Goal: Task Accomplishment & Management: Manage account settings

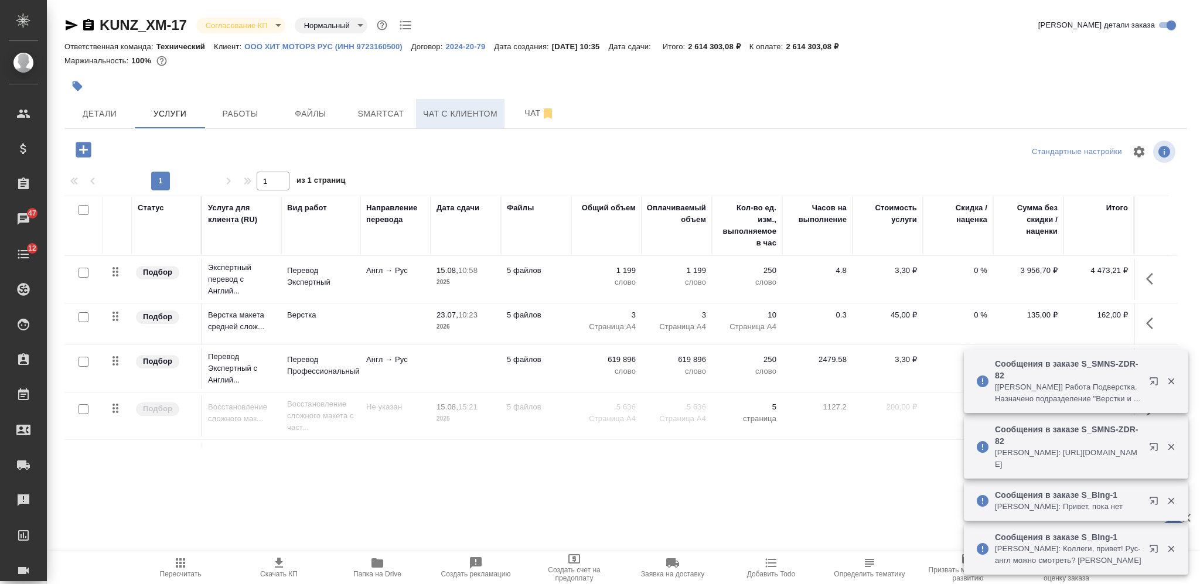
drag, startPoint x: 526, startPoint y: 117, endPoint x: 488, endPoint y: 109, distance: 38.3
click at [524, 117] on span "Чат" at bounding box center [540, 113] width 56 height 15
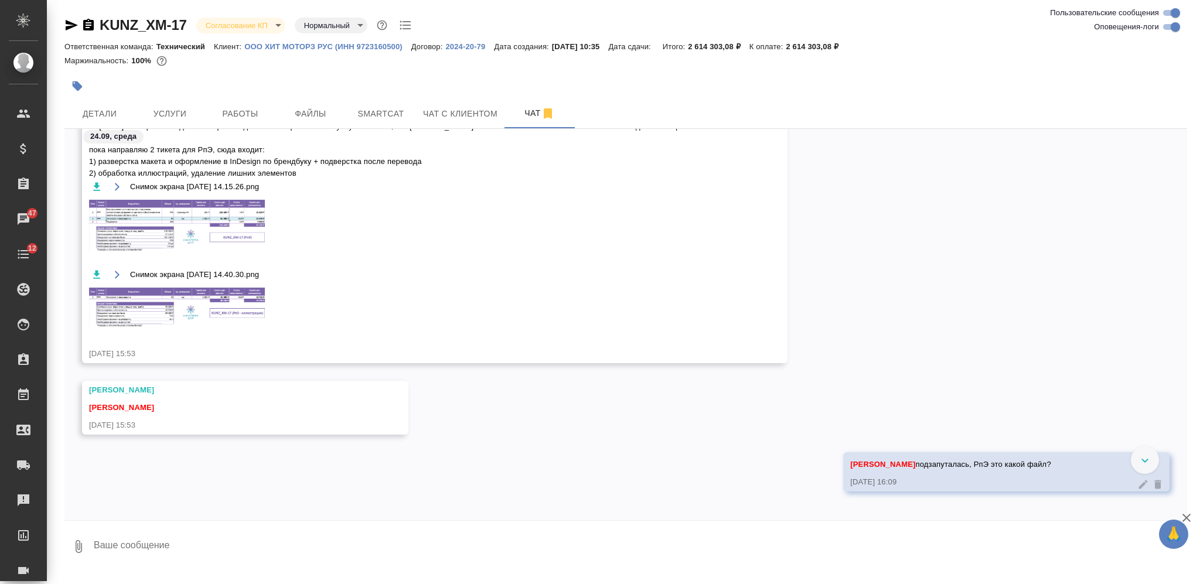
scroll to position [11302, 0]
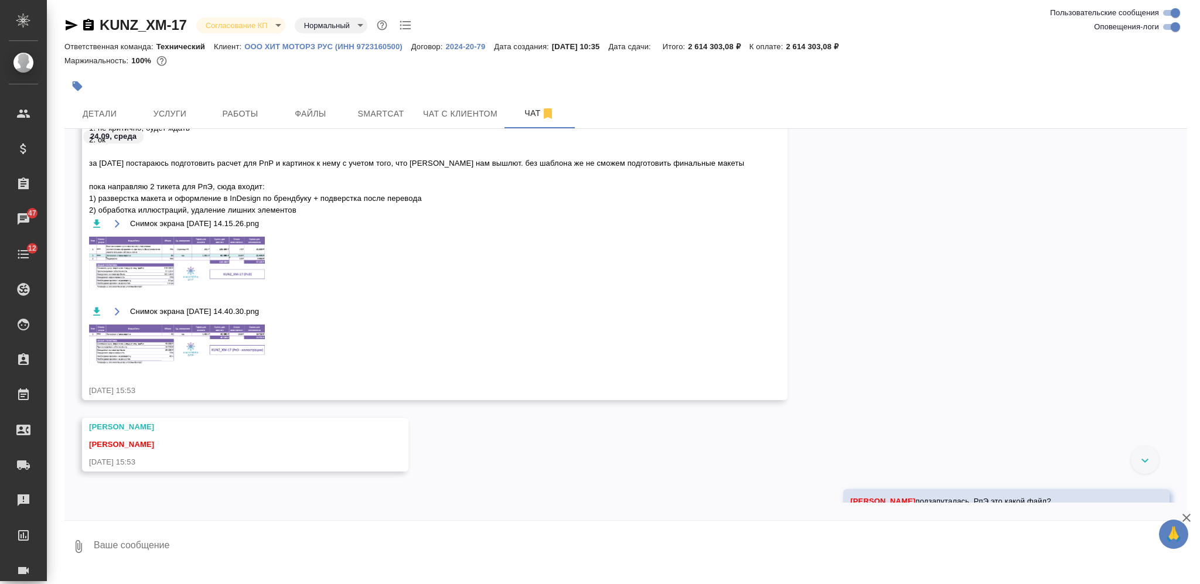
click at [227, 267] on img at bounding box center [177, 263] width 176 height 53
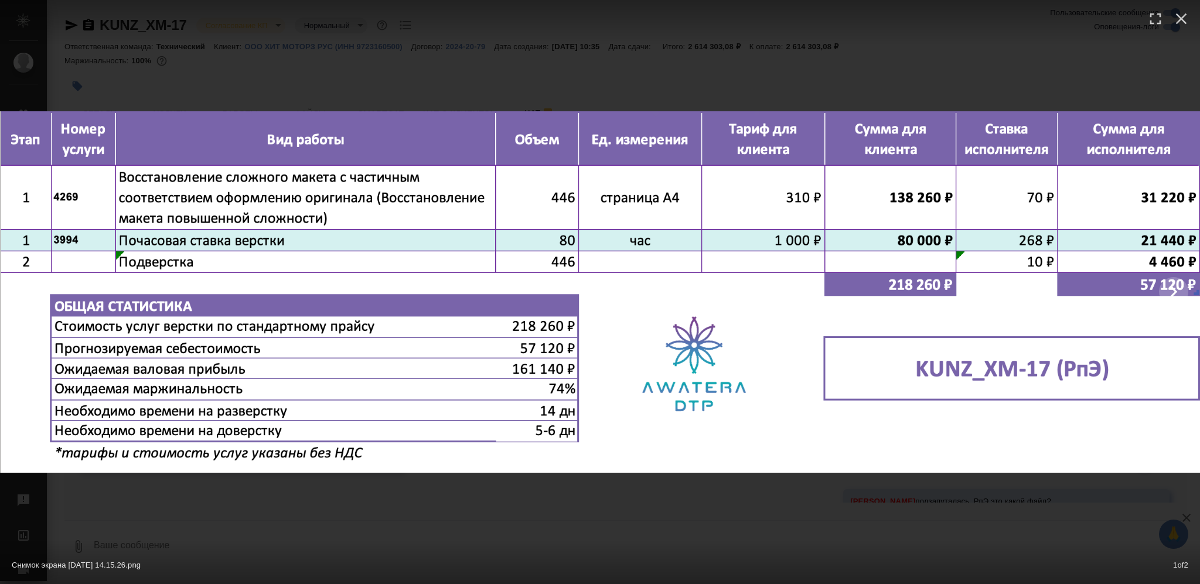
click at [636, 517] on div "Снимок экрана [DATE] 14.15.26.png 1 of 2" at bounding box center [600, 292] width 1200 height 584
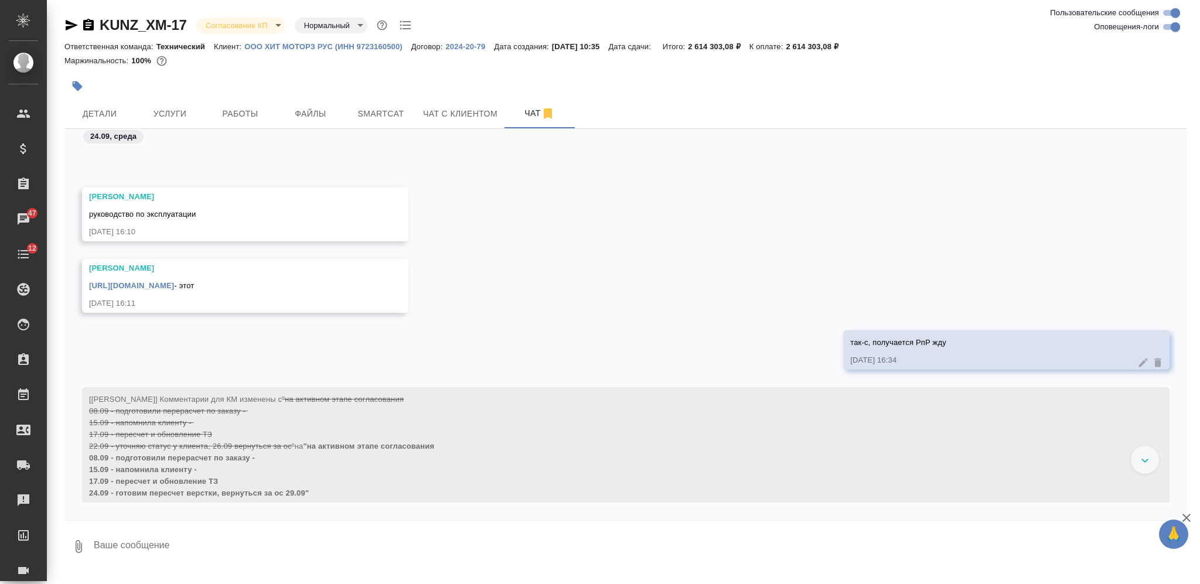
scroll to position [11771, 0]
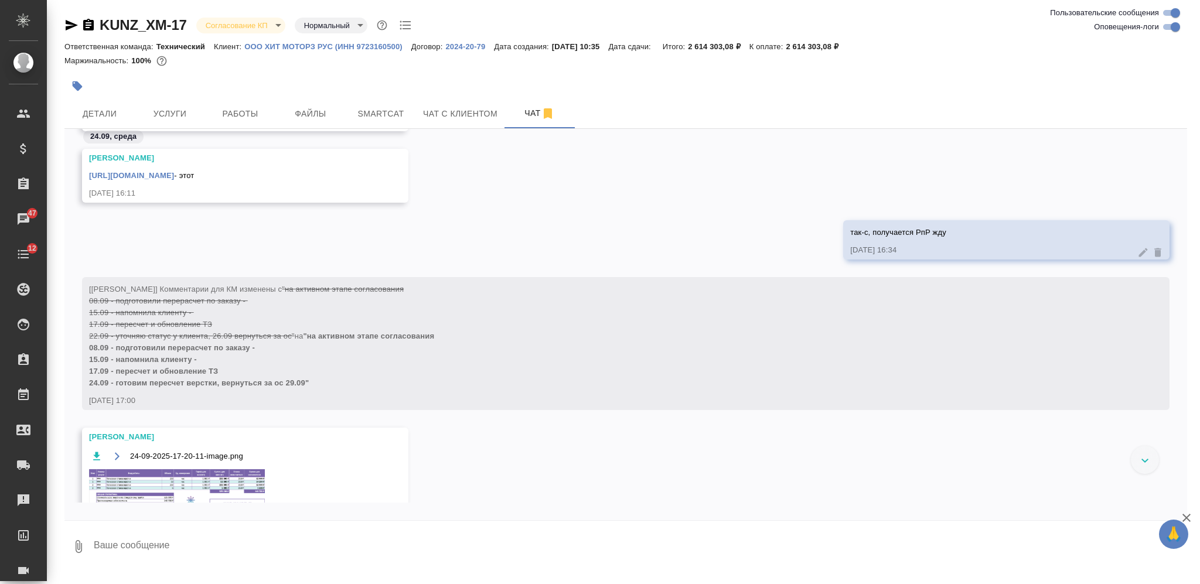
click at [1140, 456] on div at bounding box center [1145, 460] width 28 height 28
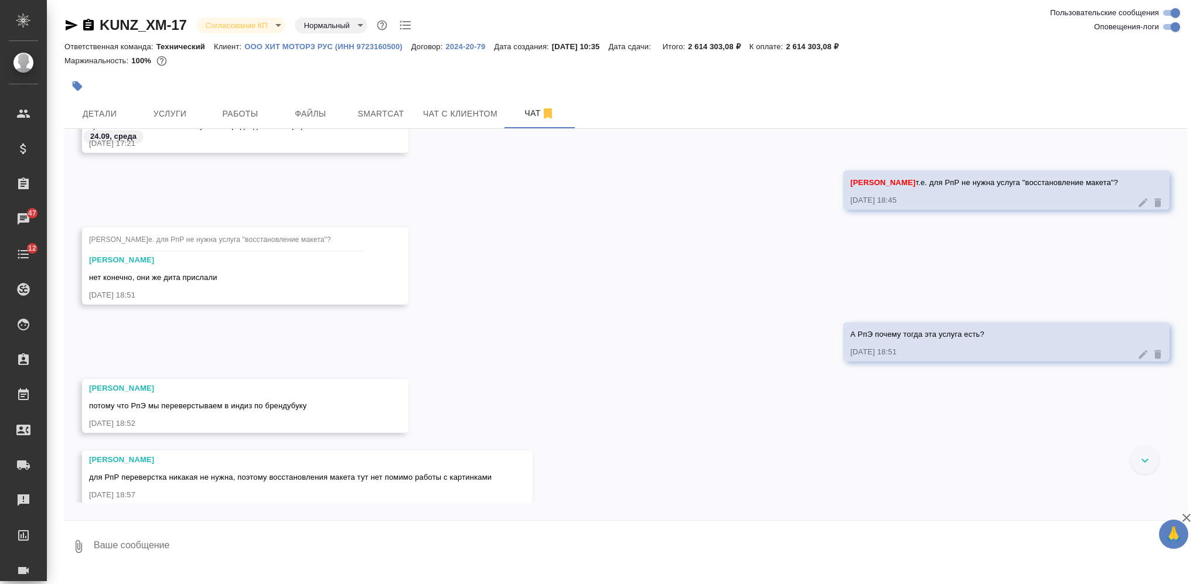
scroll to position [12523, 0]
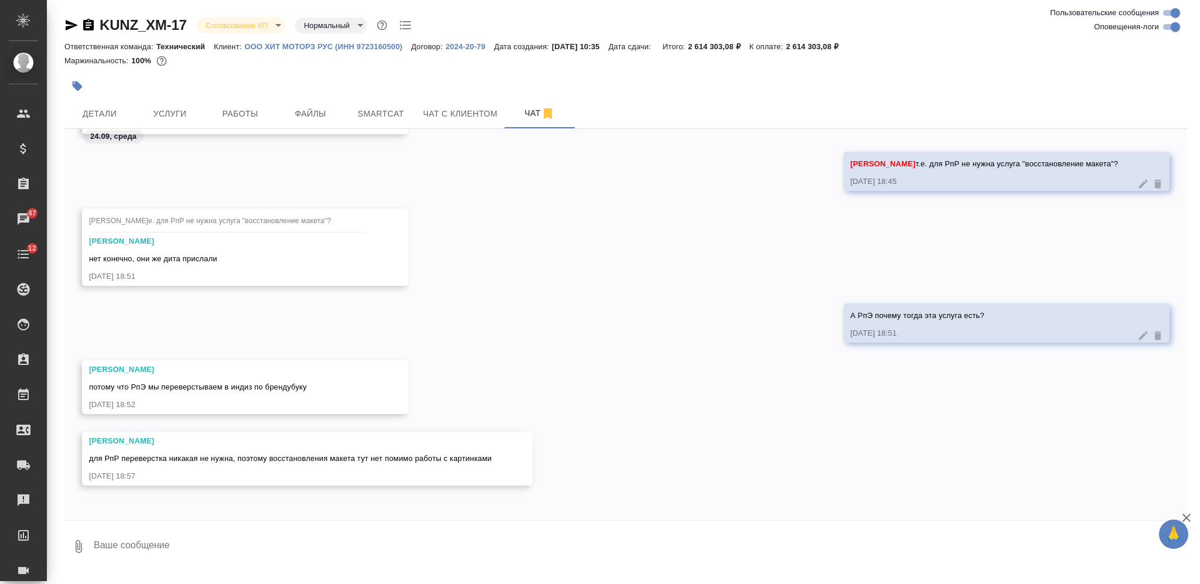
click at [591, 354] on div "А РпЭ почему тогда эта услуга есть? [DATE] 18:51" at bounding box center [625, 332] width 1123 height 57
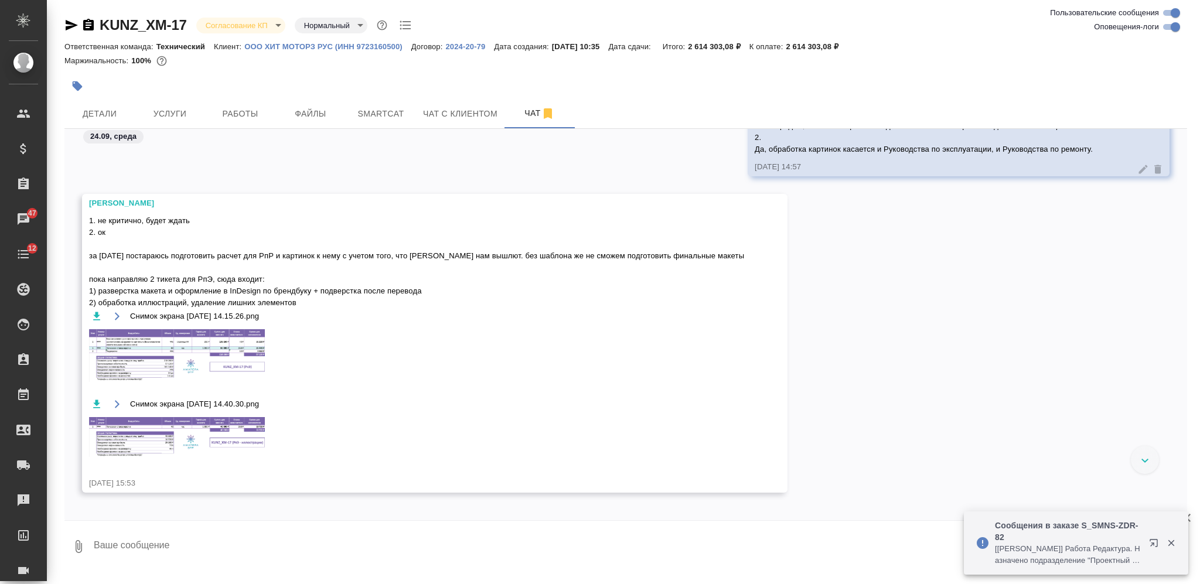
scroll to position [11224, 0]
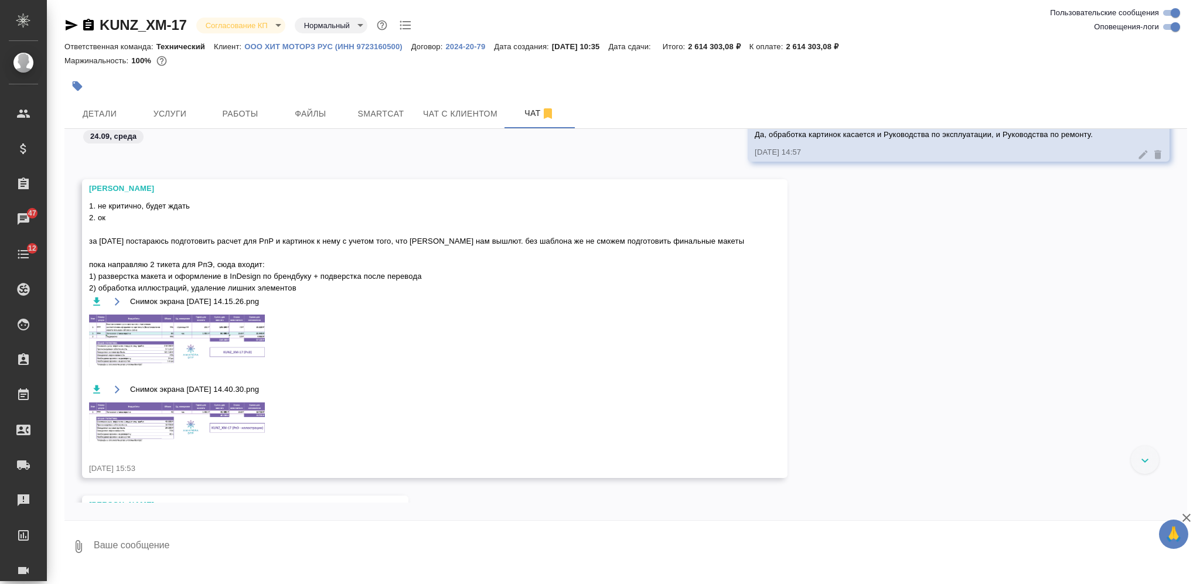
click at [219, 415] on img at bounding box center [177, 422] width 176 height 39
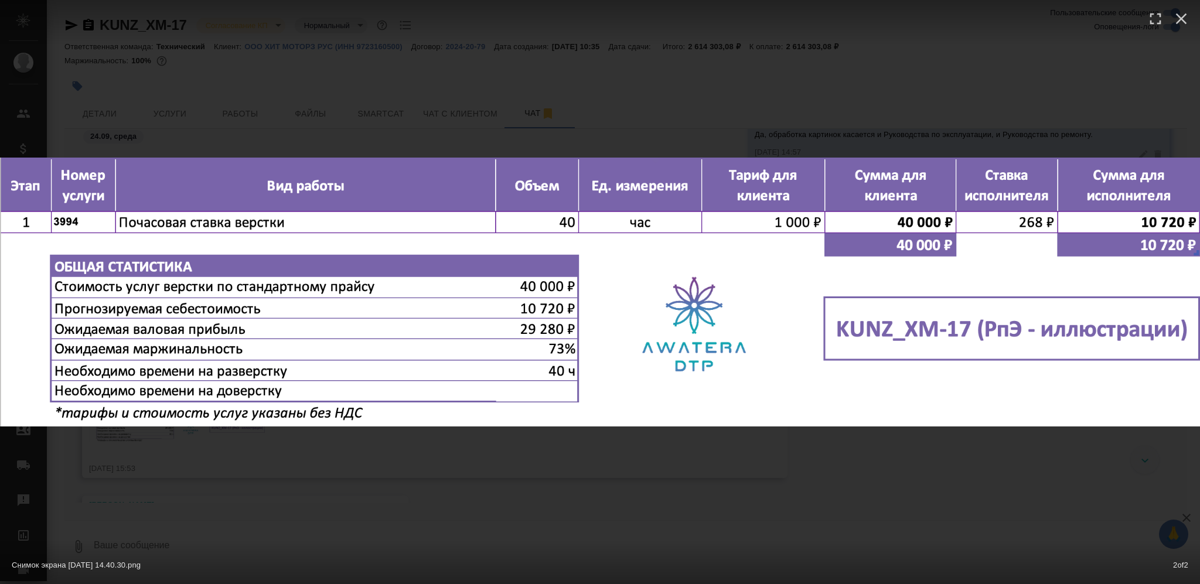
click at [557, 469] on div at bounding box center [0, 292] width 2400 height 362
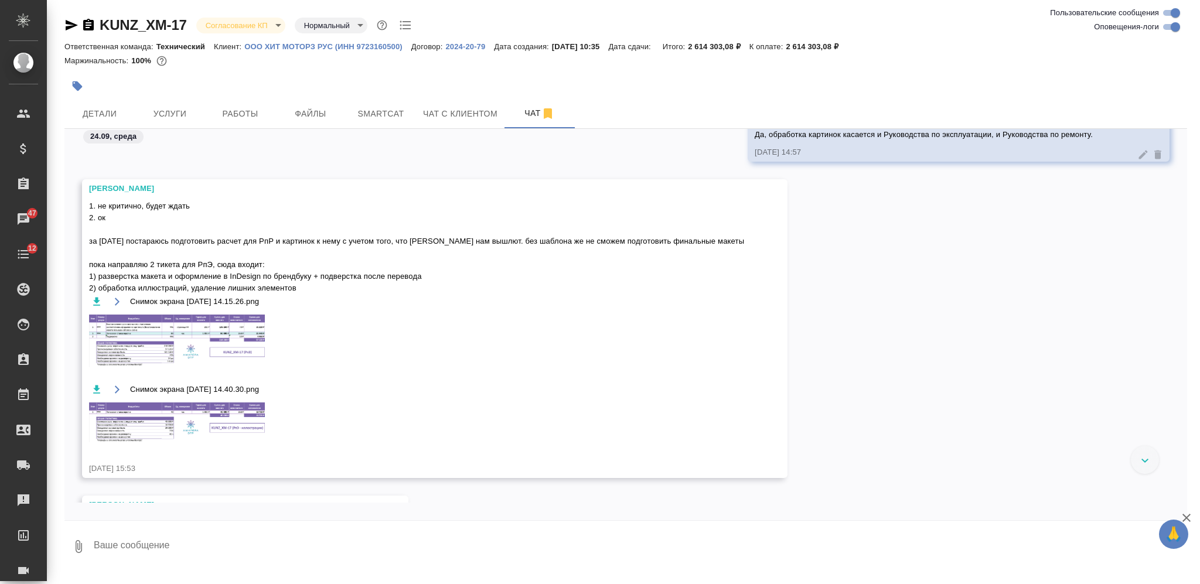
click at [242, 416] on img at bounding box center [177, 422] width 176 height 39
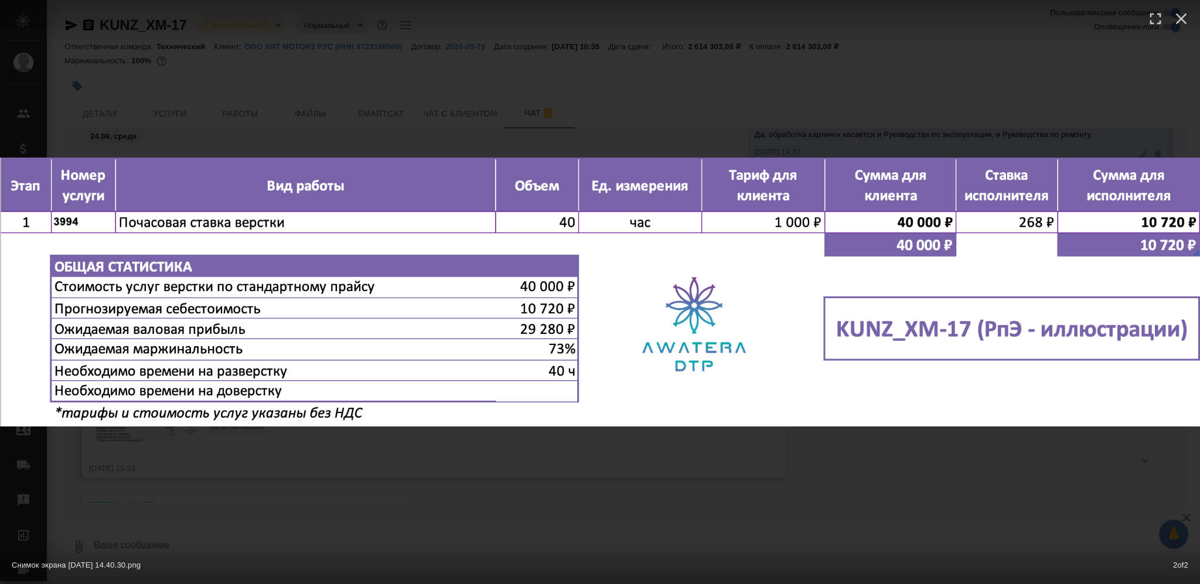
click at [472, 468] on div at bounding box center [0, 292] width 2400 height 362
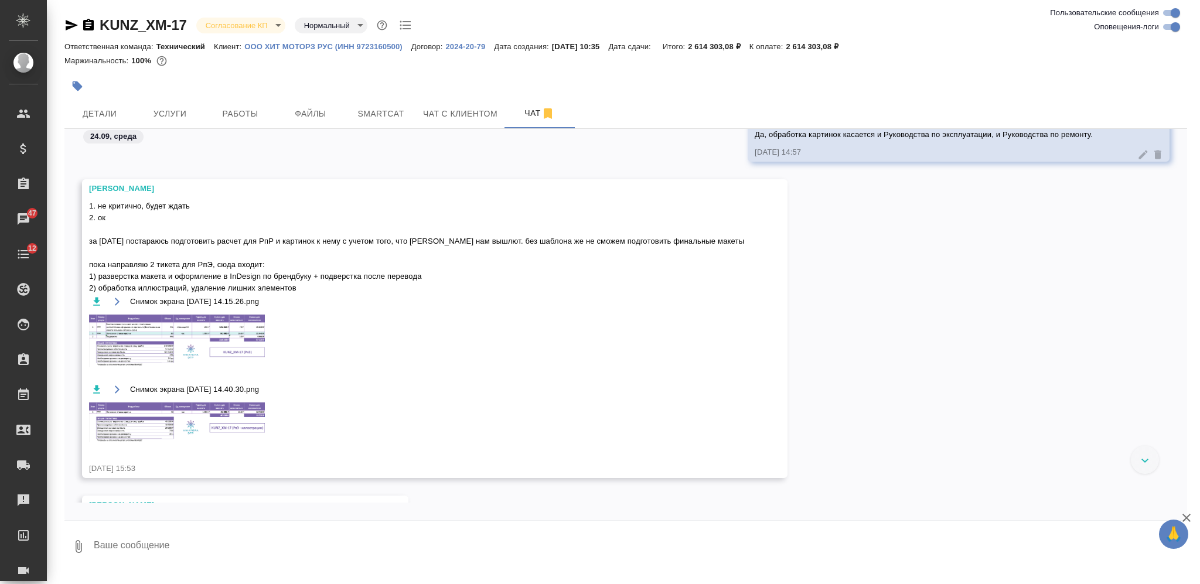
click at [205, 263] on span "1. не критично, будет ждать 2. ок за [DATE] постараюсь подготовить расчет для Р…" at bounding box center [418, 247] width 658 height 94
copy span "РпЭ"
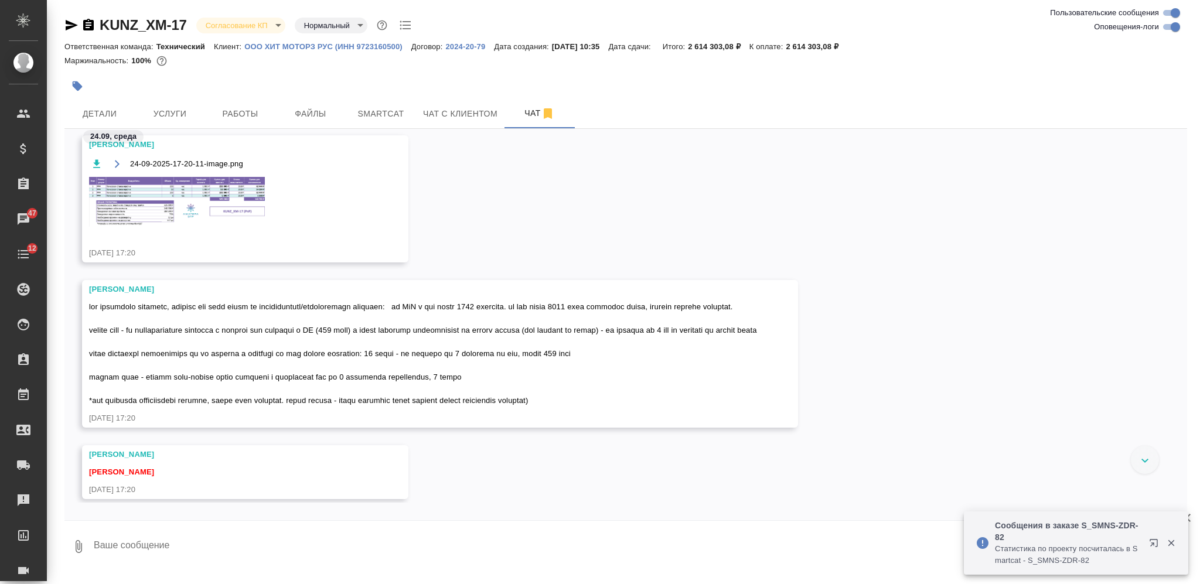
scroll to position [12005, 0]
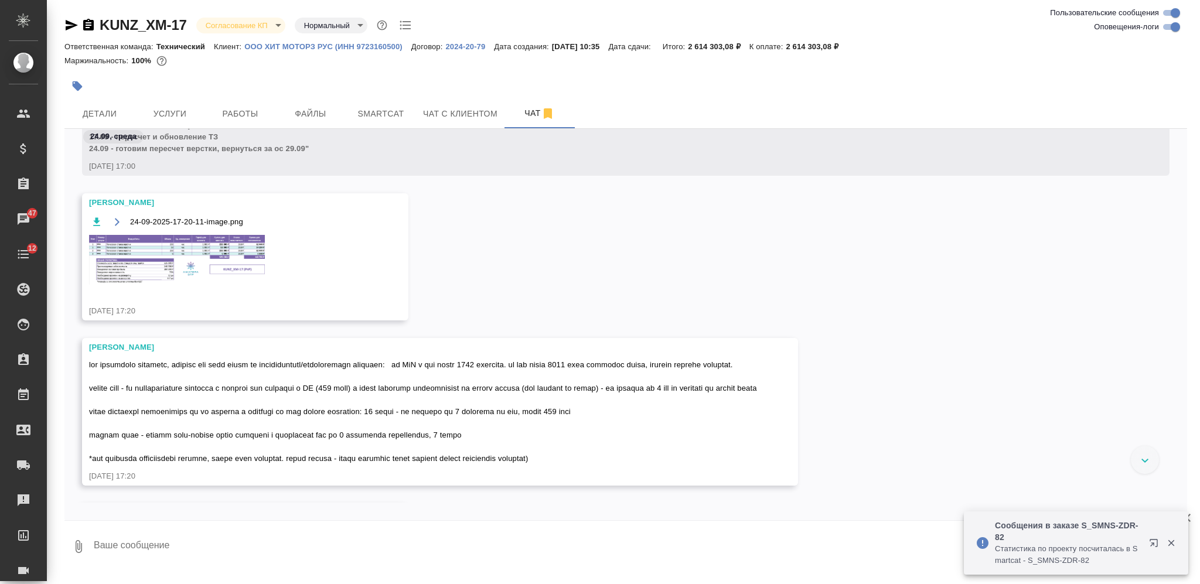
click at [208, 248] on img at bounding box center [177, 260] width 176 height 50
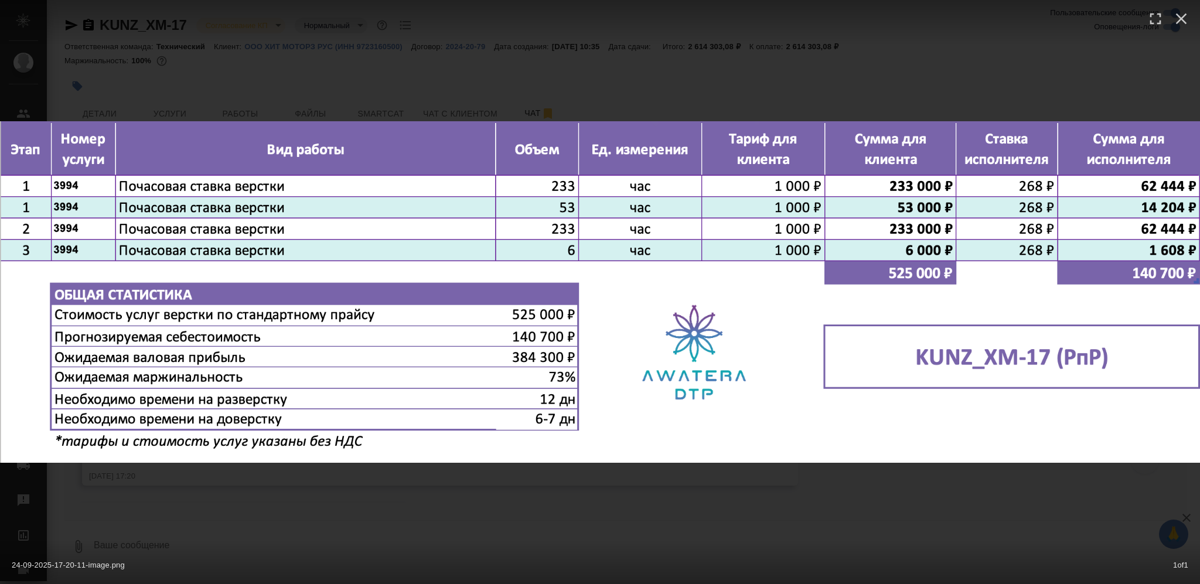
click at [455, 510] on div "24-09-2025-17-20-11-image.png 1 of 1" at bounding box center [600, 292] width 1200 height 584
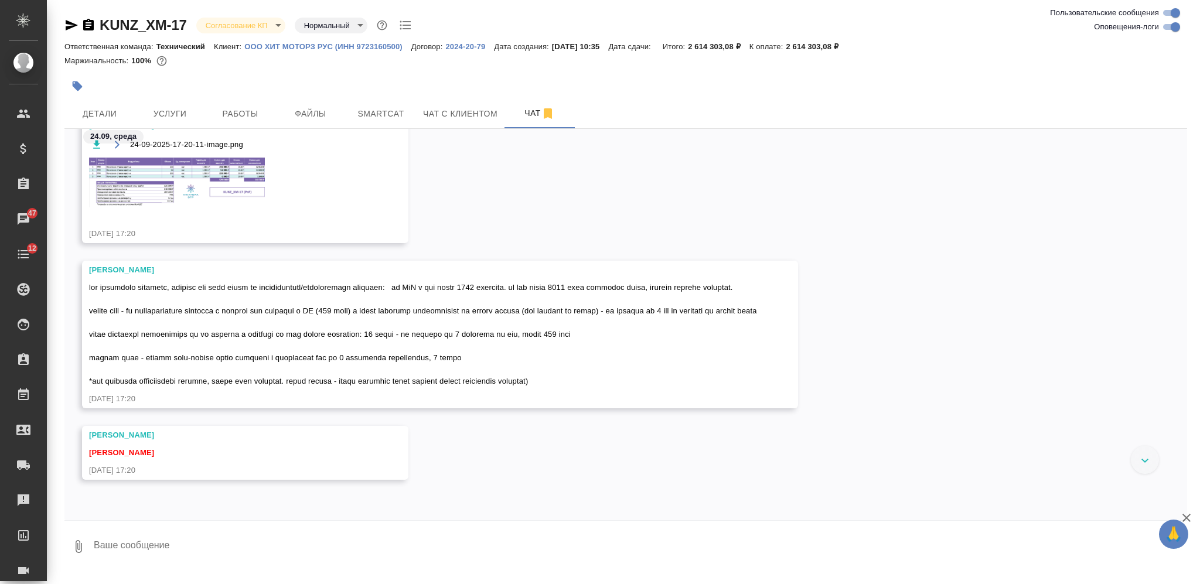
scroll to position [12083, 0]
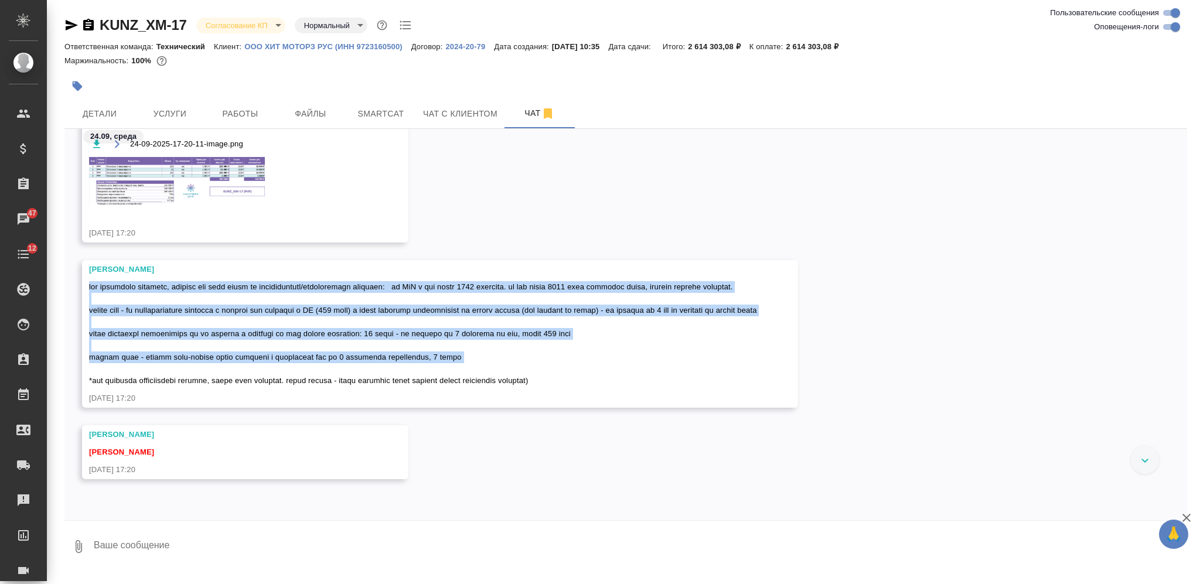
drag, startPoint x: 88, startPoint y: 285, endPoint x: 599, endPoint y: 390, distance: 521.7
click at [599, 390] on div "Заборова Александра 24.09.25, 17:20" at bounding box center [440, 334] width 716 height 148
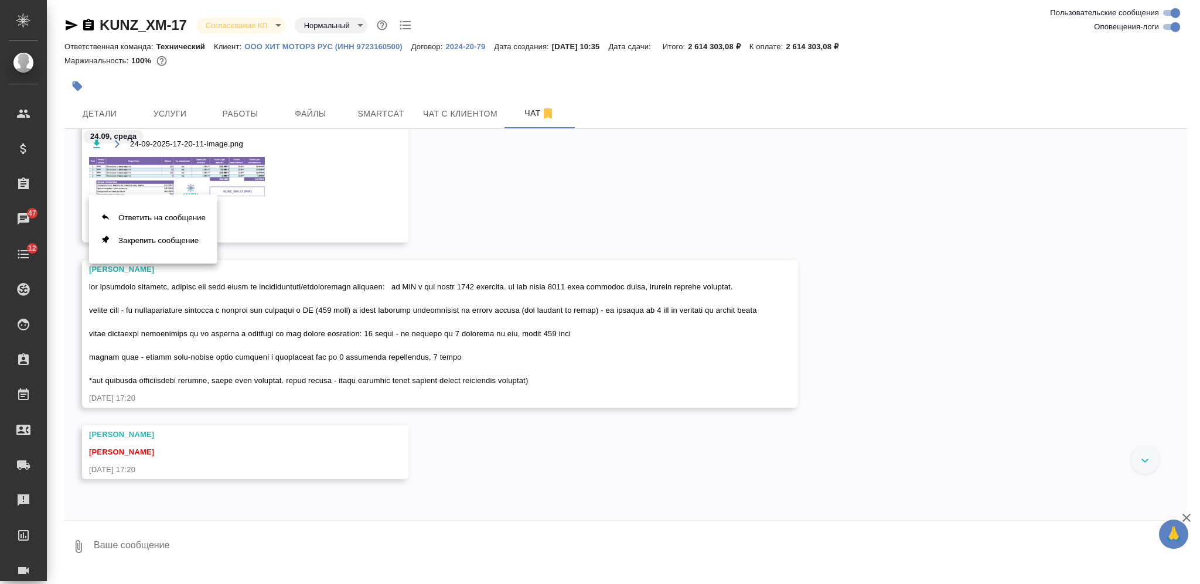
click at [176, 349] on div at bounding box center [600, 292] width 1200 height 584
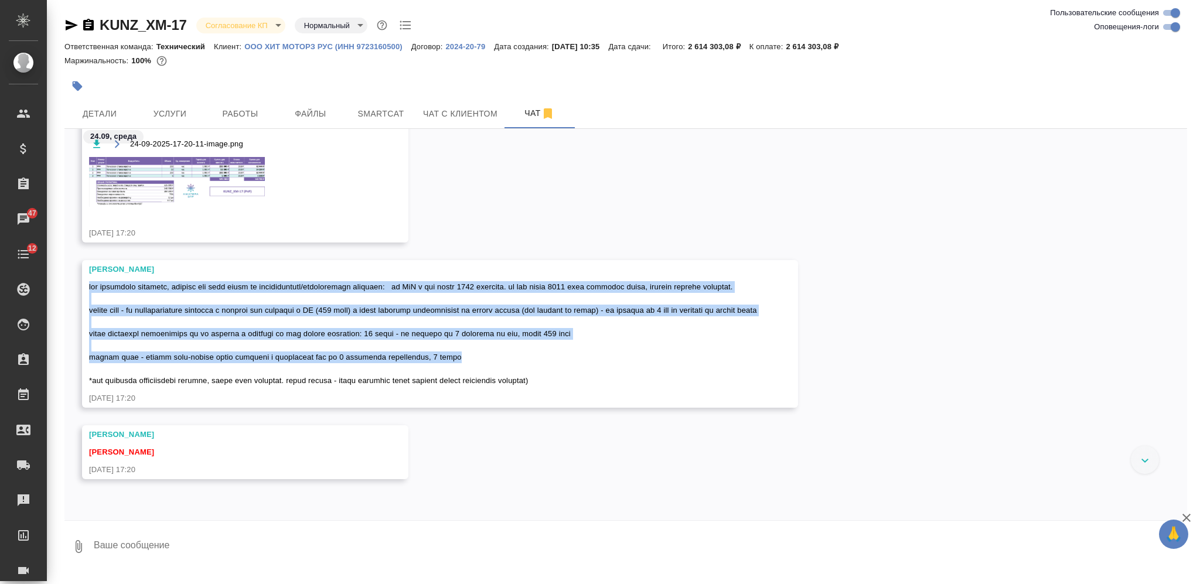
drag, startPoint x: 88, startPoint y: 287, endPoint x: 500, endPoint y: 377, distance: 421.6
click at [500, 377] on div at bounding box center [423, 332] width 668 height 108
copy span "для понимания процесса, клиенту эту инфу можно не предоставлять/предоставить ча…"
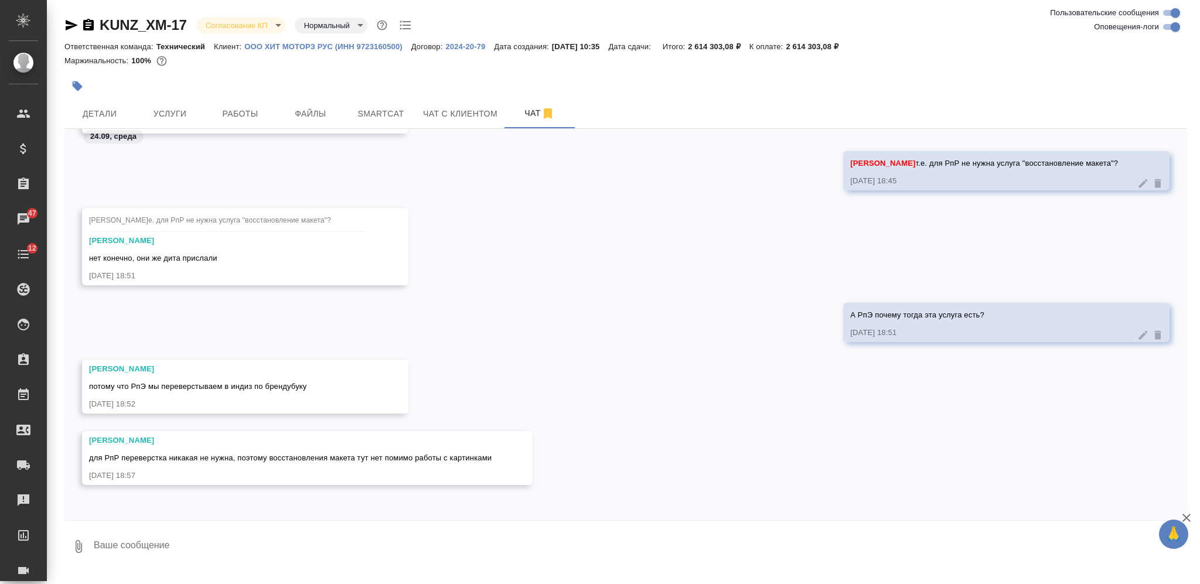
scroll to position [12524, 0]
click at [564, 542] on textarea at bounding box center [640, 547] width 1095 height 40
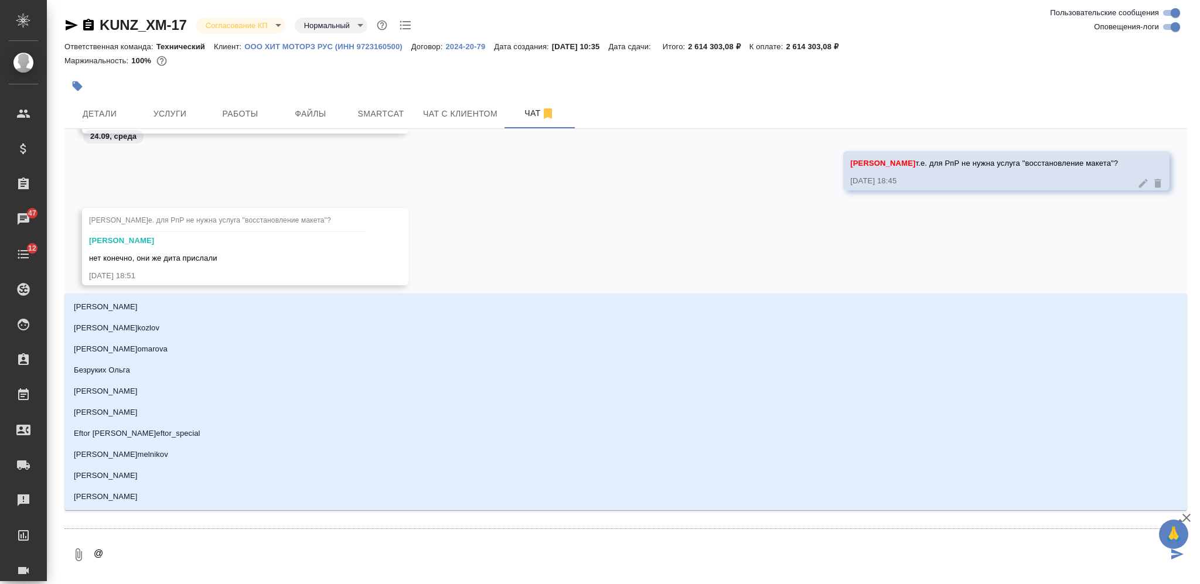
type textarea "@С"
type input "С"
type textarea "@Се"
type input "Се"
type textarea "@Сер"
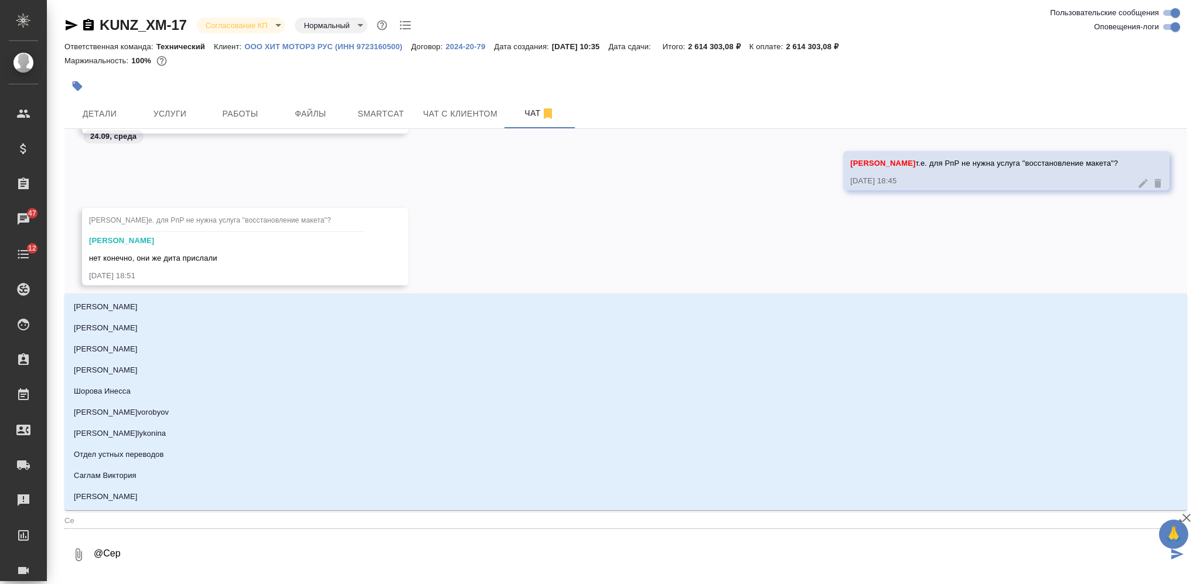
type input "Сер"
type textarea "@Серг"
type input "Серг"
type textarea "@Серге"
type input "Серге"
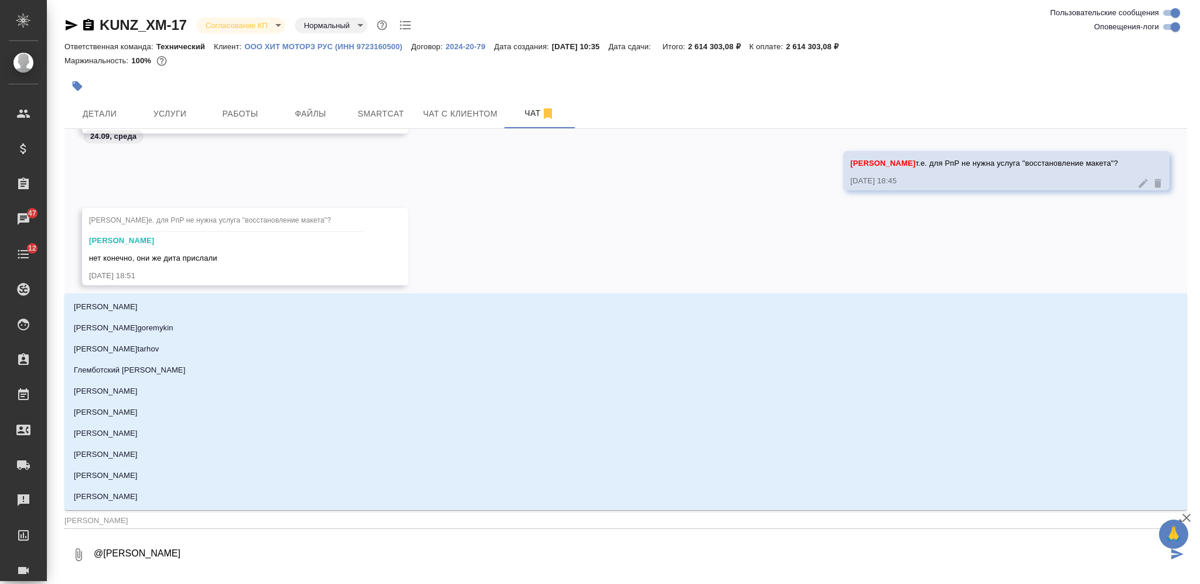
type textarea "@Сергее"
type input "Сергее"
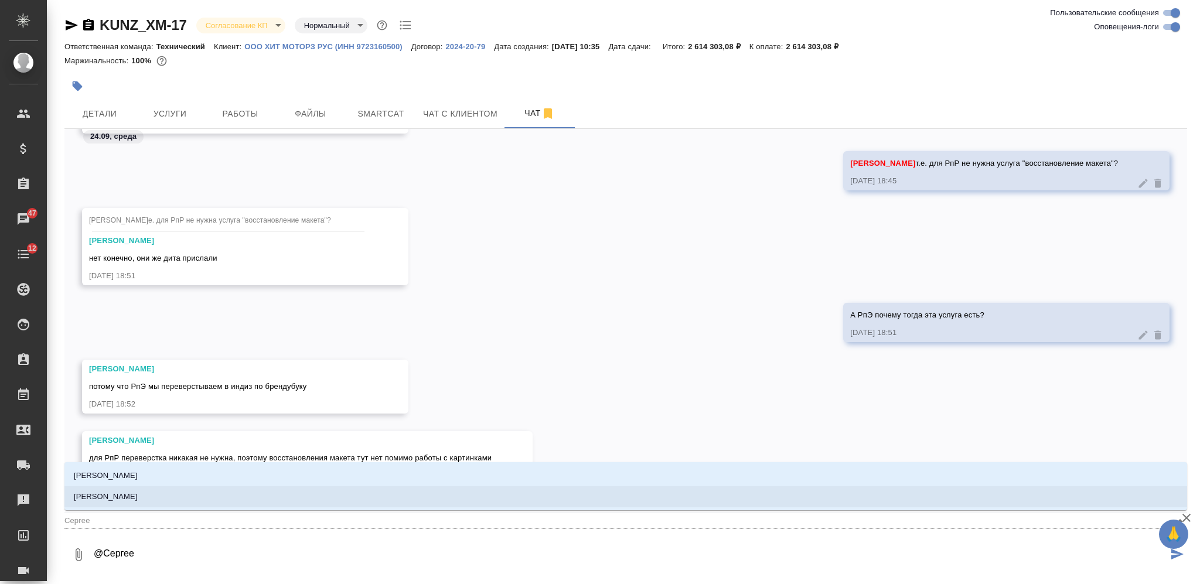
click at [522, 495] on li "[PERSON_NAME]" at bounding box center [625, 496] width 1123 height 21
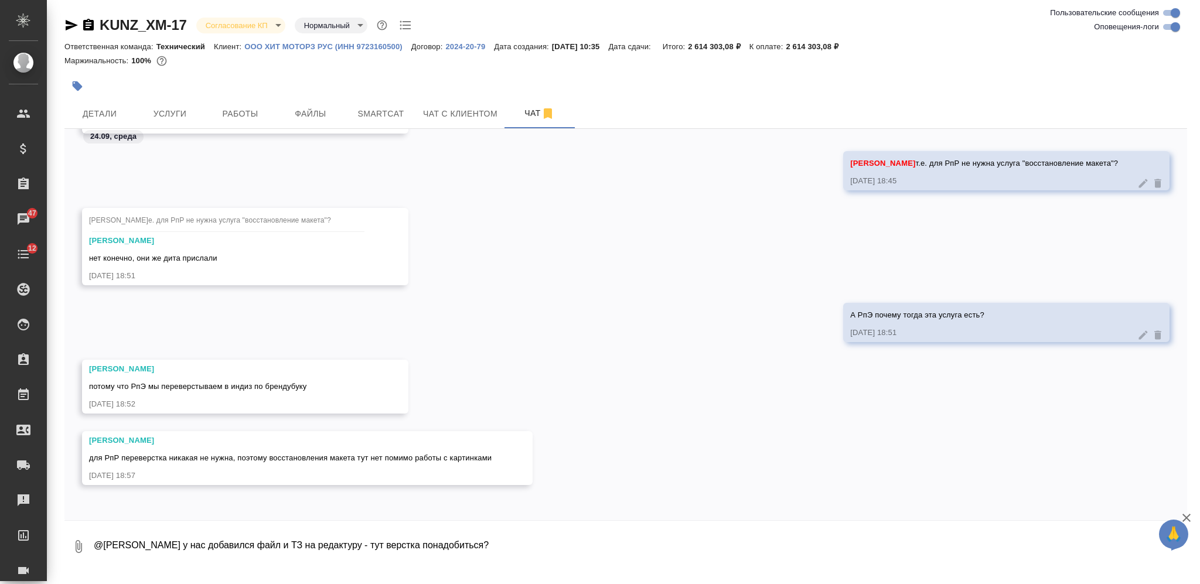
paste textarea "https://drive.awatera.com/f/10500598"
click at [485, 549] on textarea "@Сергеева Анастасия у нас добавился файл и ТЗ на редактуру - тут верстка понадо…" at bounding box center [630, 547] width 1075 height 40
type textarea "@Сергеева Анастасия у нас добавился файл и ТЗ на редактуру - тут верстка понадо…"
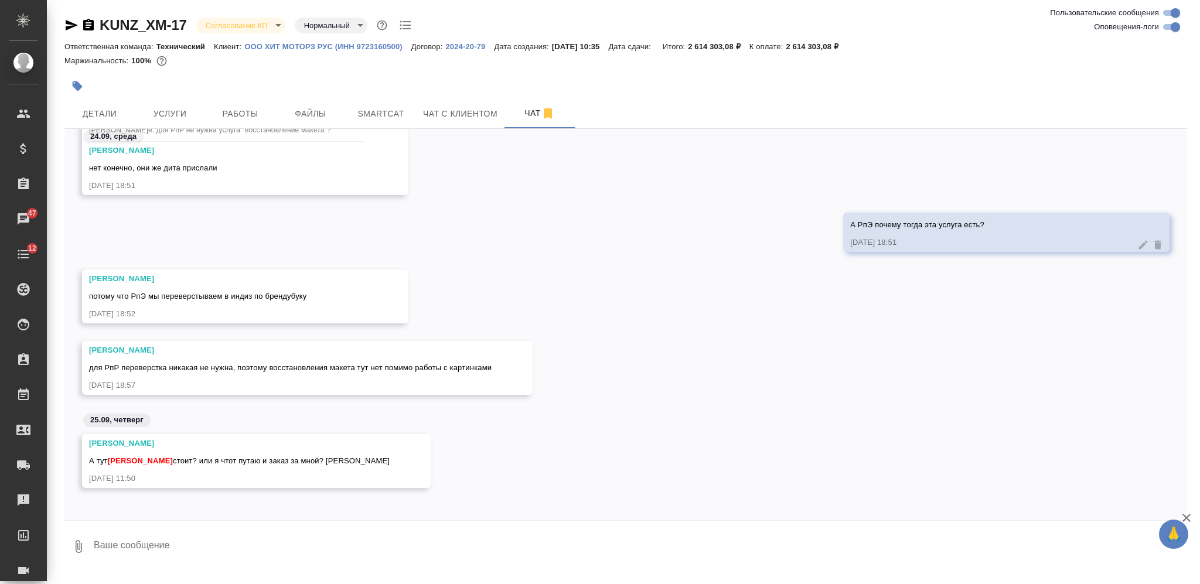
scroll to position [12617, 0]
click at [340, 530] on textarea at bounding box center [640, 547] width 1095 height 40
click at [365, 549] on textarea at bounding box center [640, 547] width 1095 height 40
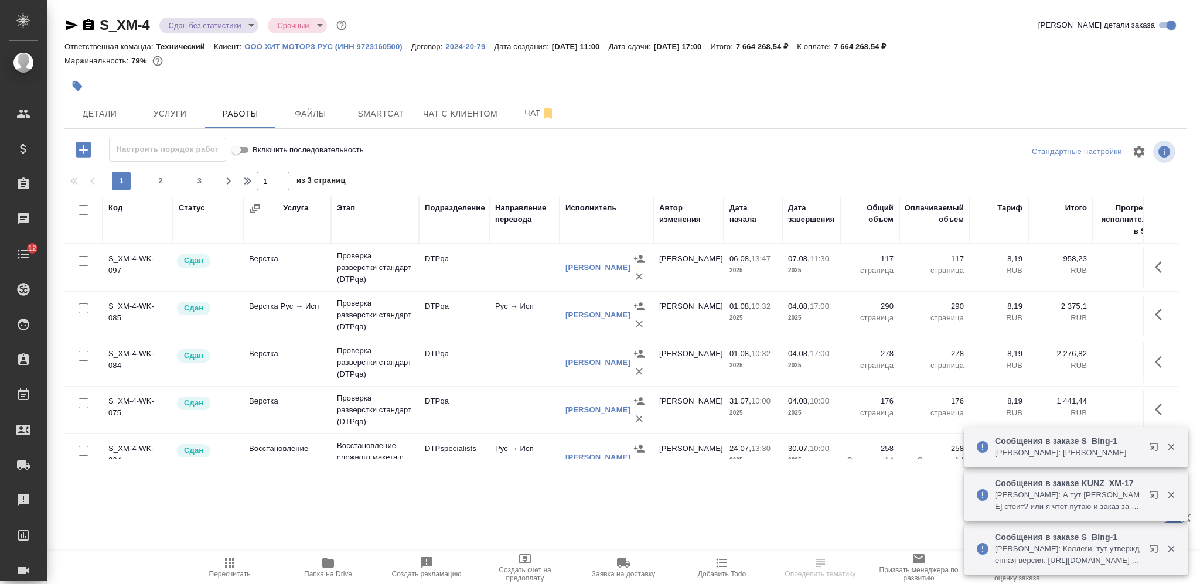
click at [87, 24] on icon "button" at bounding box center [88, 25] width 11 height 12
click at [67, 22] on icon "button" at bounding box center [72, 25] width 12 height 11
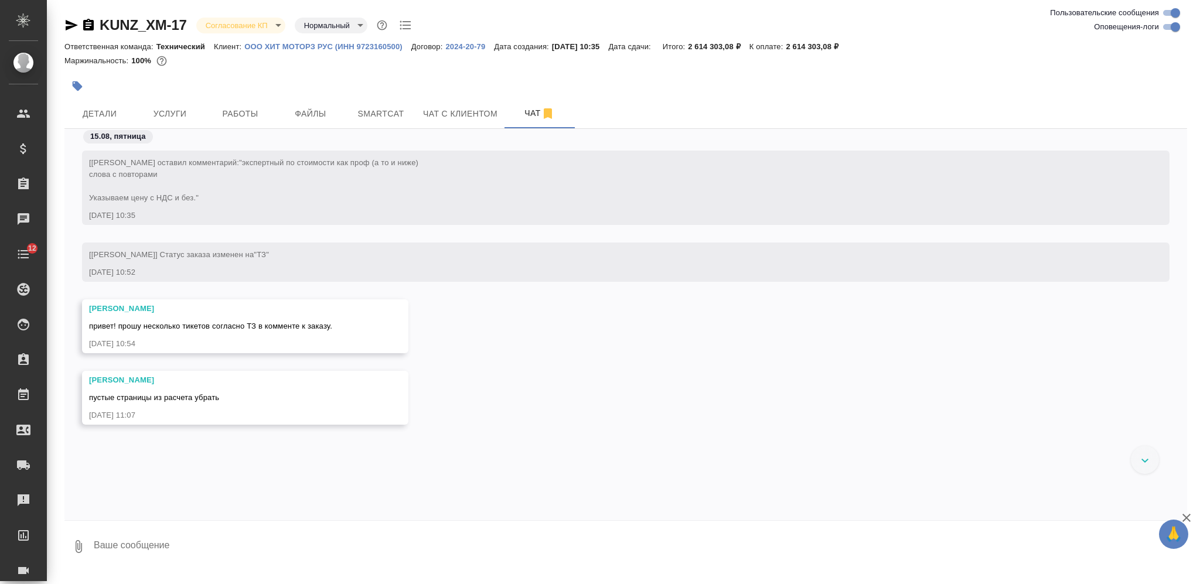
scroll to position [12461, 0]
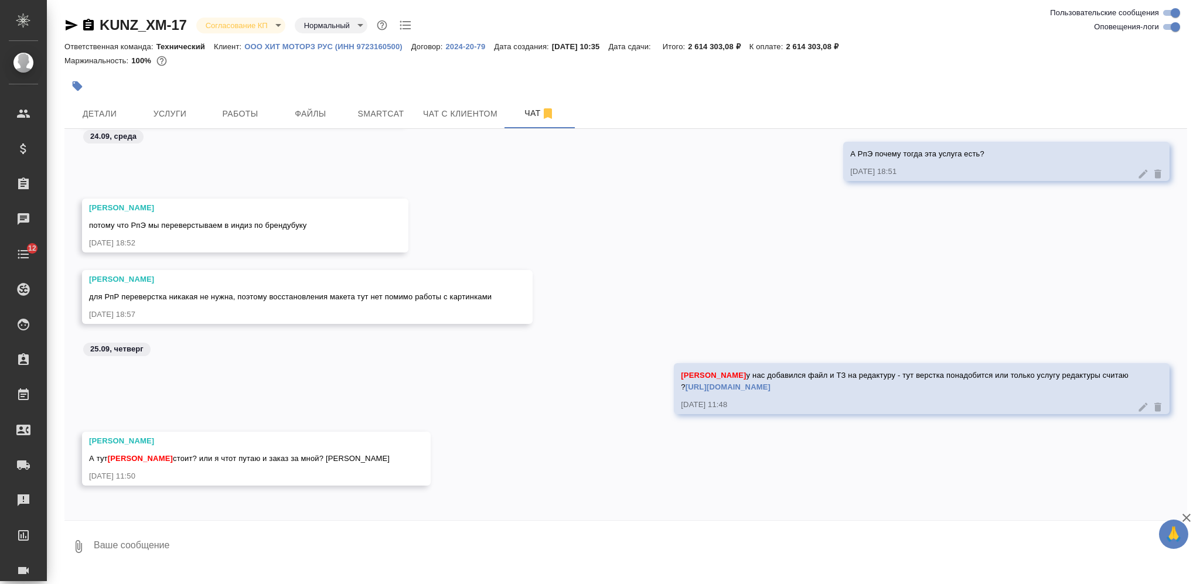
click at [237, 537] on textarea at bounding box center [640, 547] width 1095 height 40
type textarea "Gjhlj"
click at [1139, 405] on icon at bounding box center [1143, 407] width 9 height 9
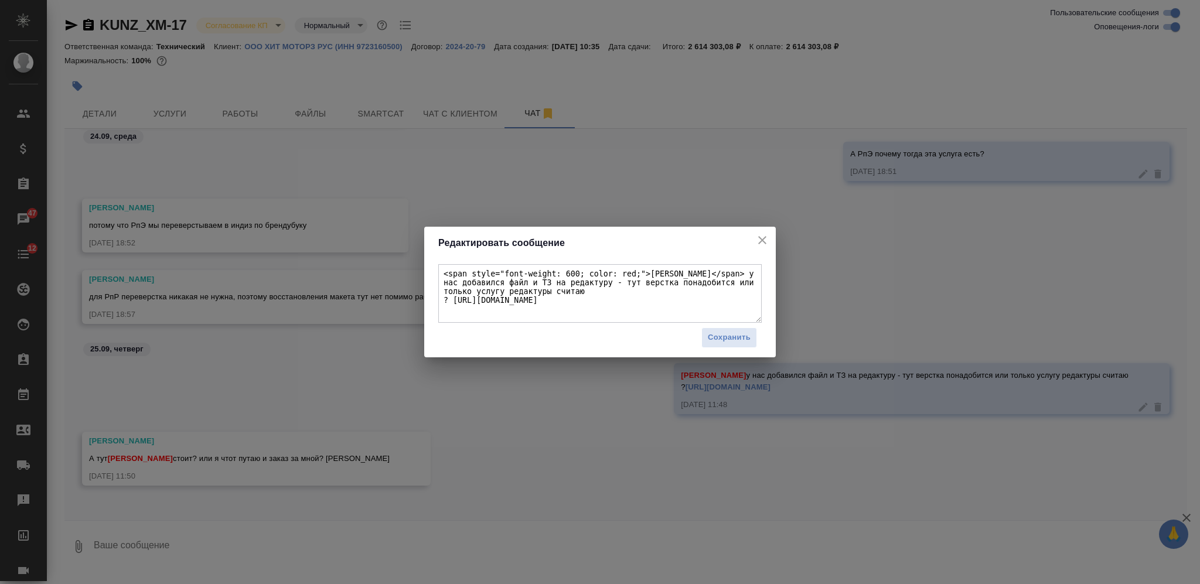
type textarea "<span style="font-weight: 600; color: red;">Сергеева Анастасия</span> у нас доб…"
click at [755, 240] on icon "close" at bounding box center [762, 240] width 14 height 14
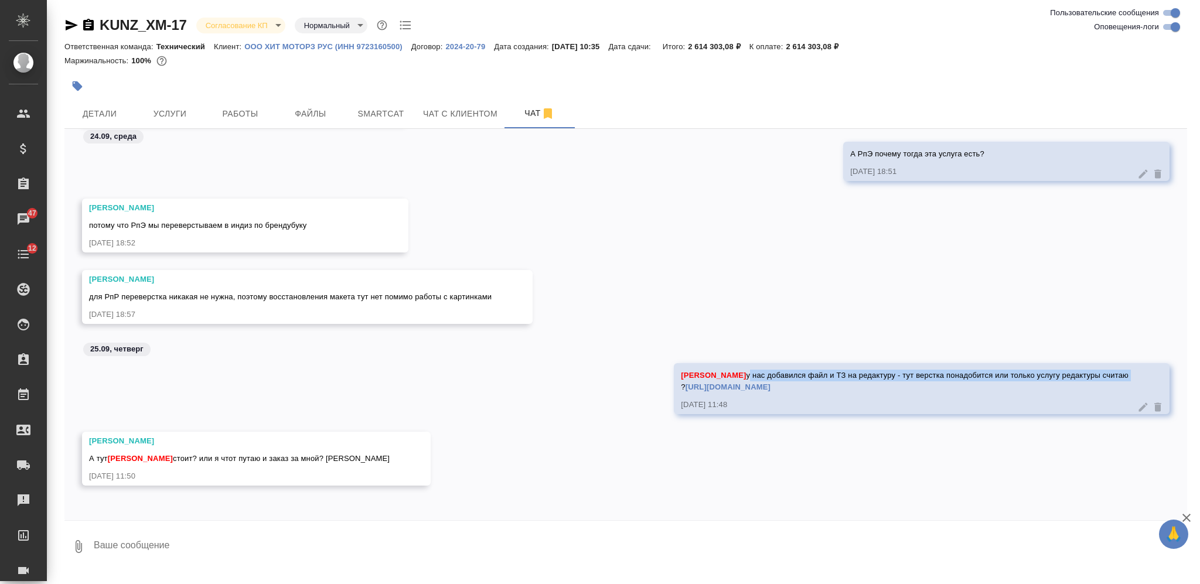
drag, startPoint x: 735, startPoint y: 372, endPoint x: 1136, endPoint y: 372, distance: 401.4
click at [1137, 372] on div "Сергеева Анастасия у нас добавился файл и ТЗ на редактуру - тут верстка понадоб…" at bounding box center [922, 388] width 496 height 51
copy span "у нас добавился файл и ТЗ на редактуру - тут верстка понадобится или только усл…"
click at [1155, 404] on icon at bounding box center [1158, 407] width 7 height 9
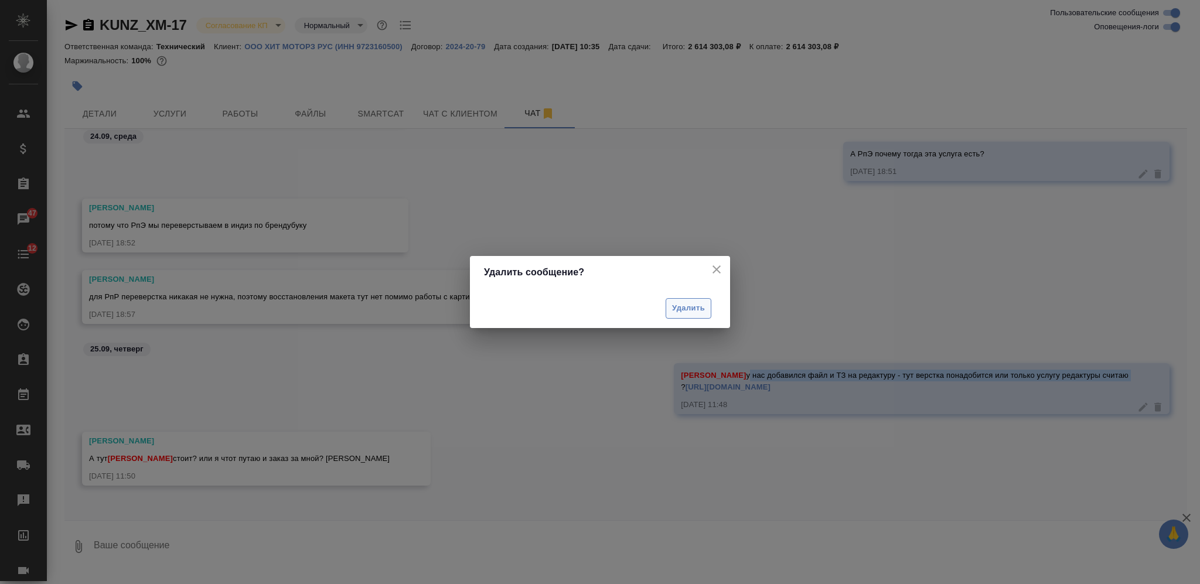
click at [690, 314] on span "Удалить" at bounding box center [688, 308] width 33 height 13
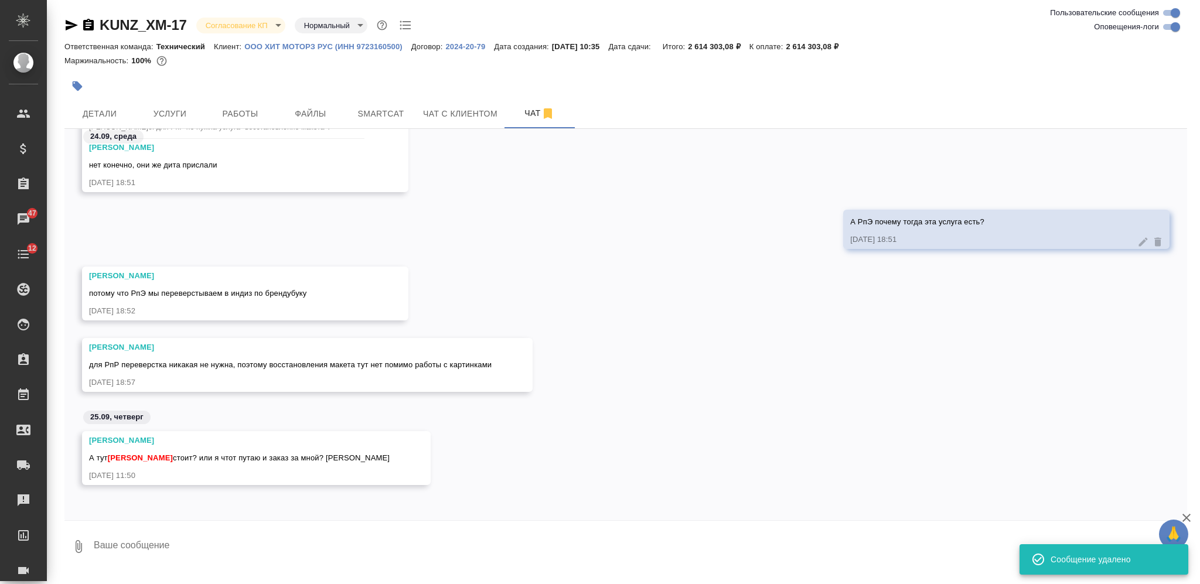
scroll to position [12392, 0]
click at [527, 540] on textarea at bounding box center [640, 547] width 1095 height 40
type textarea """
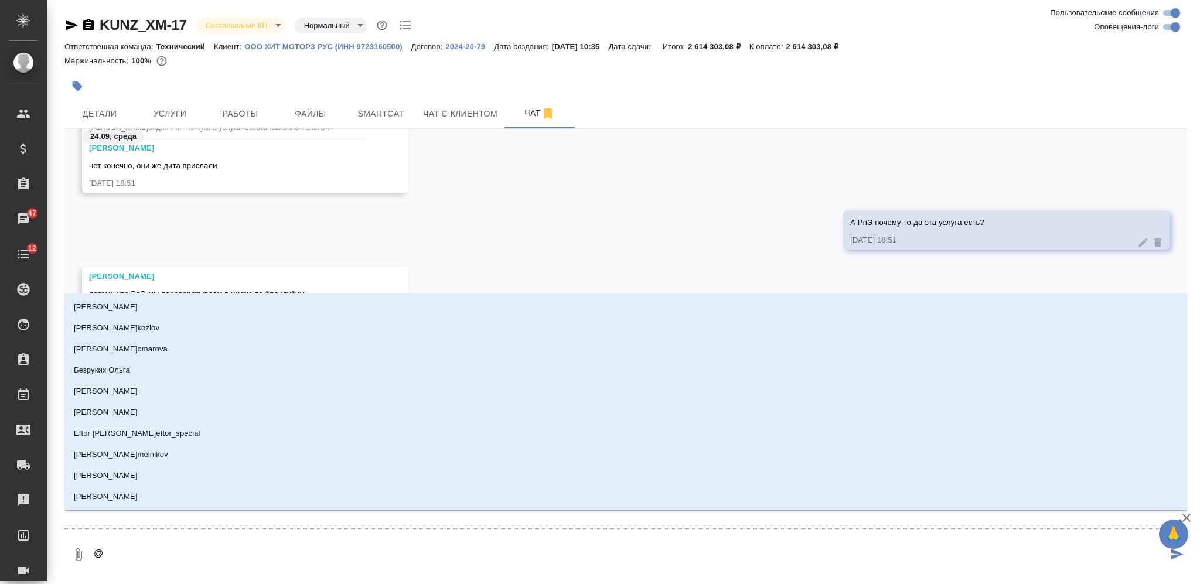
type textarea "@Б"
type input "Б"
type textarea "@Бе"
type input "Бе"
type textarea "@Бел"
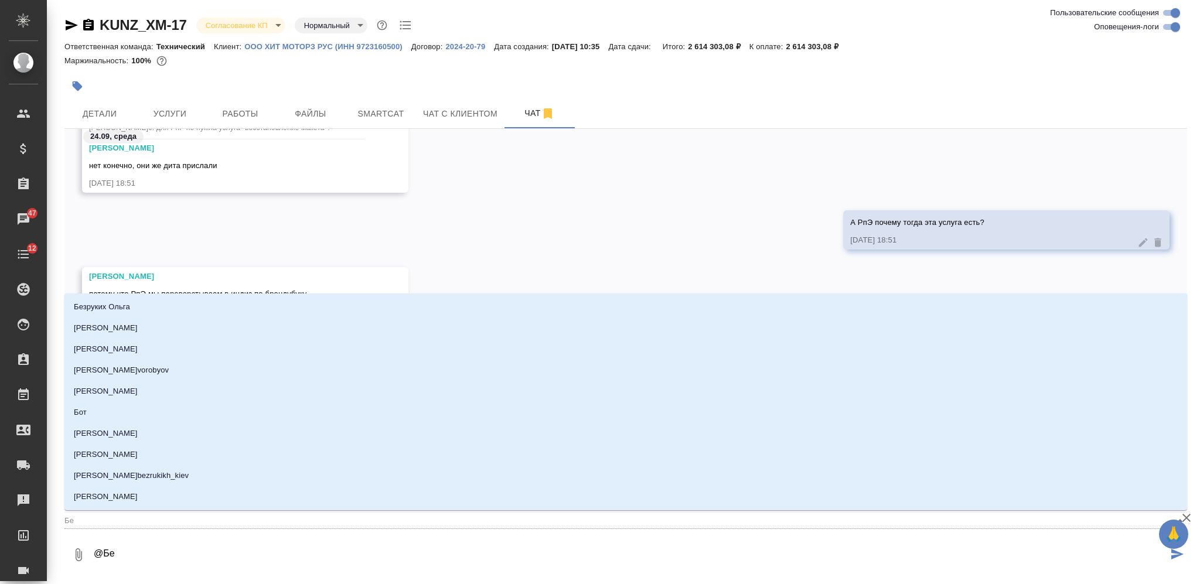
type input "Бел"
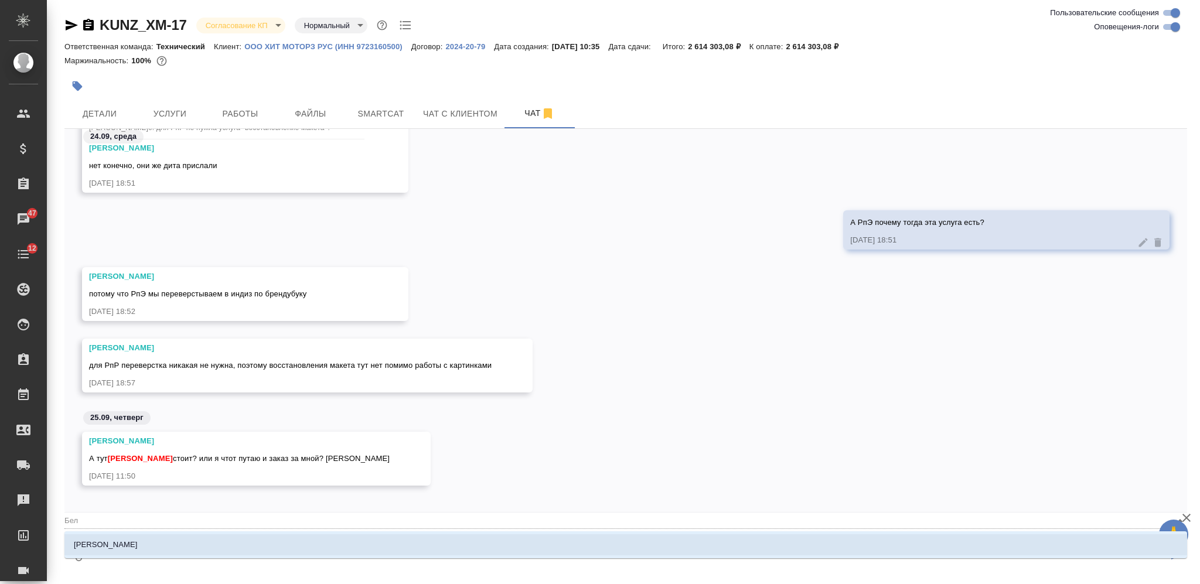
type textarea "@Беля"
type input "Беля"
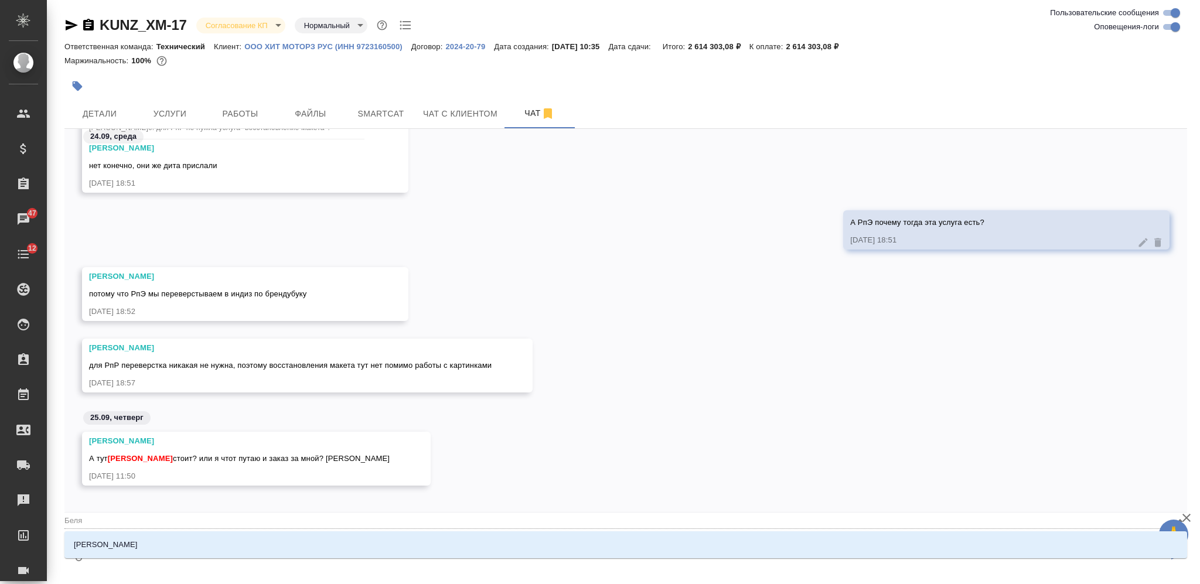
click at [536, 542] on li "Белякова Юлия" at bounding box center [625, 544] width 1123 height 21
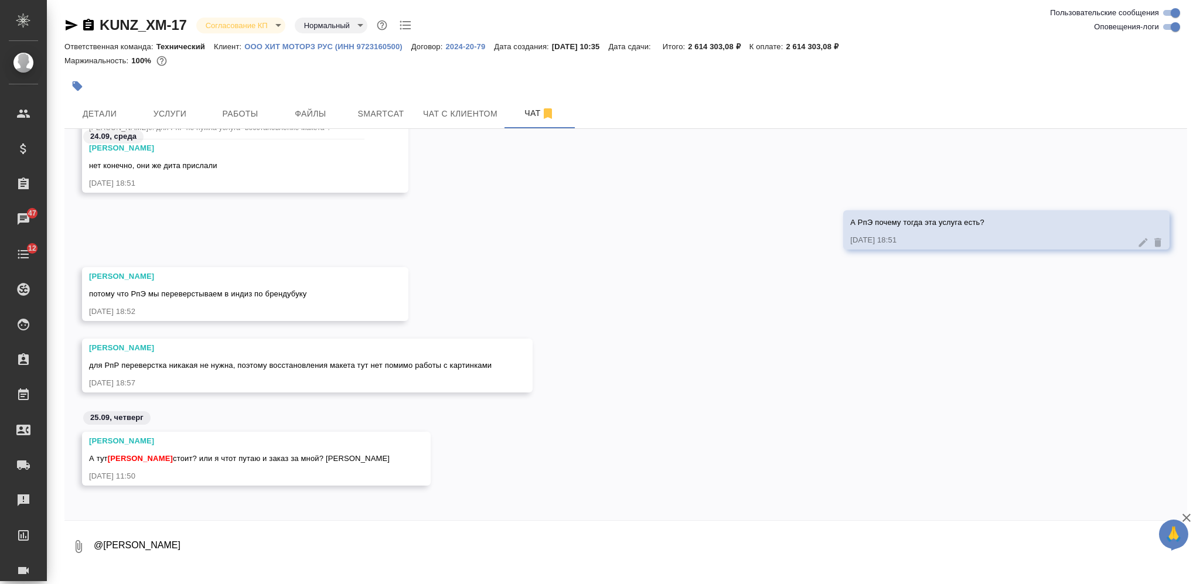
paste textarea "у нас добавился файл и ТЗ на редактуру - тут верстка понадобится или только усл…"
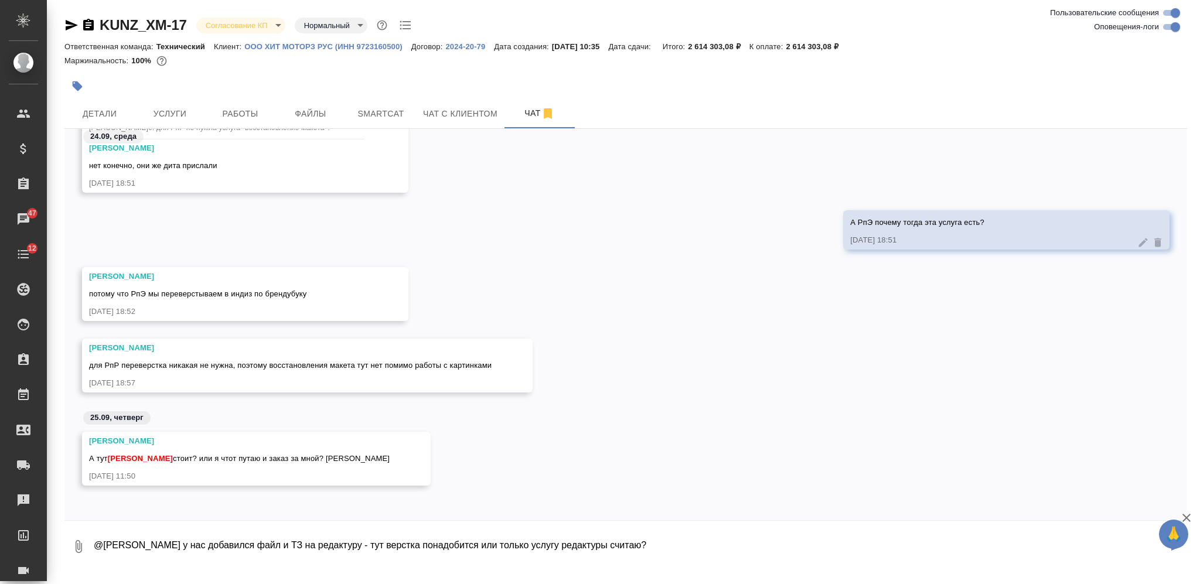
paste textarea "https://drive.awatera.com/f/10500598"
type textarea "@Белякова Юлия у нас добавился файл и ТЗ на редактуру - тут верстка понадобится…"
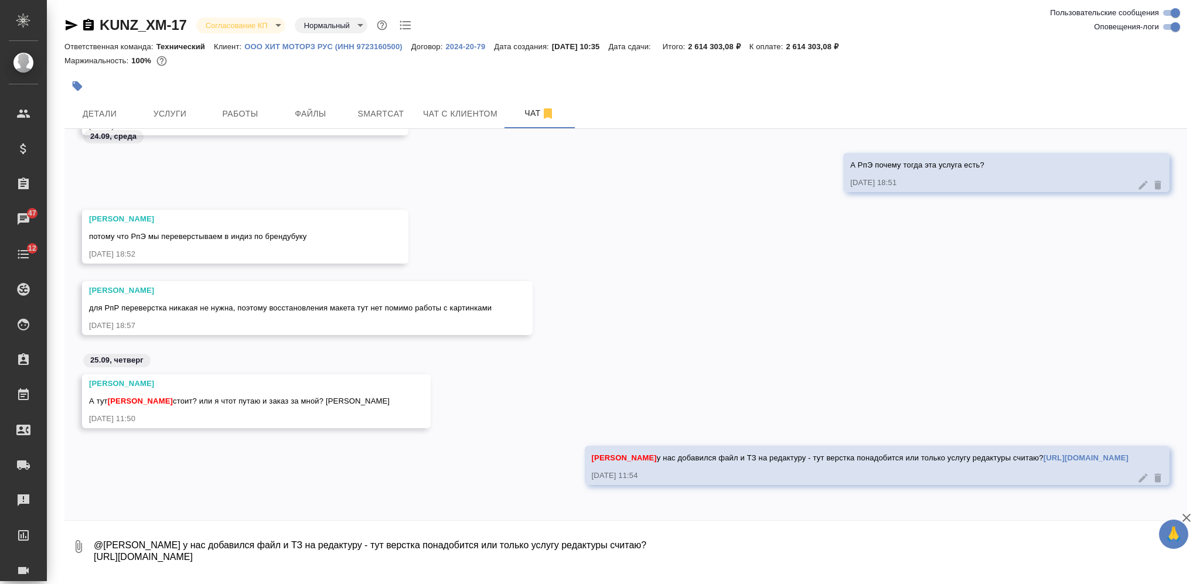
click at [242, 542] on textarea "@Белякова Юлия у нас добавился файл и ТЗ на редактуру - тут верстка понадобится…" at bounding box center [640, 547] width 1095 height 40
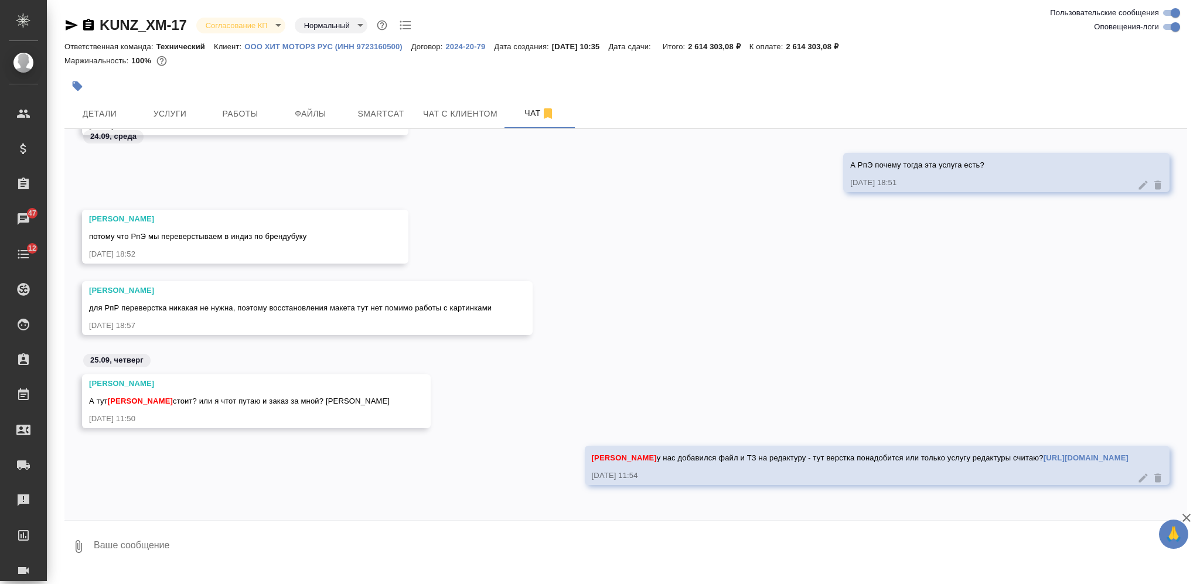
type textarea "п"
click at [439, 352] on div at bounding box center [600, 292] width 1200 height 584
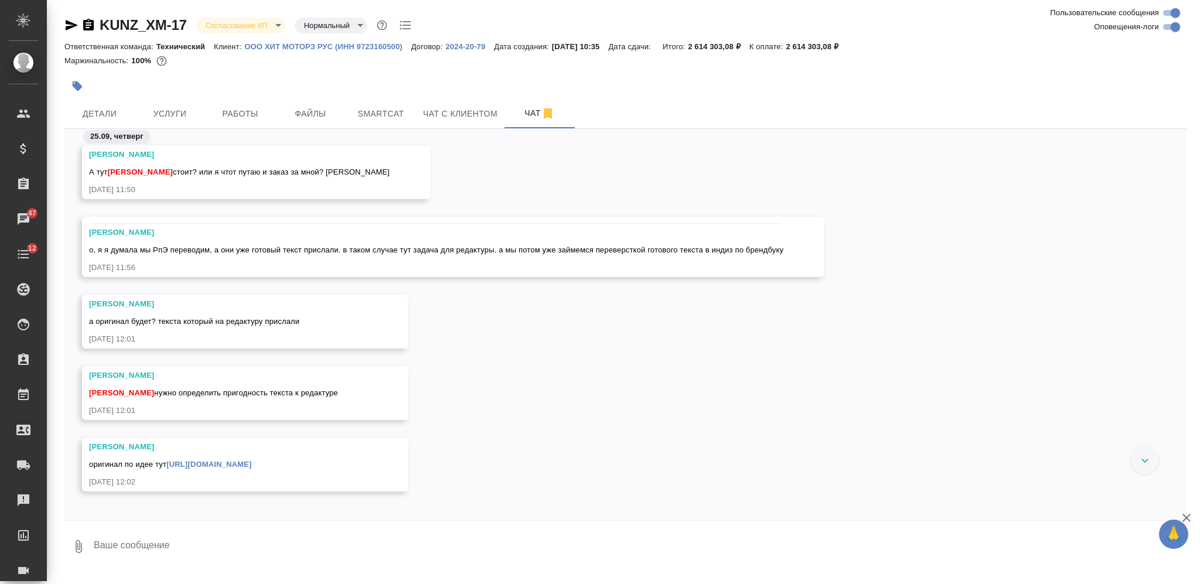
scroll to position [12701, 0]
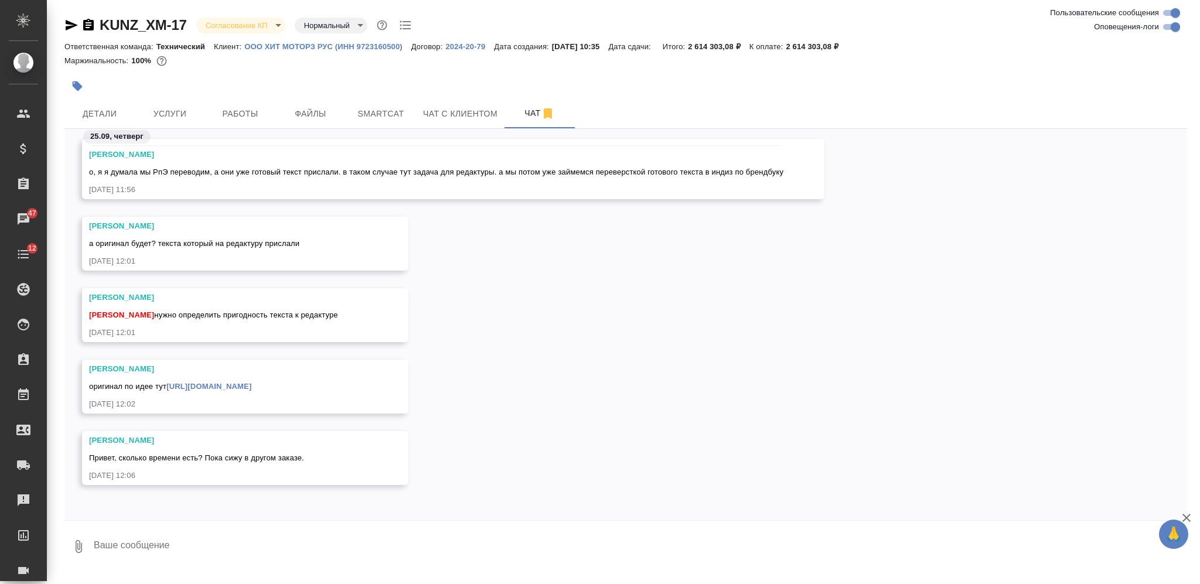
click at [251, 383] on link "https://drive.awatera.com/f/10228034" at bounding box center [208, 386] width 85 height 9
click at [298, 549] on textarea at bounding box center [640, 547] width 1095 height 40
click at [305, 542] on textarea at bounding box center [640, 547] width 1095 height 40
paste textarea "https://drive.awatera.com/f/10500598"
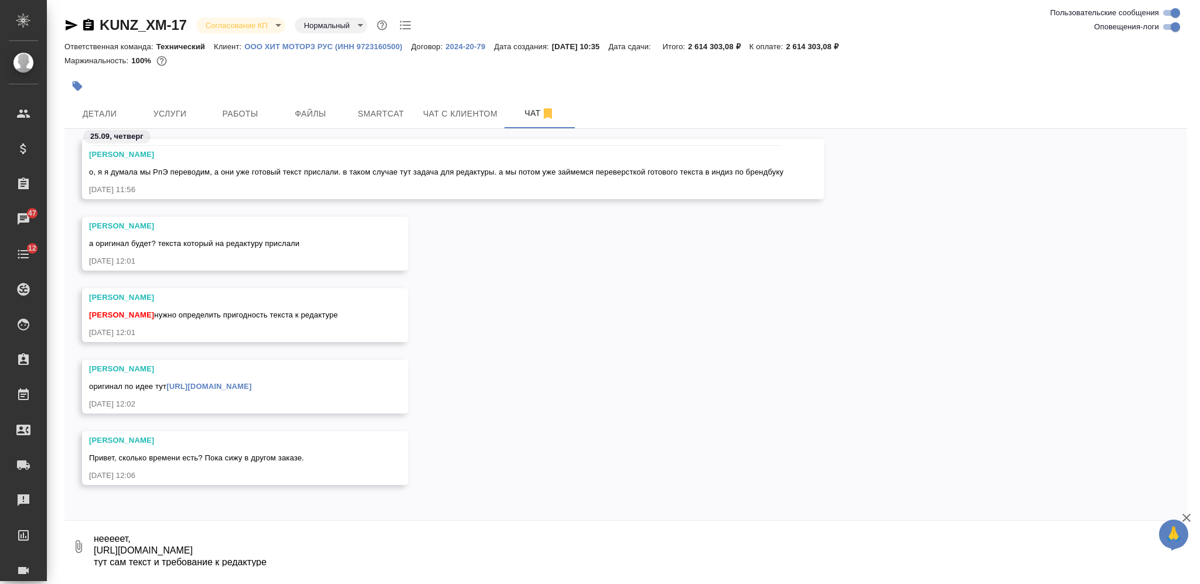
type textarea "нееееет, https://drive.awatera.com/f/10500598 тут сам текст и требование к реда…"
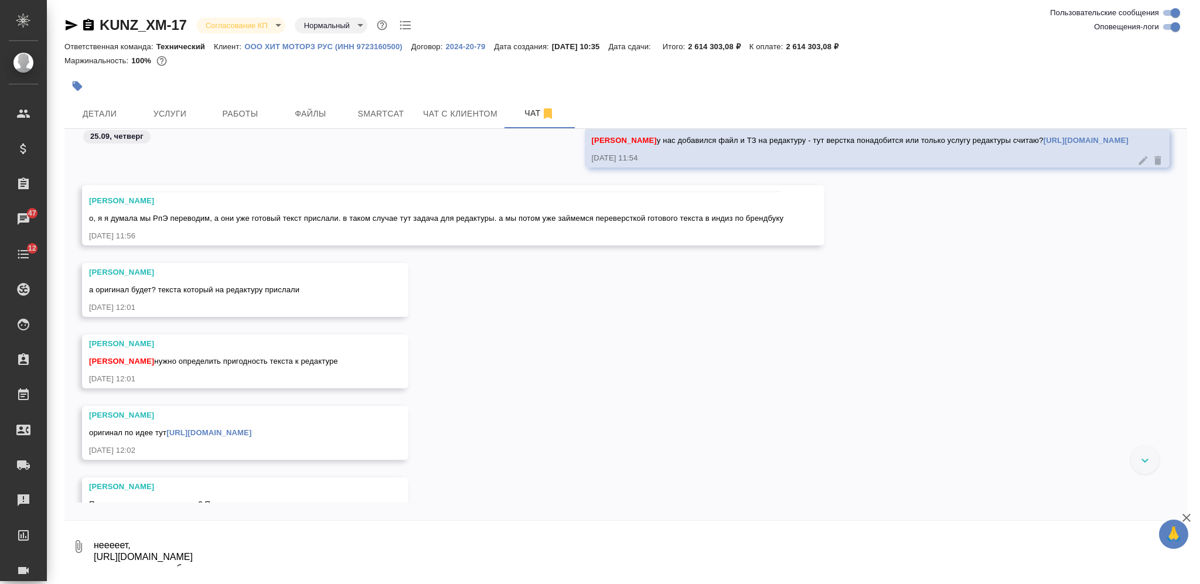
scroll to position [12850, 0]
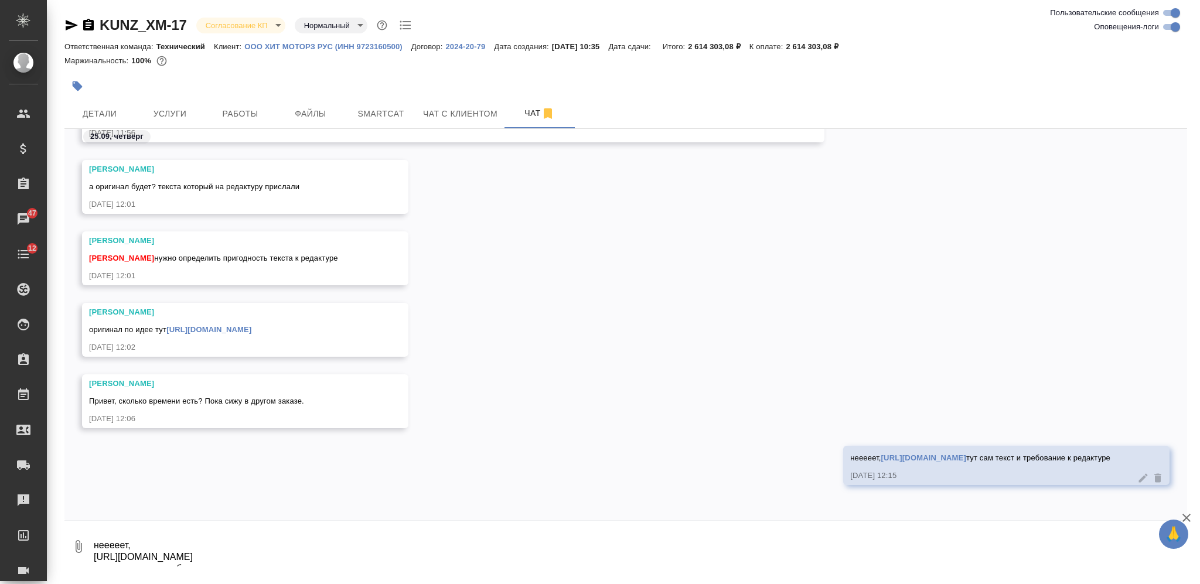
click at [330, 529] on textarea "нееееет, https://drive.awatera.com/f/10500598 тут сам текст и требование к реда…" at bounding box center [640, 547] width 1095 height 40
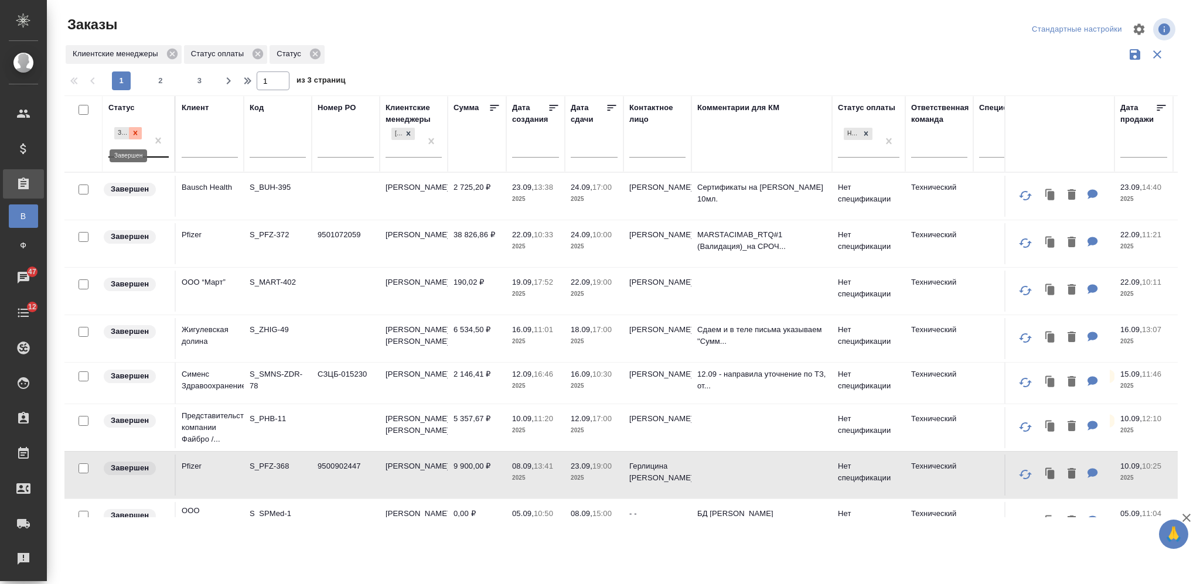
click at [136, 134] on icon at bounding box center [136, 133] width 4 height 4
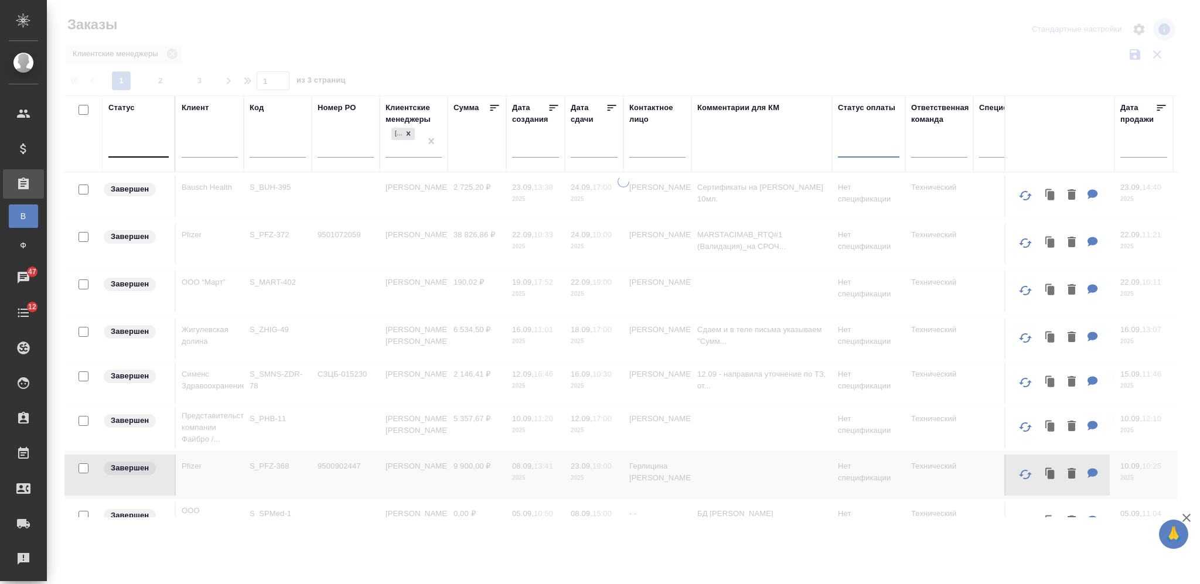
click at [150, 148] on div at bounding box center [138, 145] width 60 height 17
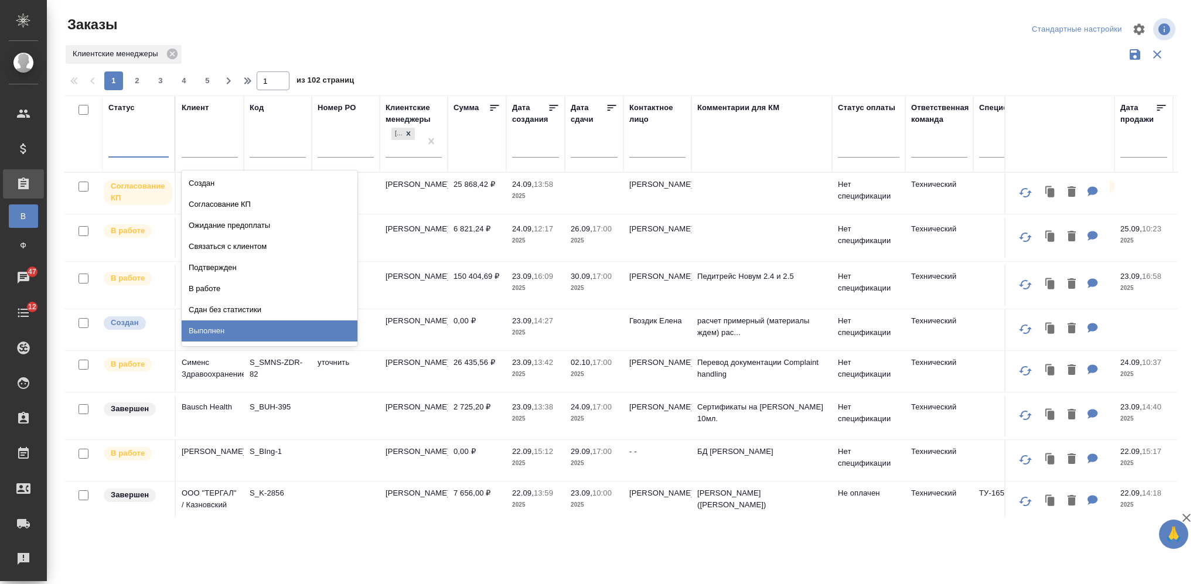
click at [288, 332] on div "Выполнен" at bounding box center [270, 331] width 176 height 21
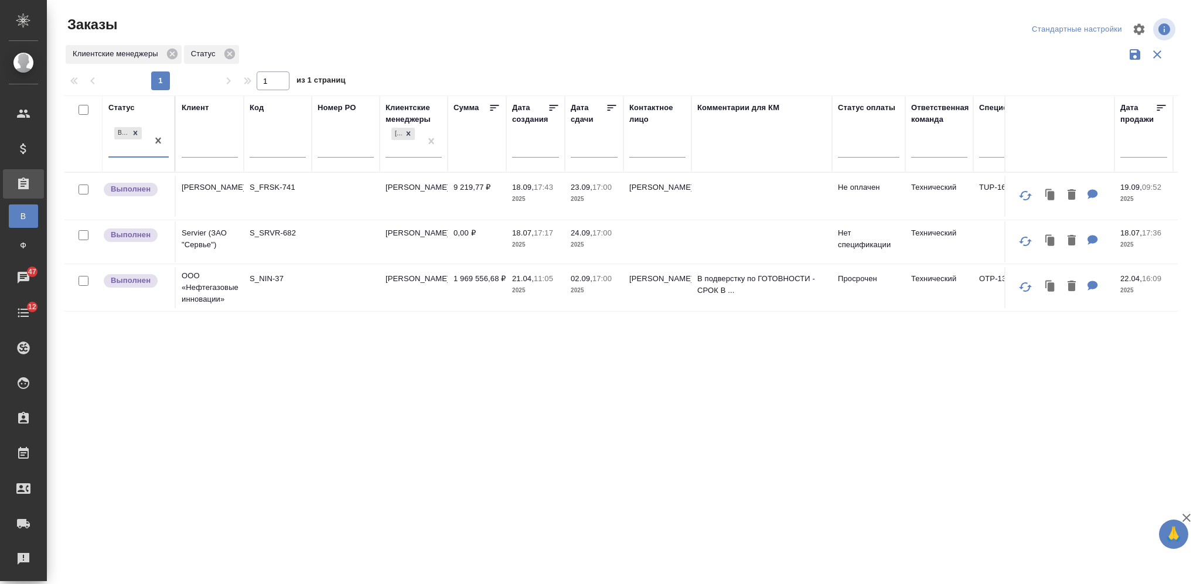
click at [495, 76] on div "1 1 из 1 страниц" at bounding box center [625, 80] width 1123 height 19
click at [351, 182] on td at bounding box center [346, 196] width 68 height 41
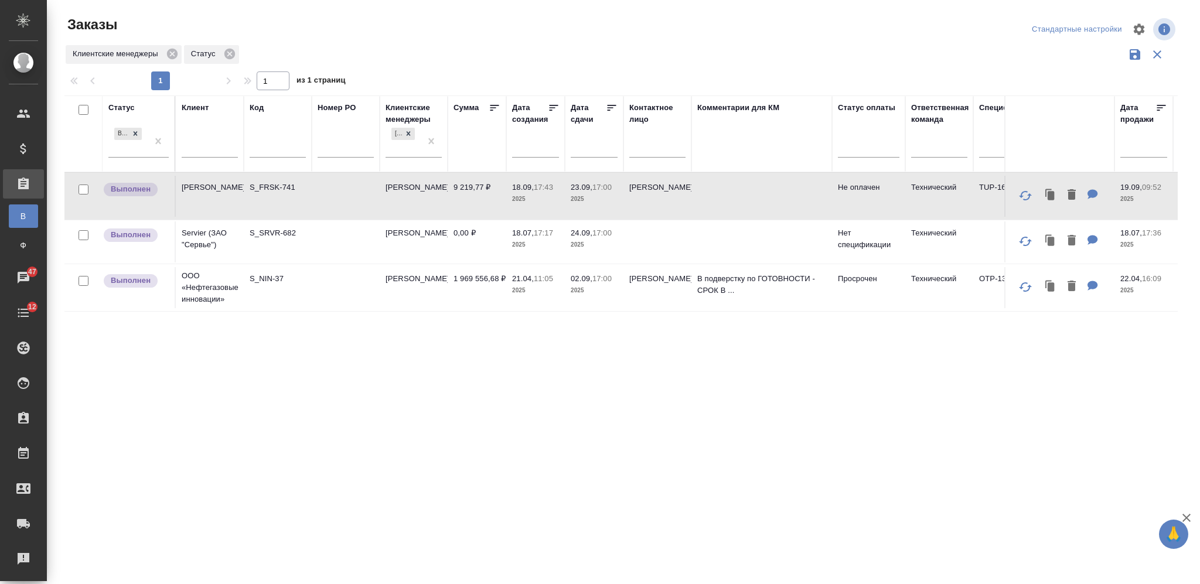
click at [312, 240] on td at bounding box center [346, 242] width 68 height 41
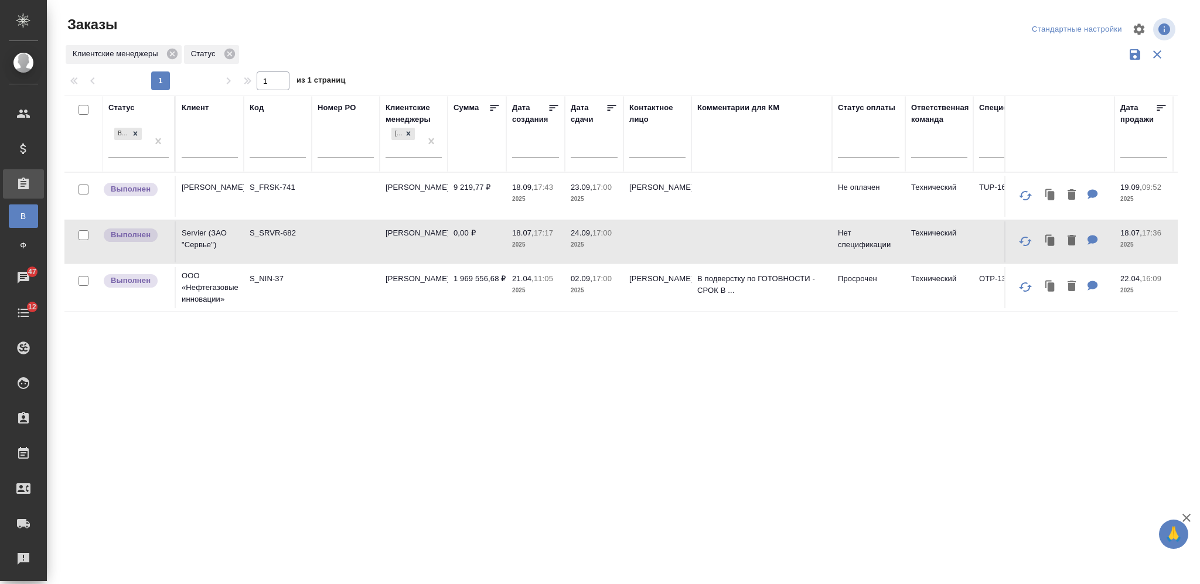
click at [312, 240] on td at bounding box center [346, 242] width 68 height 41
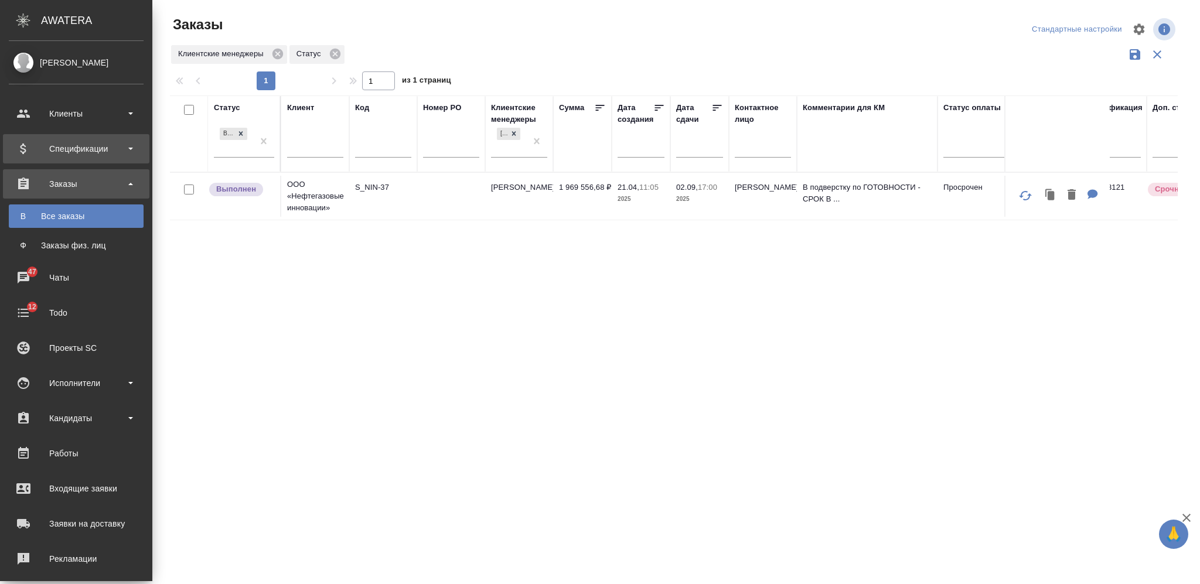
click at [101, 147] on div "Спецификации" at bounding box center [76, 149] width 135 height 18
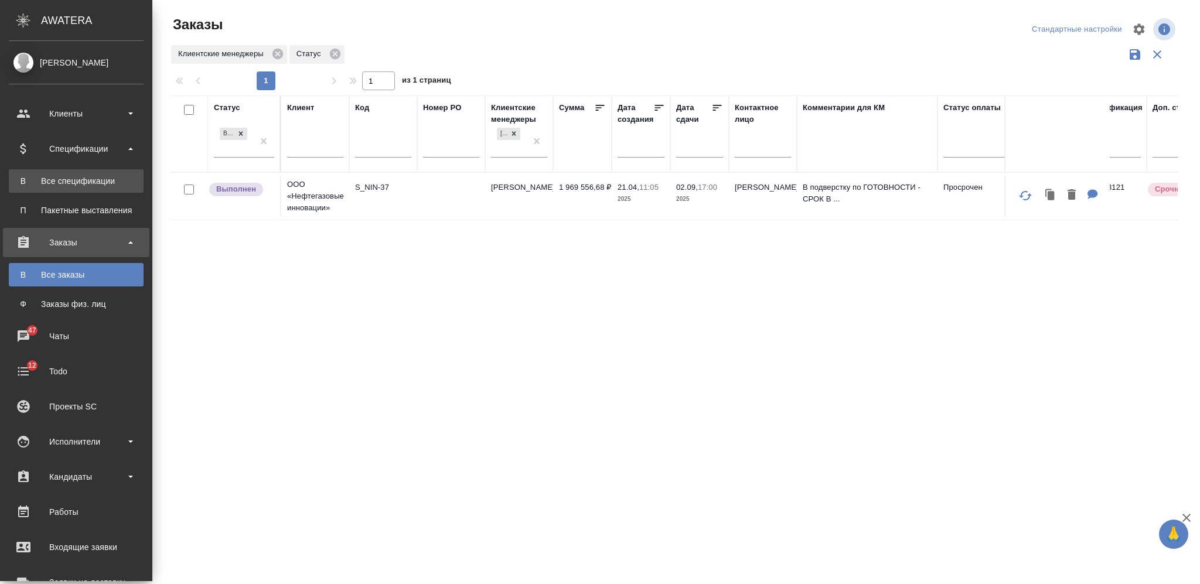
click at [94, 181] on div "Все спецификации" at bounding box center [76, 181] width 123 height 12
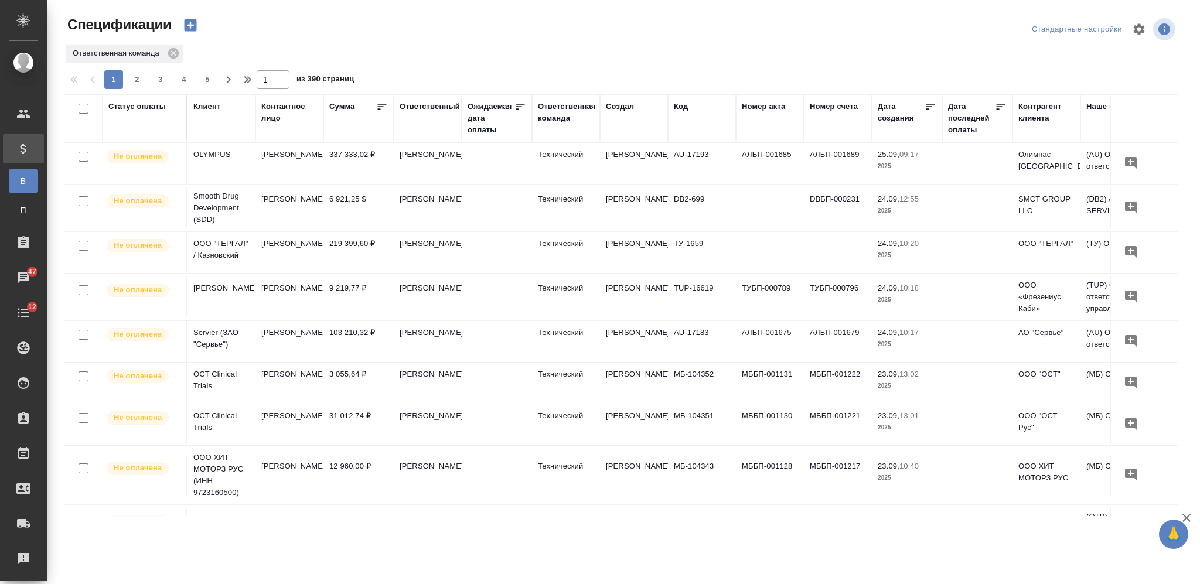
click at [191, 25] on icon "button" at bounding box center [190, 25] width 16 height 16
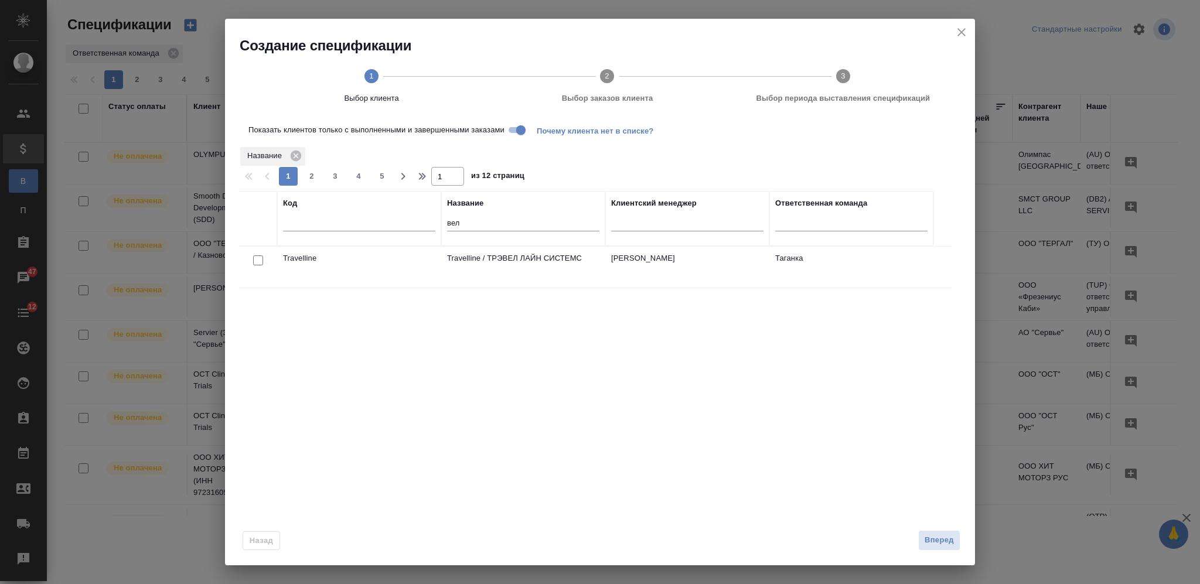
click at [457, 223] on input "вел" at bounding box center [523, 224] width 152 height 15
type input "pfiz"
click at [258, 260] on input "checkbox" at bounding box center [258, 261] width 10 height 10
checkbox input "true"
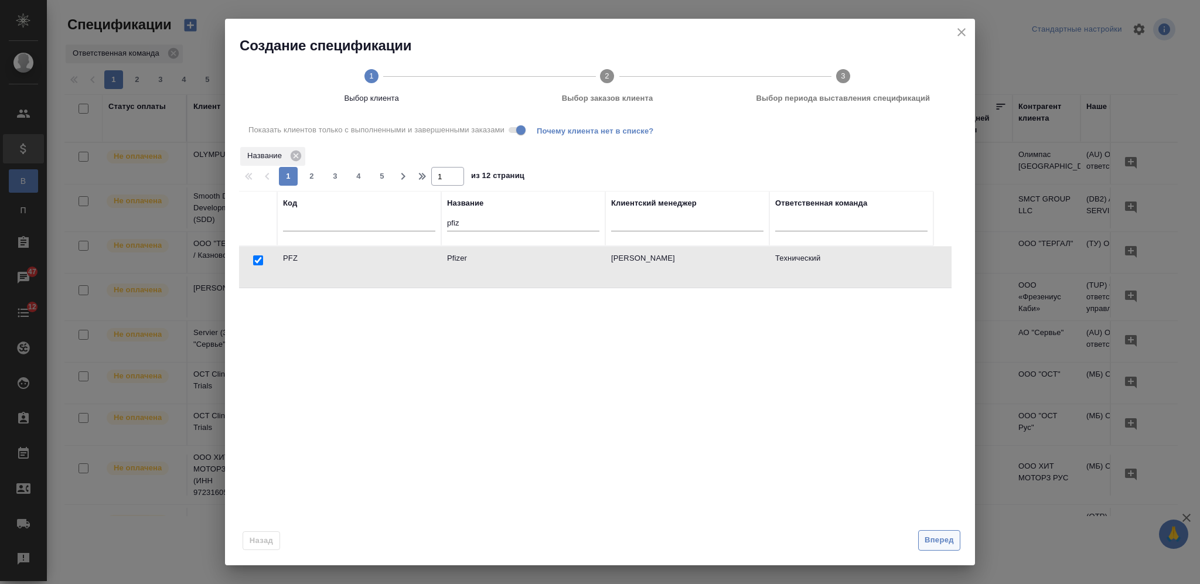
click at [958, 543] on button "Вперед" at bounding box center [939, 540] width 42 height 21
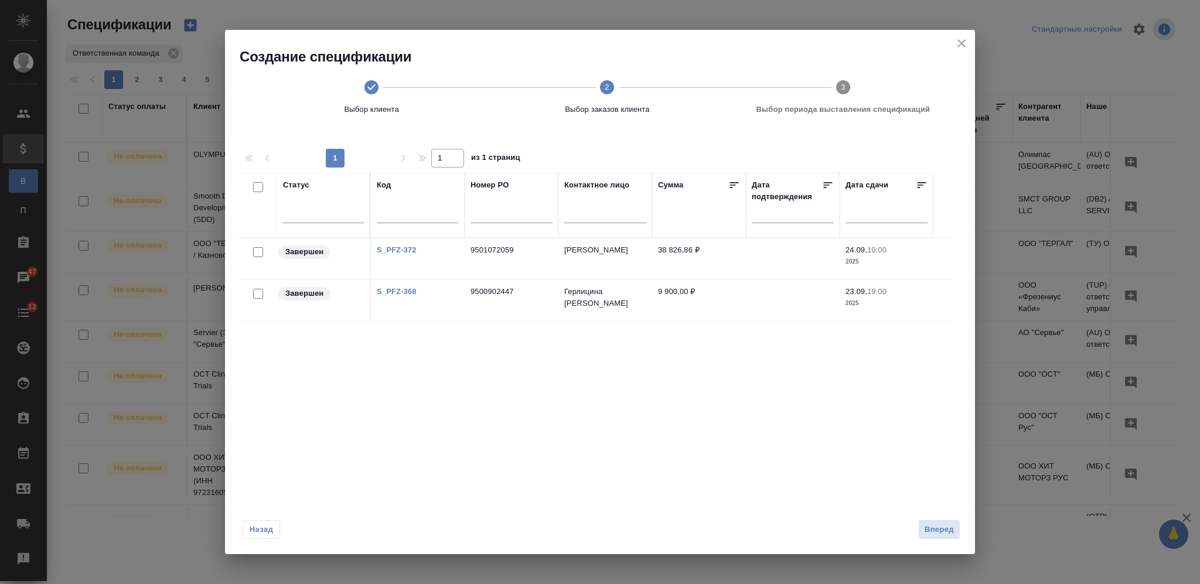
click at [255, 295] on input "checkbox" at bounding box center [258, 294] width 10 height 10
checkbox input "true"
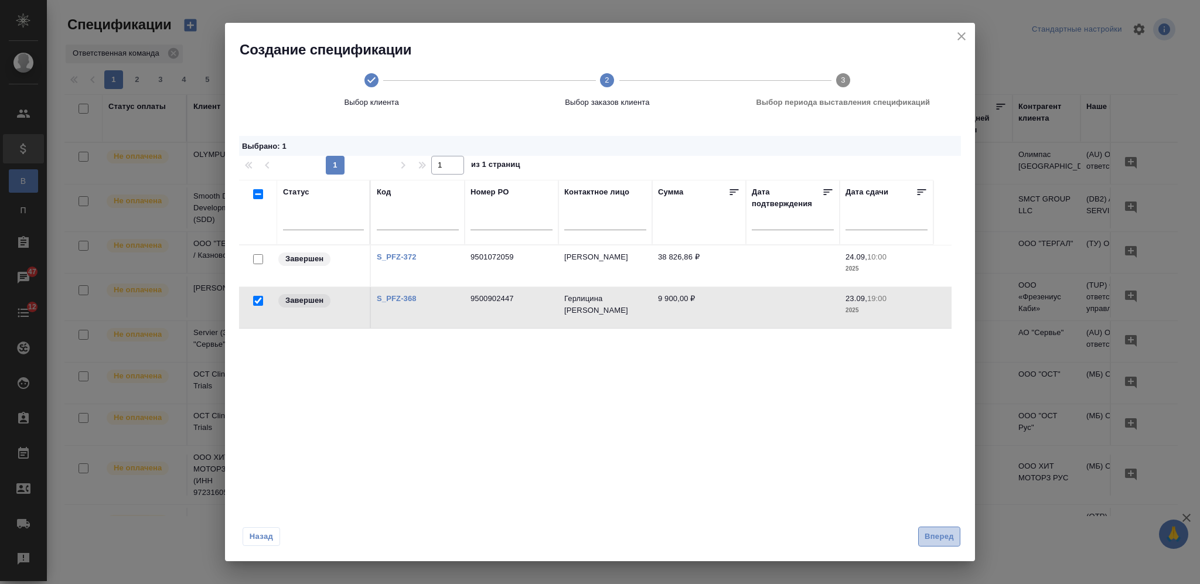
click at [934, 540] on span "Вперед" at bounding box center [939, 536] width 29 height 13
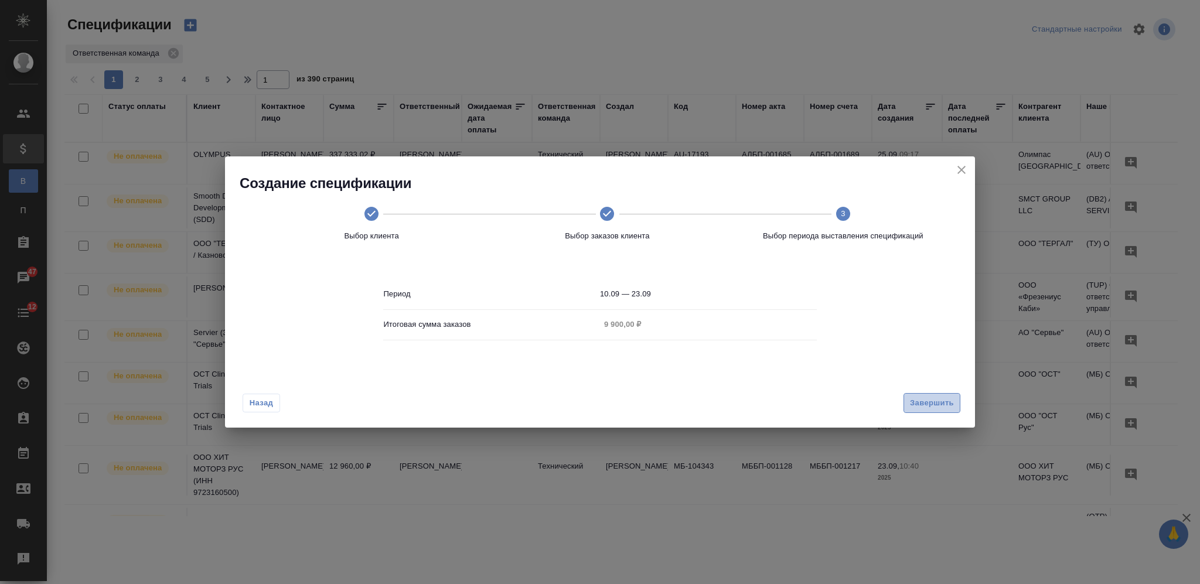
click at [933, 402] on span "Завершить" at bounding box center [932, 403] width 44 height 13
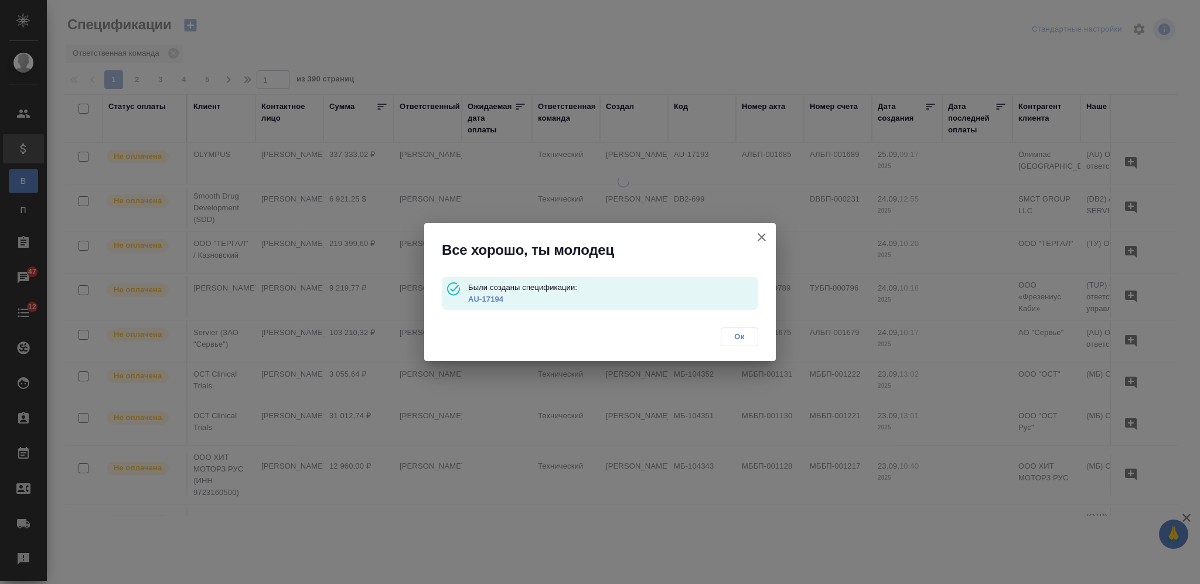
click at [489, 297] on link "AU-17194" at bounding box center [485, 299] width 35 height 9
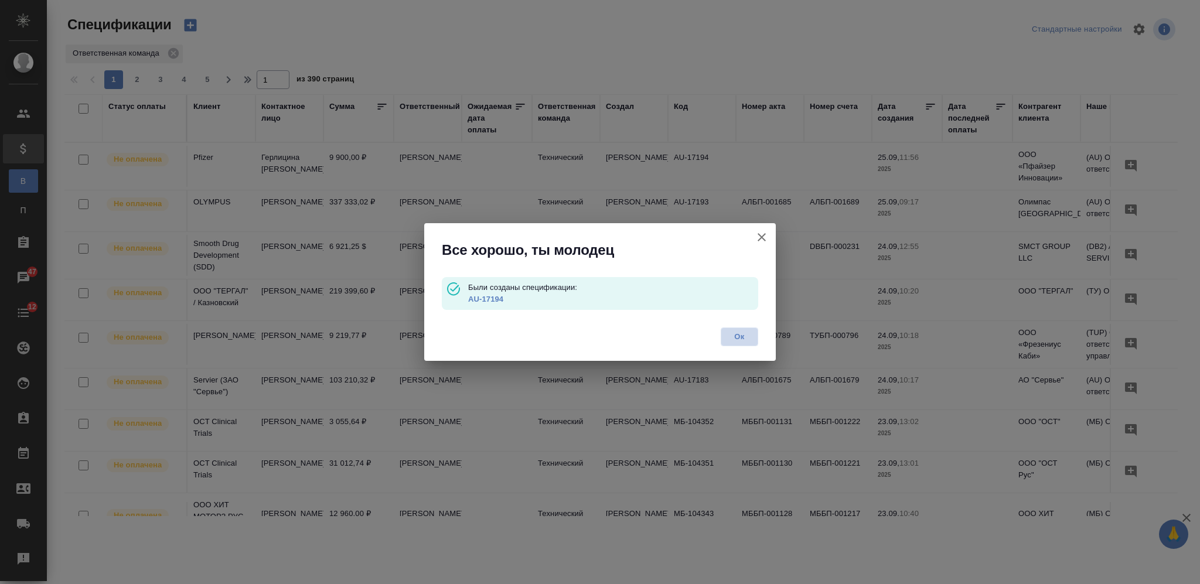
click at [737, 333] on span "Ок" at bounding box center [739, 337] width 25 height 12
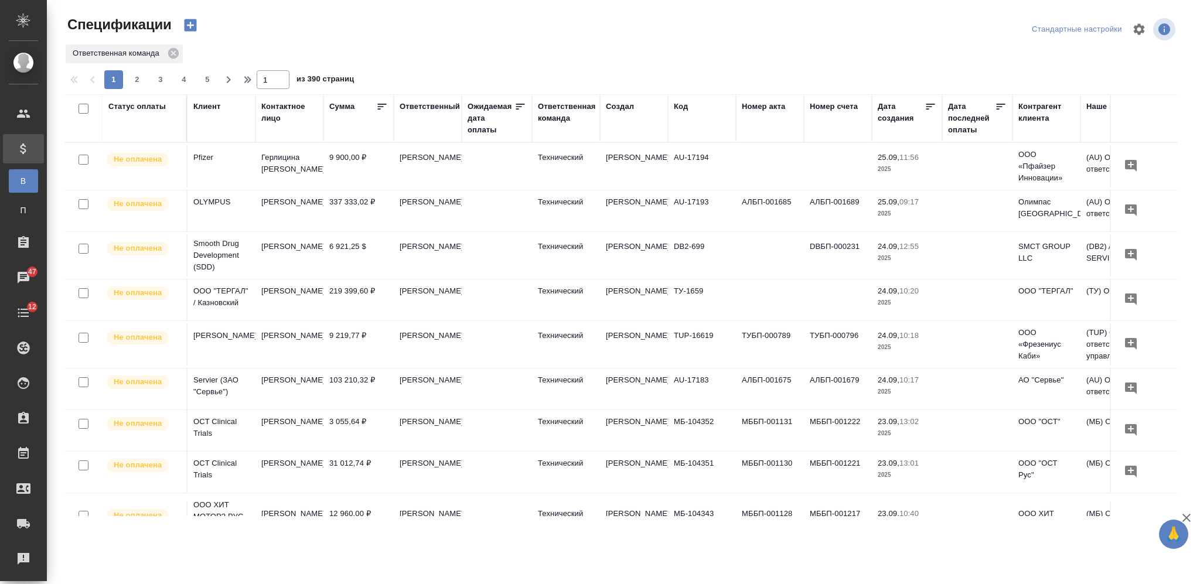
click at [190, 23] on icon "button" at bounding box center [190, 25] width 16 height 16
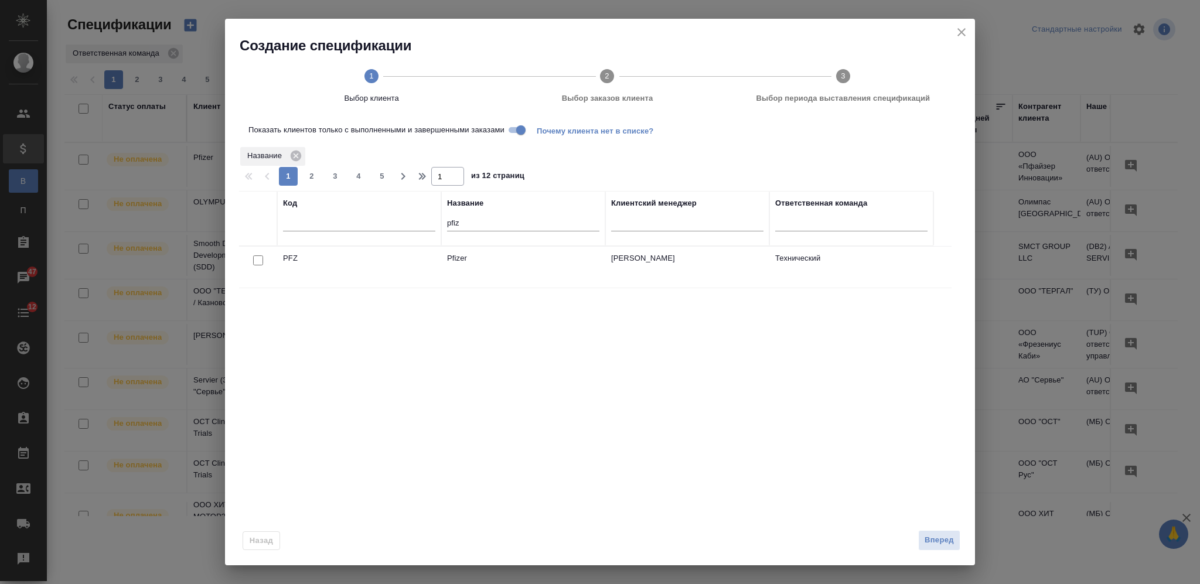
click at [256, 261] on input "checkbox" at bounding box center [258, 261] width 10 height 10
checkbox input "true"
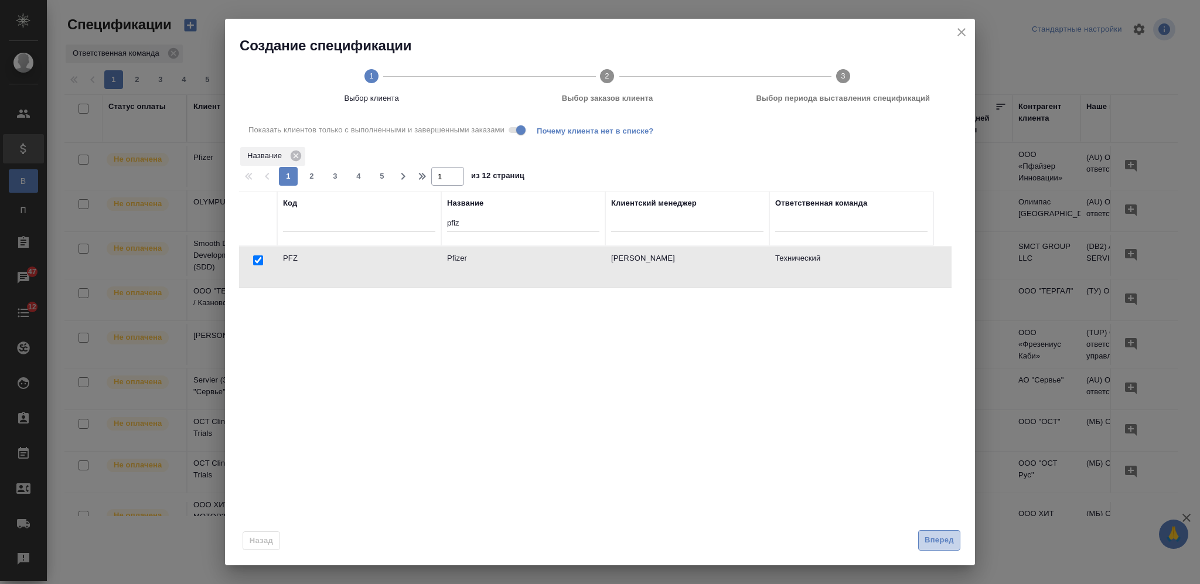
click at [938, 546] on span "Вперед" at bounding box center [939, 540] width 29 height 13
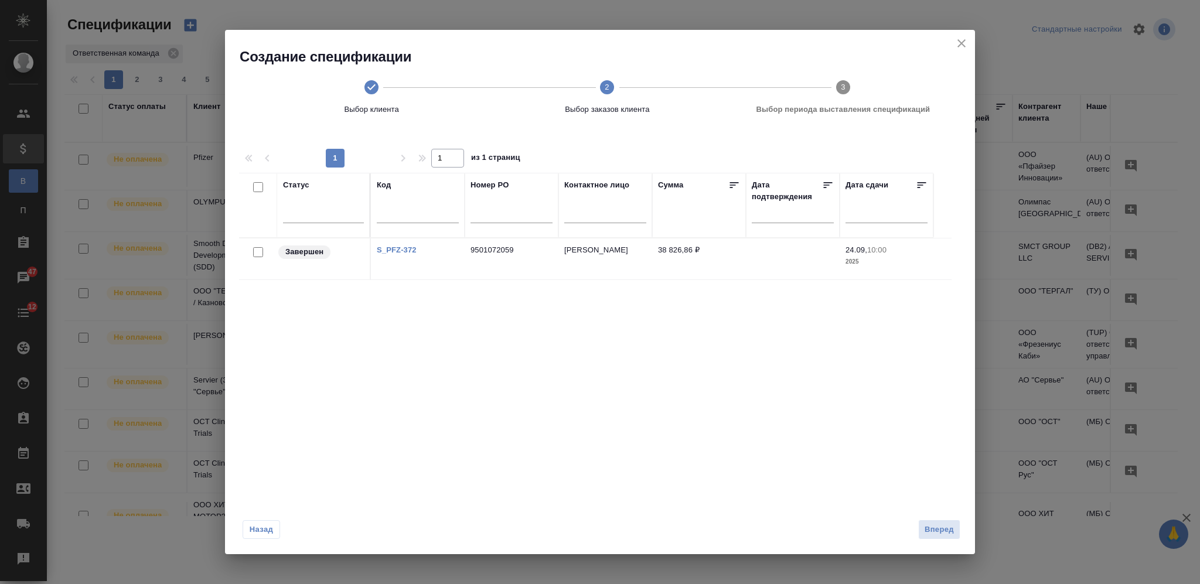
click at [255, 251] on input "checkbox" at bounding box center [258, 252] width 10 height 10
checkbox input "true"
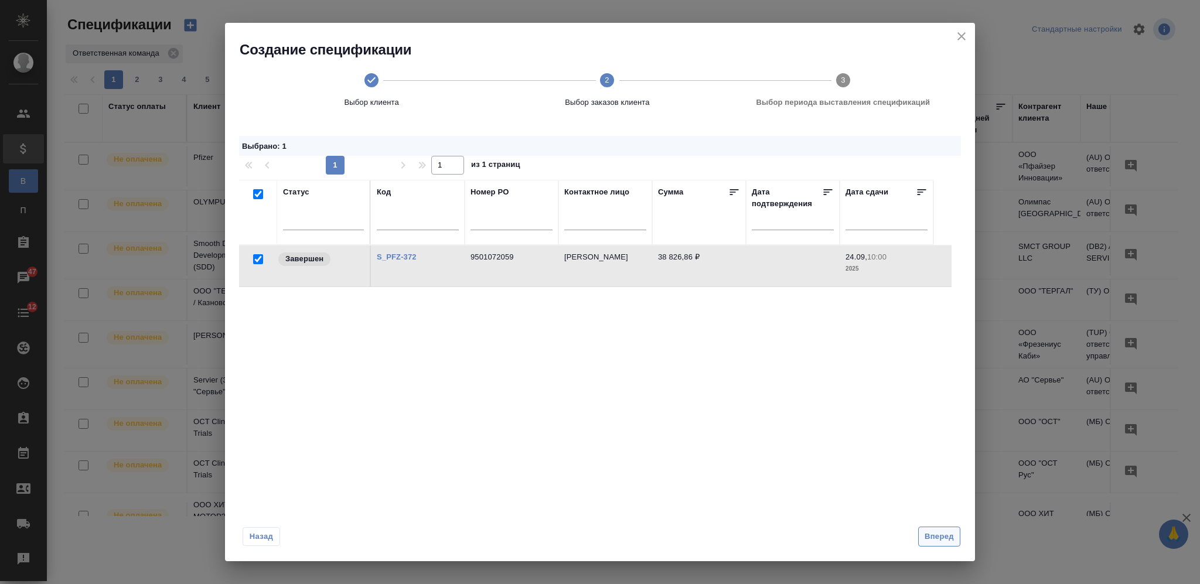
click at [939, 539] on span "Вперед" at bounding box center [939, 536] width 29 height 13
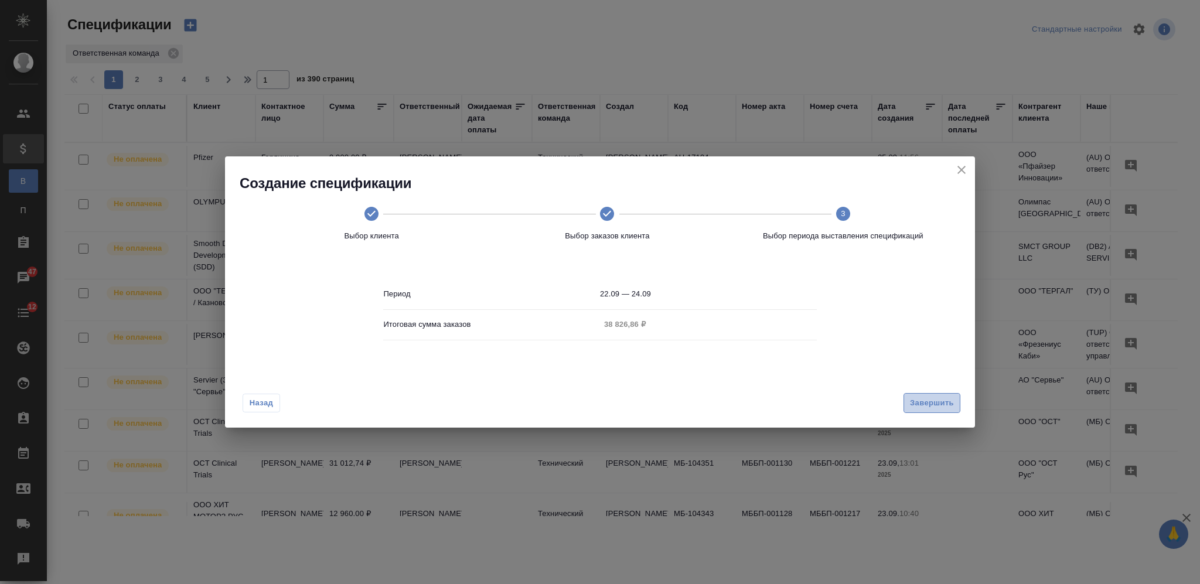
click at [930, 406] on span "Завершить" at bounding box center [932, 403] width 44 height 13
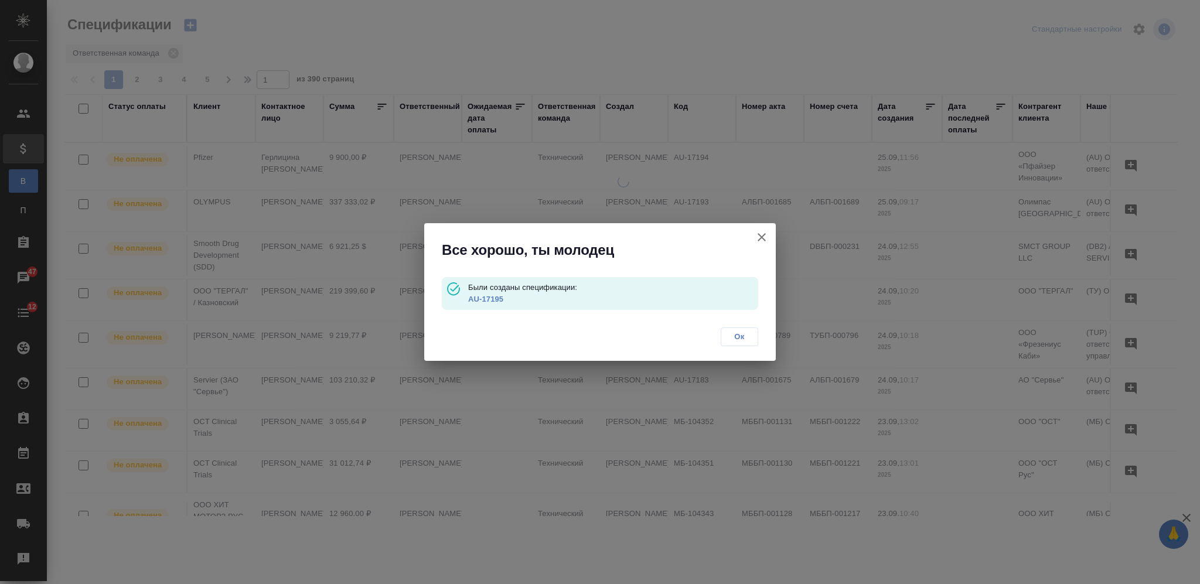
click at [491, 299] on link "AU-17195" at bounding box center [485, 299] width 35 height 9
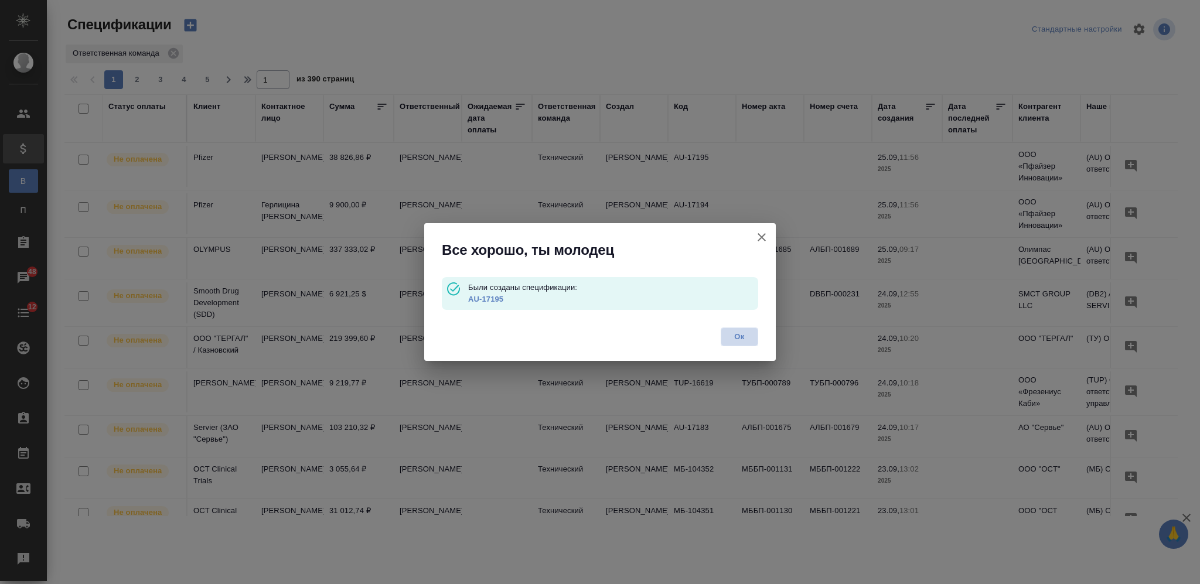
click at [747, 335] on span "Ок" at bounding box center [739, 337] width 25 height 12
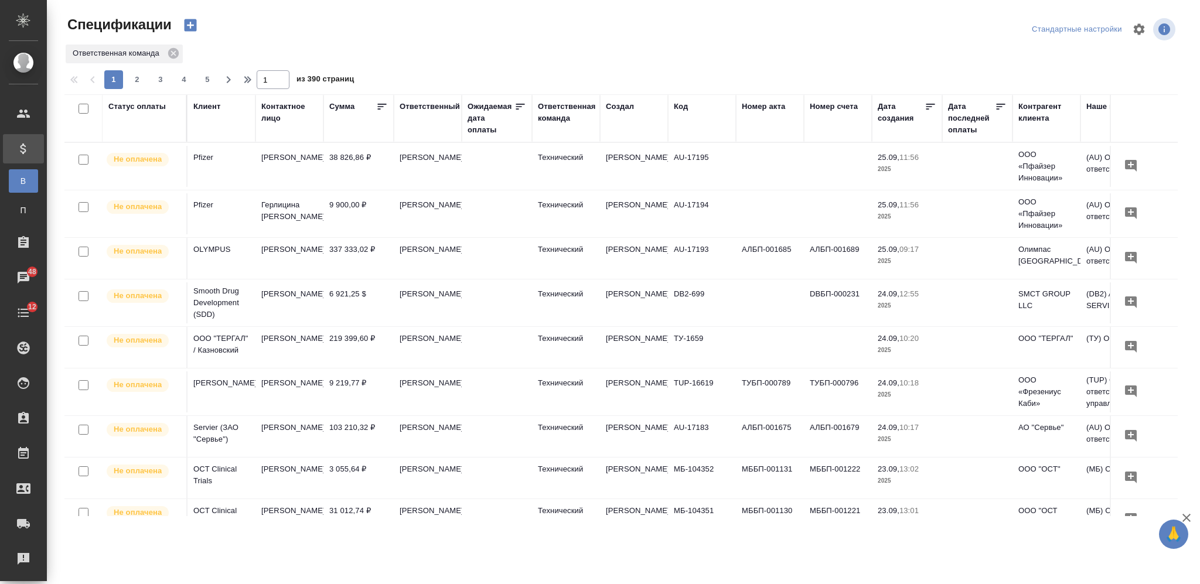
click at [184, 26] on icon "button" at bounding box center [190, 25] width 12 height 12
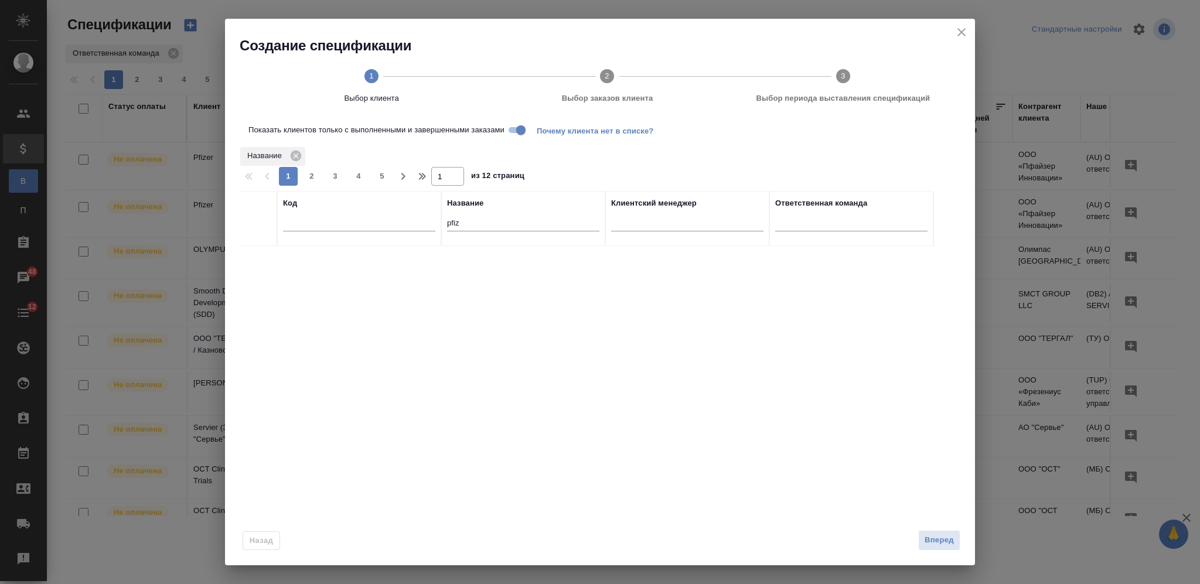
click at [447, 222] on input "pfiz" at bounding box center [523, 224] width 152 height 15
type input "bau"
click at [256, 261] on input "checkbox" at bounding box center [258, 261] width 10 height 10
checkbox input "true"
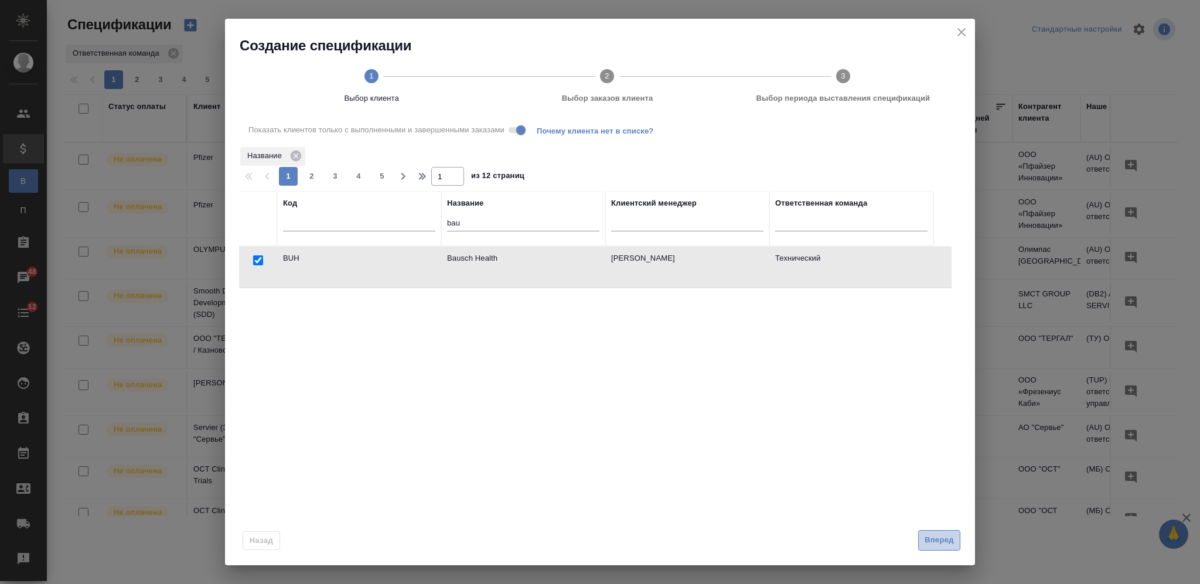
drag, startPoint x: 940, startPoint y: 542, endPoint x: 865, endPoint y: 519, distance: 78.4
click at [939, 542] on span "Вперед" at bounding box center [939, 540] width 29 height 13
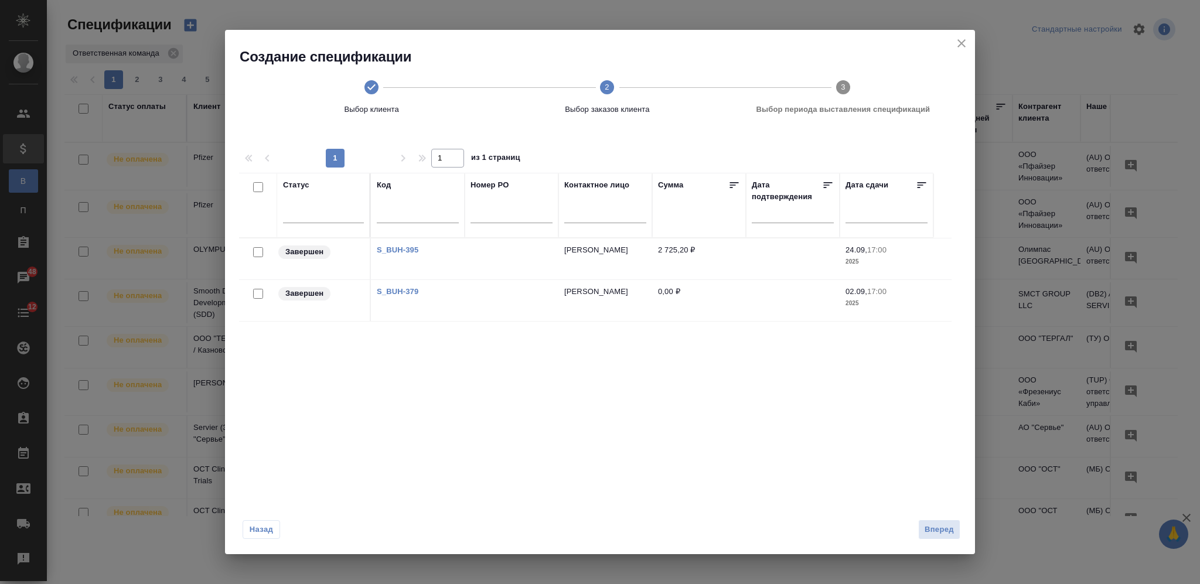
click at [258, 250] on input "checkbox" at bounding box center [258, 252] width 10 height 10
checkbox input "true"
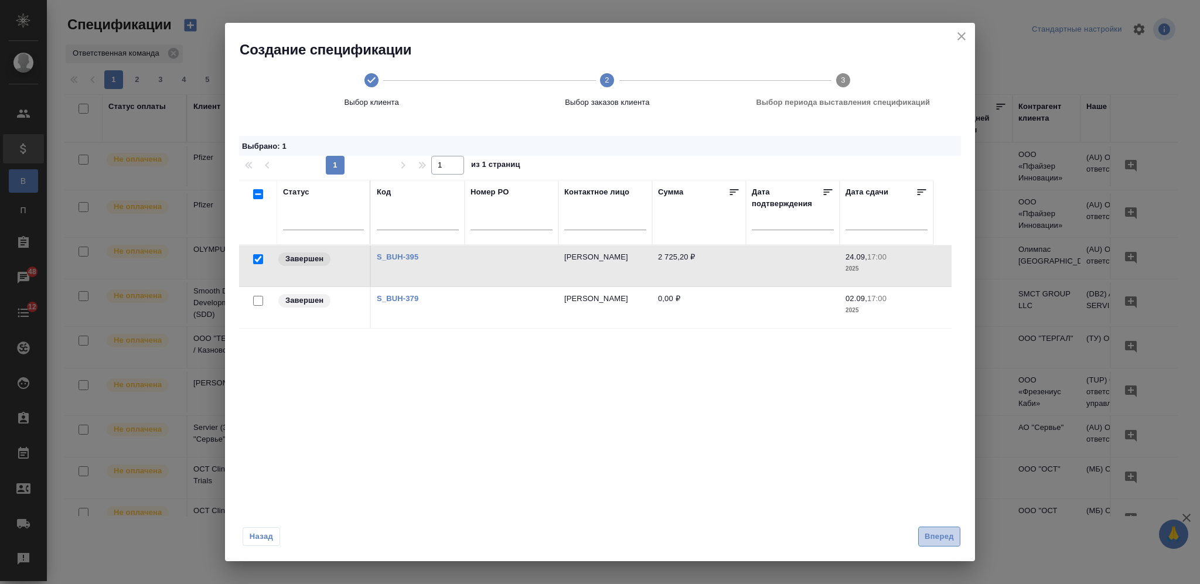
click at [927, 532] on span "Вперед" at bounding box center [939, 536] width 29 height 13
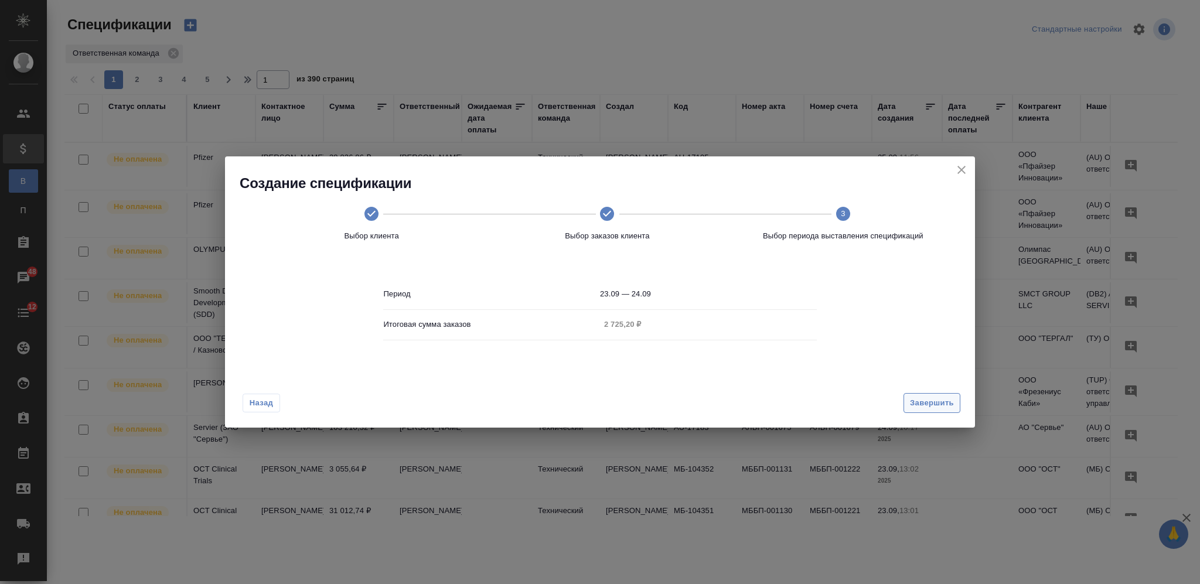
click at [938, 399] on span "Завершить" at bounding box center [932, 403] width 44 height 13
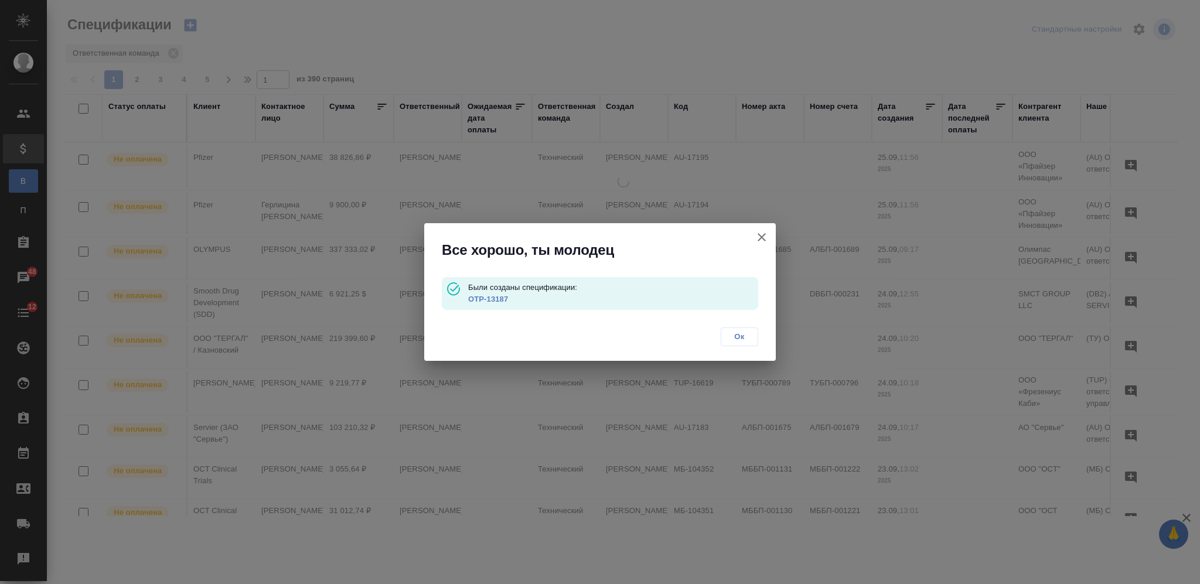
click at [494, 296] on link "OTP-13187" at bounding box center [488, 299] width 40 height 9
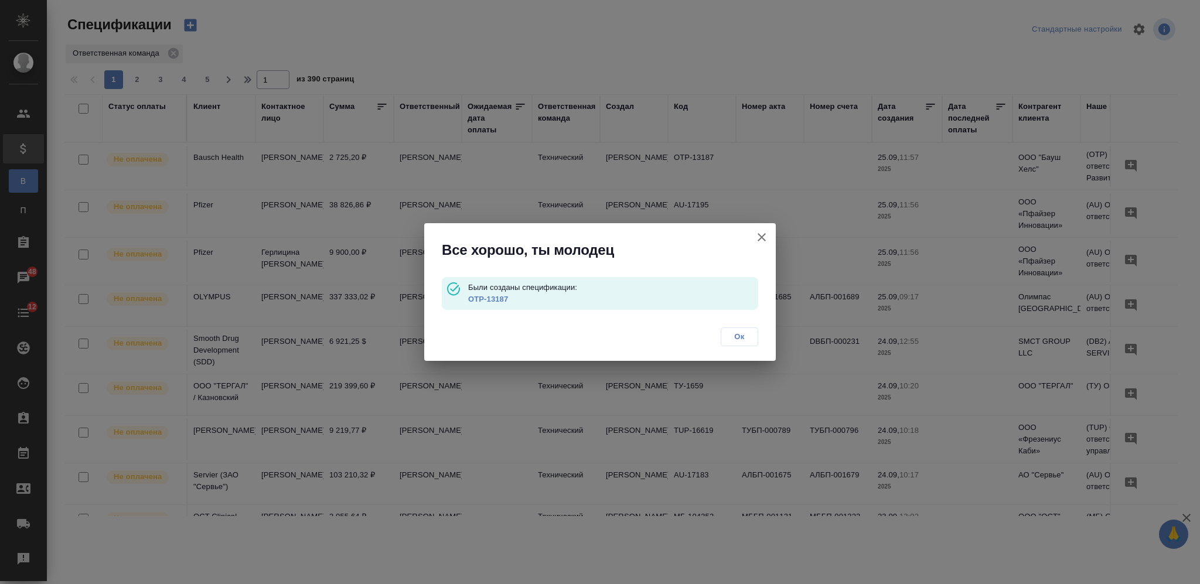
click at [740, 335] on span "Ок" at bounding box center [739, 337] width 25 height 12
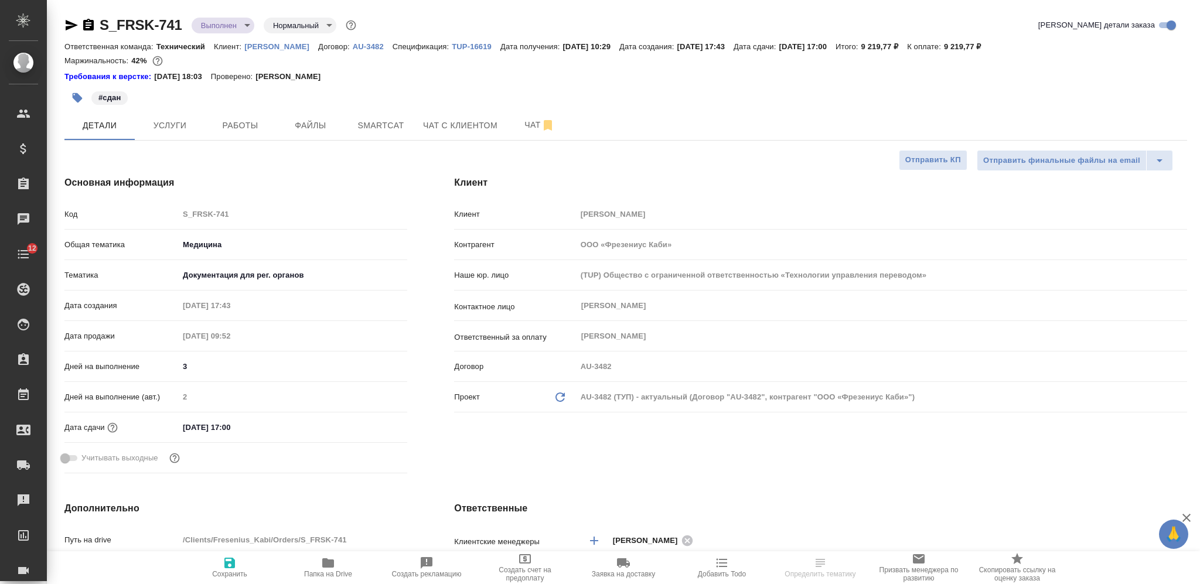
select select "RU"
type textarea "x"
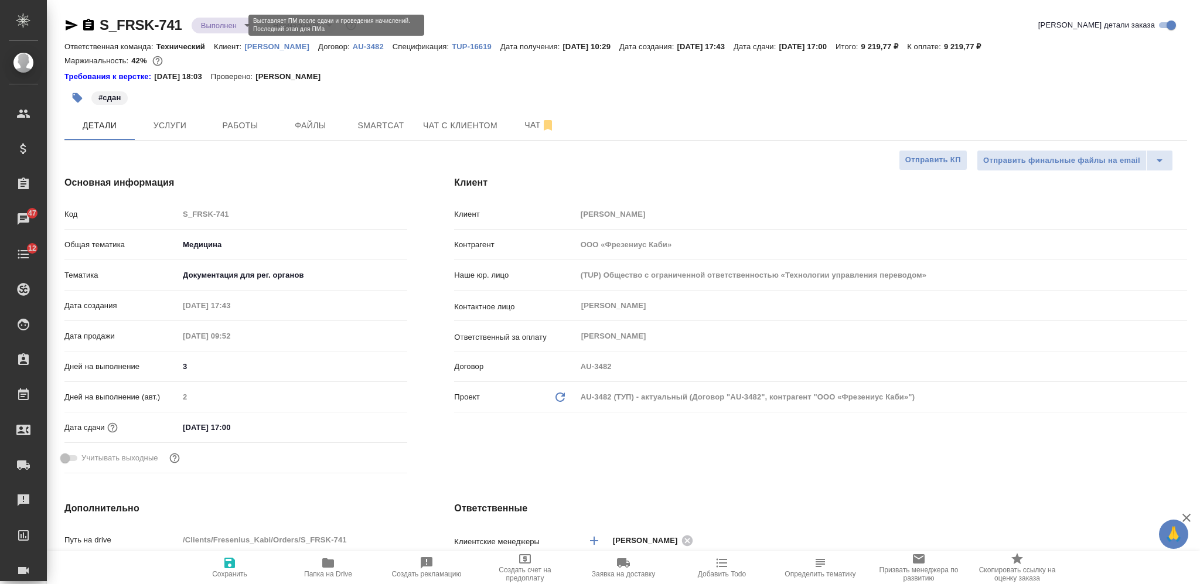
click at [217, 27] on body "🙏 .cls-1 fill:#fff; AWATERA [PERSON_NAME] Спецификации Заказы 47 Чаты 12 Todo П…" at bounding box center [600, 292] width 1200 height 584
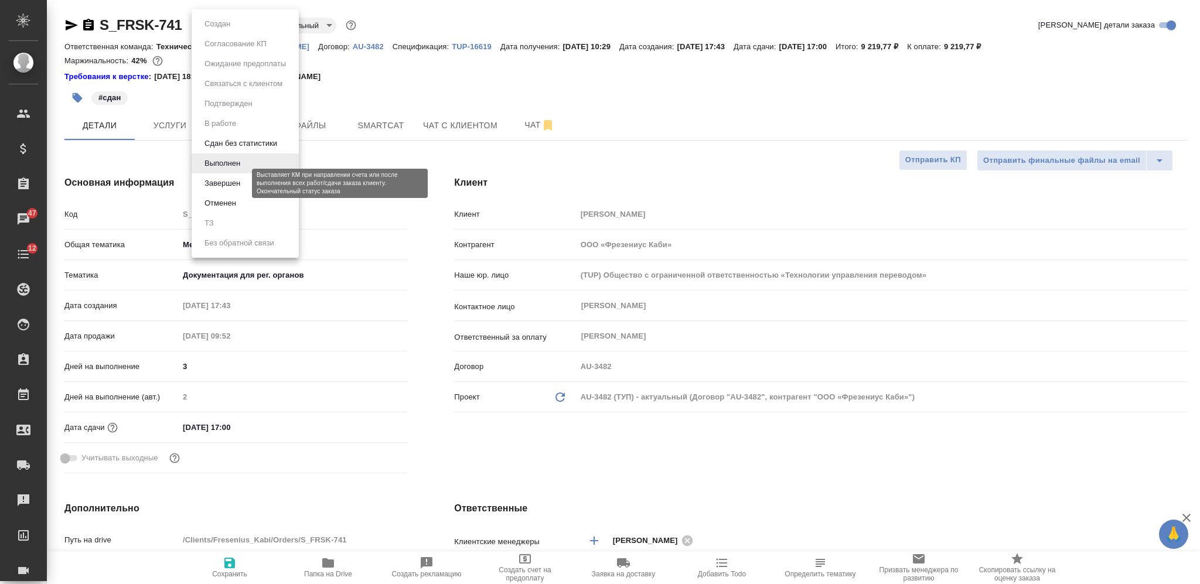
click at [220, 183] on button "Завершен" at bounding box center [222, 183] width 43 height 13
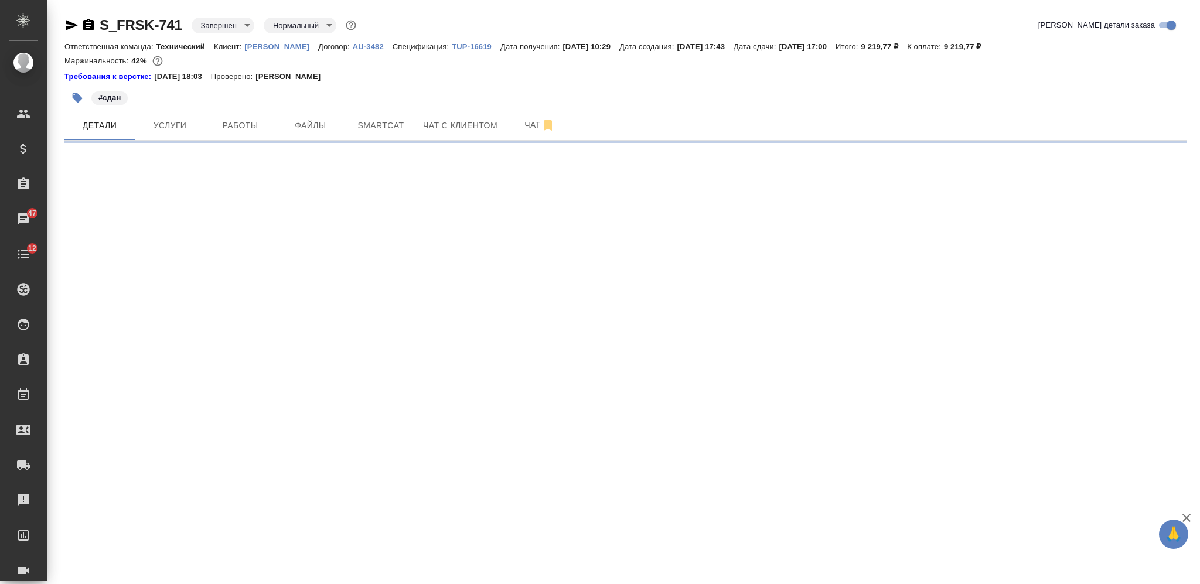
select select "RU"
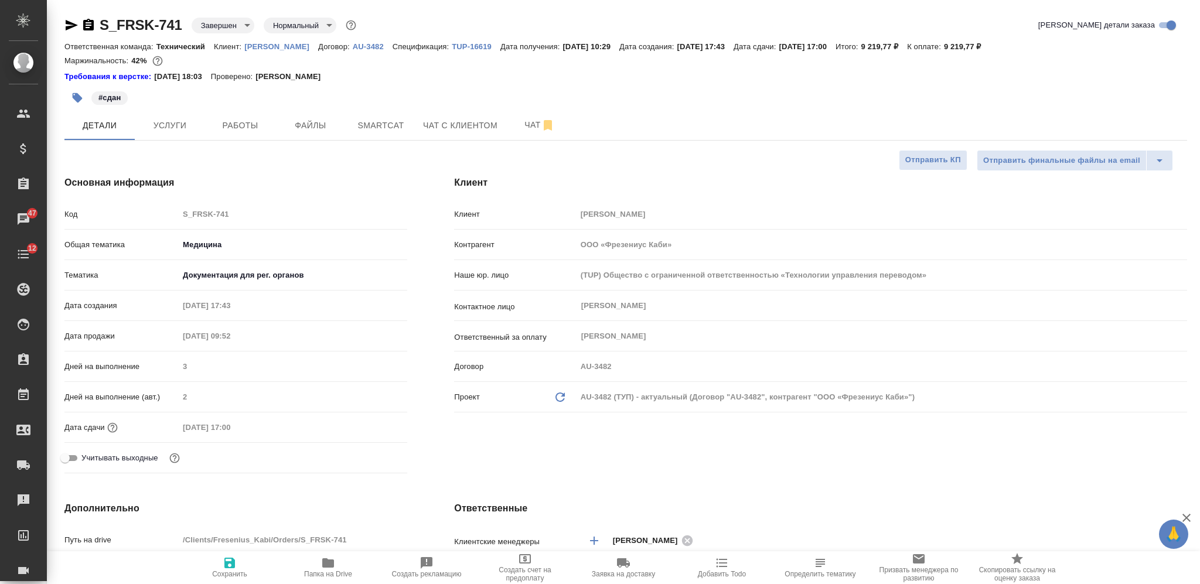
type textarea "x"
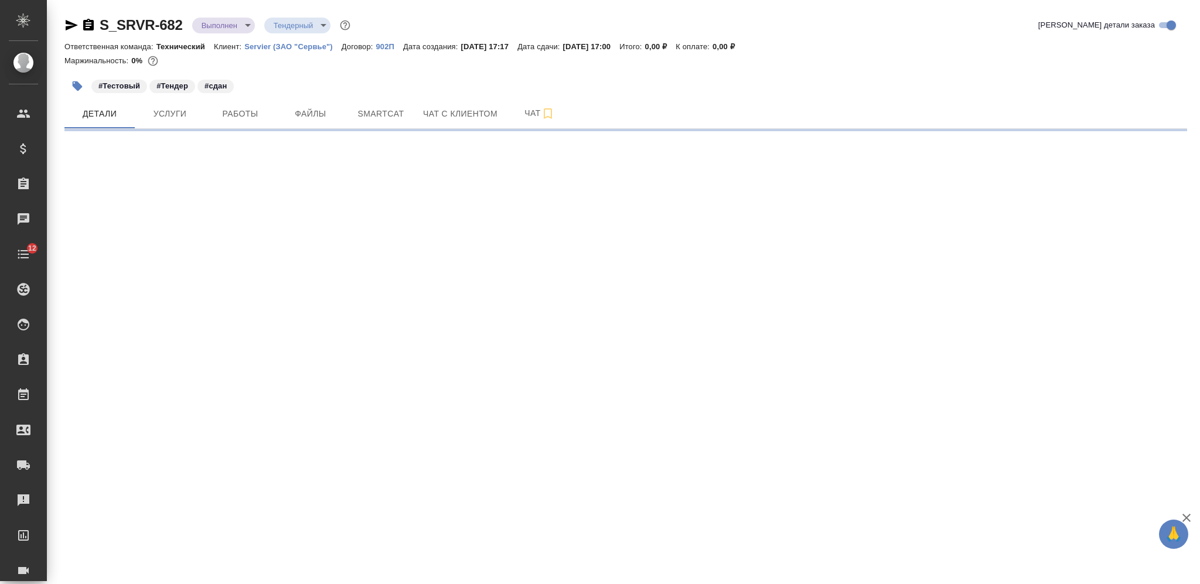
select select "RU"
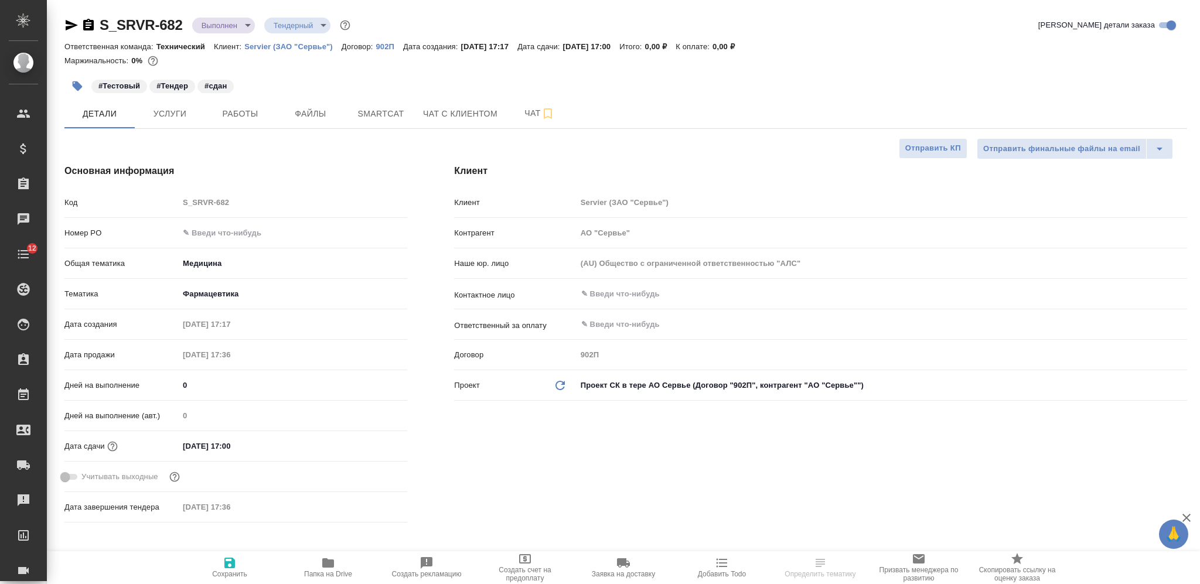
type textarea "x"
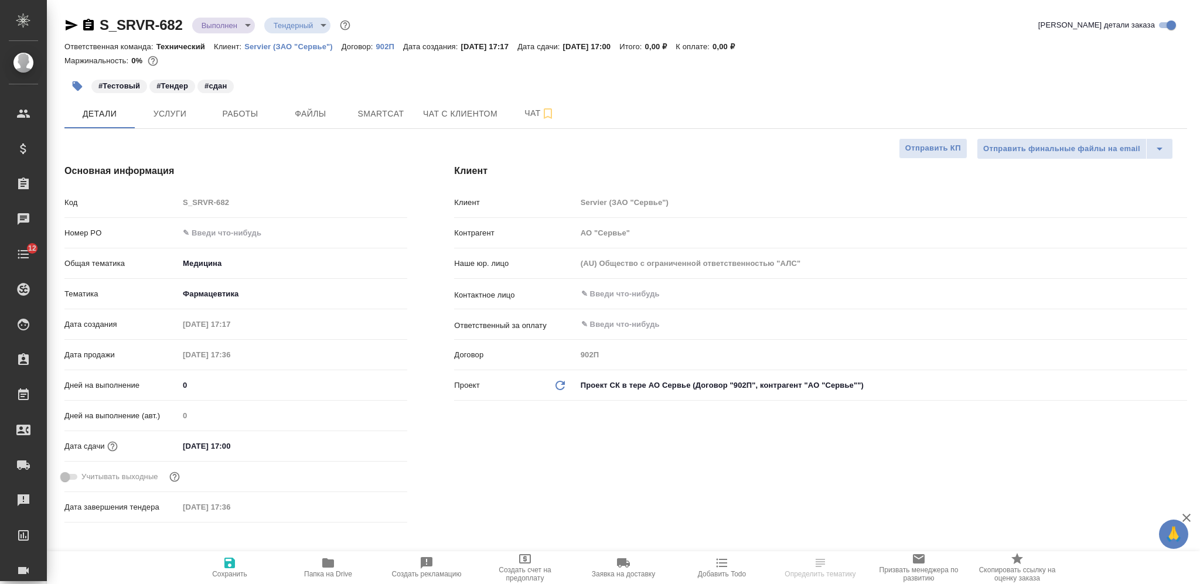
type textarea "x"
click at [231, 21] on body "🙏 .cls-1 fill:#fff; AWATERA Nikiforova Valeria Клиенты Спецификации Заказы Чаты…" at bounding box center [600, 292] width 1200 height 584
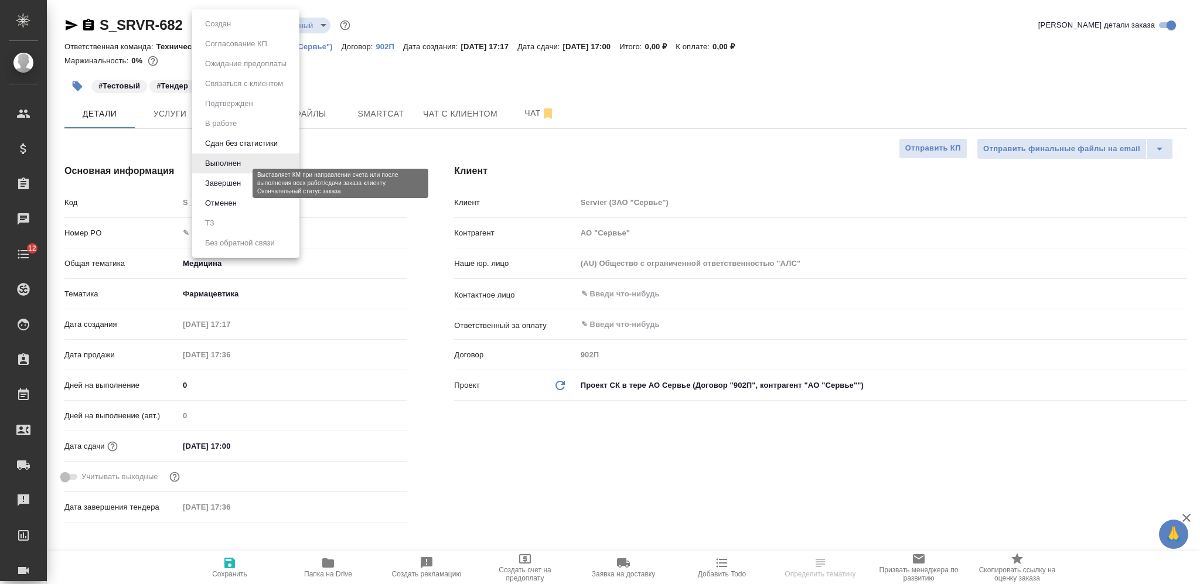
click at [212, 181] on button "Завершен" at bounding box center [223, 183] width 43 height 13
type textarea "x"
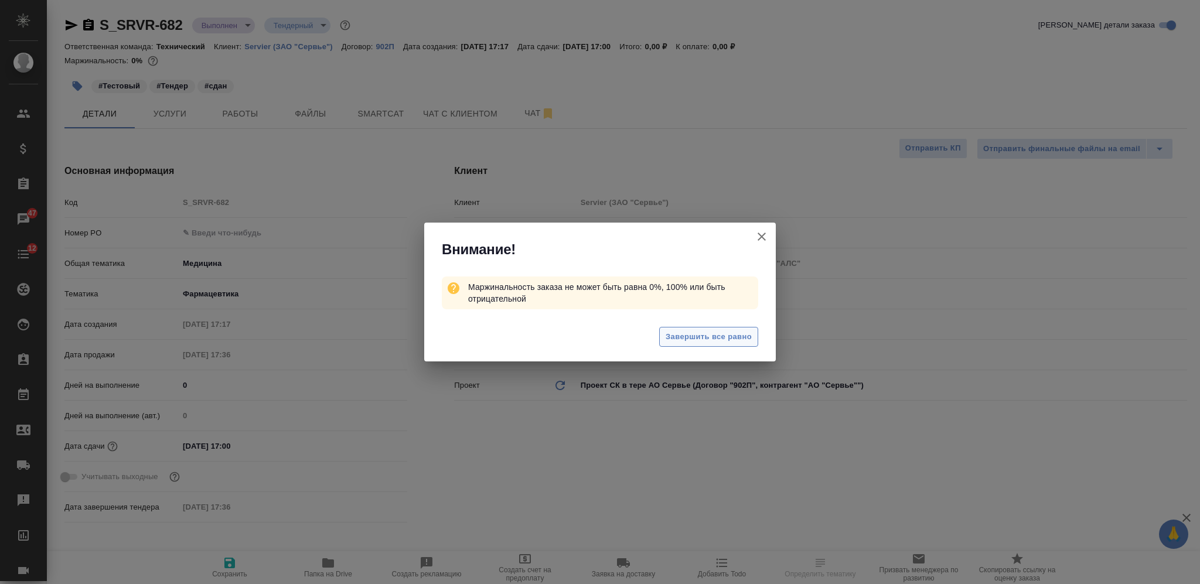
drag, startPoint x: 719, startPoint y: 335, endPoint x: 740, endPoint y: 290, distance: 49.6
click at [719, 335] on span "Завершить все равно" at bounding box center [709, 337] width 86 height 13
type textarea "x"
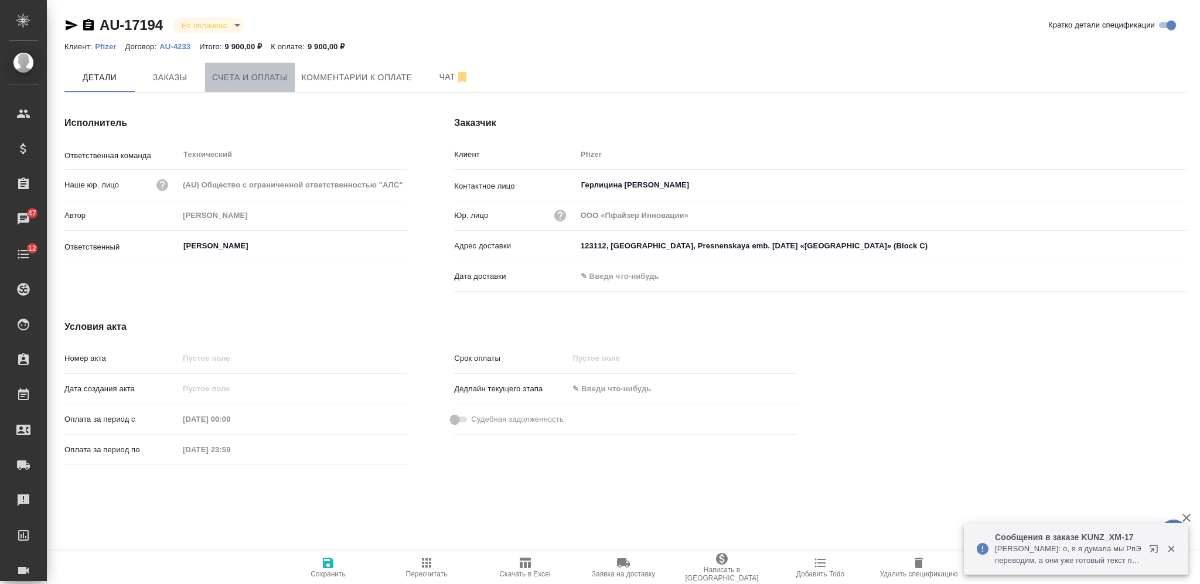
click at [219, 72] on span "Счета и оплаты" at bounding box center [250, 77] width 76 height 15
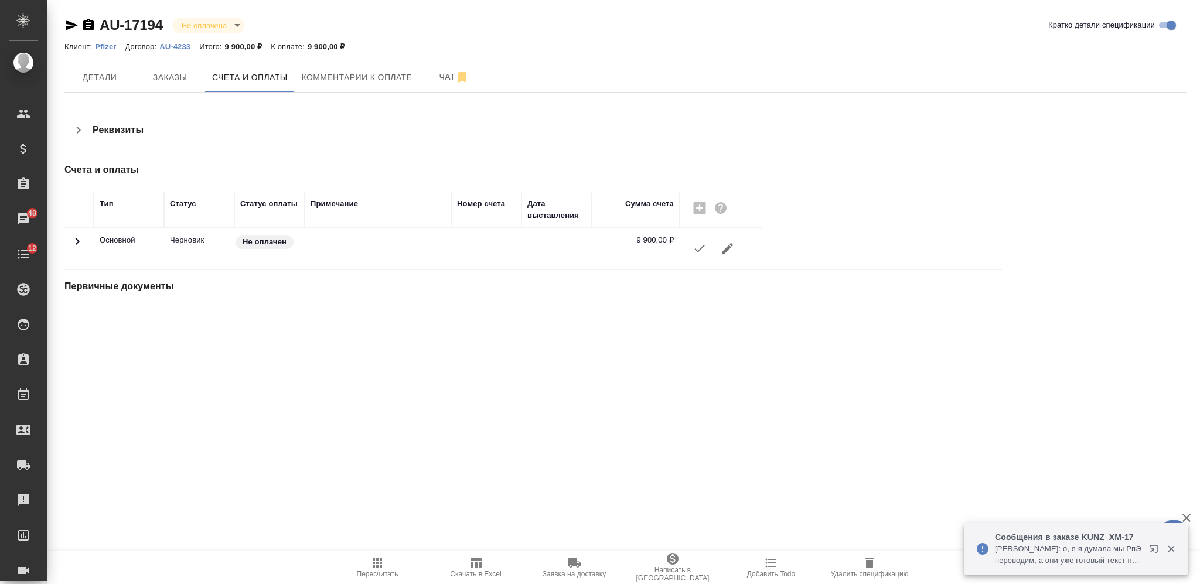
click at [706, 256] on button "button" at bounding box center [700, 248] width 28 height 28
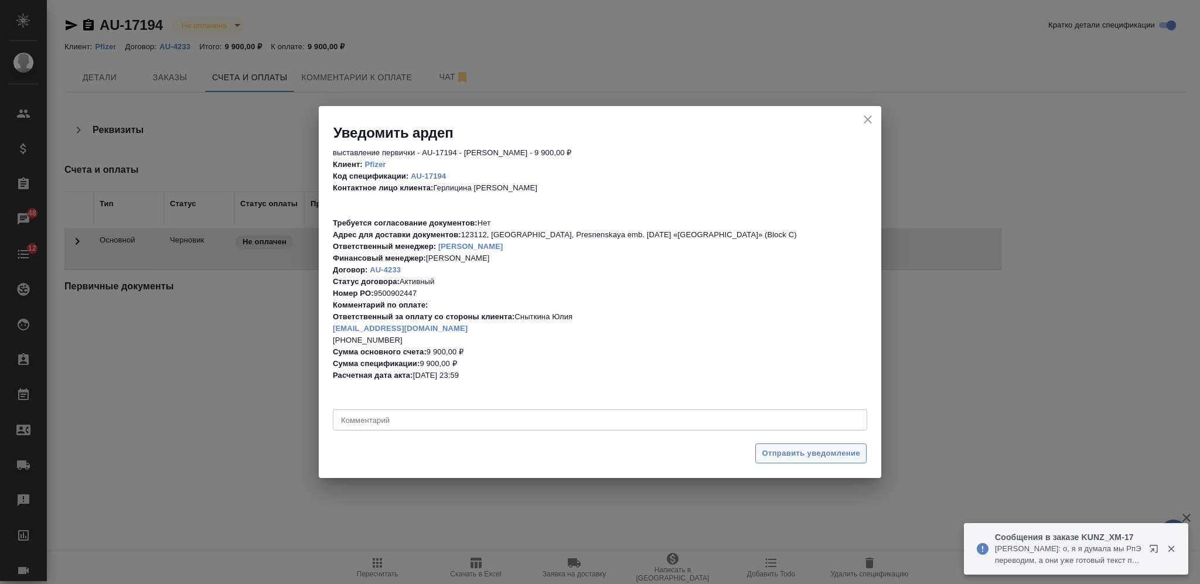
click at [786, 451] on span "Отправить уведомление" at bounding box center [811, 453] width 98 height 13
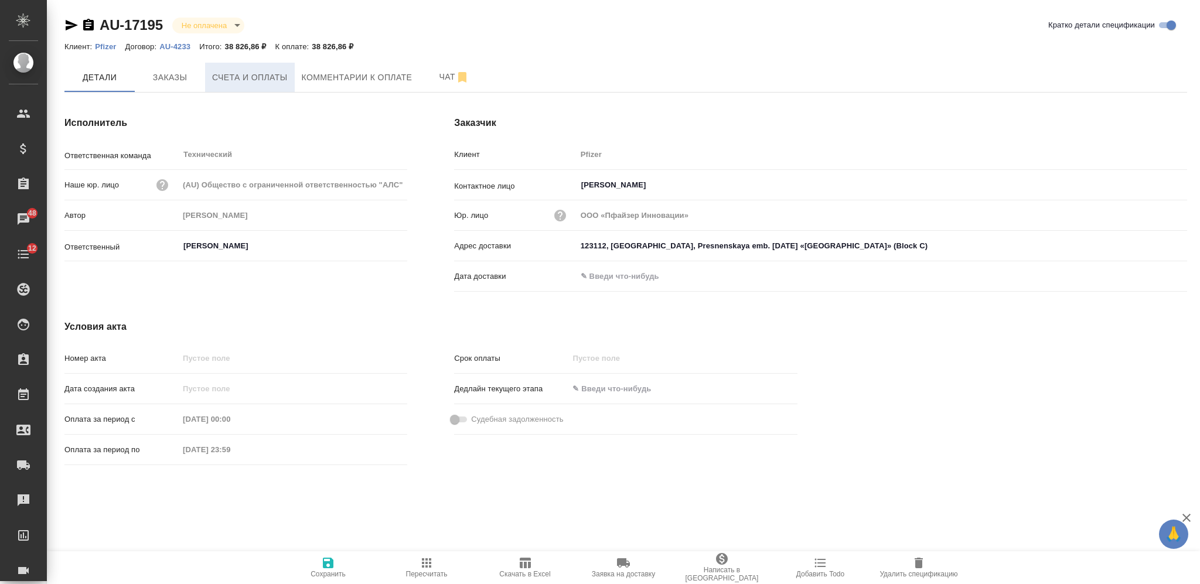
click at [209, 70] on button "Счета и оплаты" at bounding box center [250, 77] width 90 height 29
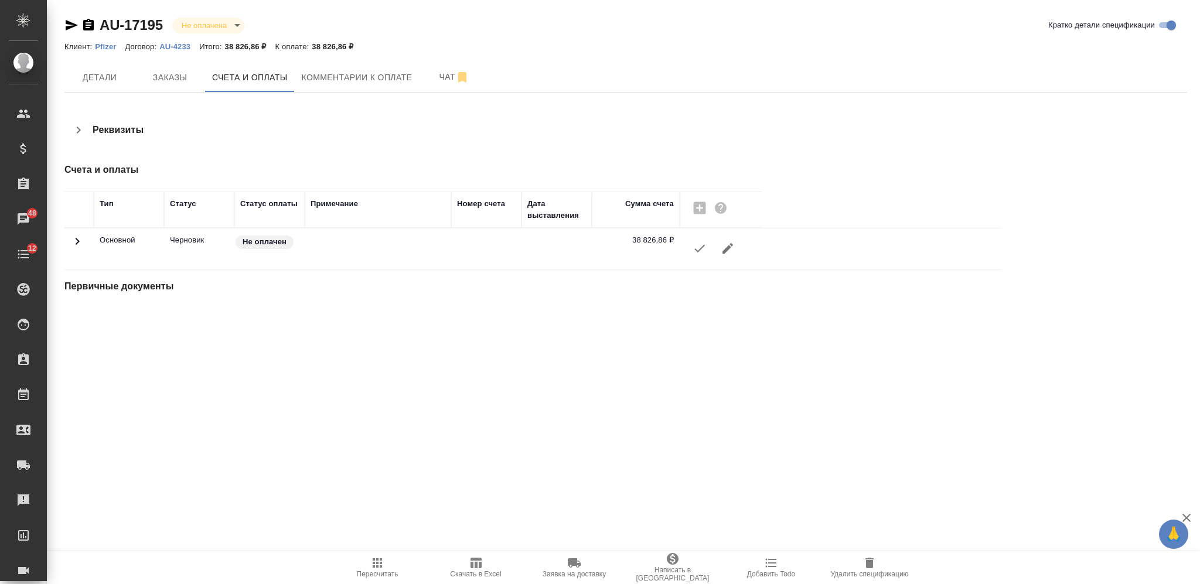
click at [699, 260] on button "button" at bounding box center [700, 248] width 28 height 28
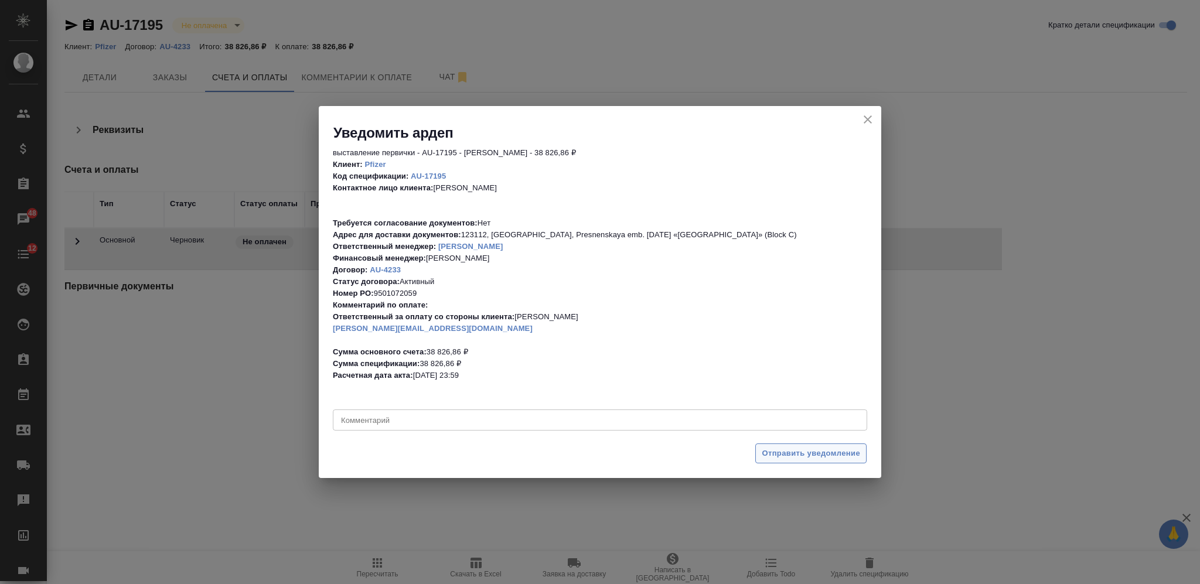
click at [774, 452] on span "Отправить уведомление" at bounding box center [811, 453] width 98 height 13
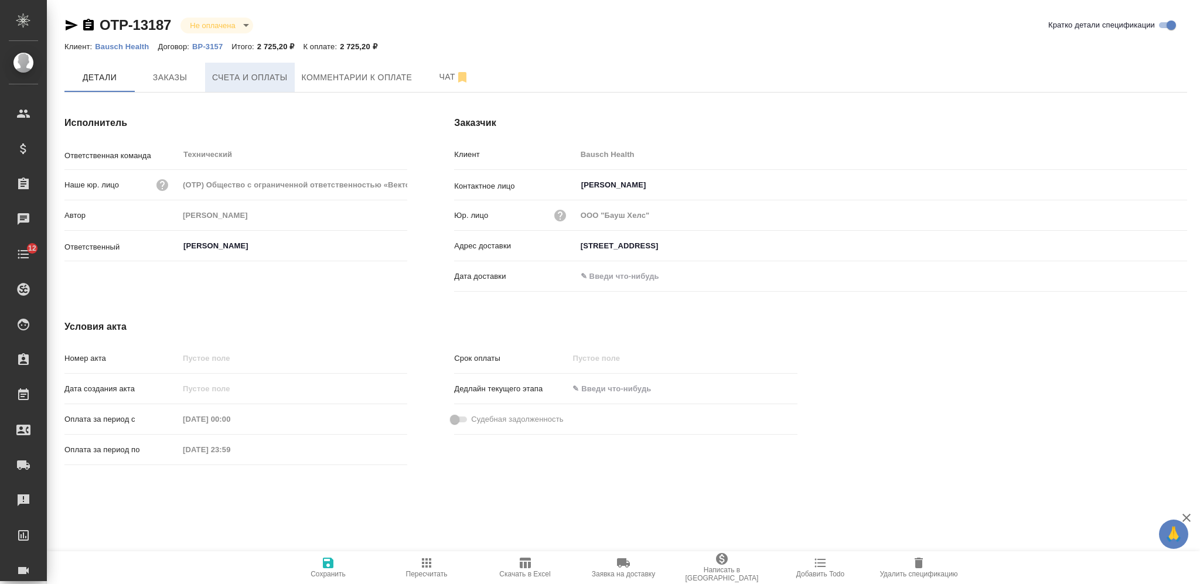
click at [231, 77] on span "Счета и оплаты" at bounding box center [250, 77] width 76 height 15
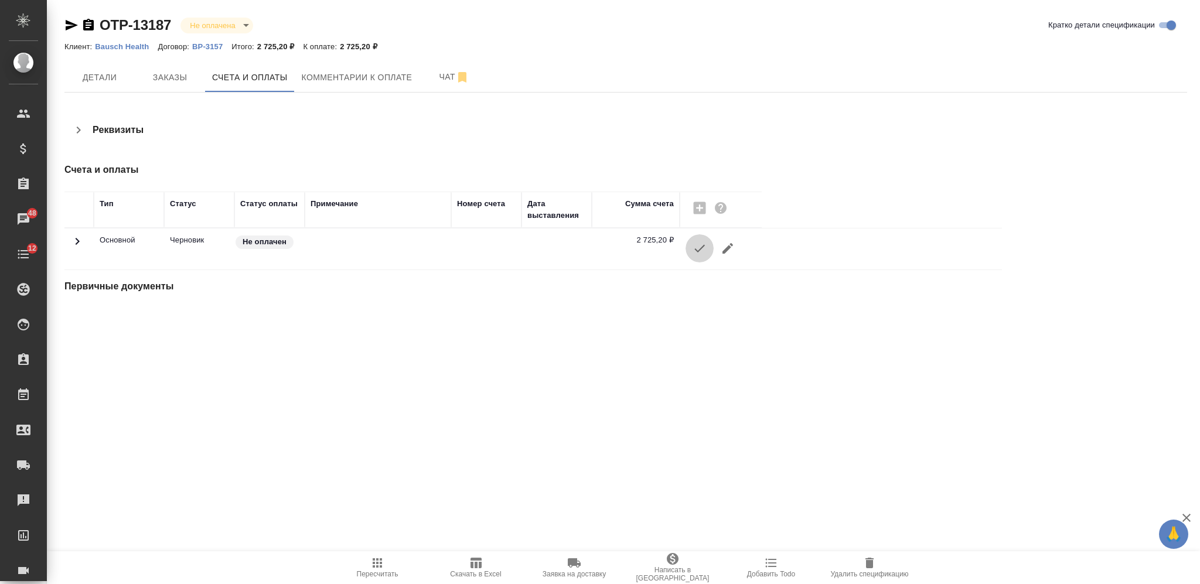
click at [702, 251] on icon "button" at bounding box center [700, 248] width 14 height 14
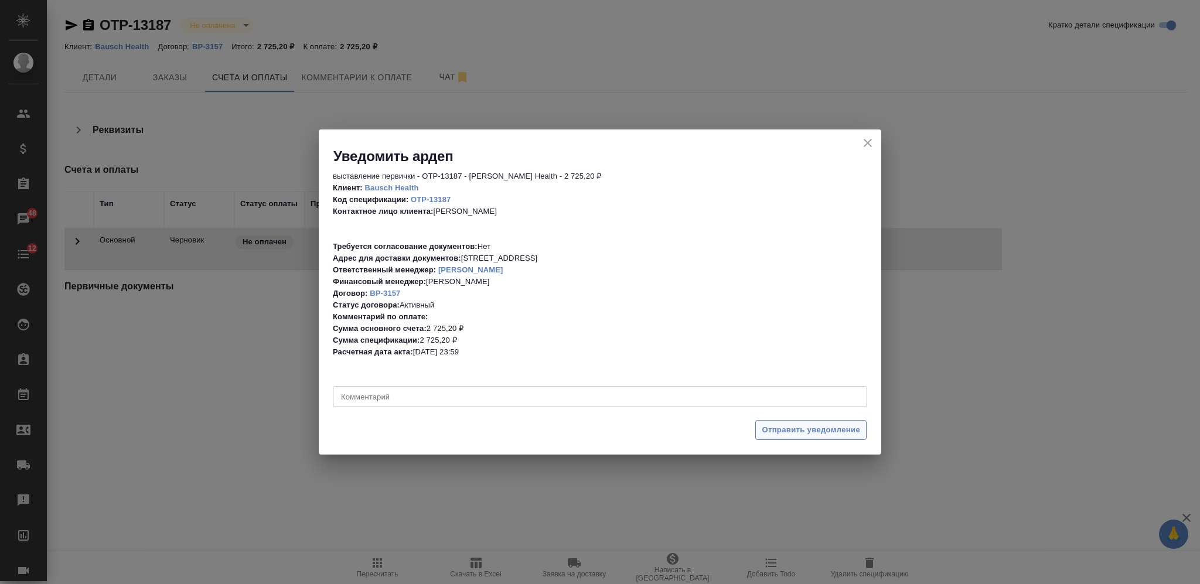
click at [789, 427] on span "Отправить уведомление" at bounding box center [811, 430] width 98 height 13
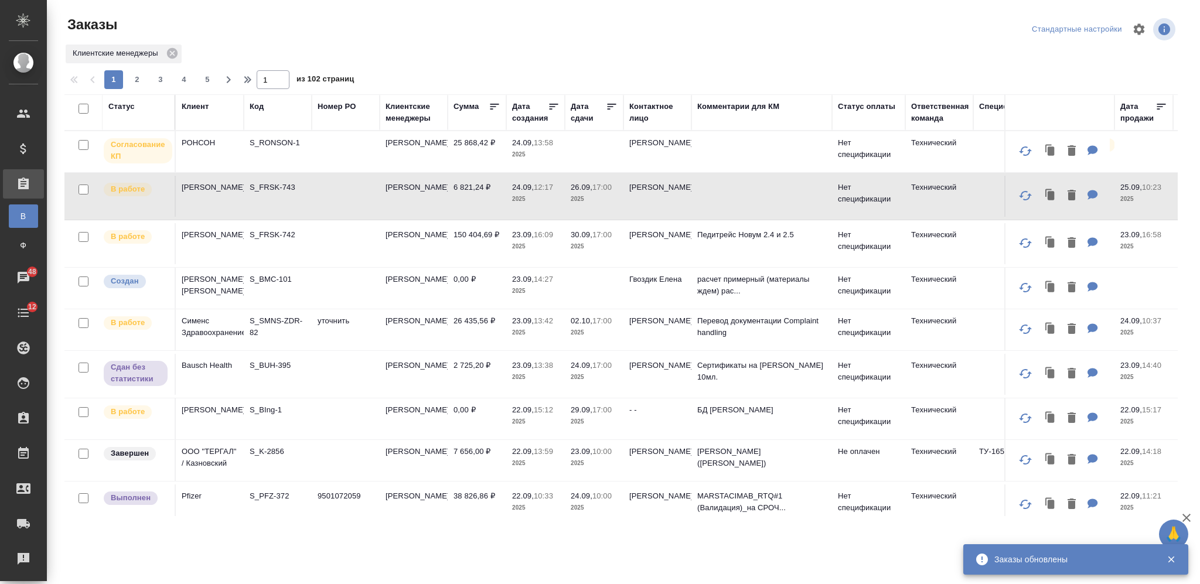
click at [193, 107] on div "Клиент" at bounding box center [195, 107] width 27 height 12
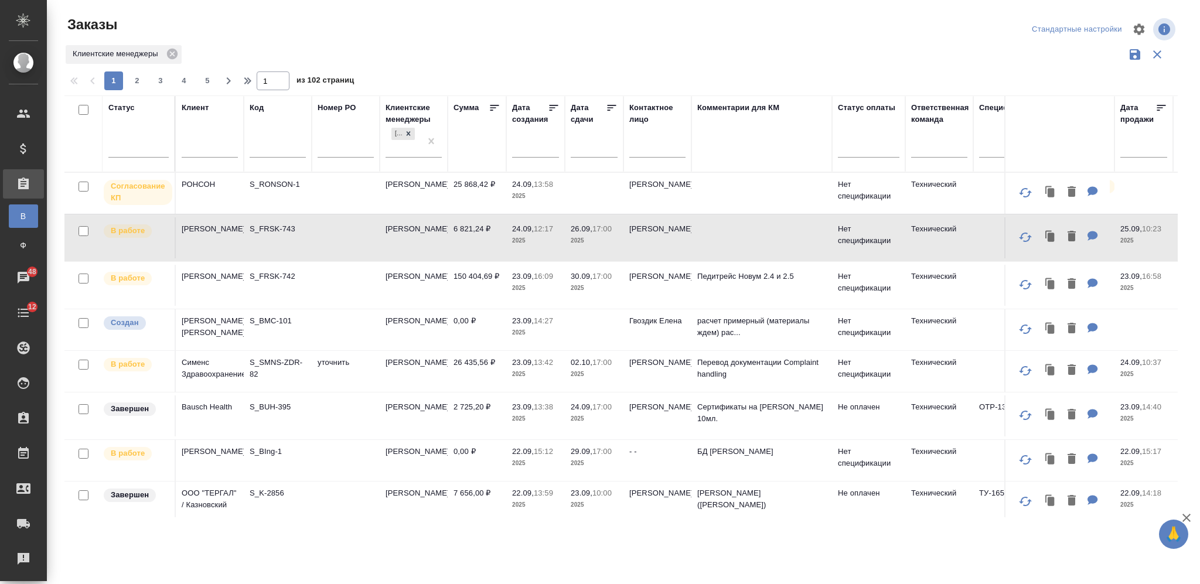
click at [198, 148] on input "text" at bounding box center [210, 149] width 56 height 15
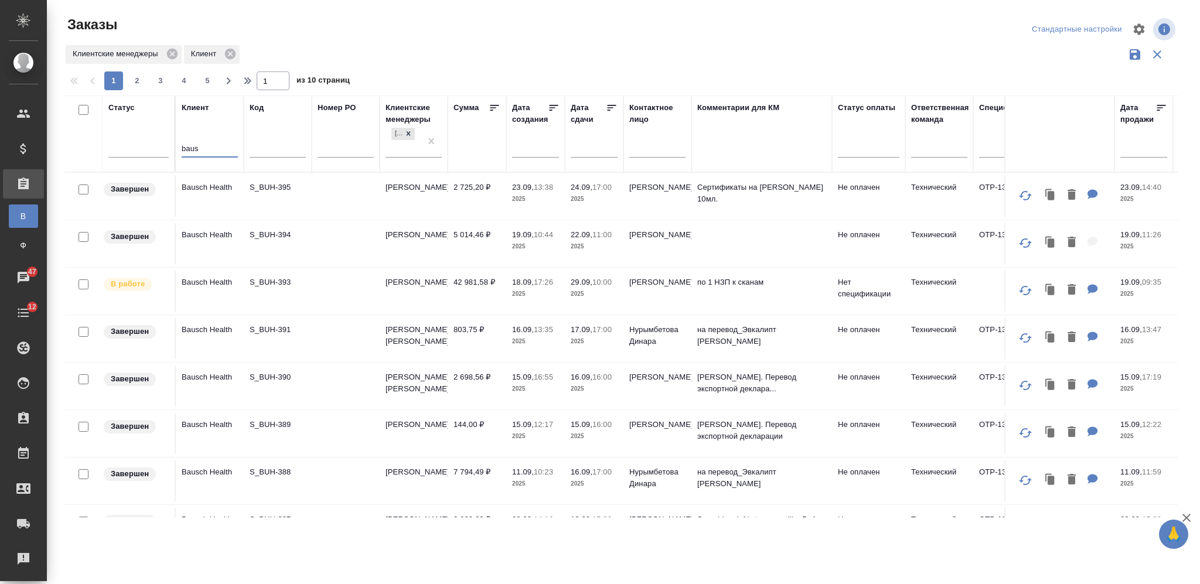
click at [185, 145] on input "baus" at bounding box center [210, 149] width 56 height 15
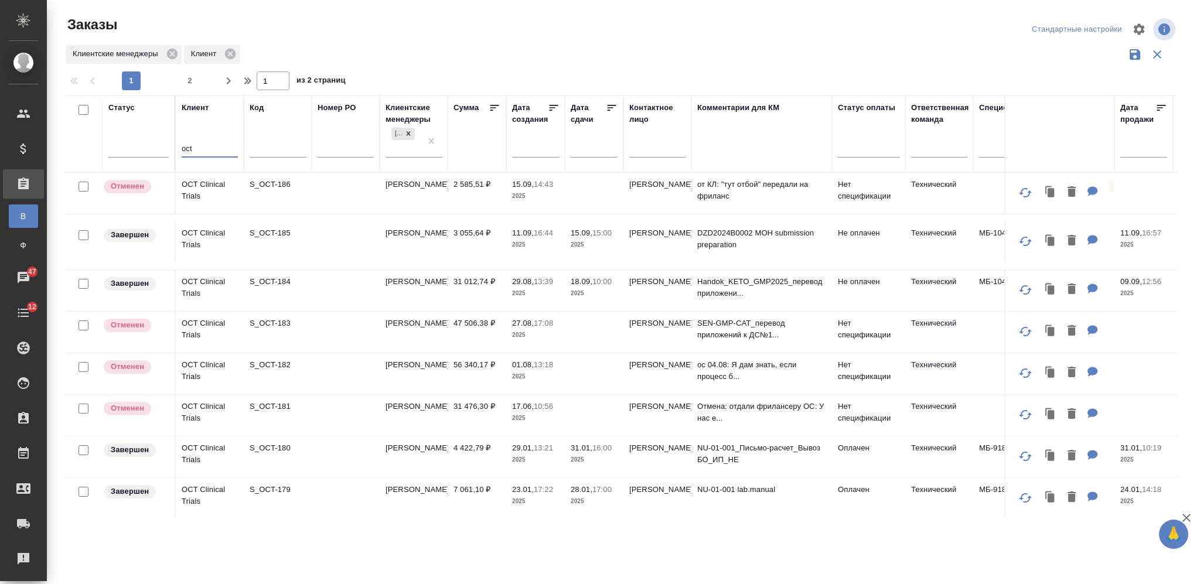
click at [327, 236] on td at bounding box center [346, 242] width 68 height 41
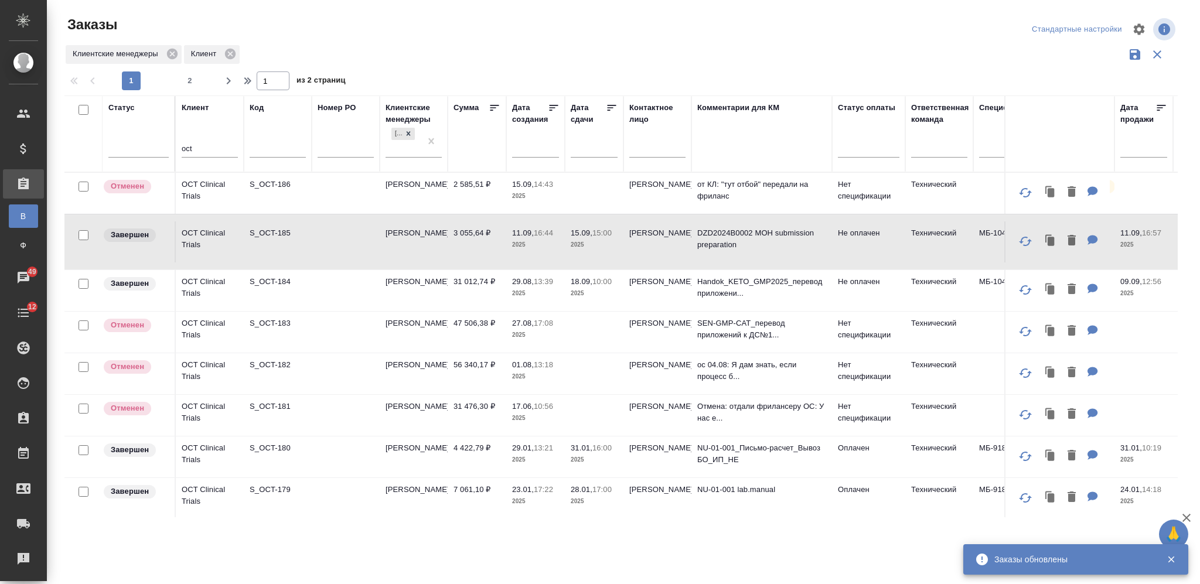
click at [189, 147] on input "oct" at bounding box center [210, 149] width 56 height 15
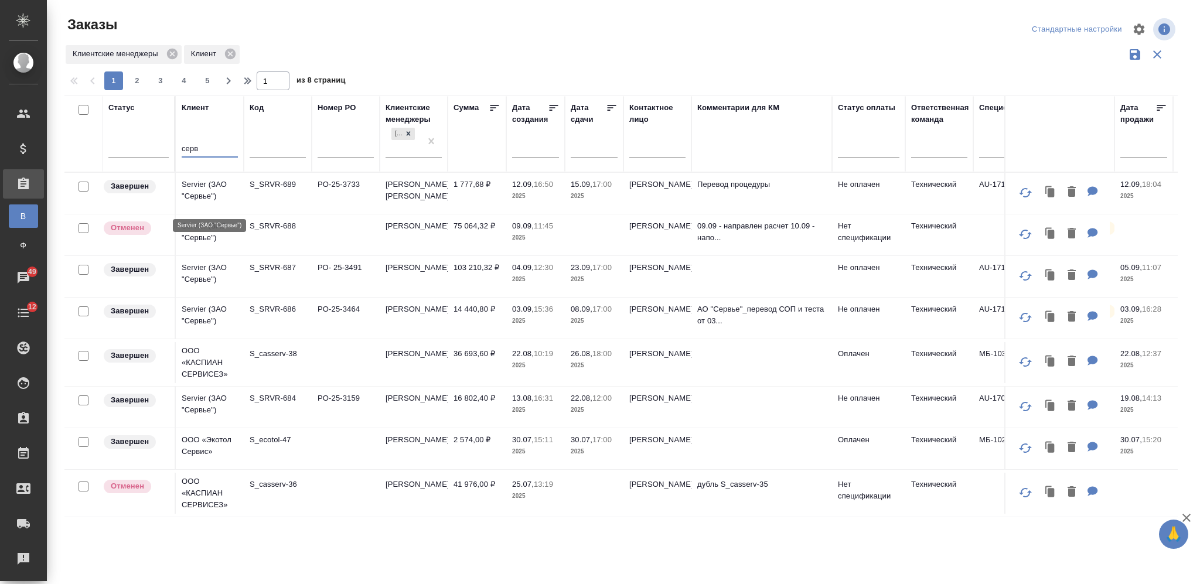
type input "серв"
click at [222, 202] on p "Servier (ЗАО "Сервье")" at bounding box center [210, 190] width 56 height 23
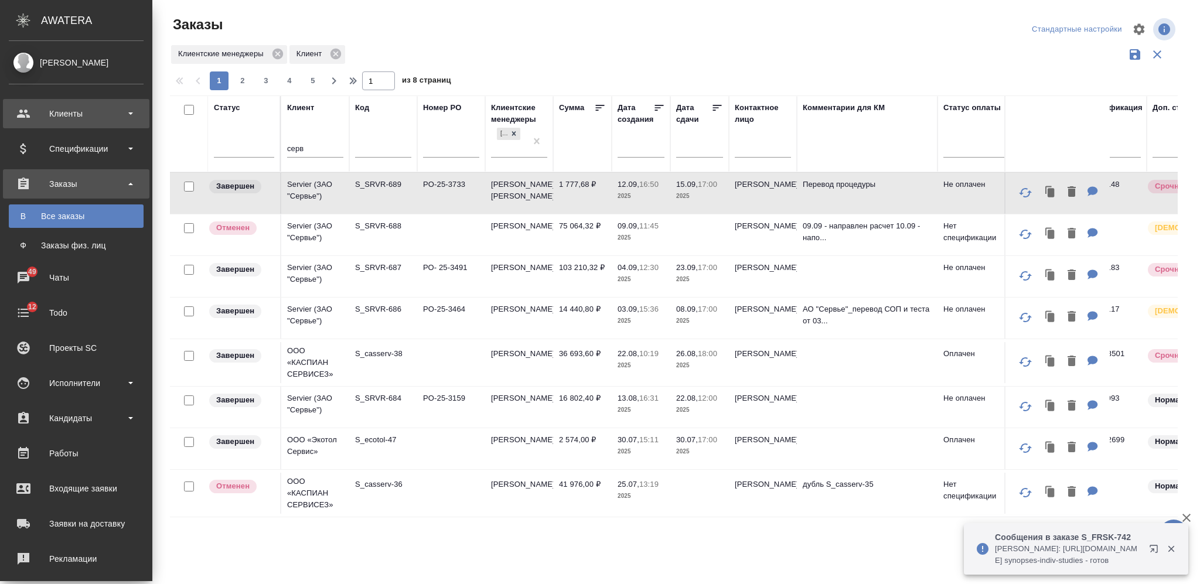
click at [76, 113] on div "Клиенты" at bounding box center [76, 114] width 135 height 18
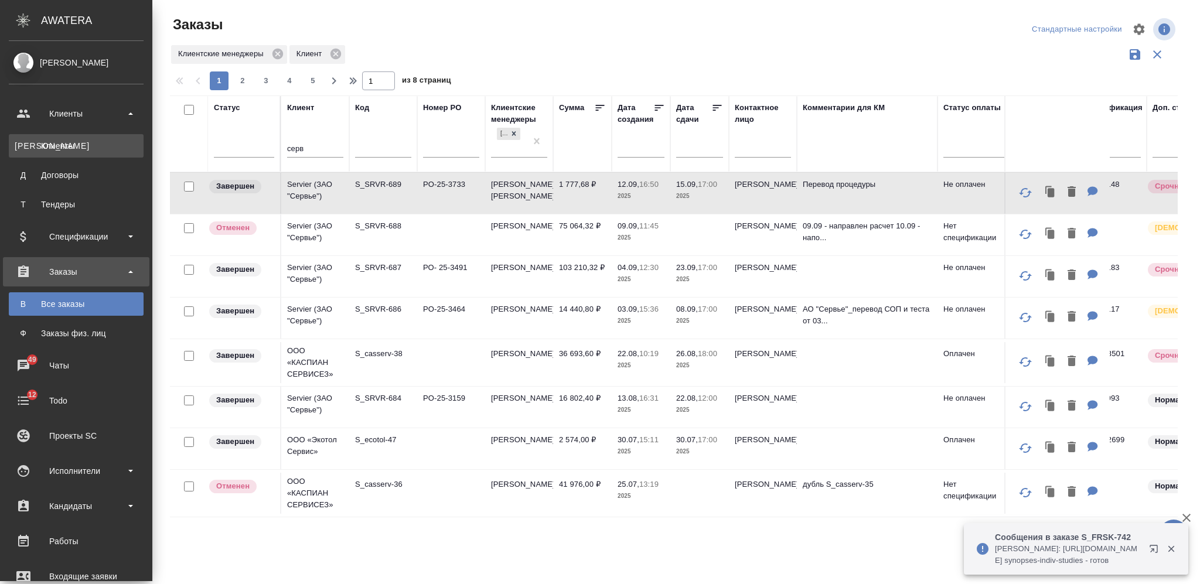
click at [71, 141] on div "Клиенты" at bounding box center [76, 146] width 123 height 12
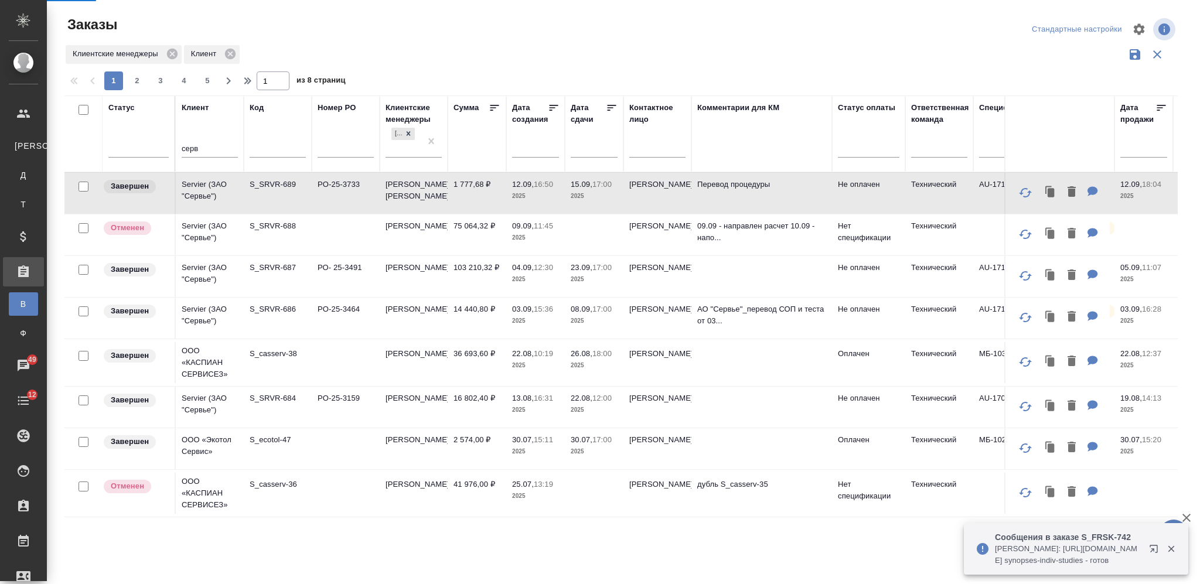
select select "RU"
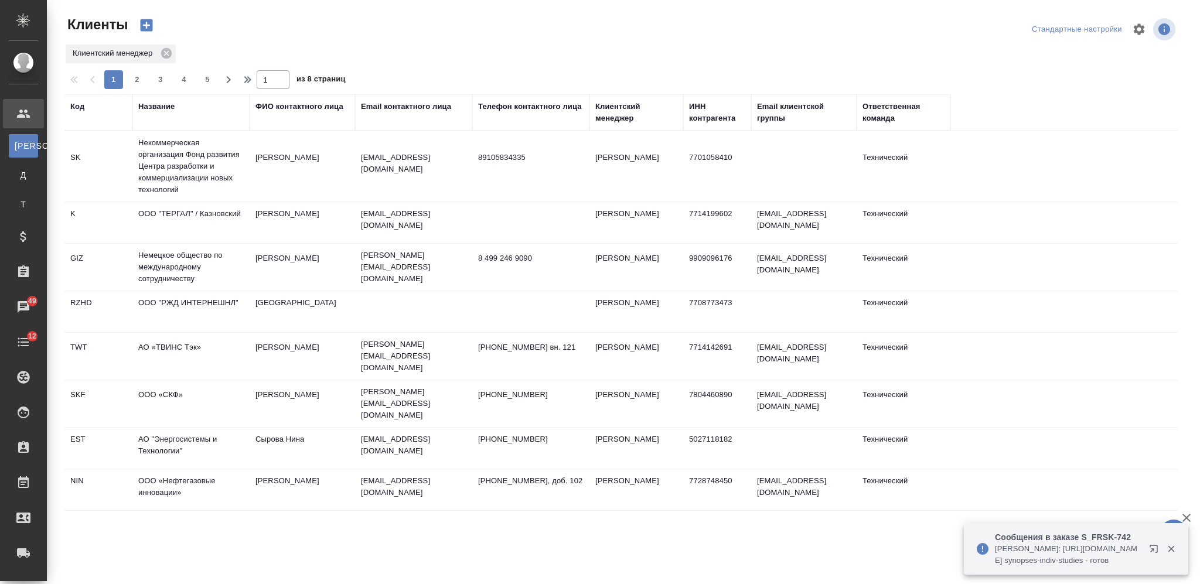
click at [165, 108] on div "Название" at bounding box center [156, 107] width 36 height 12
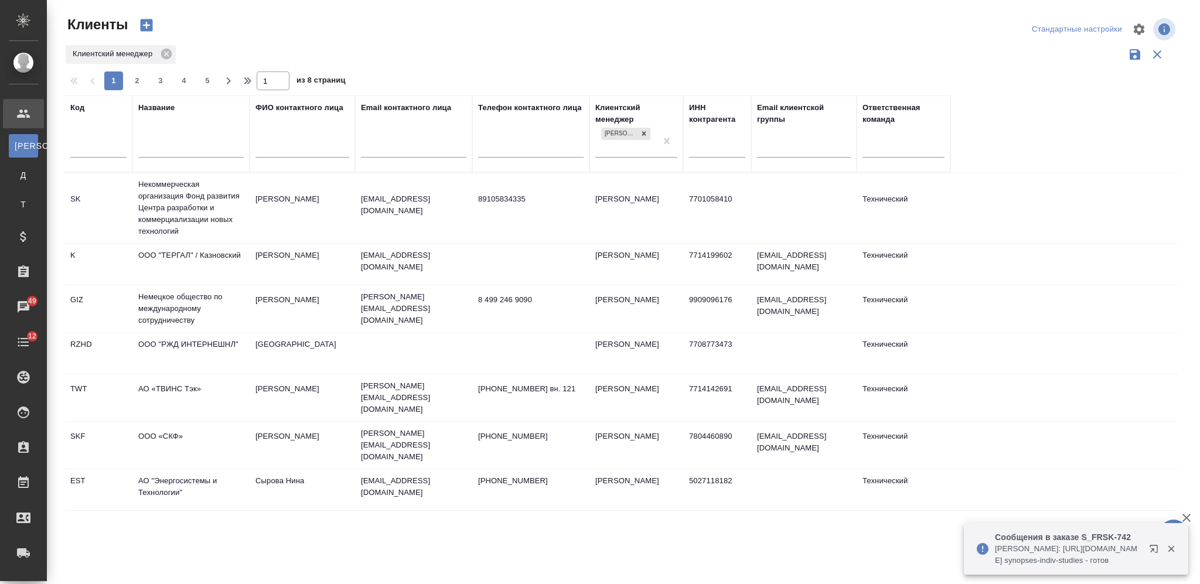
click at [178, 145] on input "text" at bounding box center [190, 149] width 105 height 15
click at [297, 151] on input "text" at bounding box center [303, 149] width 94 height 15
click at [386, 155] on input "text" at bounding box center [413, 149] width 105 height 15
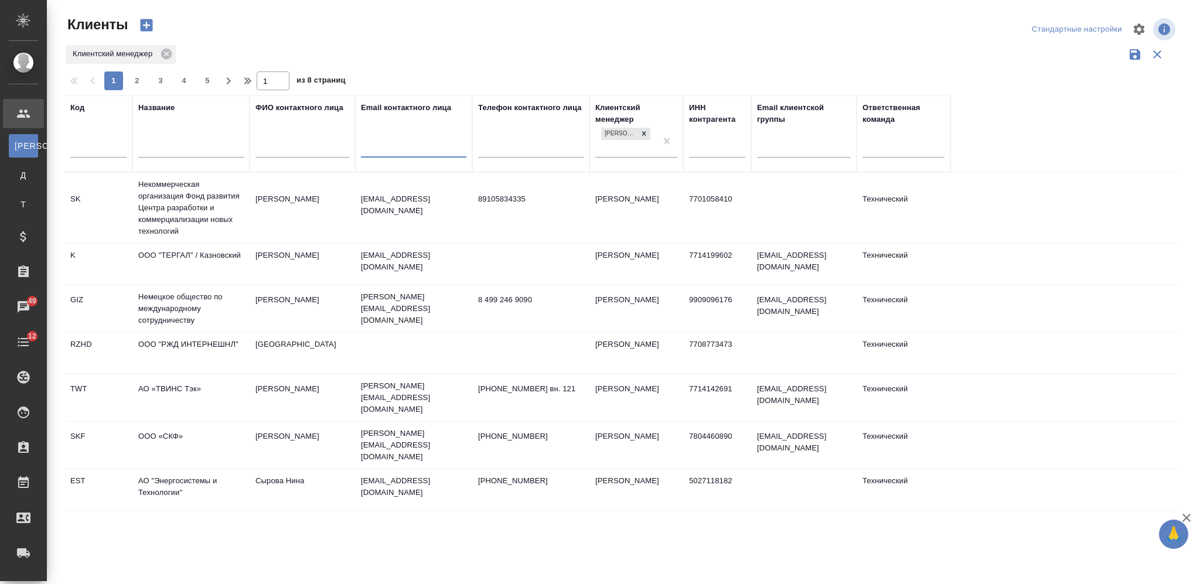
paste input "@cmd.su"
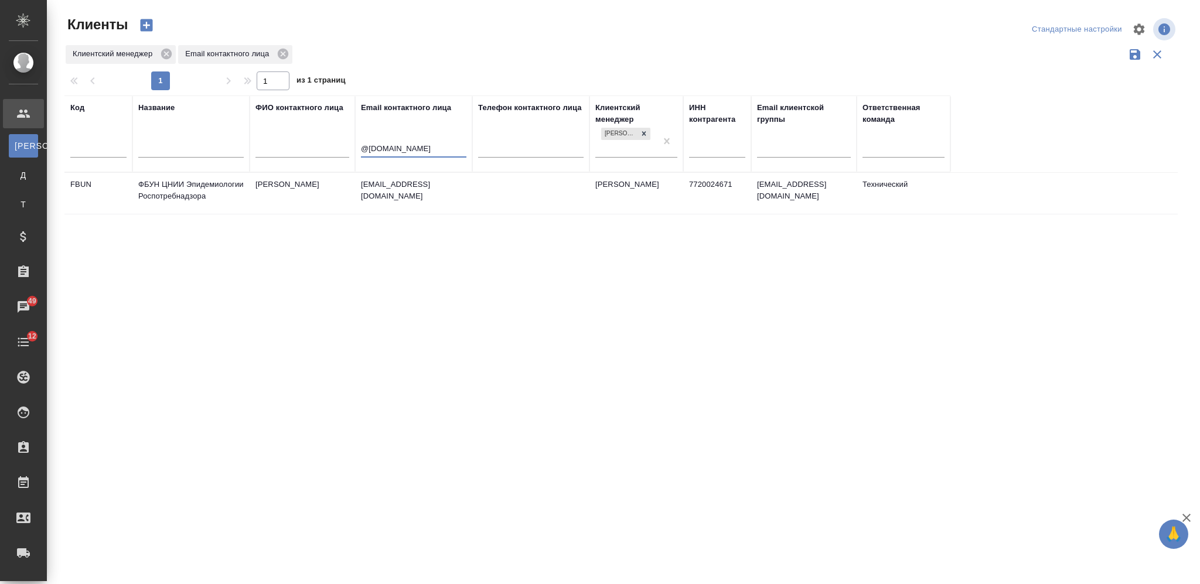
type input "@cmd.su"
click at [474, 201] on td at bounding box center [530, 193] width 117 height 41
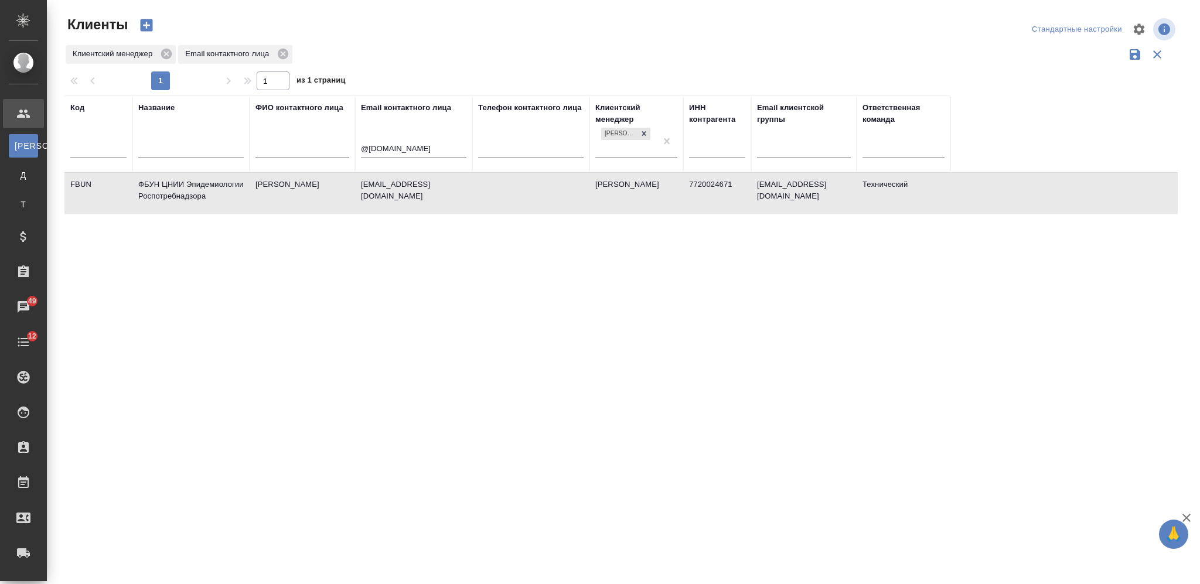
click at [474, 201] on td at bounding box center [530, 193] width 117 height 41
click at [505, 195] on td at bounding box center [530, 193] width 117 height 41
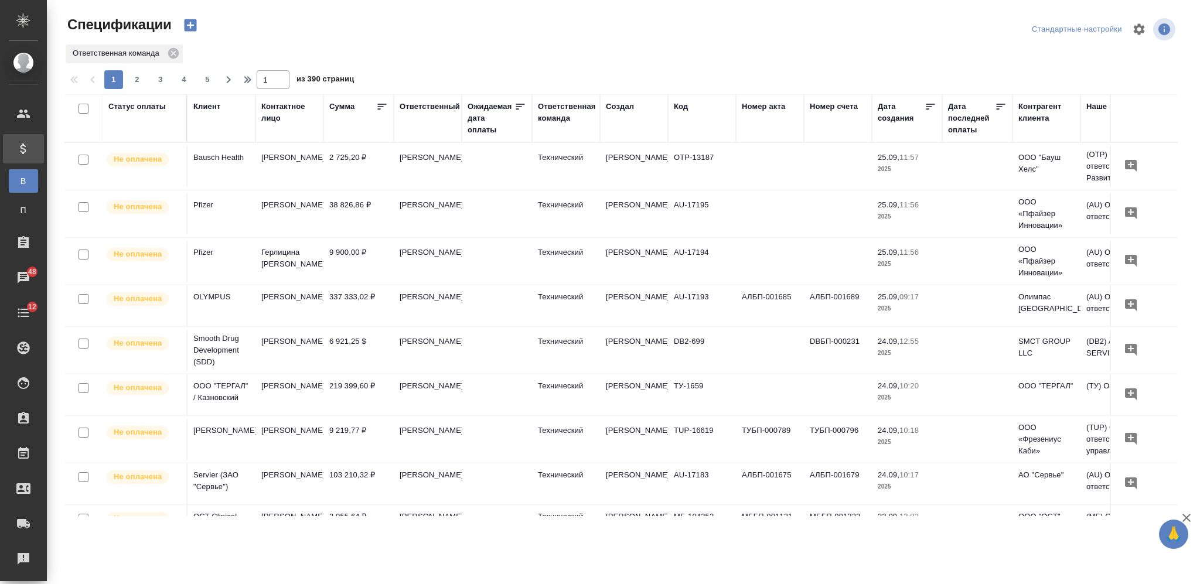
click at [190, 21] on icon "button" at bounding box center [190, 25] width 16 height 16
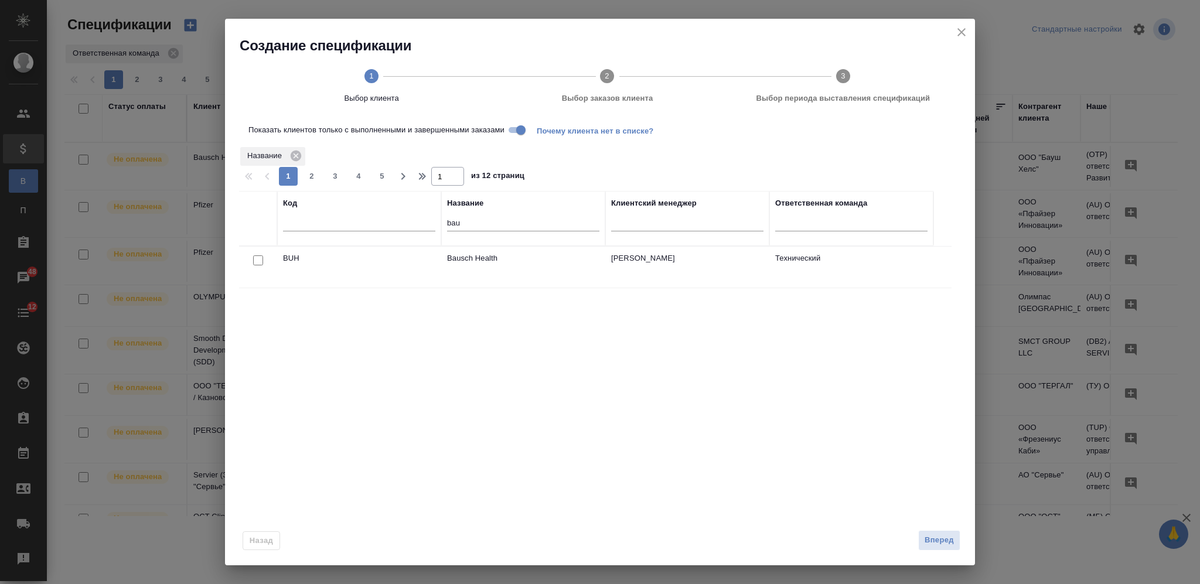
click at [451, 227] on input "bau" at bounding box center [523, 224] width 152 height 15
type input "фай"
click at [256, 261] on input "checkbox" at bounding box center [258, 261] width 10 height 10
checkbox input "true"
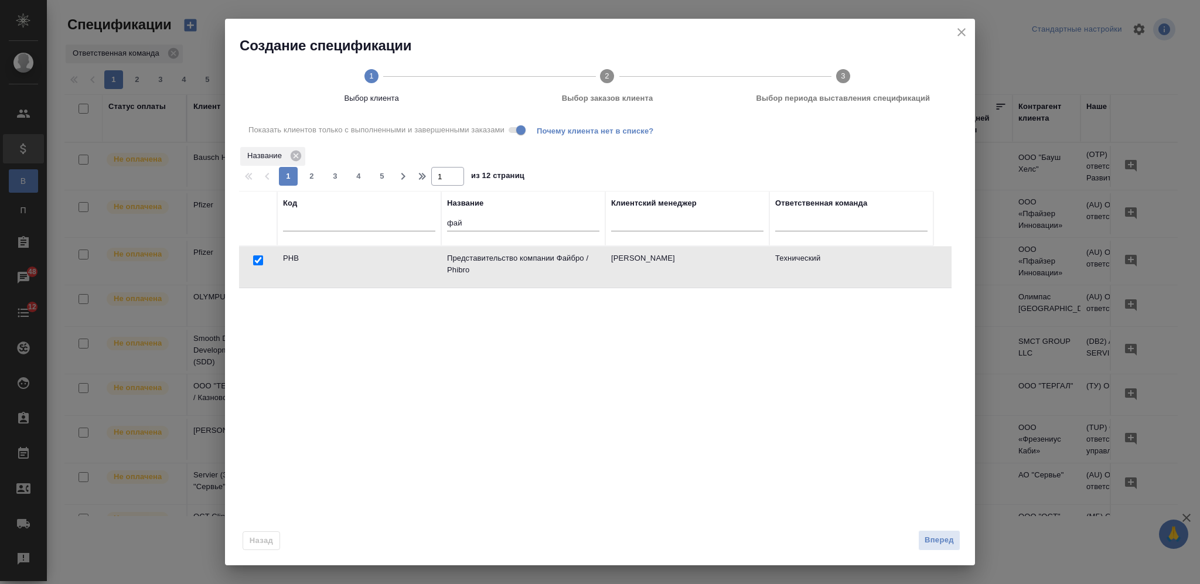
click at [932, 537] on span "Вперед" at bounding box center [939, 540] width 29 height 13
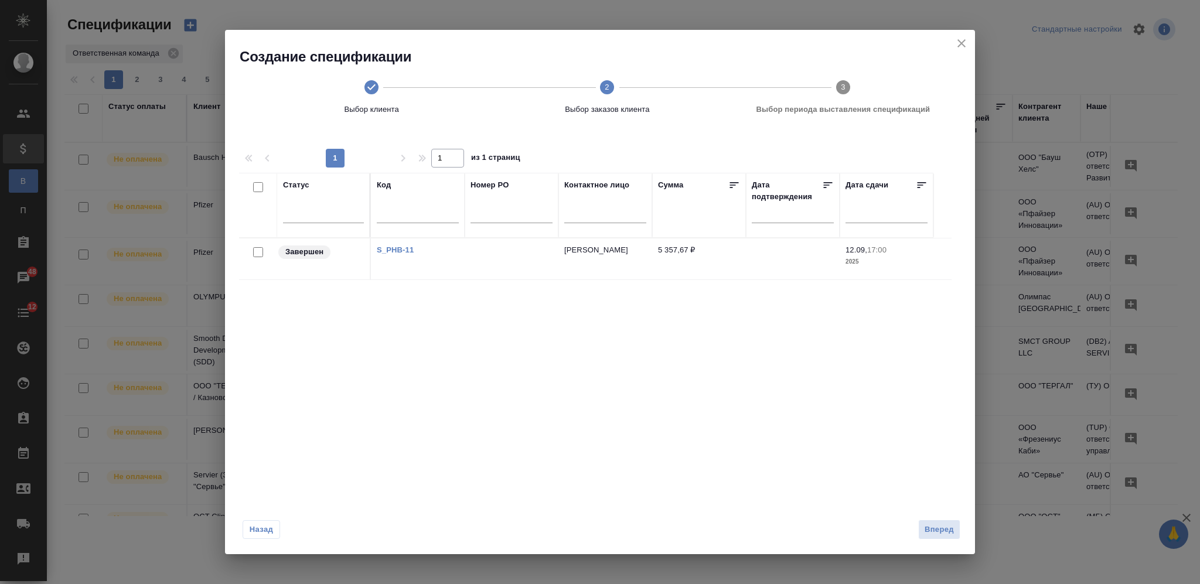
click at [259, 252] on input "checkbox" at bounding box center [258, 252] width 10 height 10
checkbox input "true"
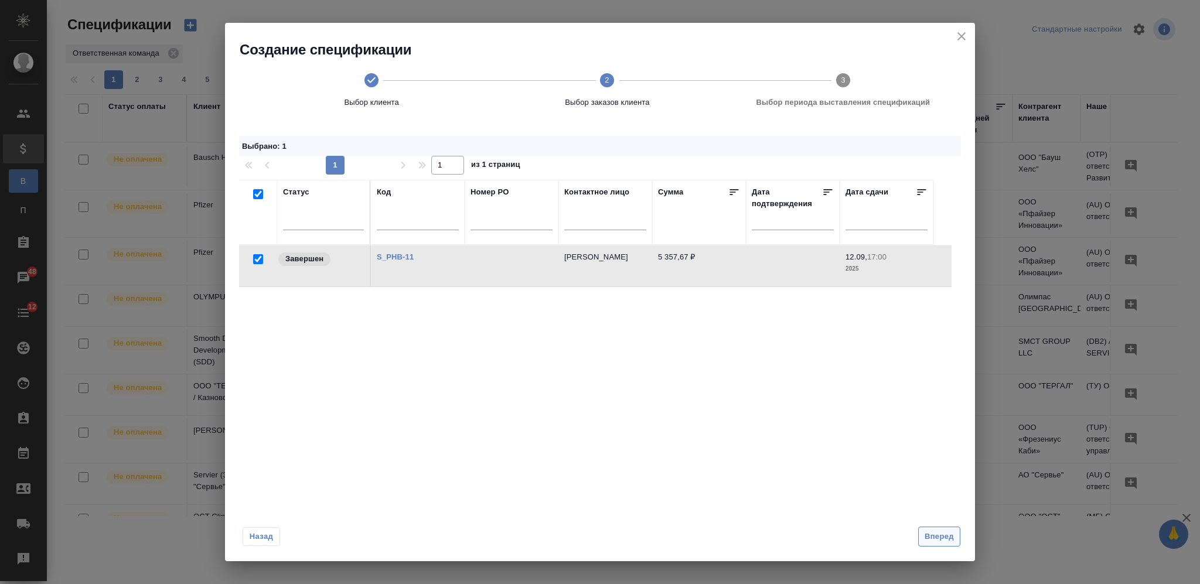
click at [929, 537] on span "Вперед" at bounding box center [939, 536] width 29 height 13
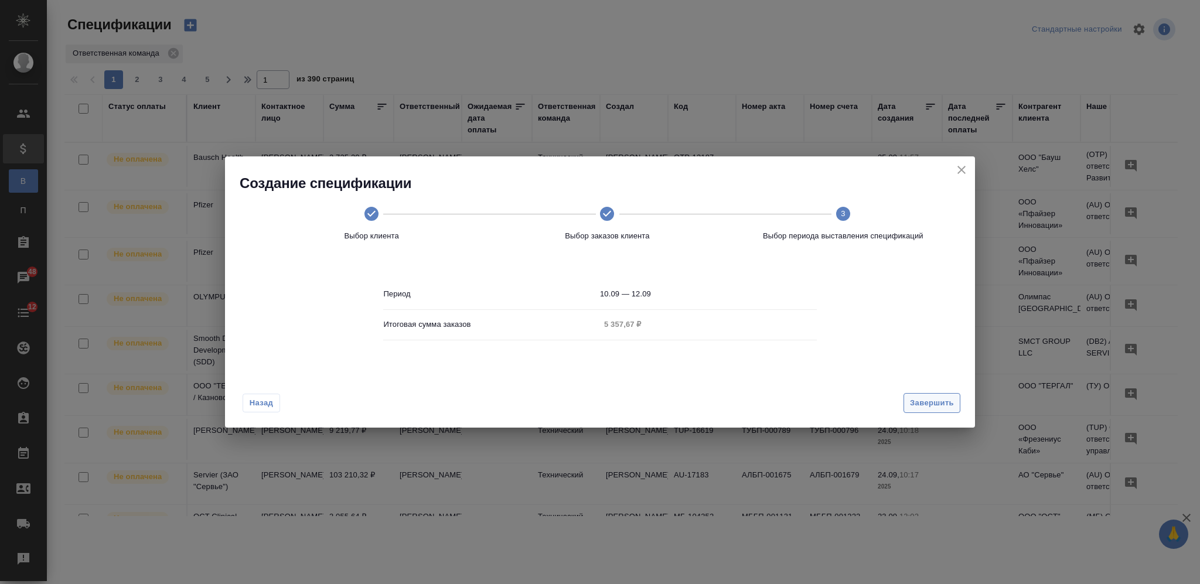
click at [925, 401] on span "Завершить" at bounding box center [932, 403] width 44 height 13
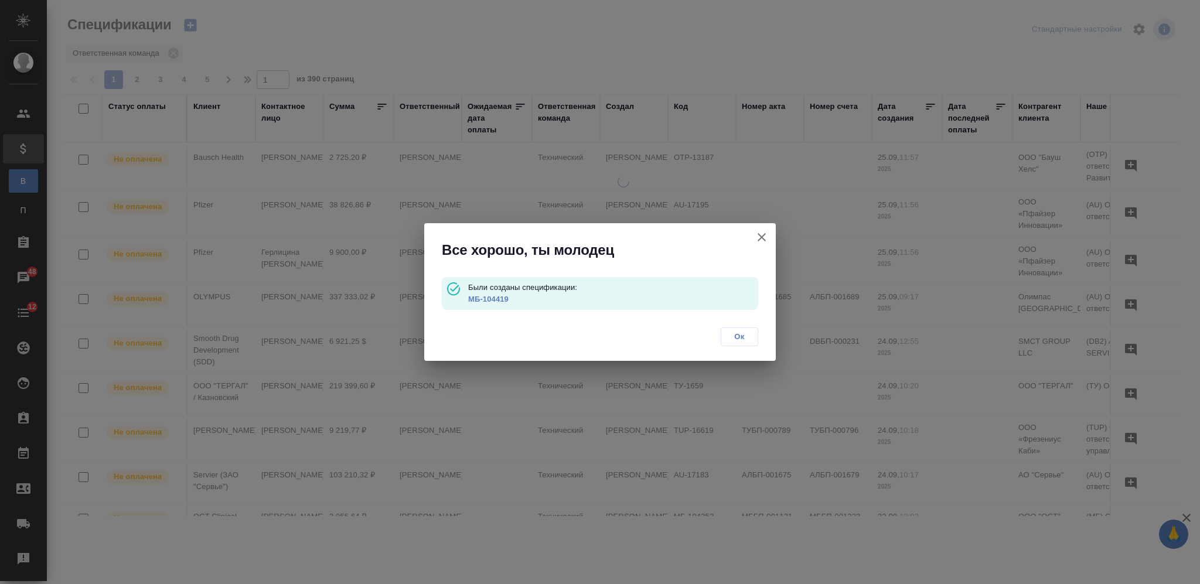
click at [478, 296] on link "МБ-104419" at bounding box center [488, 299] width 40 height 9
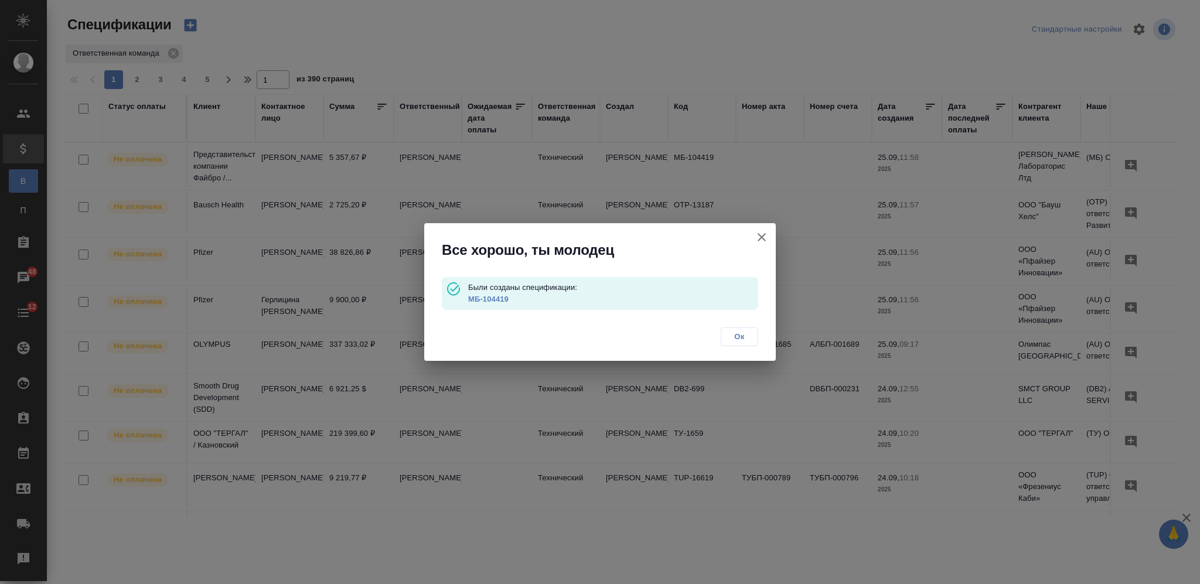
click at [743, 339] on span "Ок" at bounding box center [739, 337] width 25 height 12
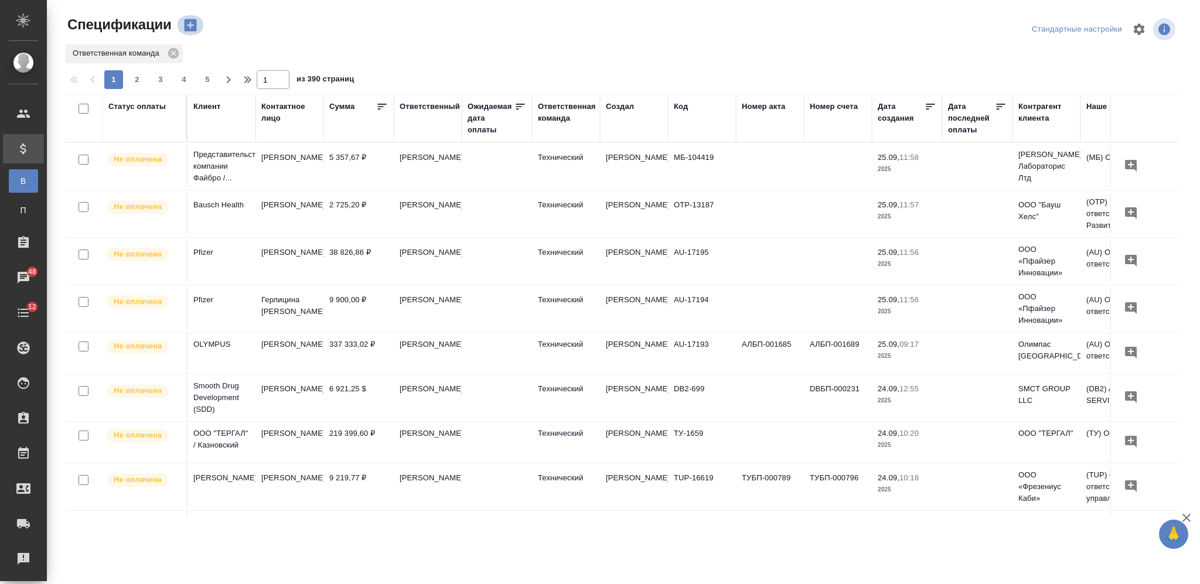
click at [190, 26] on icon "button" at bounding box center [190, 25] width 16 height 16
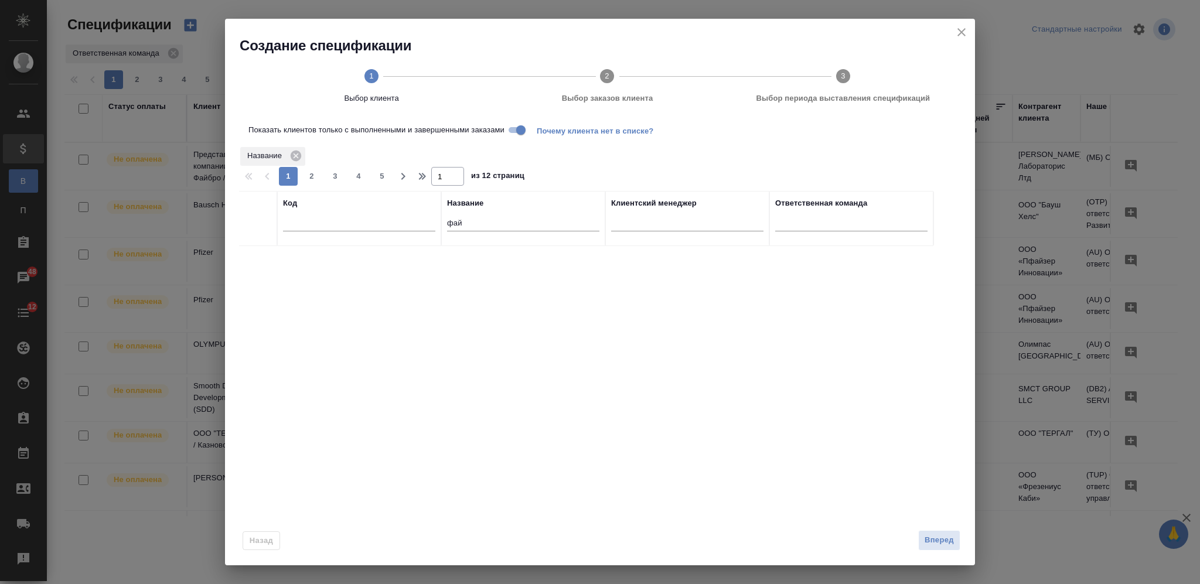
click at [457, 222] on input "фай" at bounding box center [523, 224] width 152 height 15
type input "март"
click at [261, 257] on input "checkbox" at bounding box center [258, 261] width 10 height 10
checkbox input "true"
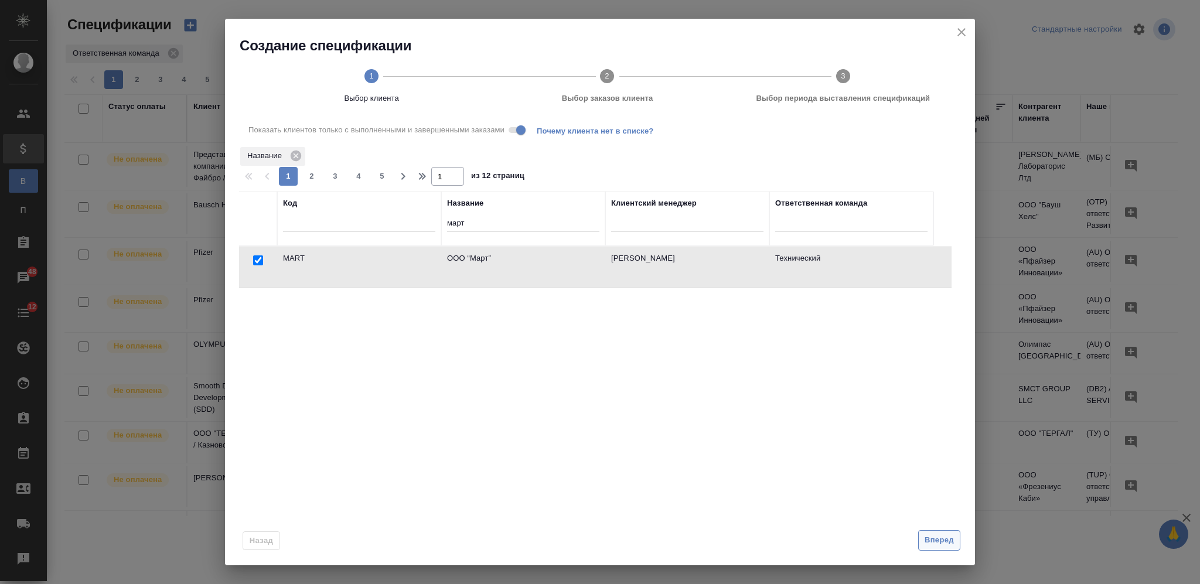
click at [944, 539] on span "Вперед" at bounding box center [939, 540] width 29 height 13
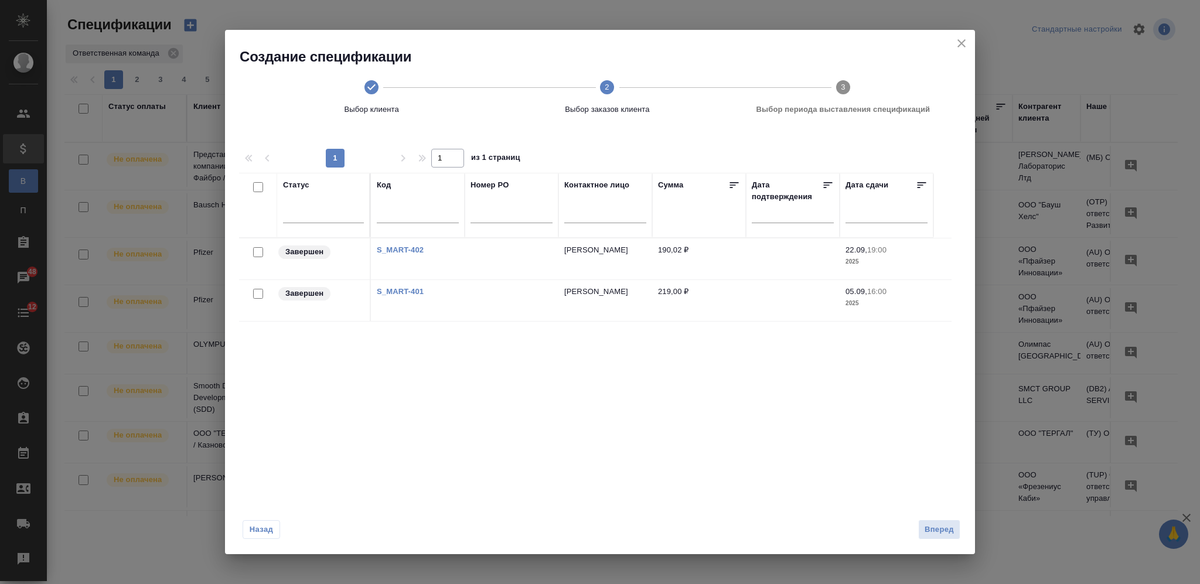
click at [397, 250] on link "S_MART-402" at bounding box center [400, 250] width 47 height 9
click at [962, 36] on icon "close" at bounding box center [962, 43] width 14 height 14
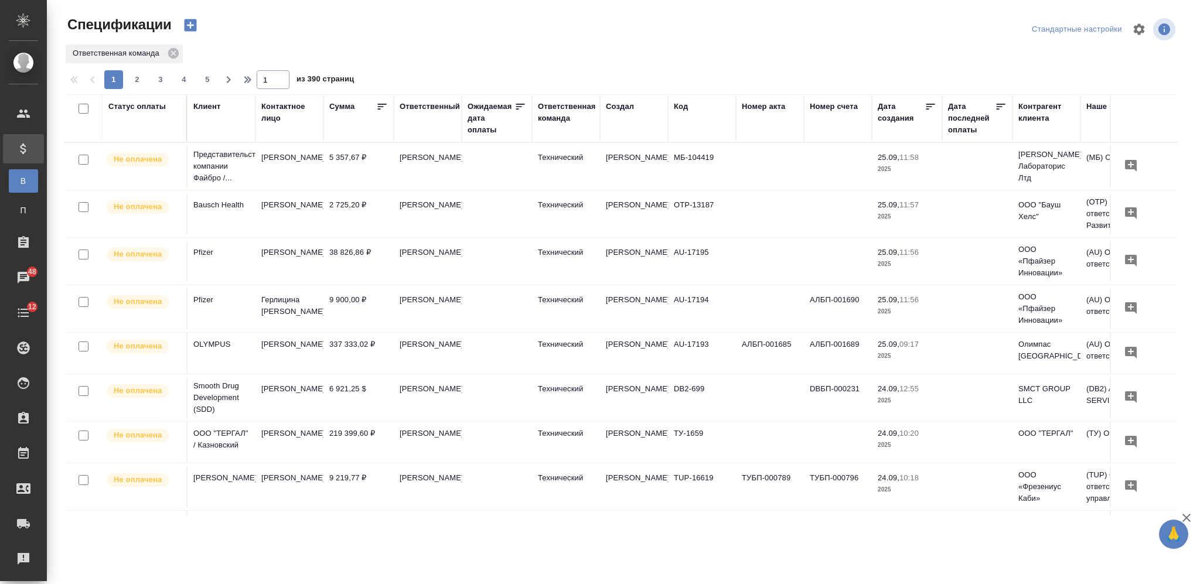
click at [190, 23] on icon "button" at bounding box center [190, 25] width 16 height 16
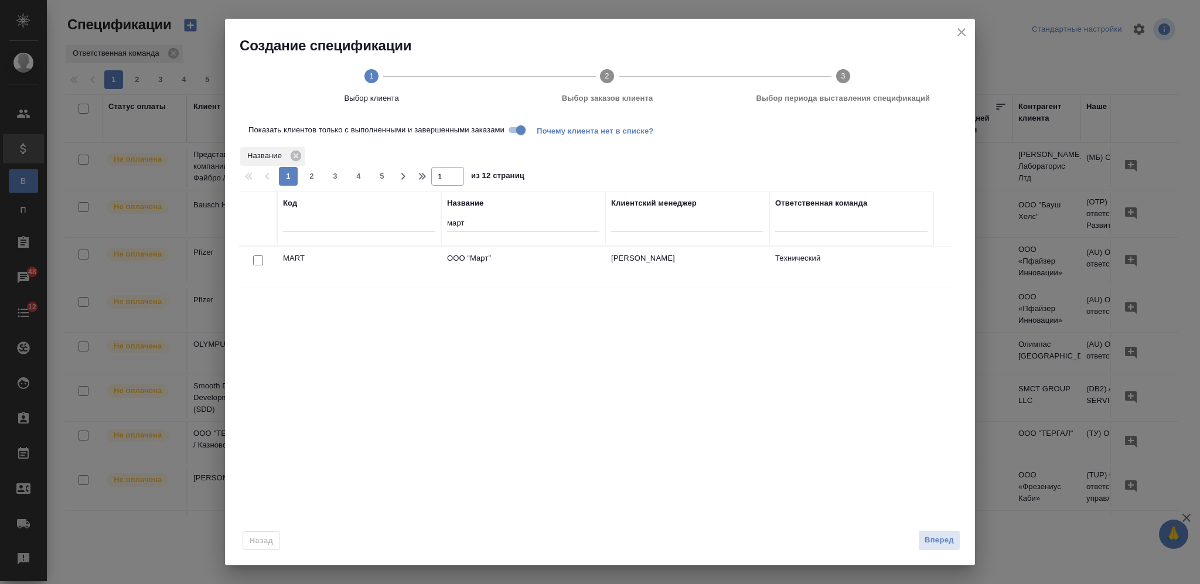
click at [448, 222] on input "март" at bounding box center [523, 224] width 152 height 15
type input "сименс"
click at [256, 259] on input "checkbox" at bounding box center [258, 261] width 10 height 10
checkbox input "true"
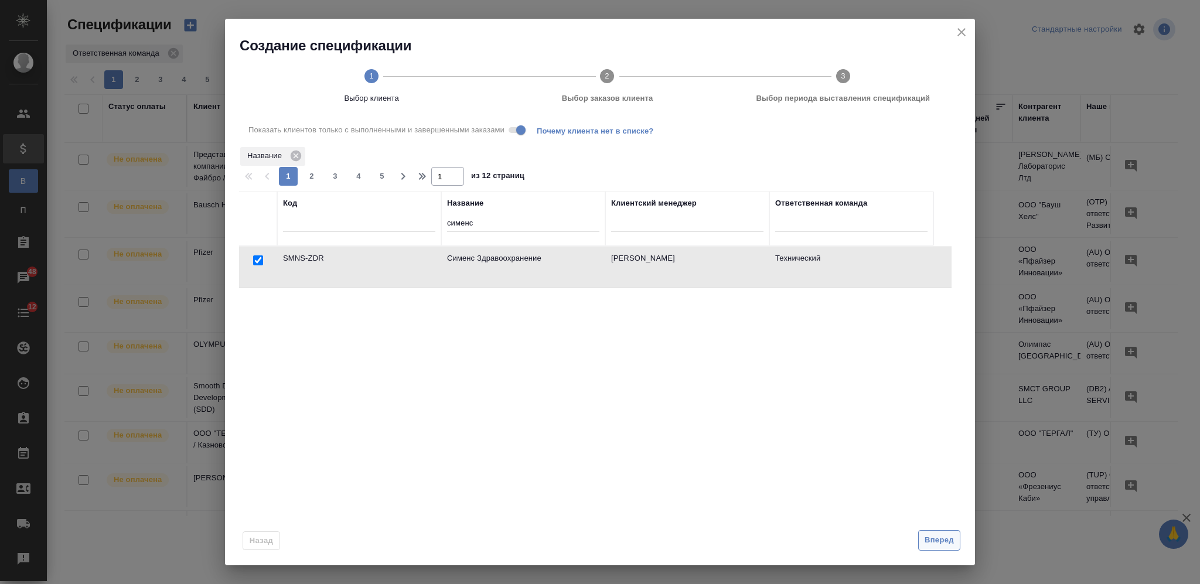
click at [944, 536] on span "Вперед" at bounding box center [939, 540] width 29 height 13
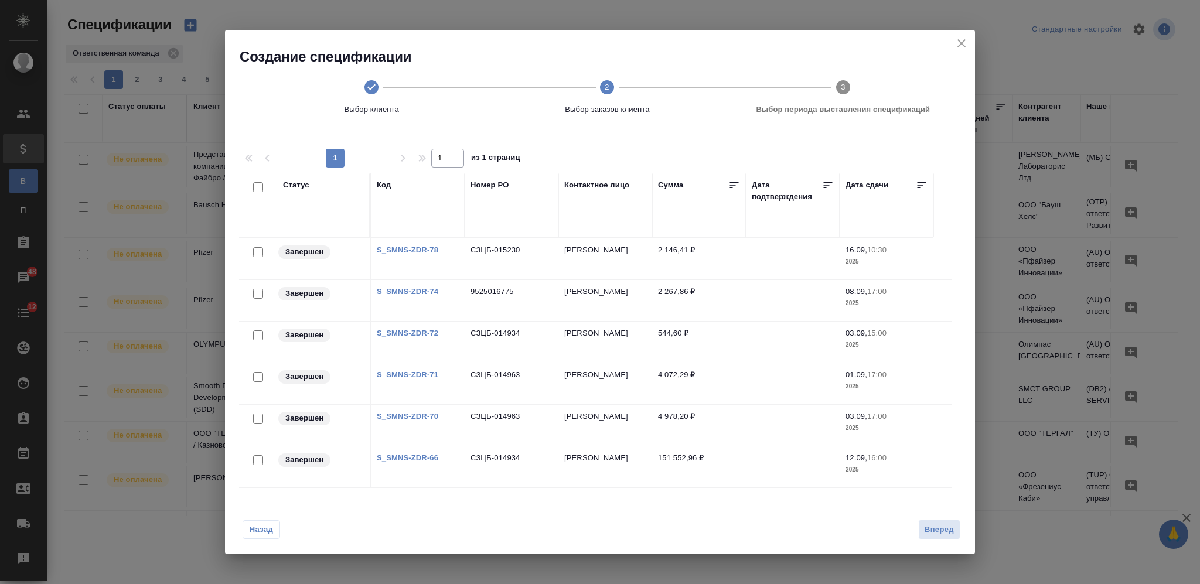
click at [408, 288] on link "S_SMNS-ZDR-74" at bounding box center [408, 291] width 62 height 9
click at [256, 292] on input "checkbox" at bounding box center [258, 294] width 10 height 10
checkbox input "true"
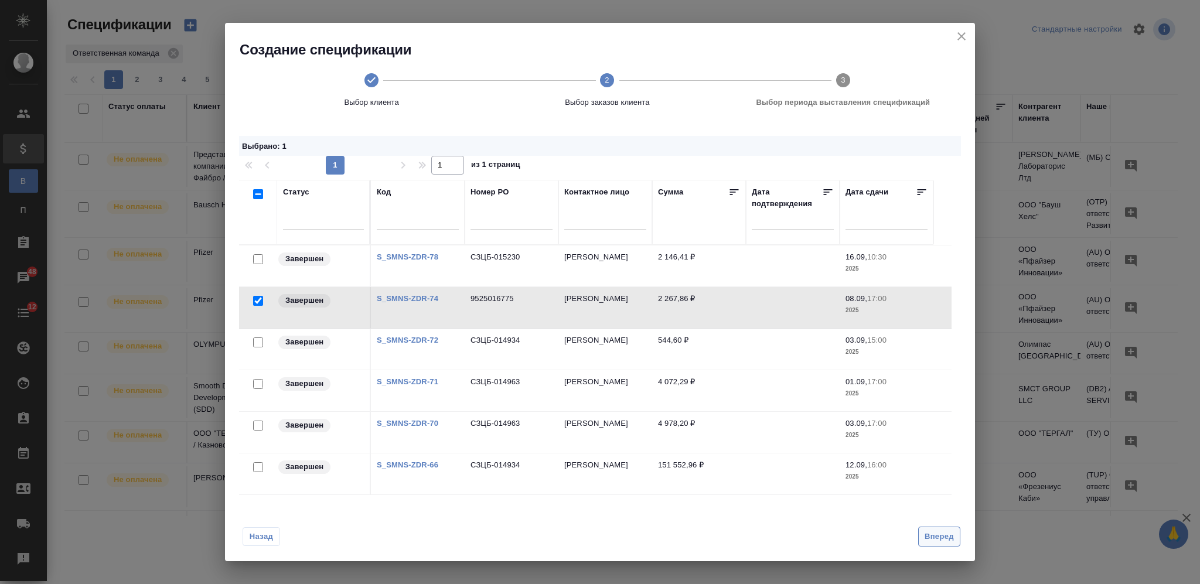
click at [933, 536] on span "Вперед" at bounding box center [939, 536] width 29 height 13
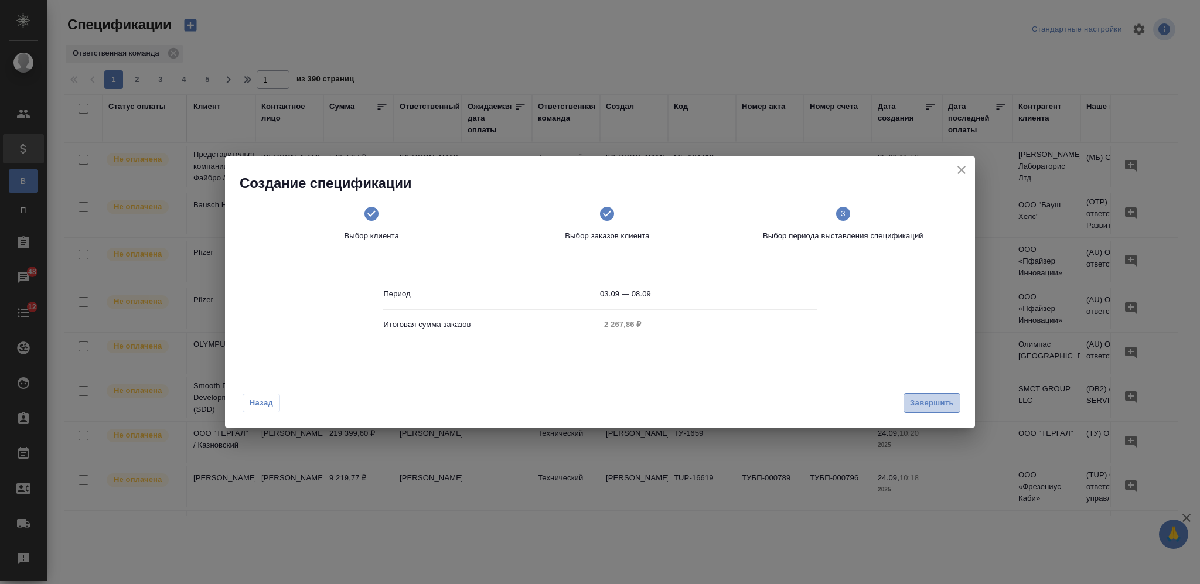
click at [922, 397] on span "Завершить" at bounding box center [932, 403] width 44 height 13
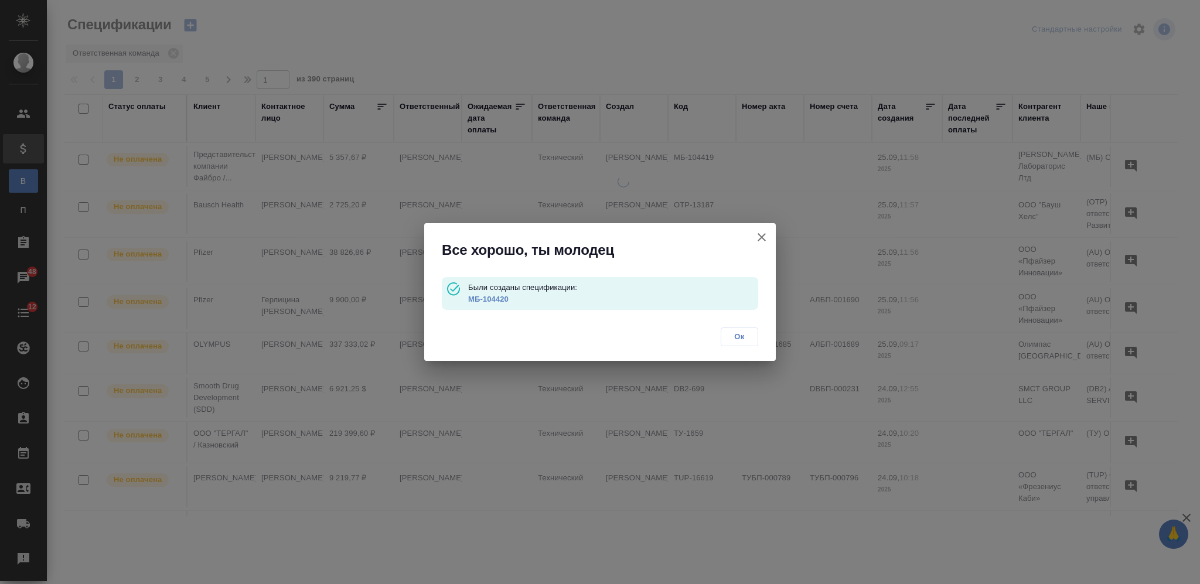
click at [490, 300] on link "МБ-104420" at bounding box center [488, 299] width 40 height 9
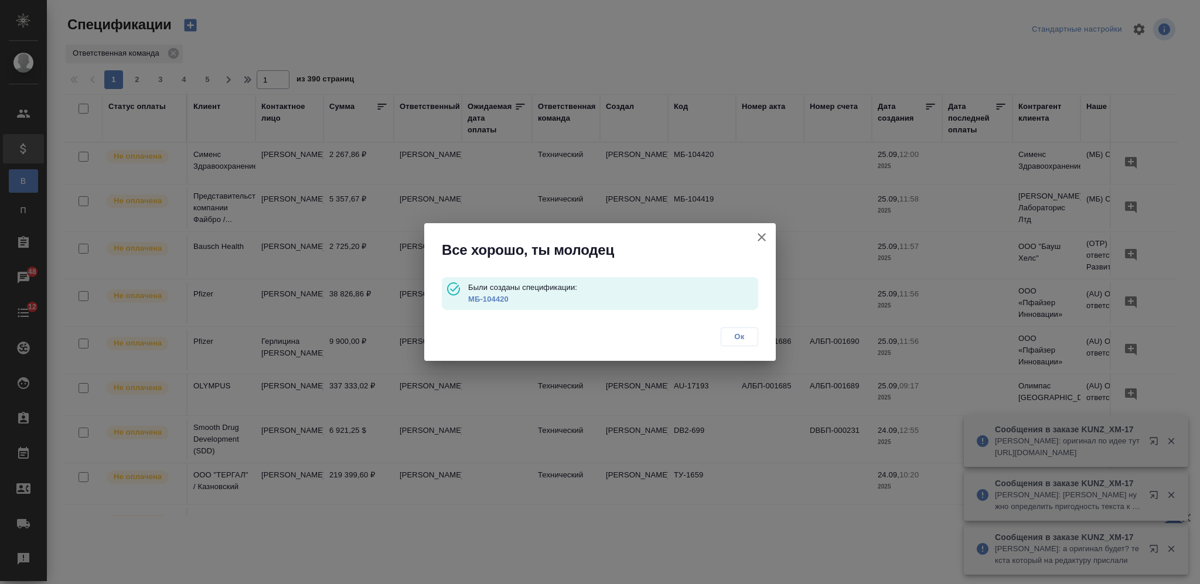
click at [745, 331] on span "Ок" at bounding box center [739, 337] width 25 height 12
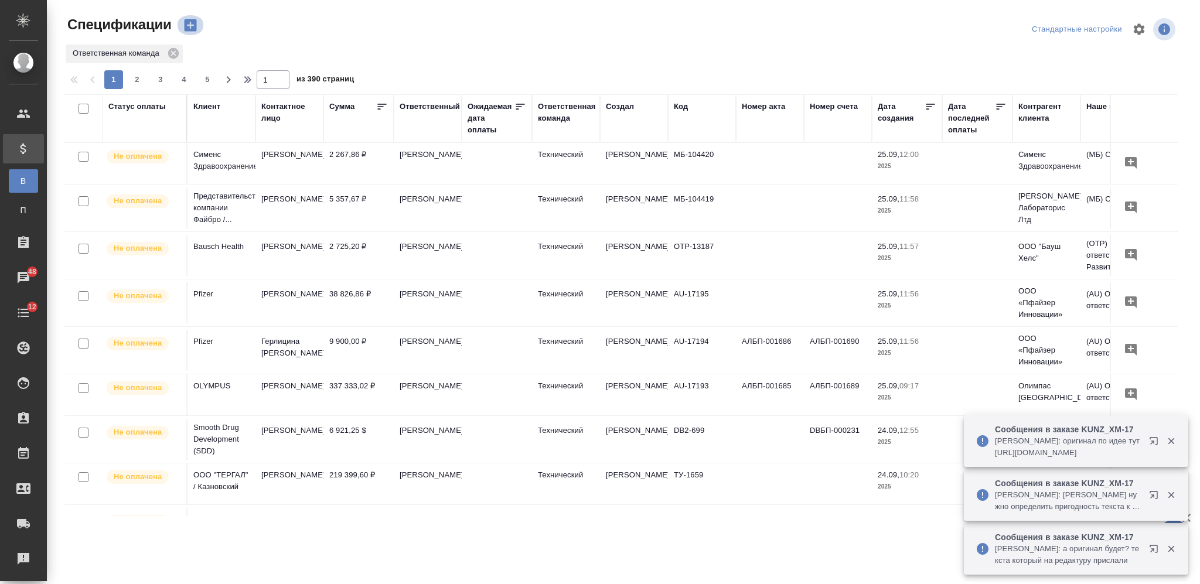
click at [186, 23] on icon "button" at bounding box center [190, 25] width 12 height 12
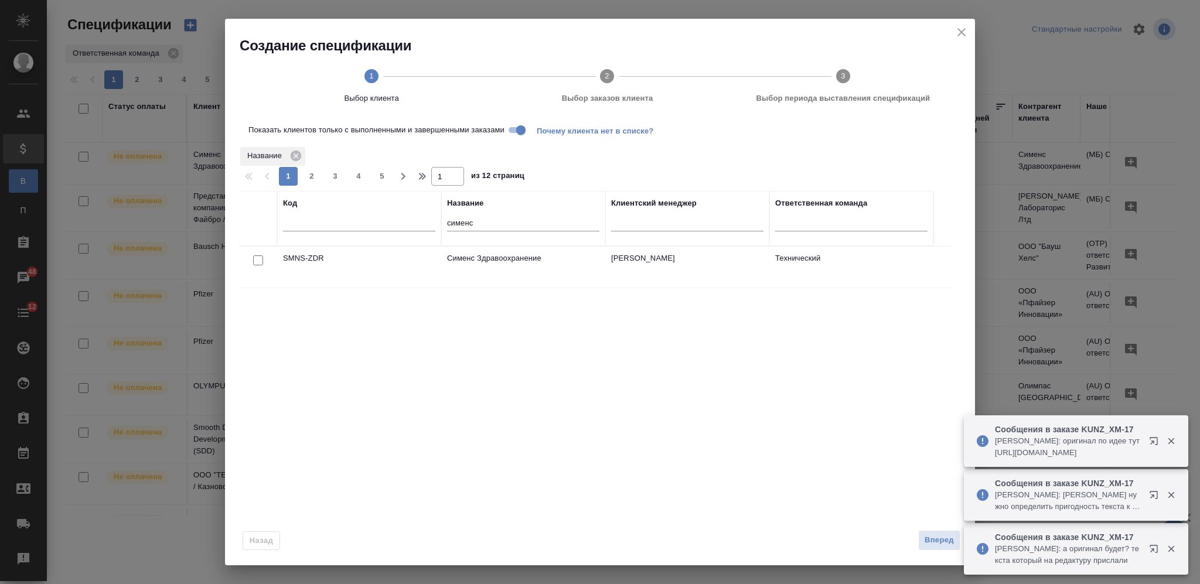
click at [258, 263] on input "checkbox" at bounding box center [258, 261] width 10 height 10
checkbox input "true"
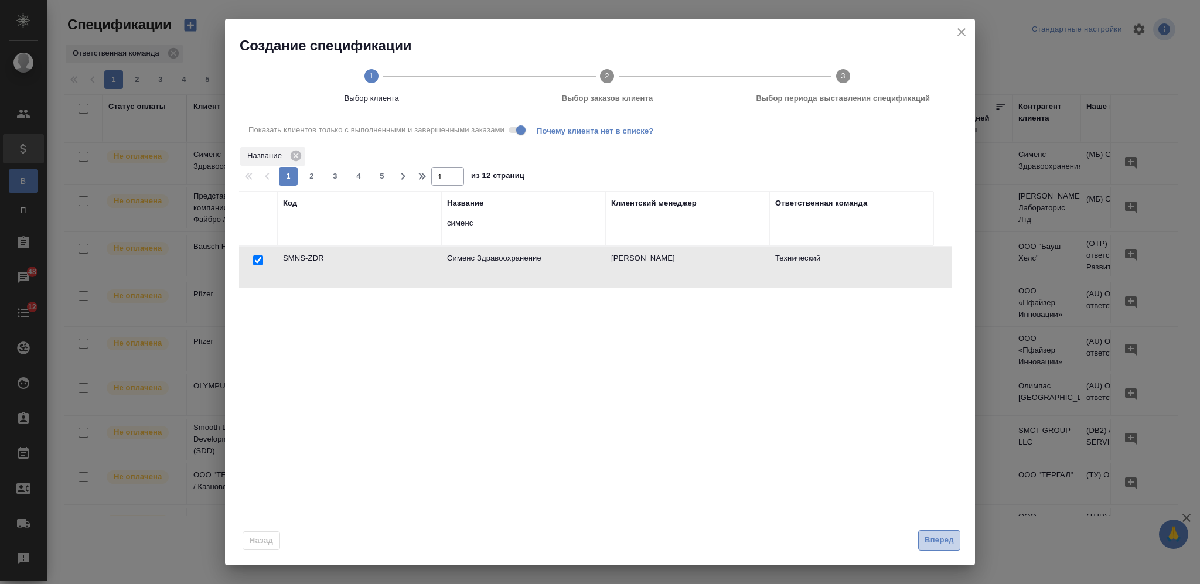
click at [939, 544] on span "Вперед" at bounding box center [939, 540] width 29 height 13
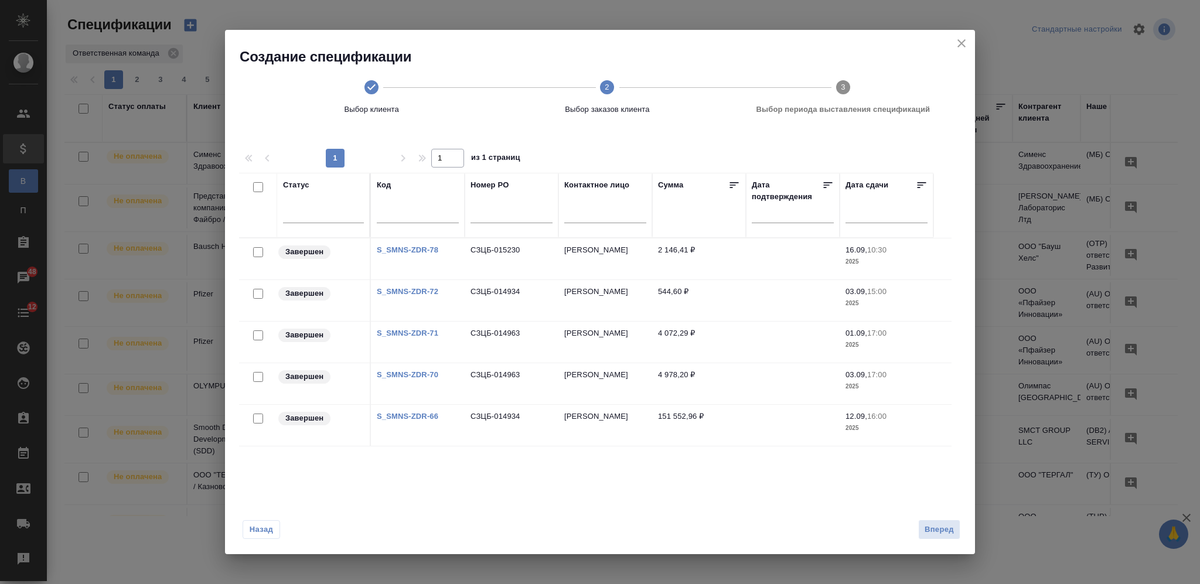
click at [257, 418] on input "checkbox" at bounding box center [258, 419] width 10 height 10
checkbox input "true"
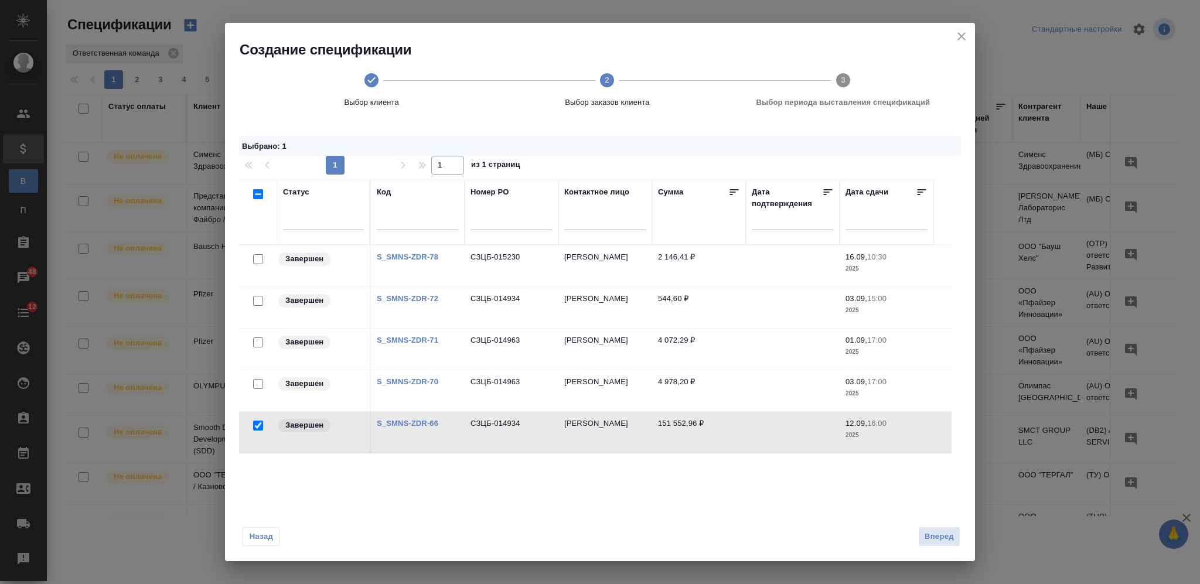
click at [256, 300] on input "checkbox" at bounding box center [258, 301] width 10 height 10
checkbox input "true"
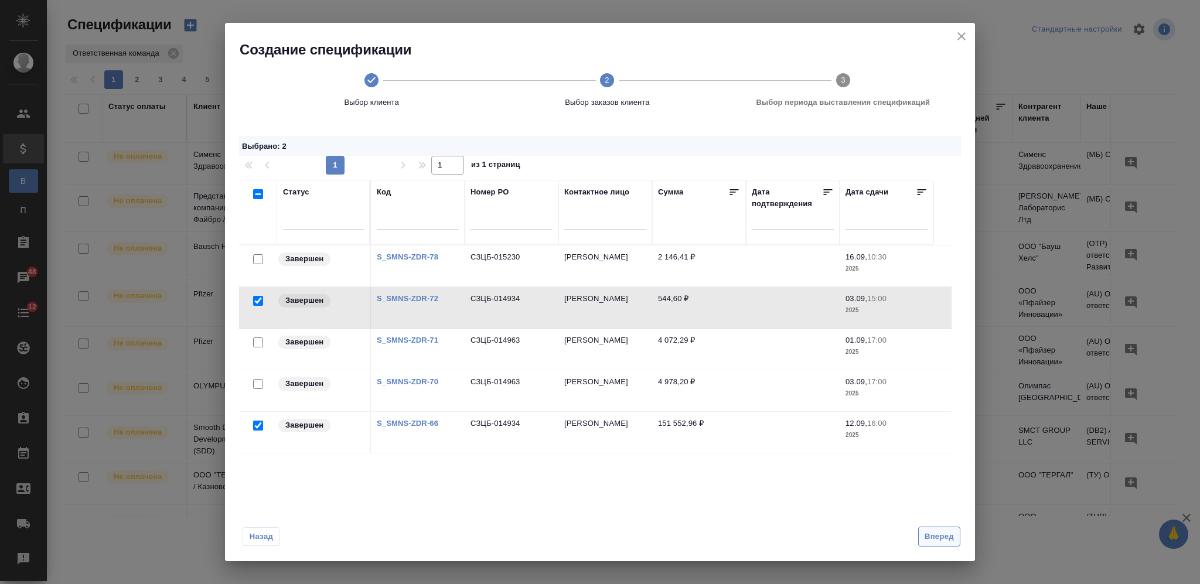
click at [941, 537] on span "Вперед" at bounding box center [939, 536] width 29 height 13
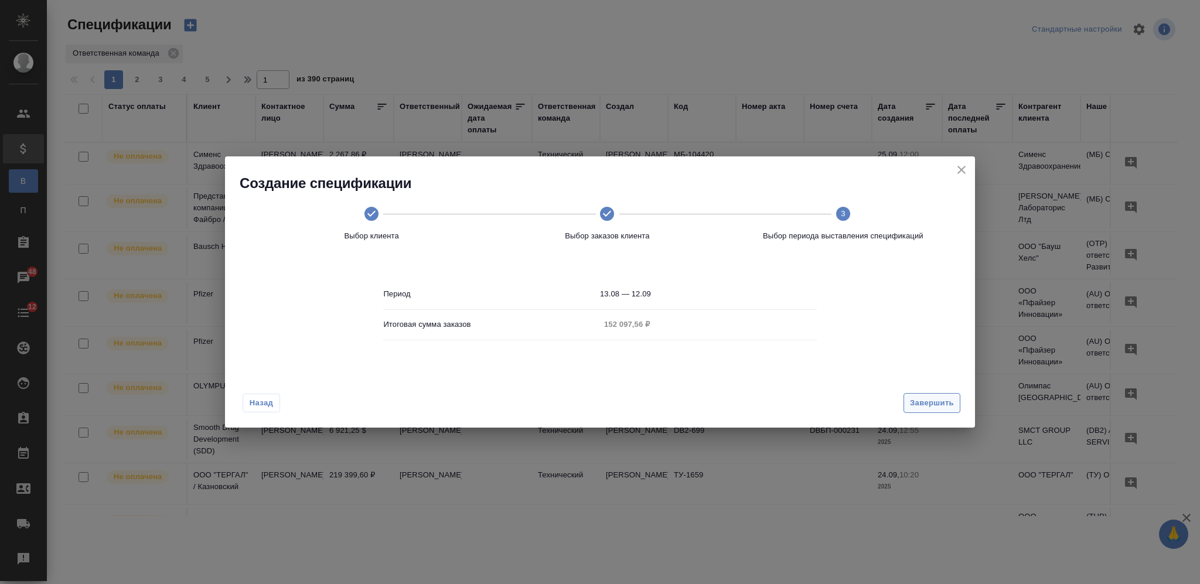
click at [922, 404] on span "Завершить" at bounding box center [932, 403] width 44 height 13
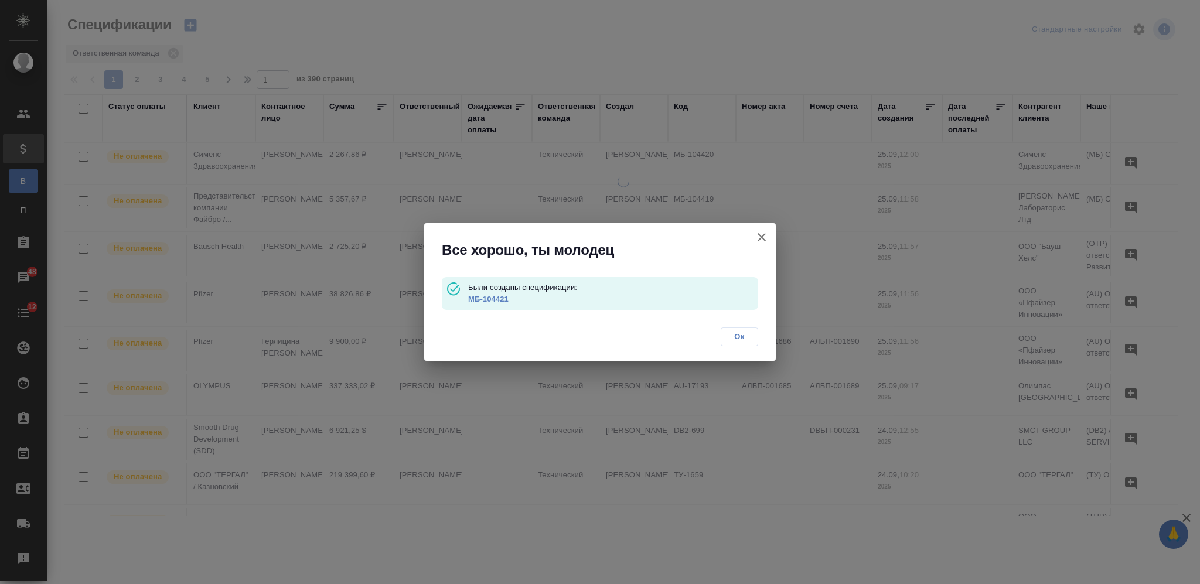
click at [485, 300] on link "МБ-104421" at bounding box center [488, 299] width 40 height 9
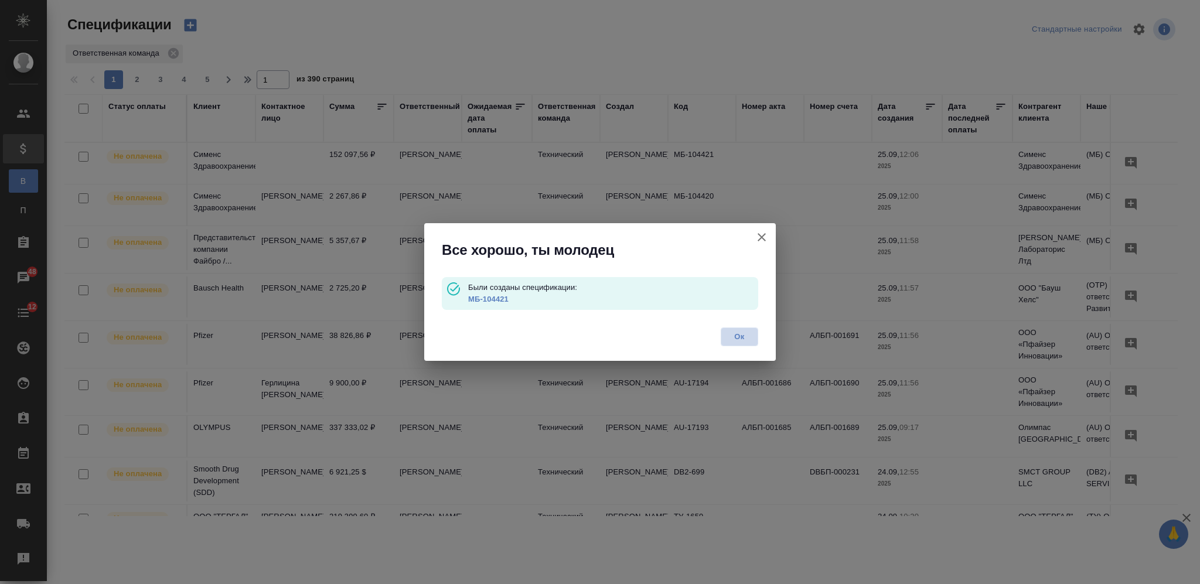
click at [746, 338] on span "Ок" at bounding box center [739, 337] width 25 height 12
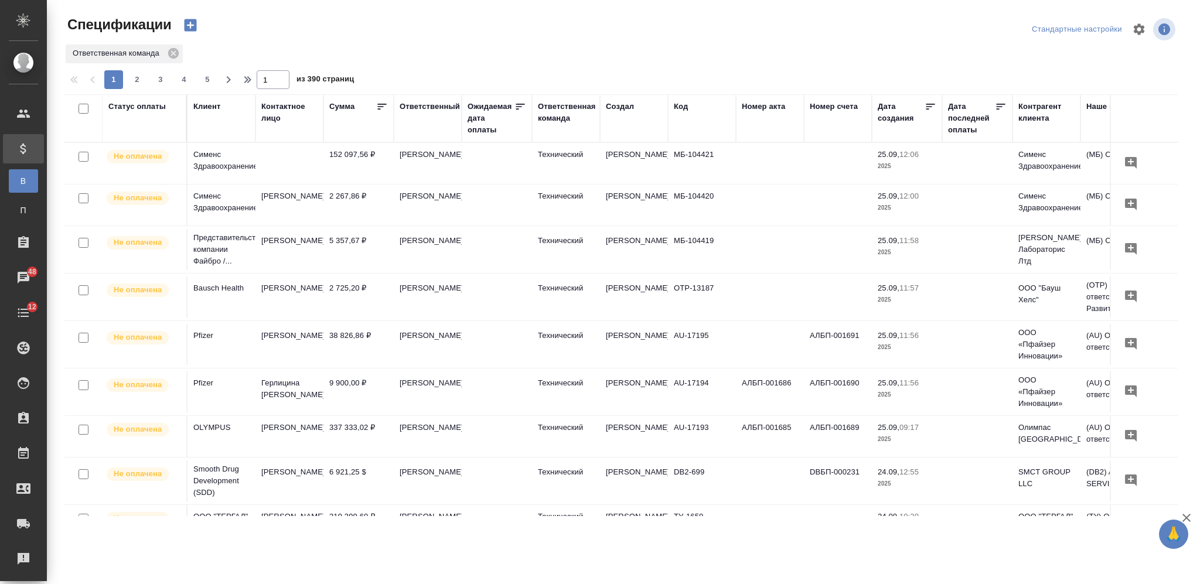
click at [188, 23] on icon "button" at bounding box center [190, 25] width 12 height 12
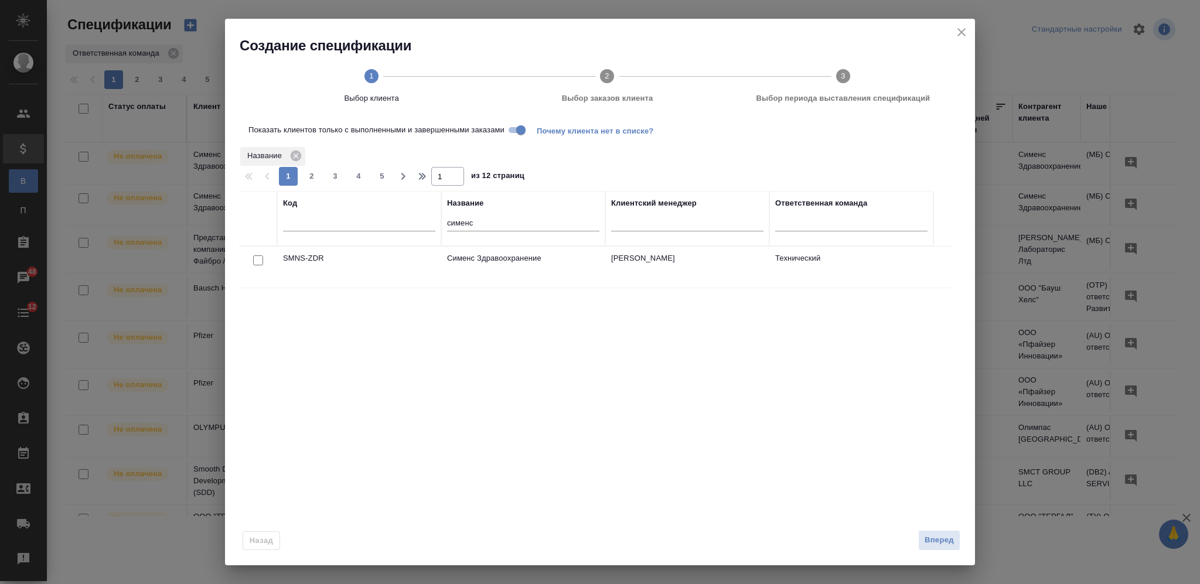
click at [261, 264] on input "checkbox" at bounding box center [258, 261] width 10 height 10
checkbox input "true"
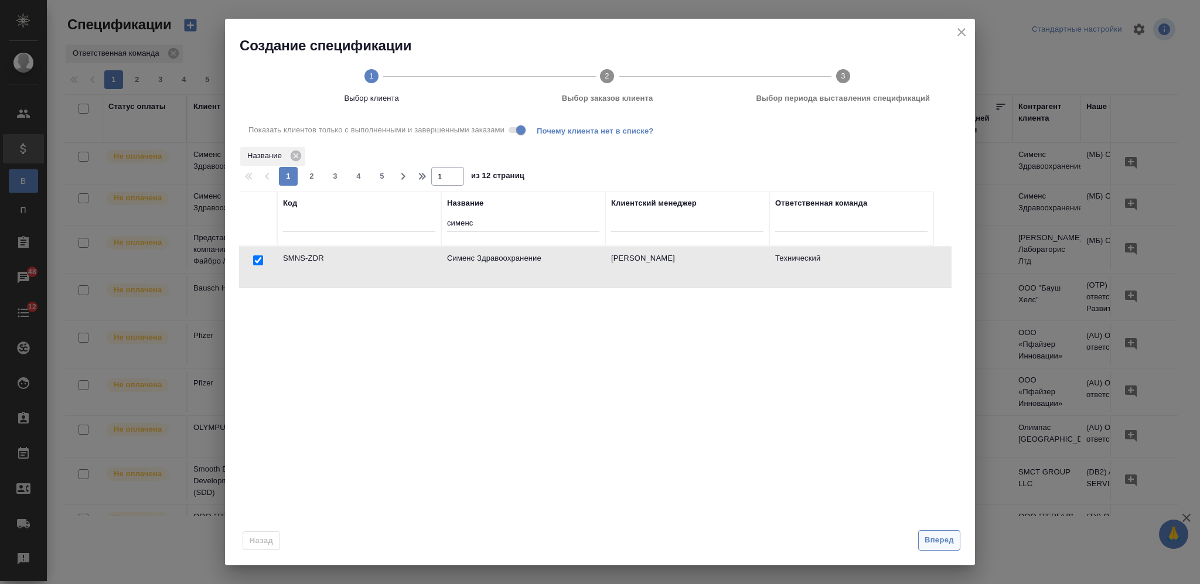
click at [943, 534] on button "Вперед" at bounding box center [939, 540] width 42 height 21
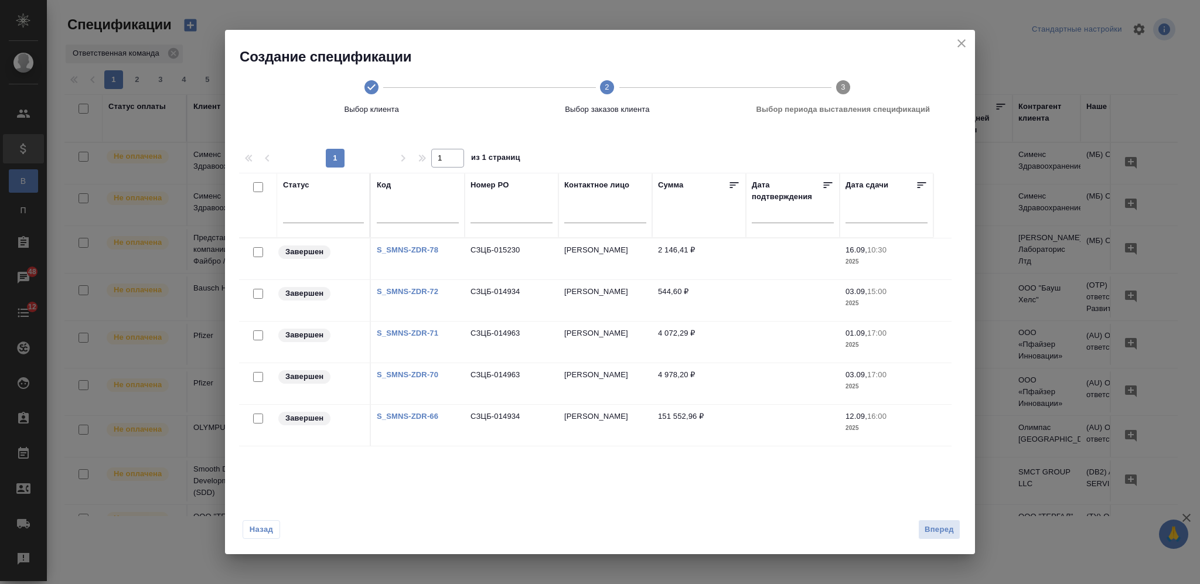
click at [433, 374] on link "S_SMNS-ZDR-70" at bounding box center [408, 374] width 62 height 9
click at [404, 332] on link "S_SMNS-ZDR-71" at bounding box center [408, 333] width 62 height 9
click at [260, 334] on input "checkbox" at bounding box center [258, 336] width 10 height 10
checkbox input "true"
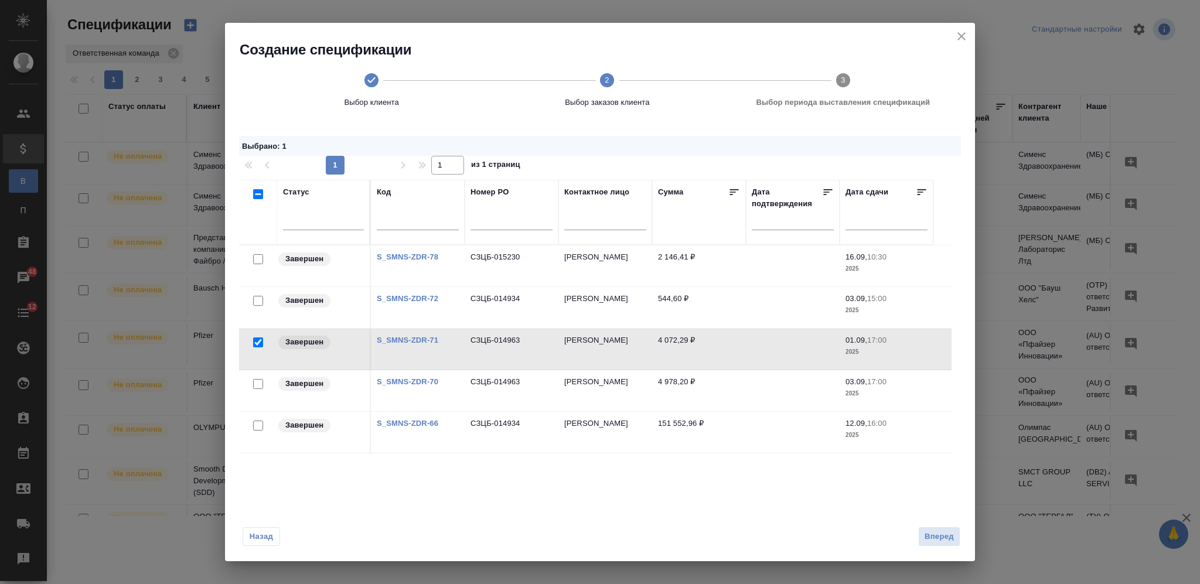
click at [258, 384] on input "checkbox" at bounding box center [258, 384] width 10 height 10
checkbox input "true"
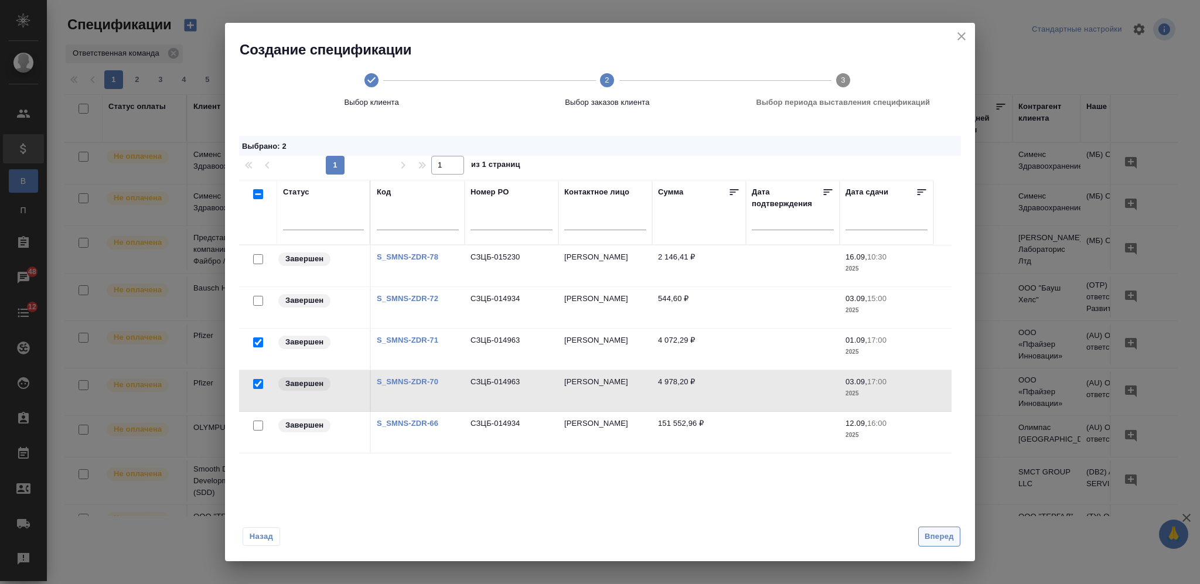
click at [944, 536] on span "Вперед" at bounding box center [939, 536] width 29 height 13
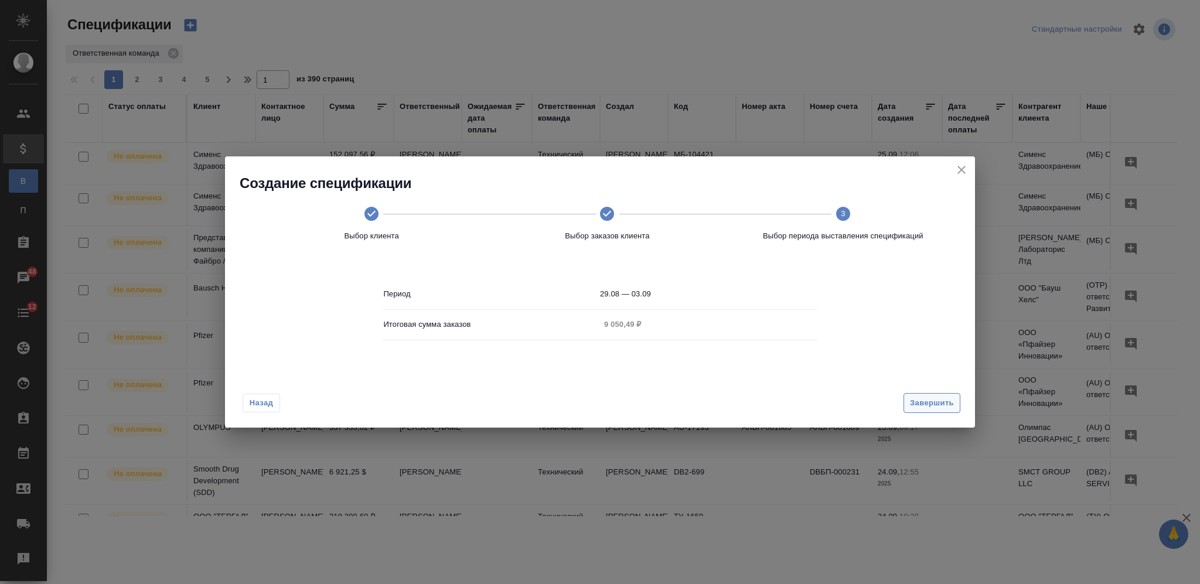
click at [925, 405] on span "Завершить" at bounding box center [932, 403] width 44 height 13
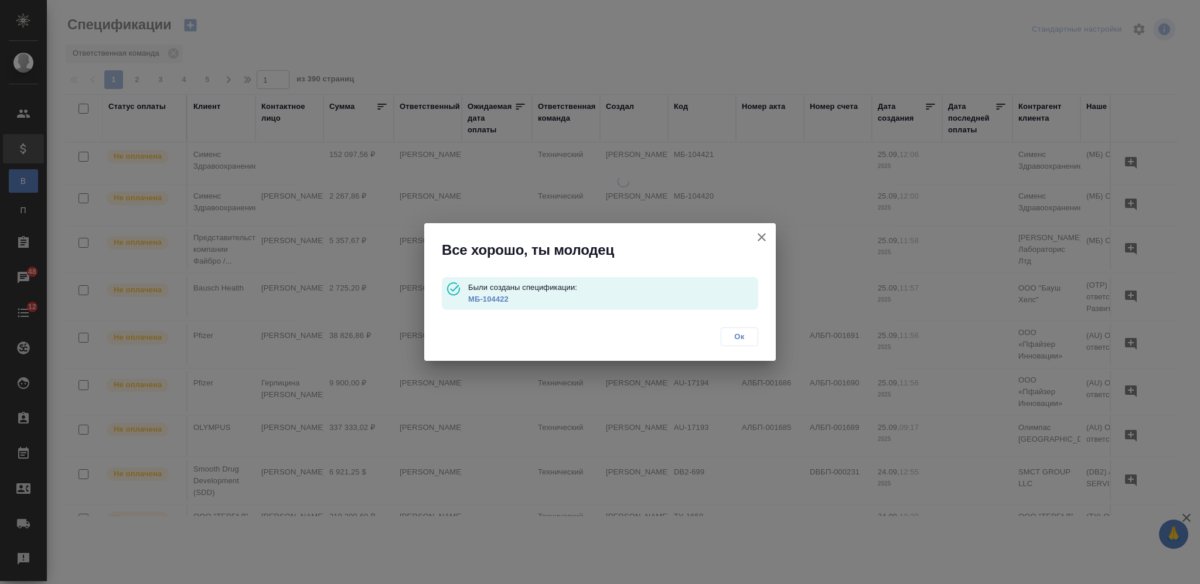
click at [491, 296] on link "МБ-104422" at bounding box center [488, 299] width 40 height 9
click at [741, 335] on span "Ок" at bounding box center [739, 337] width 25 height 12
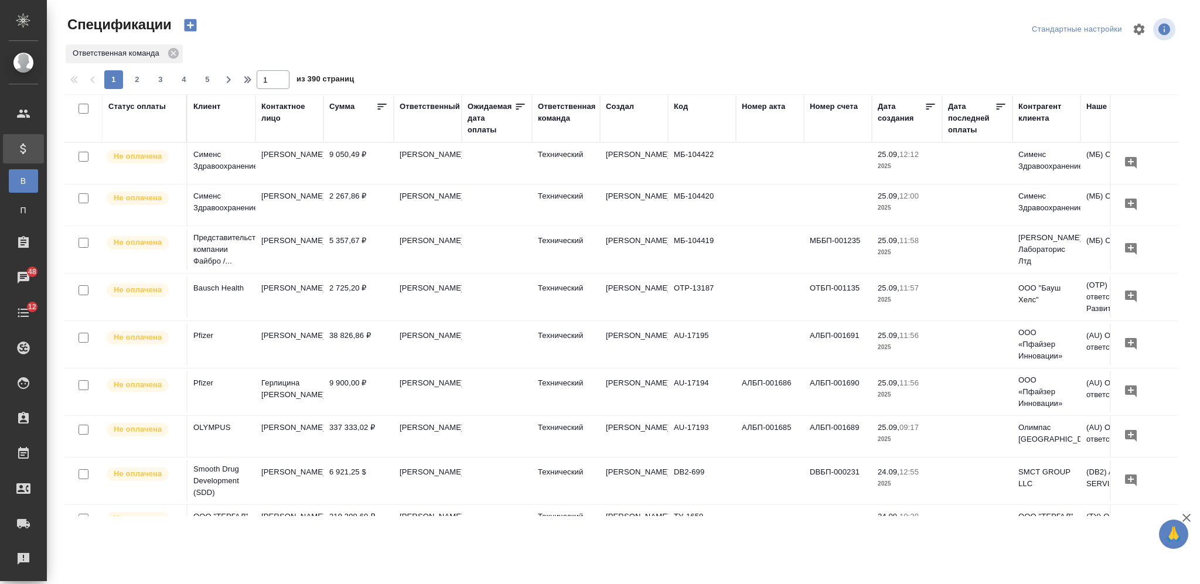
click at [190, 24] on icon "button" at bounding box center [190, 25] width 16 height 16
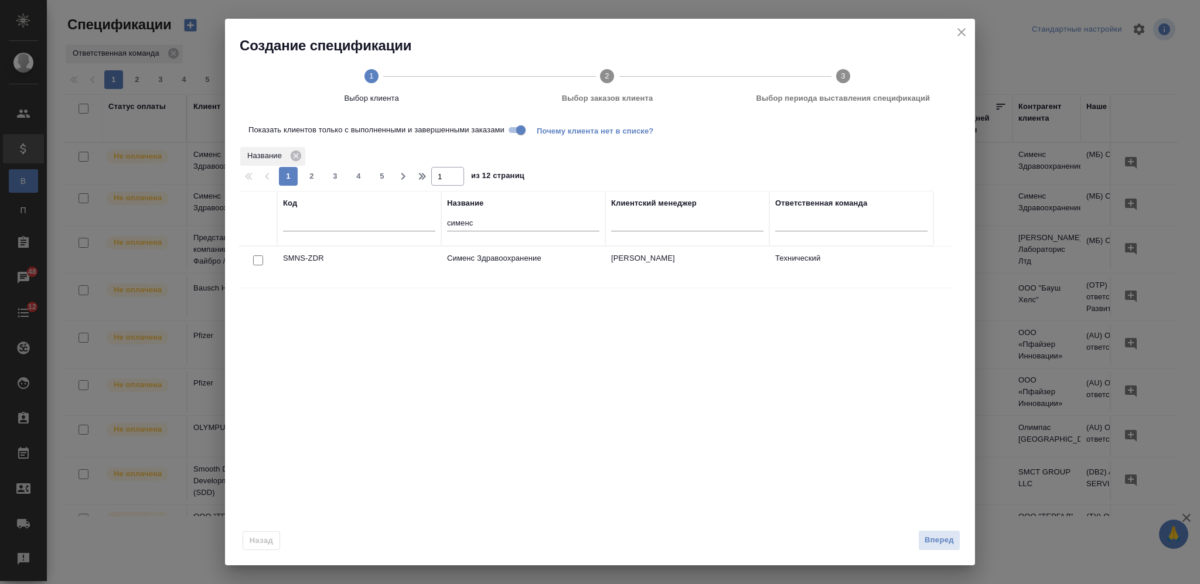
click at [257, 261] on input "checkbox" at bounding box center [258, 261] width 10 height 10
checkbox input "true"
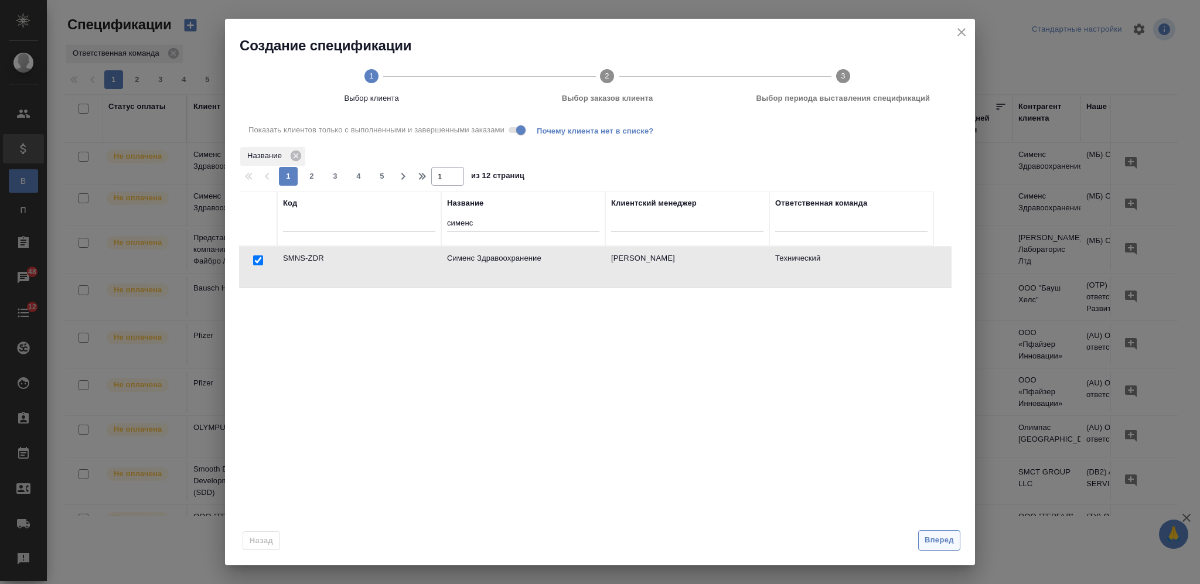
click at [945, 542] on span "Вперед" at bounding box center [939, 540] width 29 height 13
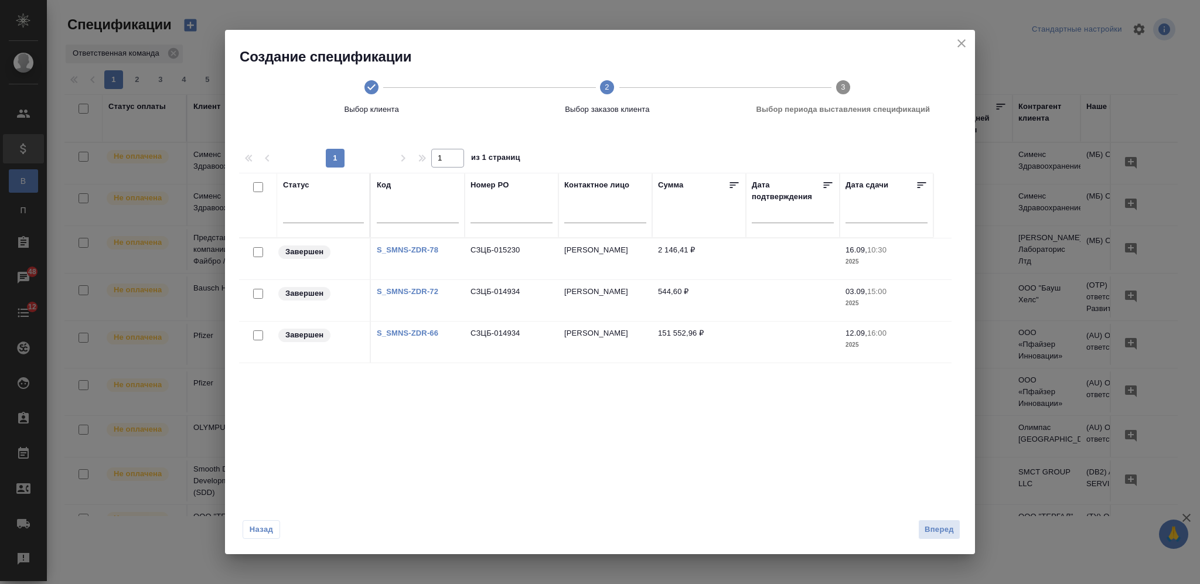
click at [410, 247] on link "S_SMNS-ZDR-78" at bounding box center [408, 250] width 62 height 9
click at [258, 250] on input "checkbox" at bounding box center [258, 252] width 10 height 10
checkbox input "true"
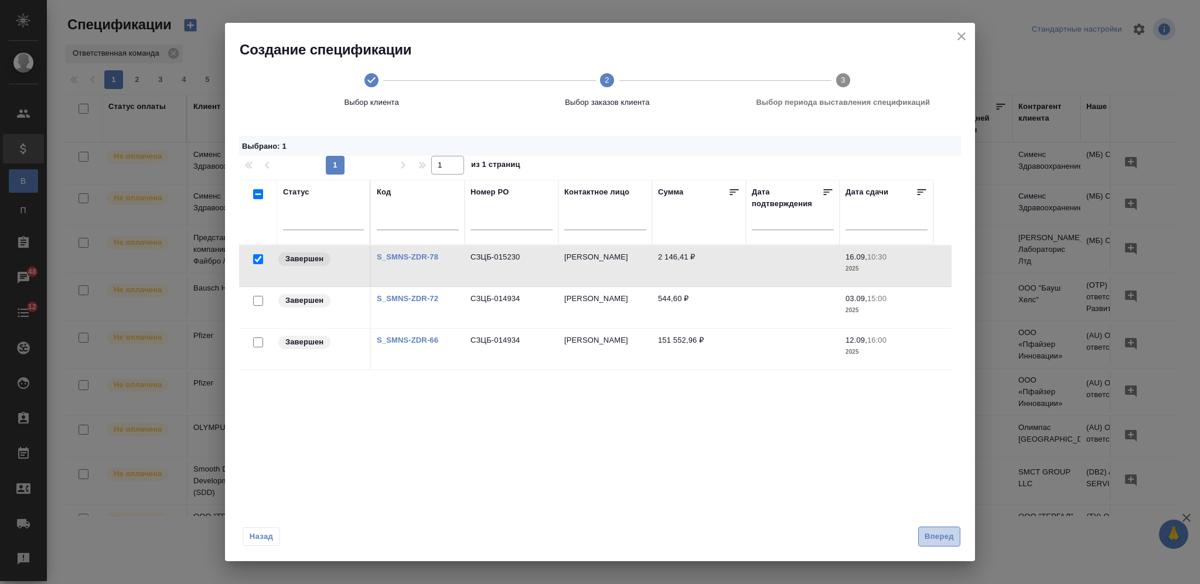
click at [934, 532] on span "Вперед" at bounding box center [939, 536] width 29 height 13
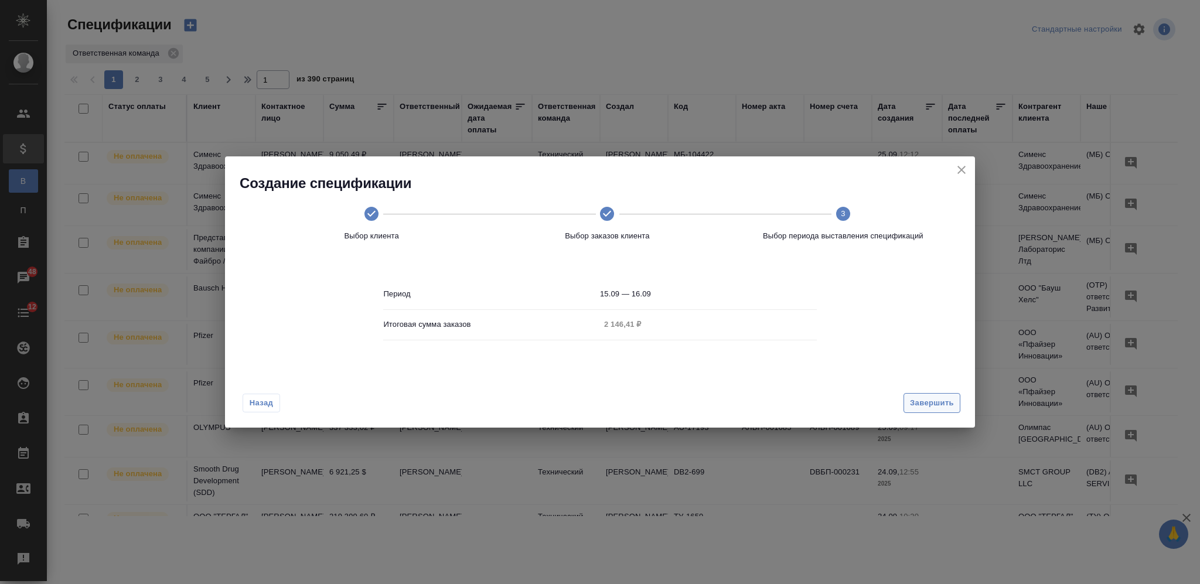
click at [929, 401] on span "Завершить" at bounding box center [932, 403] width 44 height 13
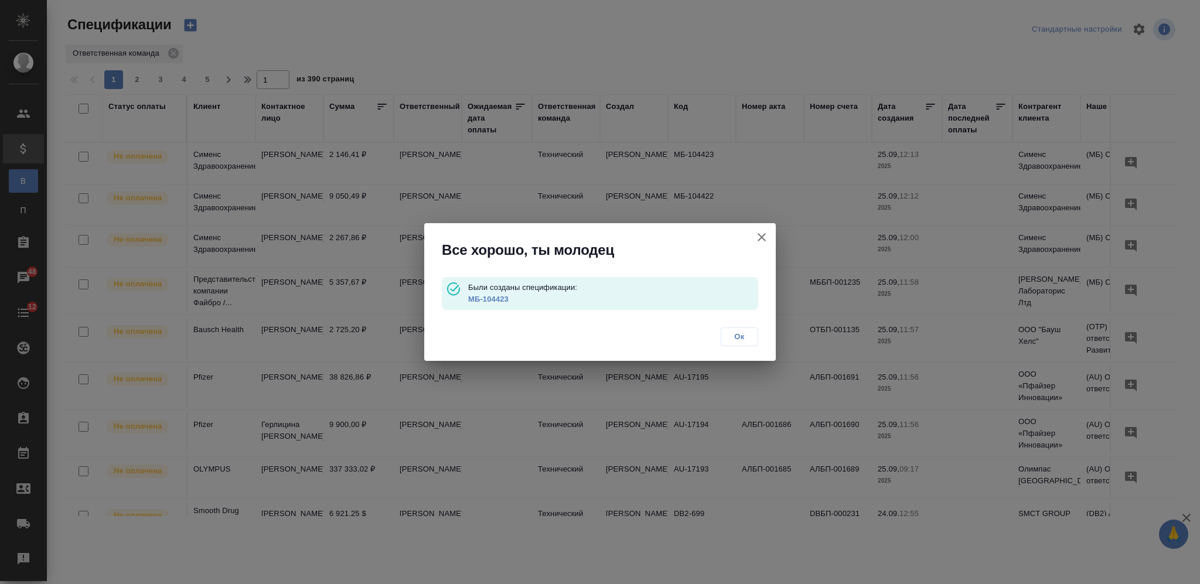
click at [485, 298] on link "МБ-104423" at bounding box center [488, 299] width 40 height 9
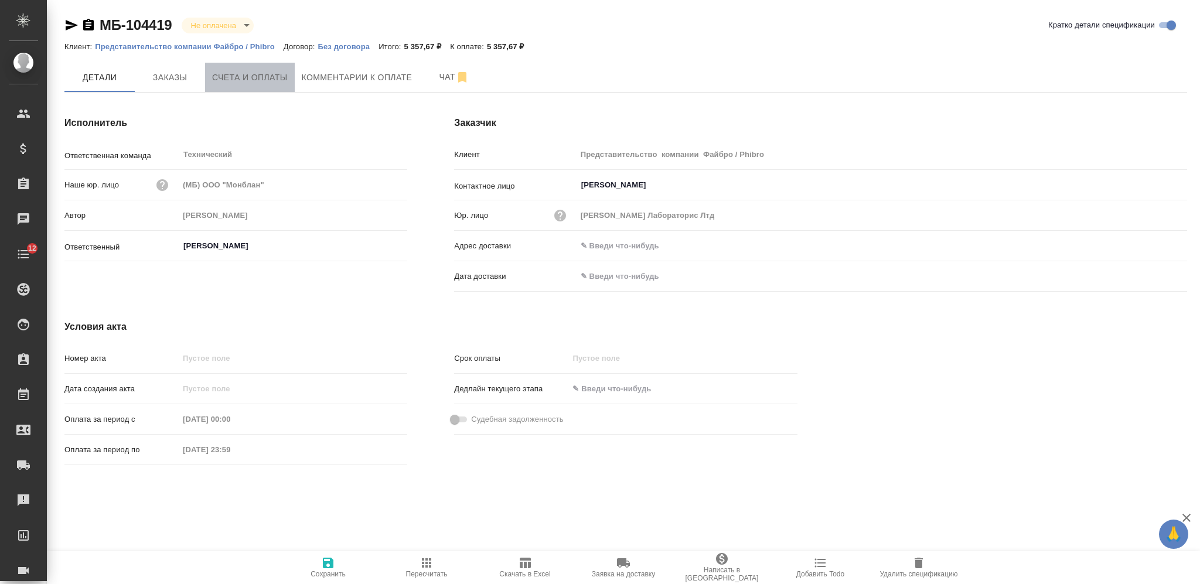
click at [246, 76] on span "Счета и оплаты" at bounding box center [250, 77] width 76 height 15
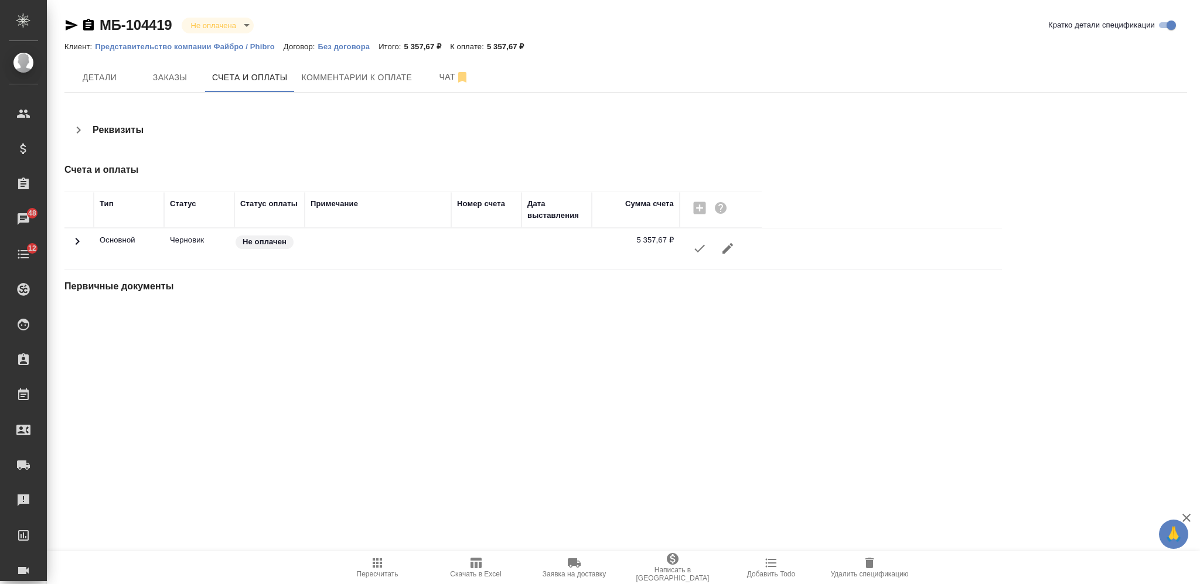
click at [702, 253] on icon "button" at bounding box center [700, 248] width 14 height 14
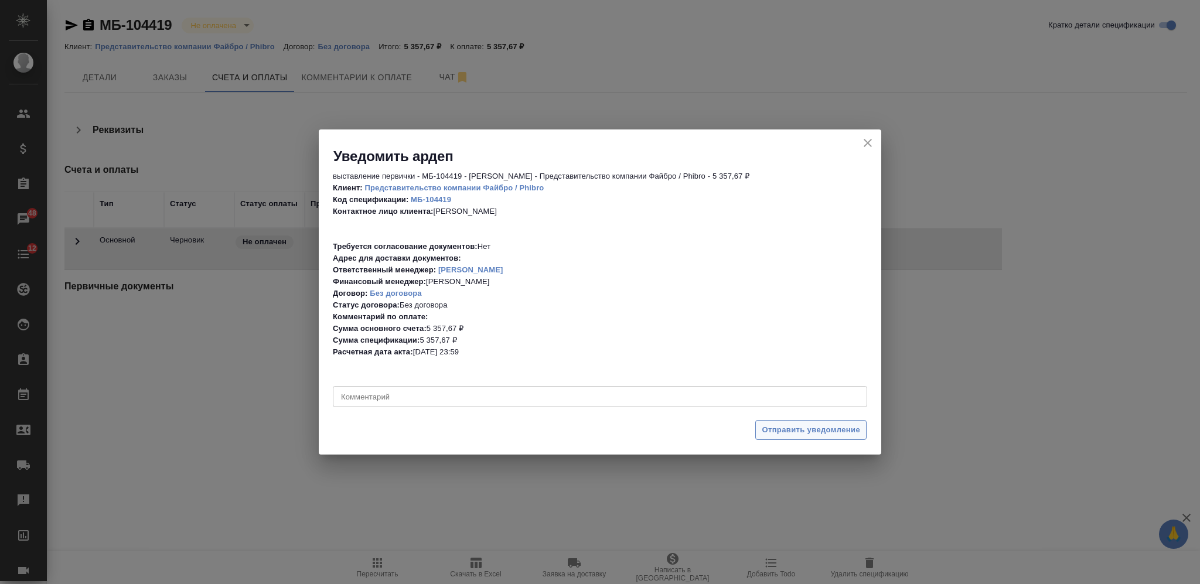
click at [801, 431] on span "Отправить уведомление" at bounding box center [811, 430] width 98 height 13
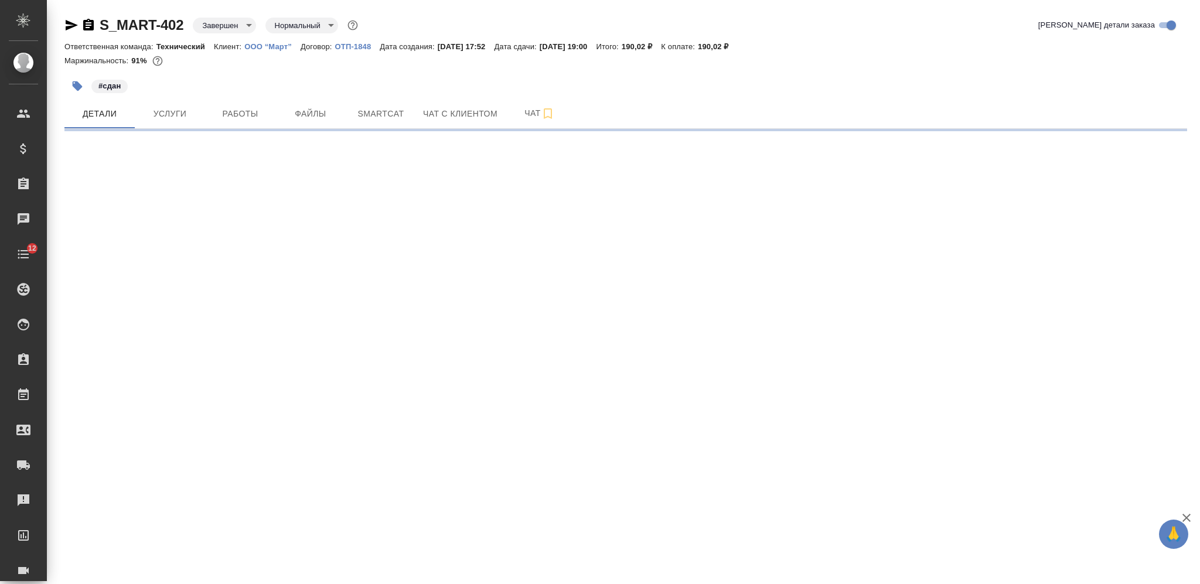
select select "RU"
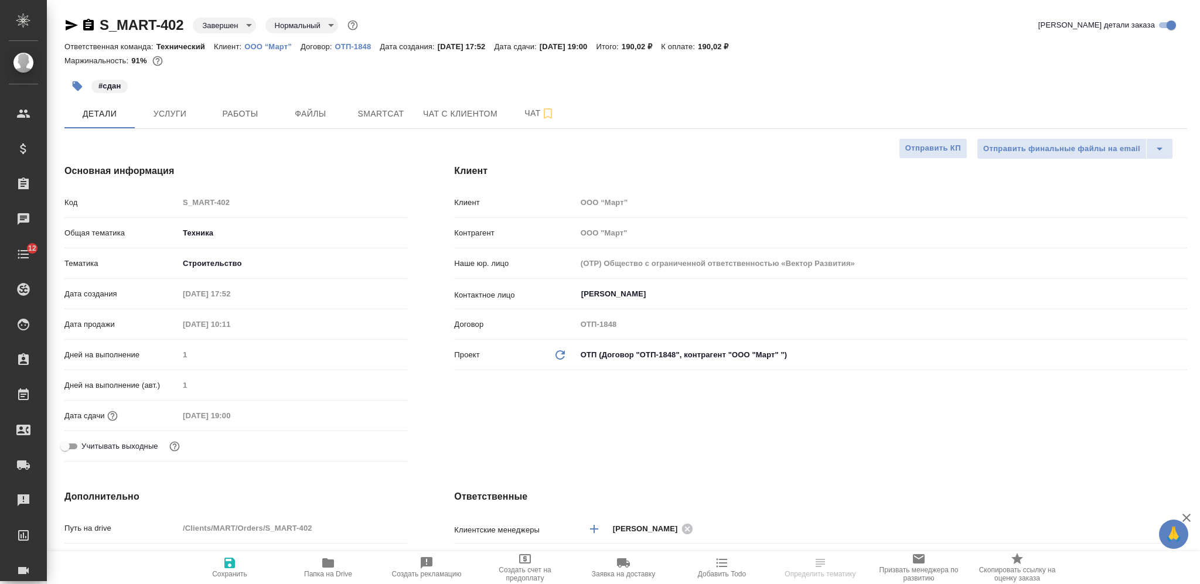
click at [345, 48] on p "ОТП-1848" at bounding box center [357, 46] width 45 height 9
type textarea "x"
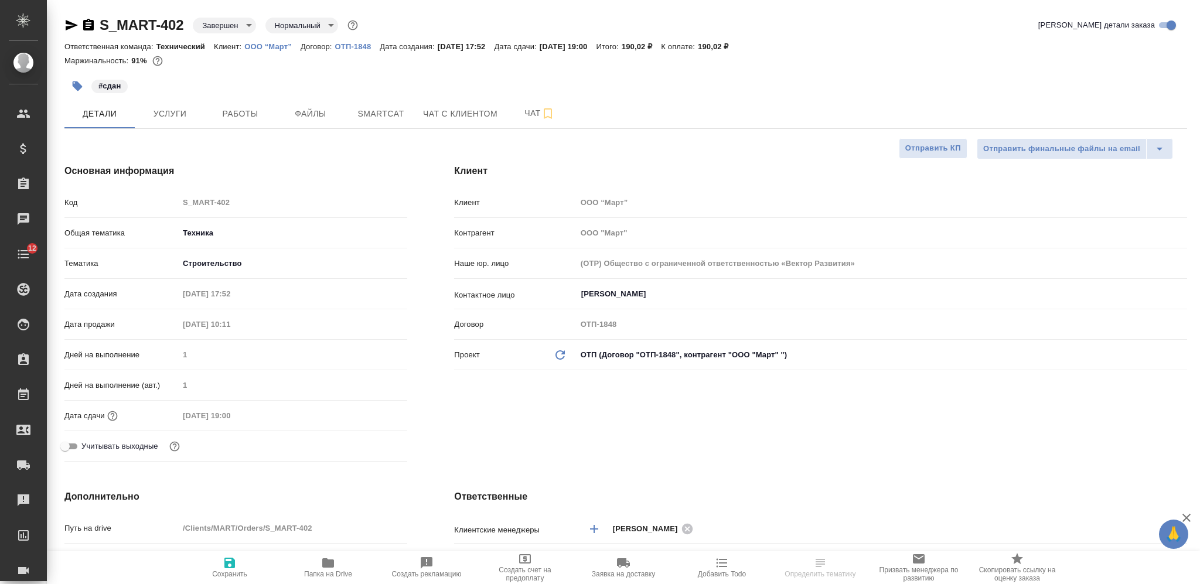
type textarea "x"
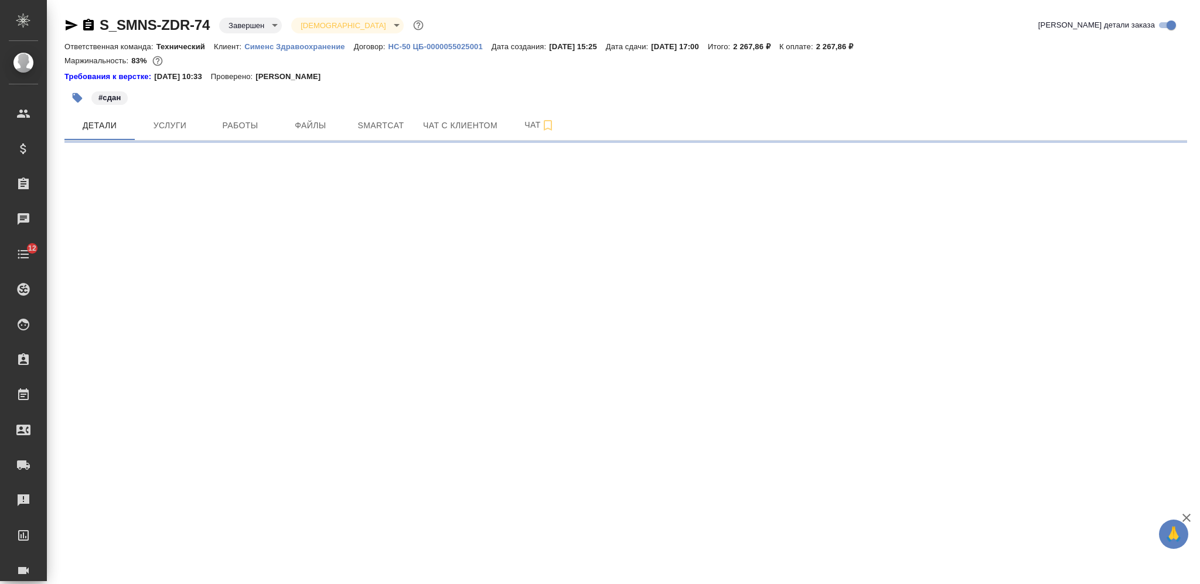
select select "RU"
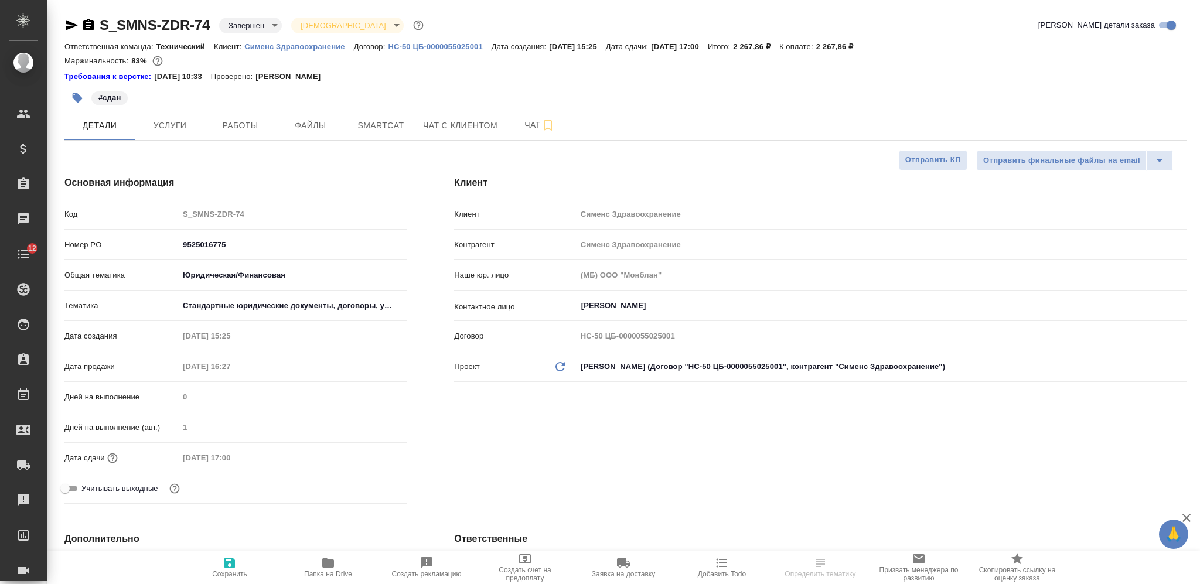
type textarea "x"
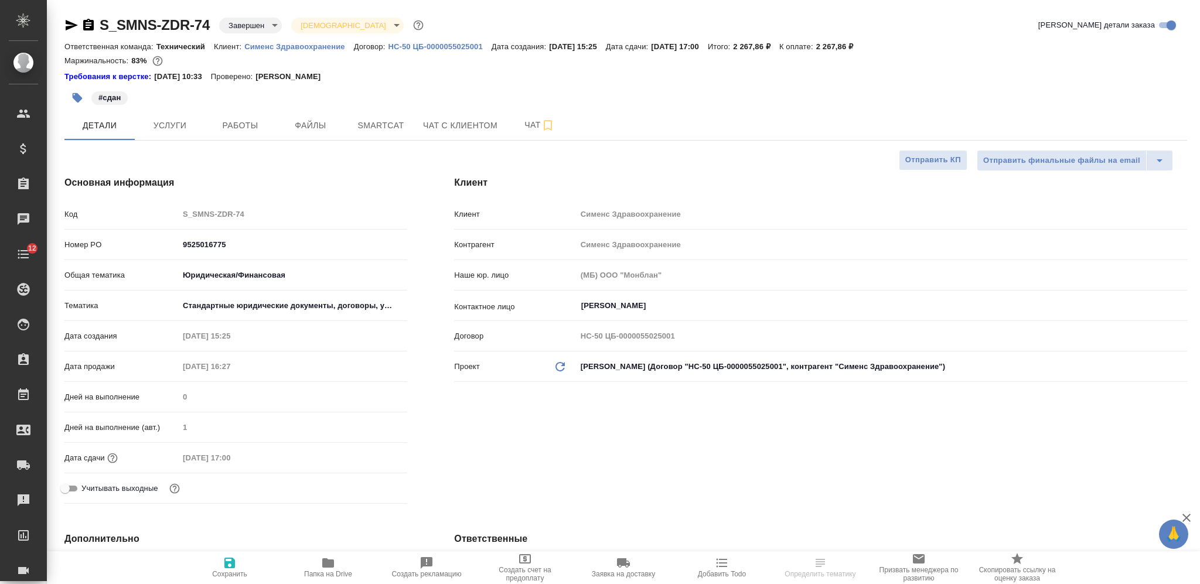
type textarea "x"
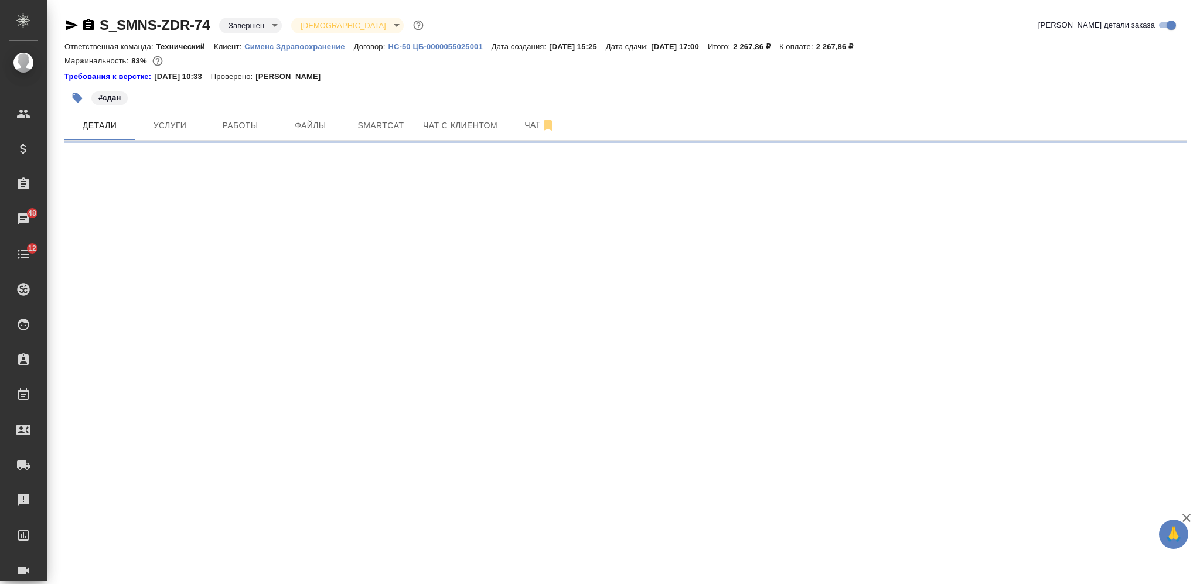
select select "RU"
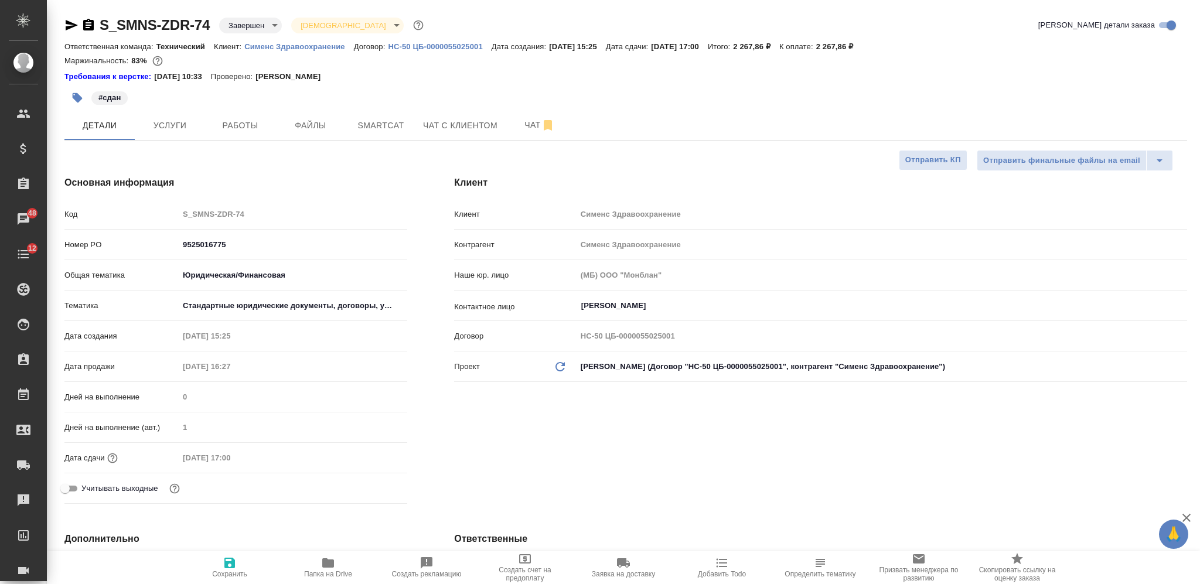
type textarea "x"
click at [169, 127] on span "Услуги" at bounding box center [170, 125] width 56 height 15
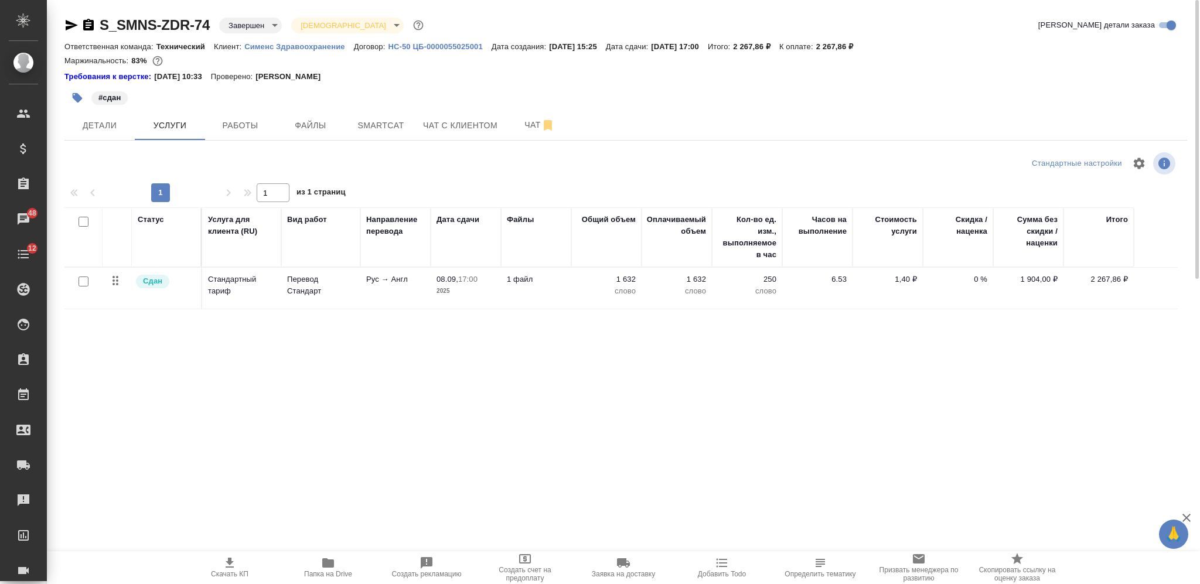
click at [550, 301] on td "1 файл" at bounding box center [536, 288] width 70 height 41
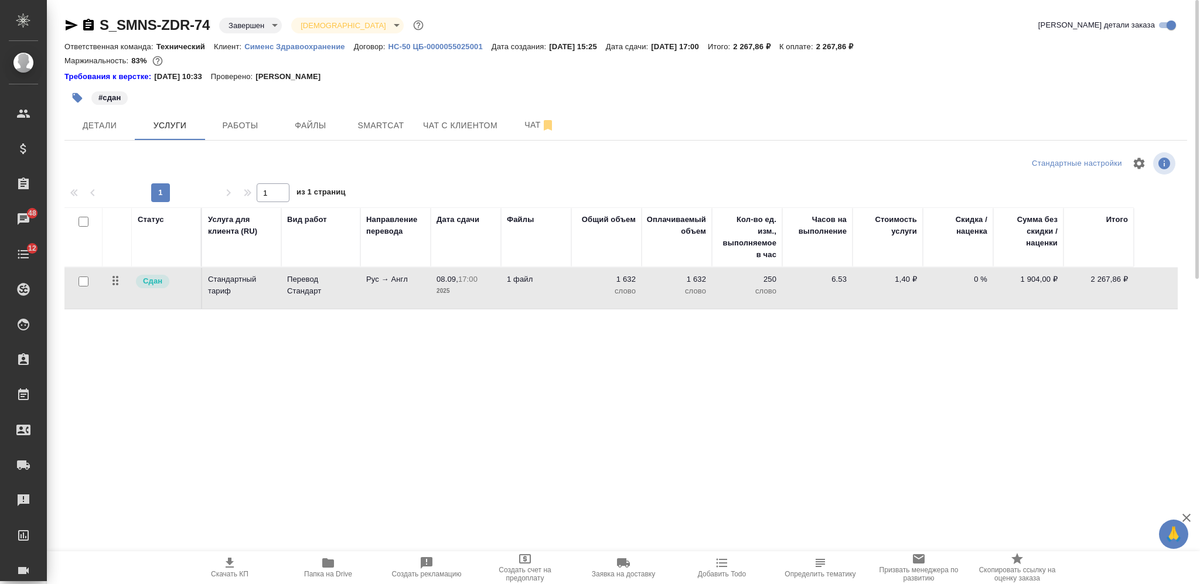
click at [550, 301] on td "1 файл" at bounding box center [536, 288] width 70 height 41
click at [570, 292] on td "1 файл" at bounding box center [536, 288] width 70 height 41
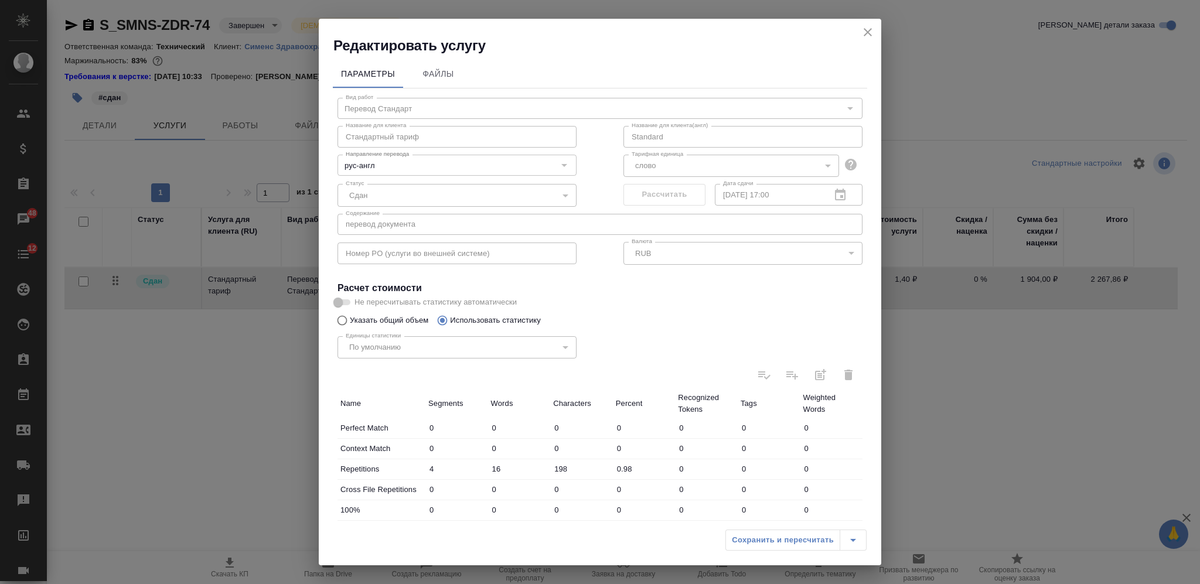
click at [870, 30] on icon "close" at bounding box center [868, 32] width 14 height 14
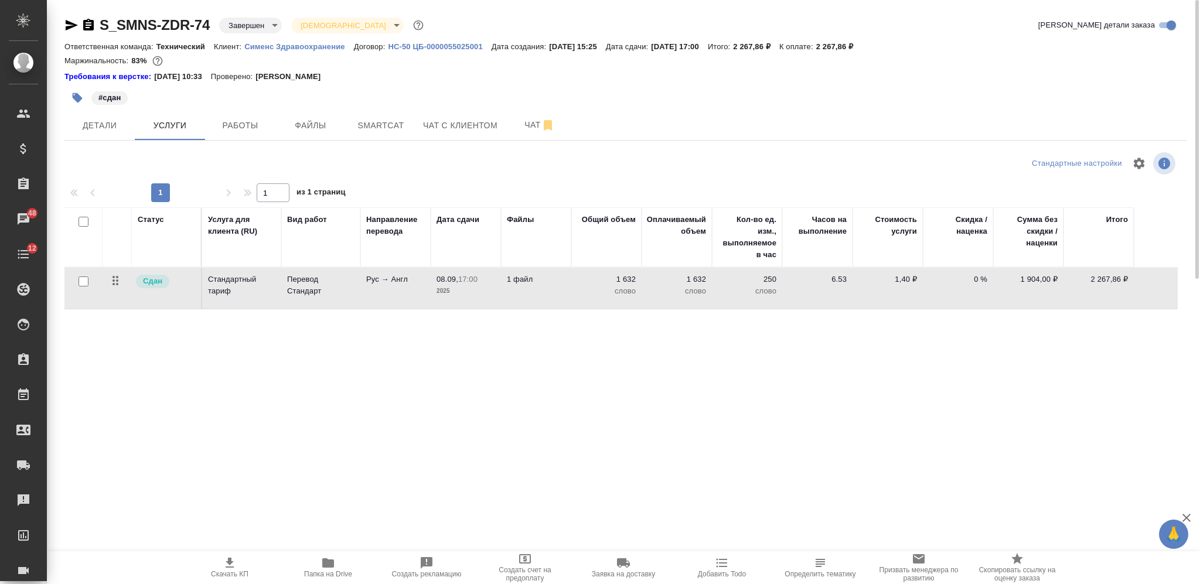
click at [583, 285] on p "слово" at bounding box center [606, 291] width 59 height 12
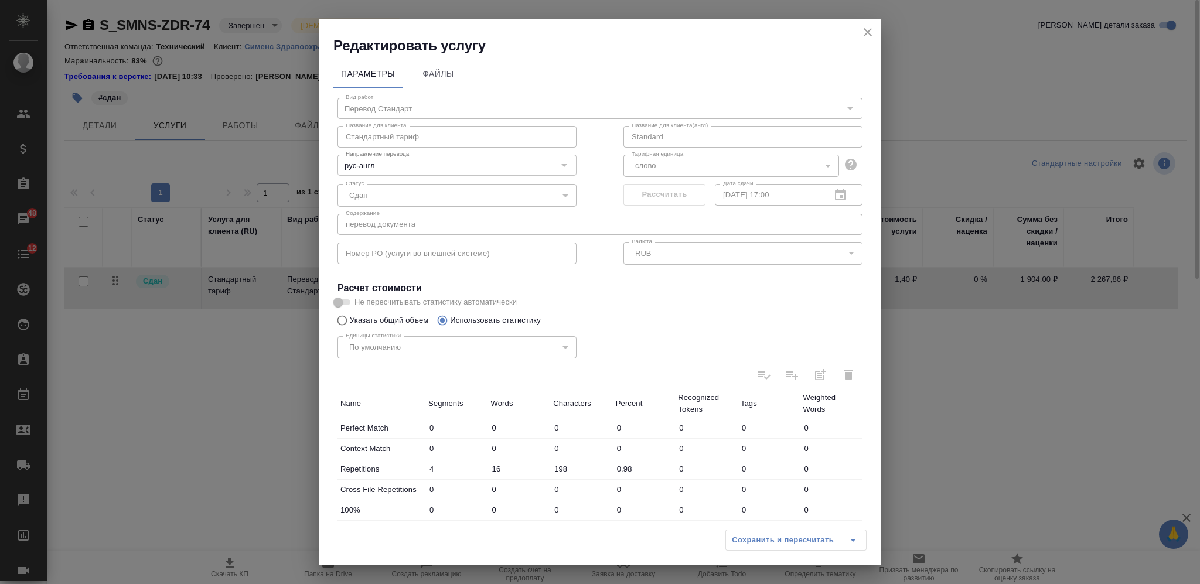
click at [867, 28] on icon "close" at bounding box center [868, 32] width 14 height 14
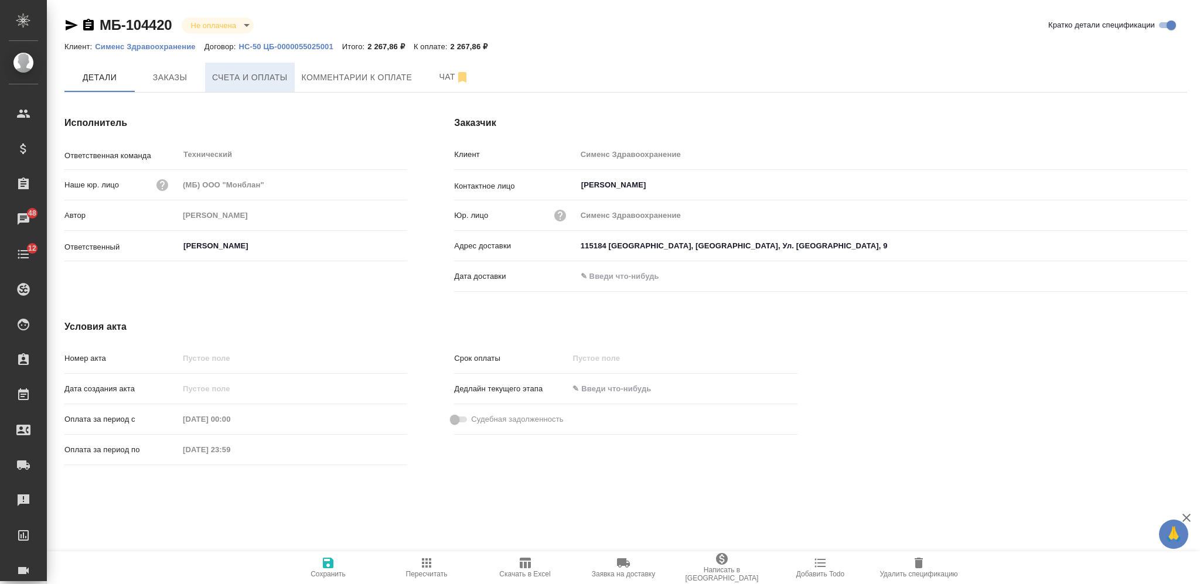
click at [291, 74] on button "Счета и оплаты" at bounding box center [250, 77] width 90 height 29
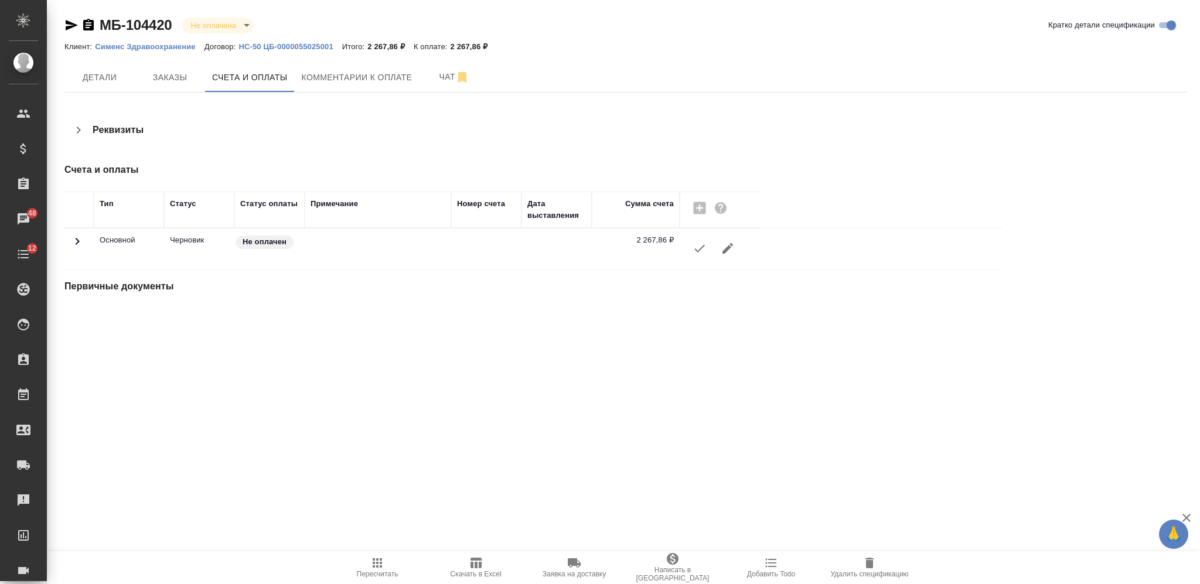
click at [696, 251] on icon "button" at bounding box center [700, 248] width 14 height 14
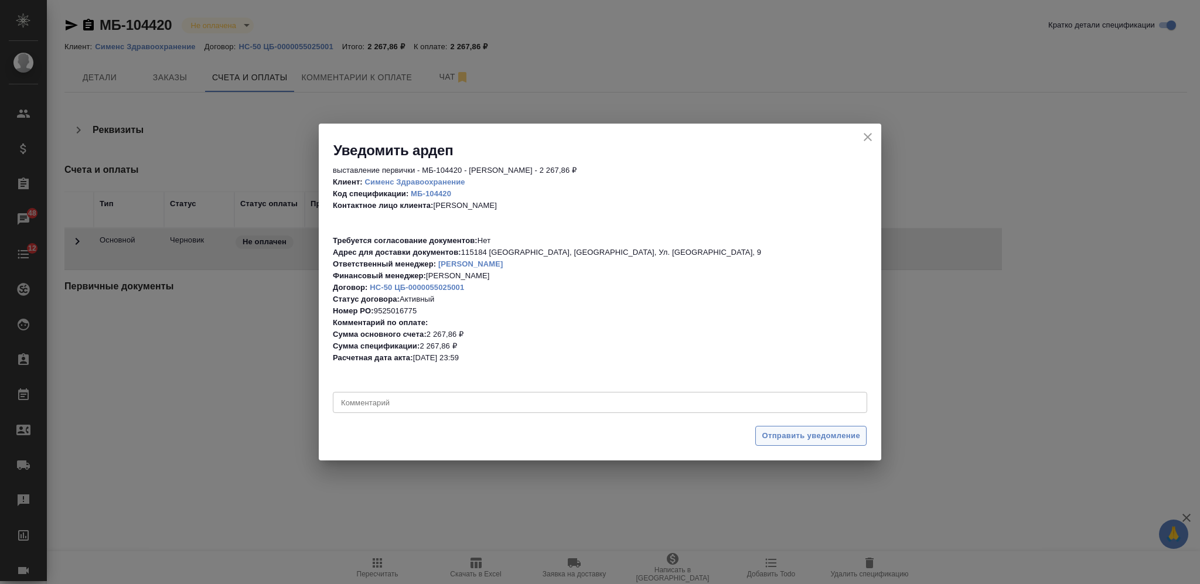
click at [790, 438] on span "Отправить уведомление" at bounding box center [811, 436] width 98 height 13
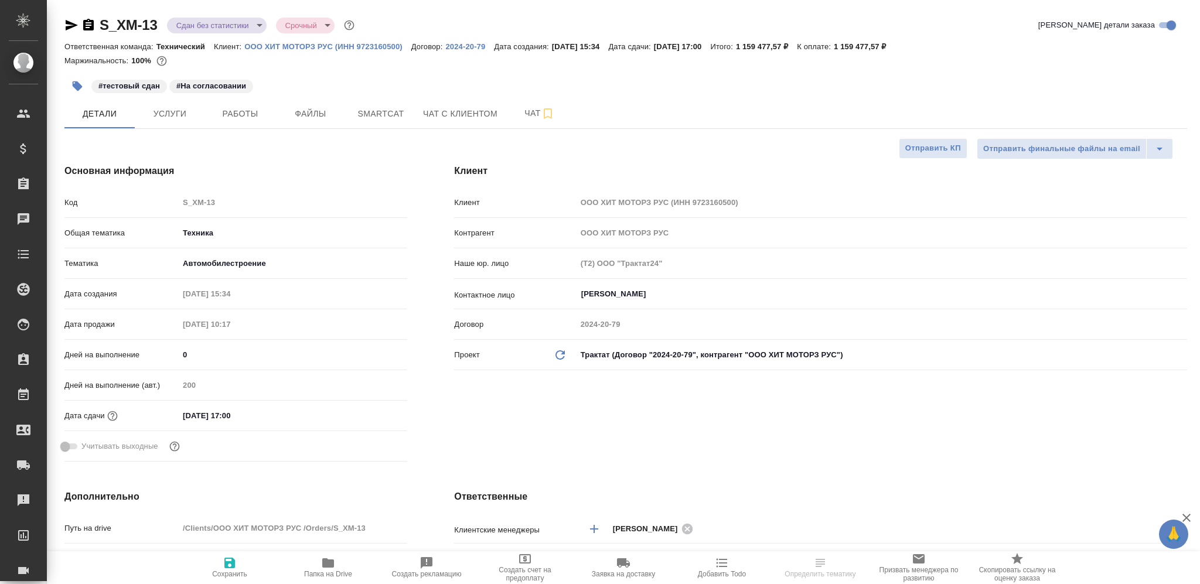
select select "RU"
type textarea "x"
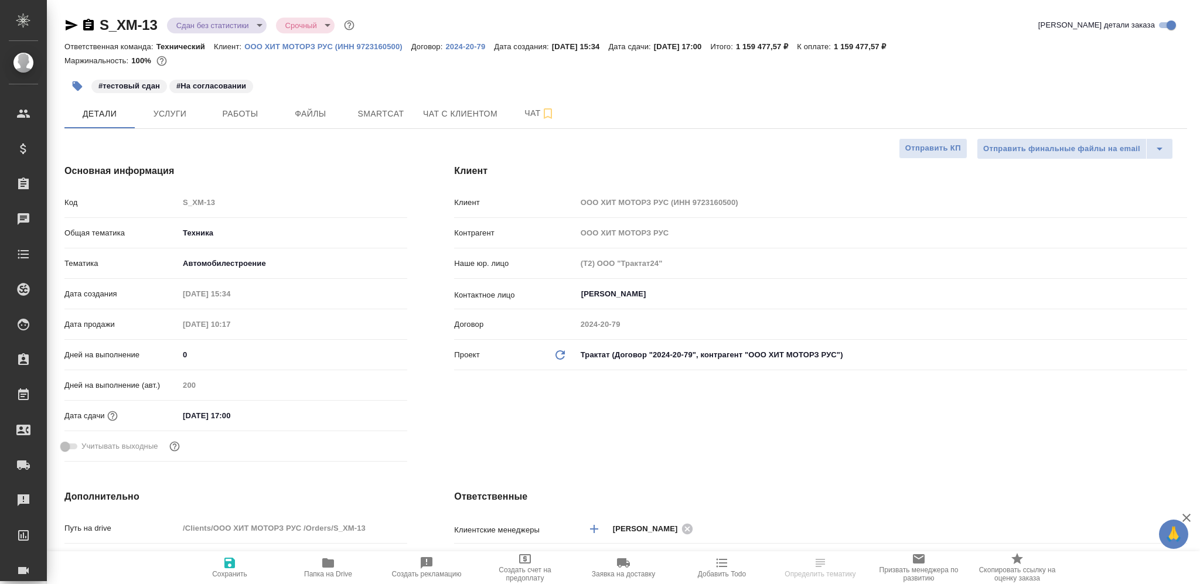
type textarea "x"
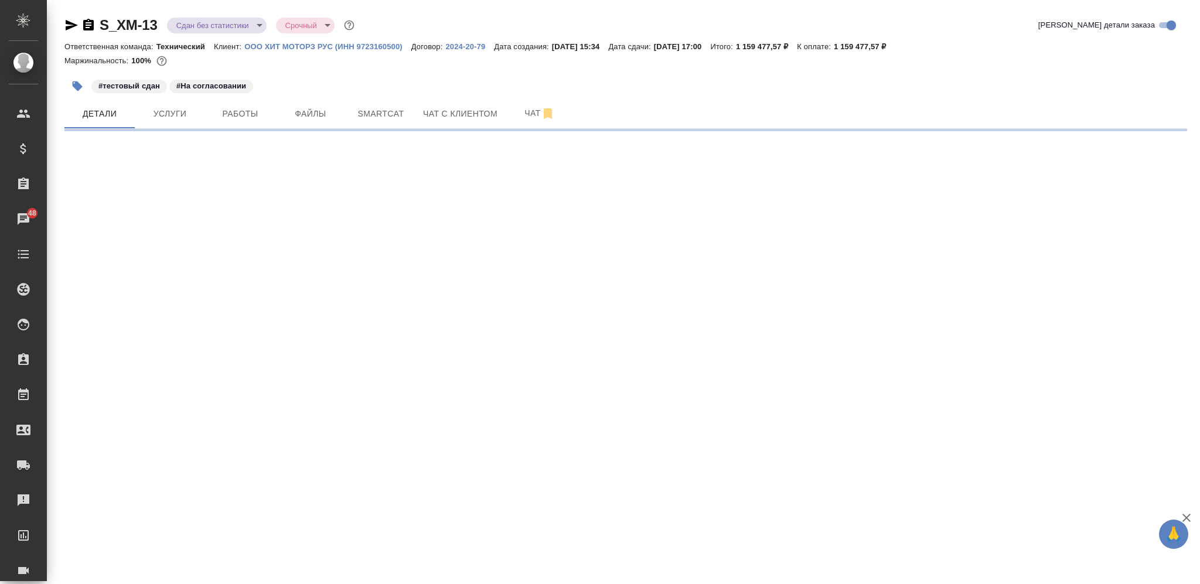
select select "RU"
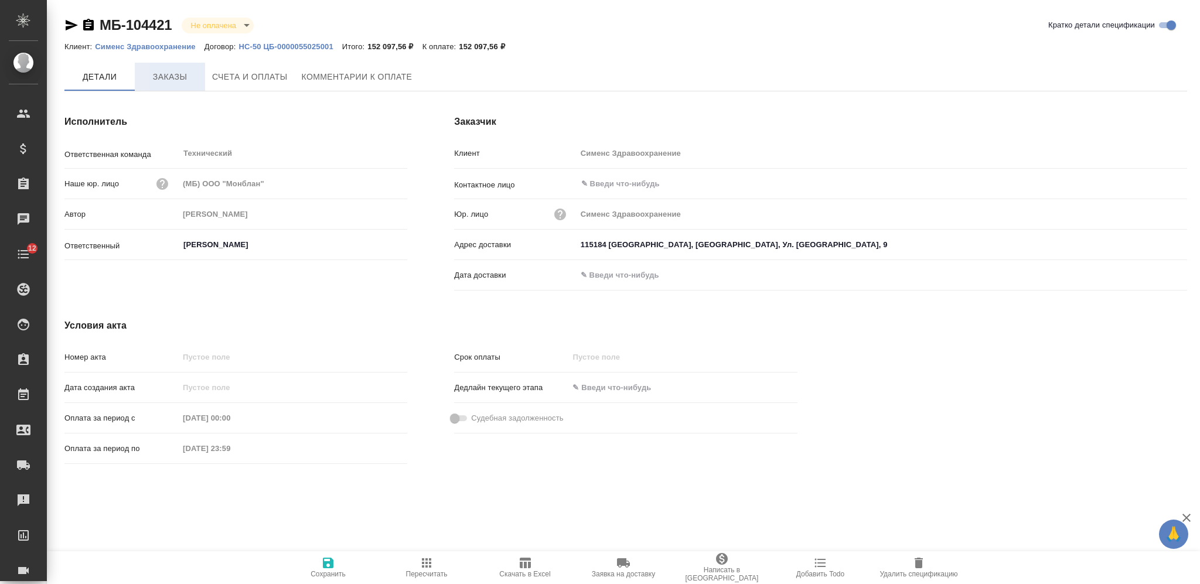
click at [177, 80] on span "Заказы" at bounding box center [170, 77] width 56 height 15
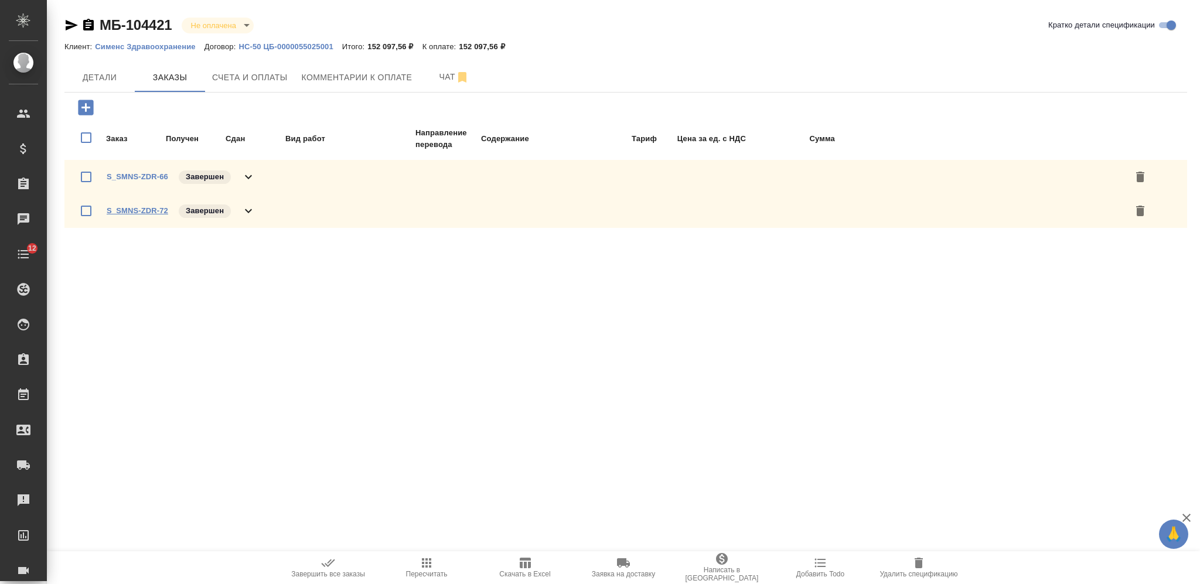
click at [151, 207] on link "S_SMNS-ZDR-72" at bounding box center [138, 210] width 62 height 9
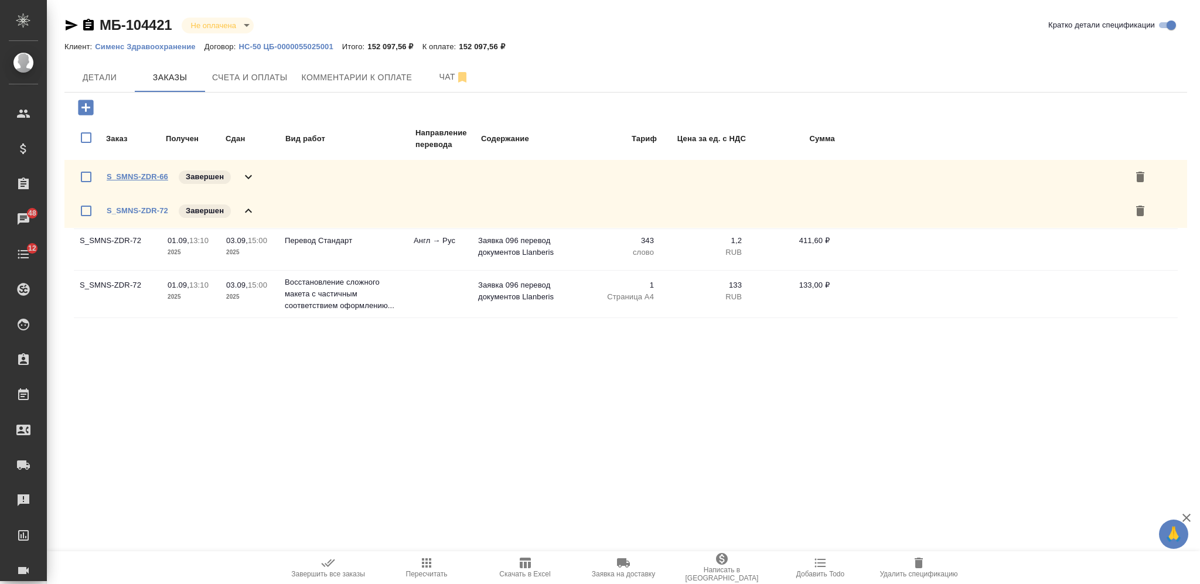
click at [134, 172] on link "S_SMNS-ZDR-66" at bounding box center [138, 176] width 62 height 9
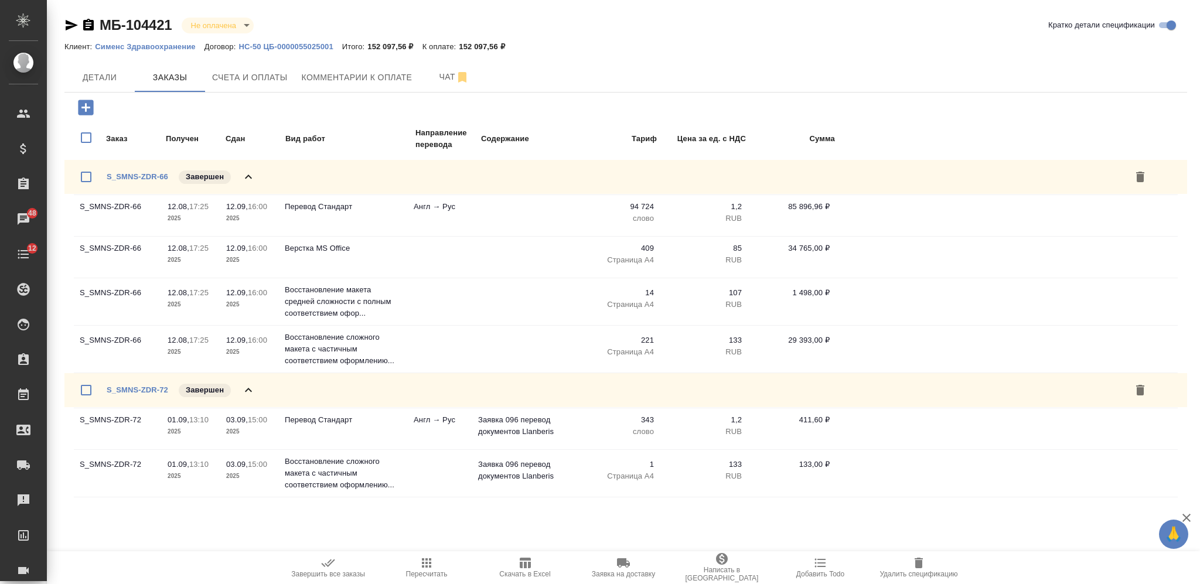
click at [427, 564] on icon "button" at bounding box center [426, 563] width 9 height 9
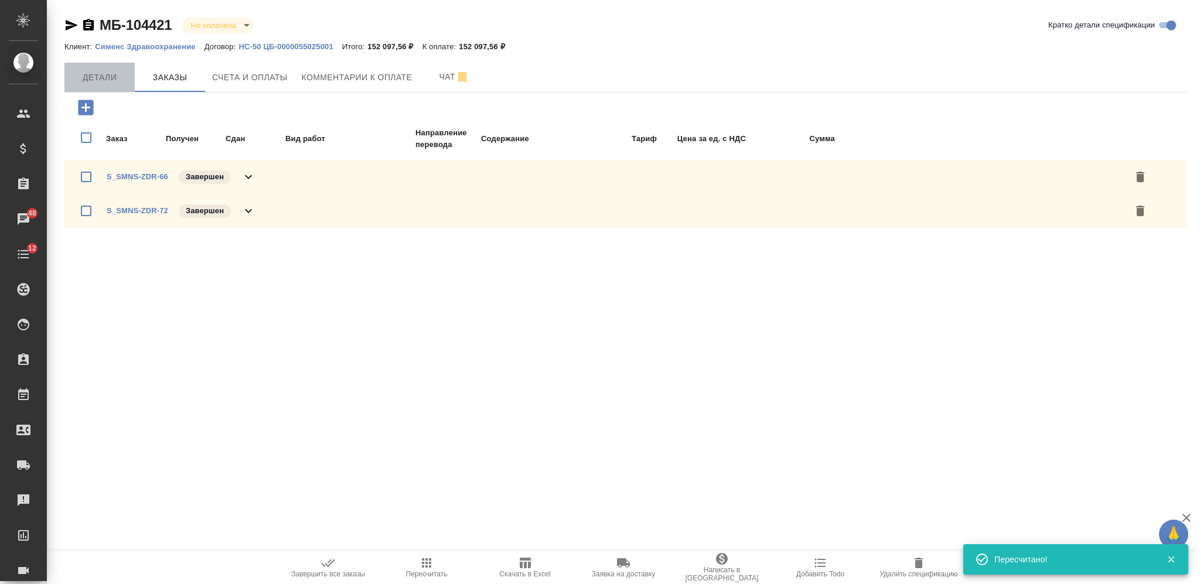
click at [121, 80] on span "Детали" at bounding box center [99, 77] width 56 height 15
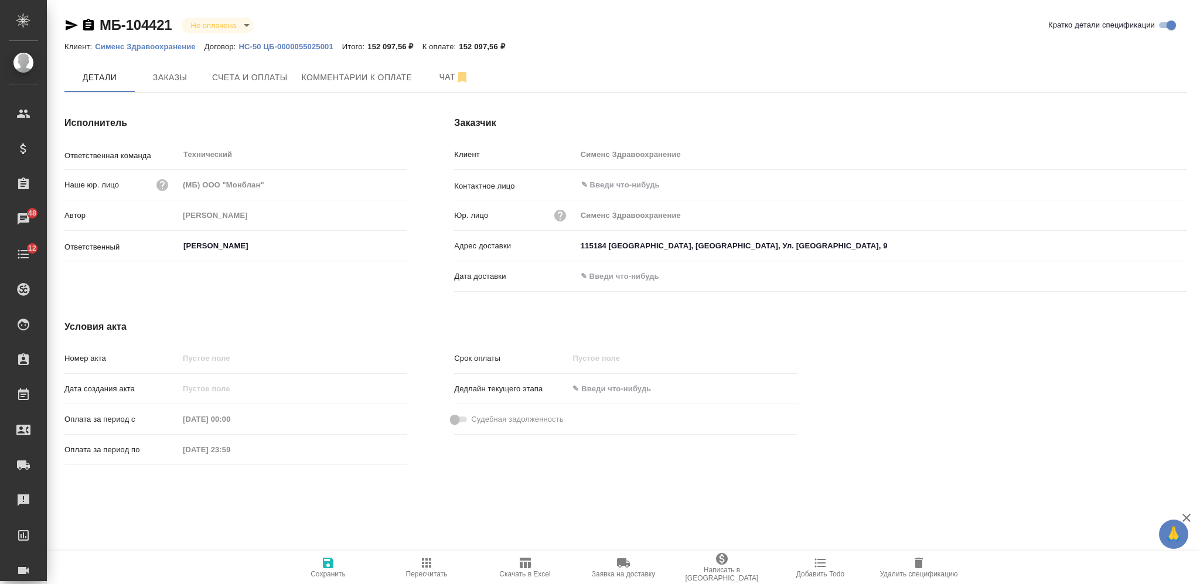
click at [928, 568] on span "Удалить спецификацию" at bounding box center [919, 567] width 84 height 22
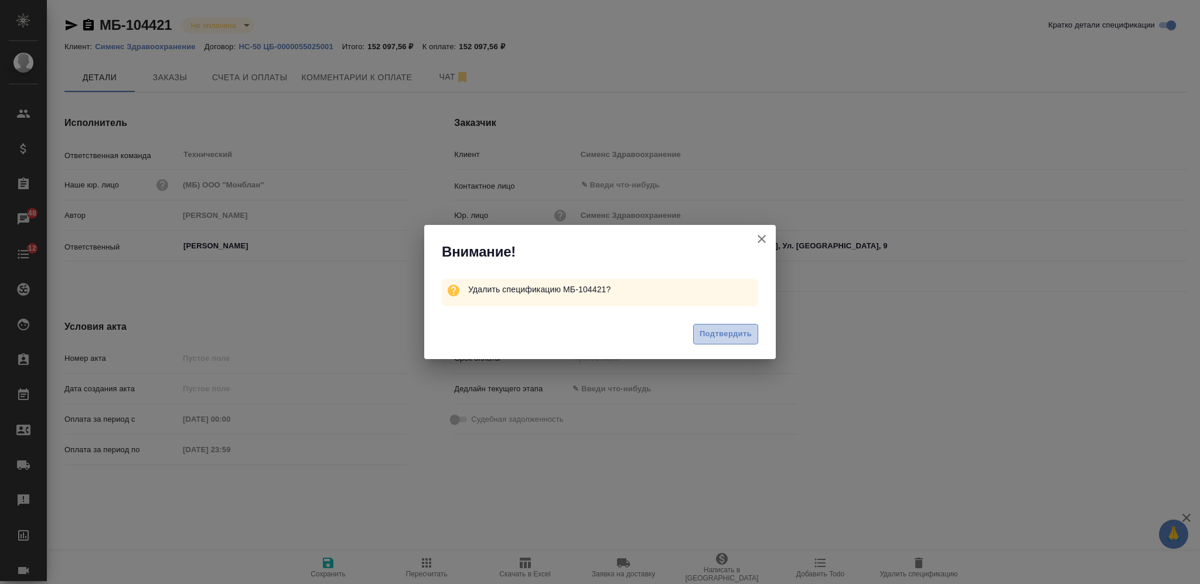
click at [743, 332] on span "Подтвердить" at bounding box center [726, 334] width 52 height 13
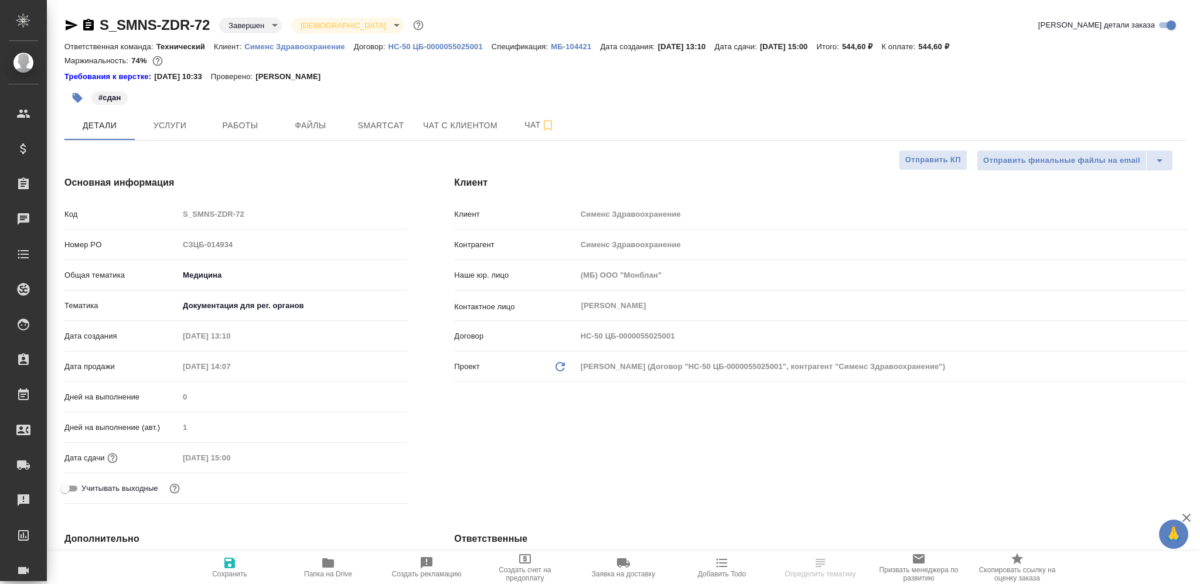
select select "RU"
click at [176, 125] on span "Услуги" at bounding box center [170, 125] width 56 height 15
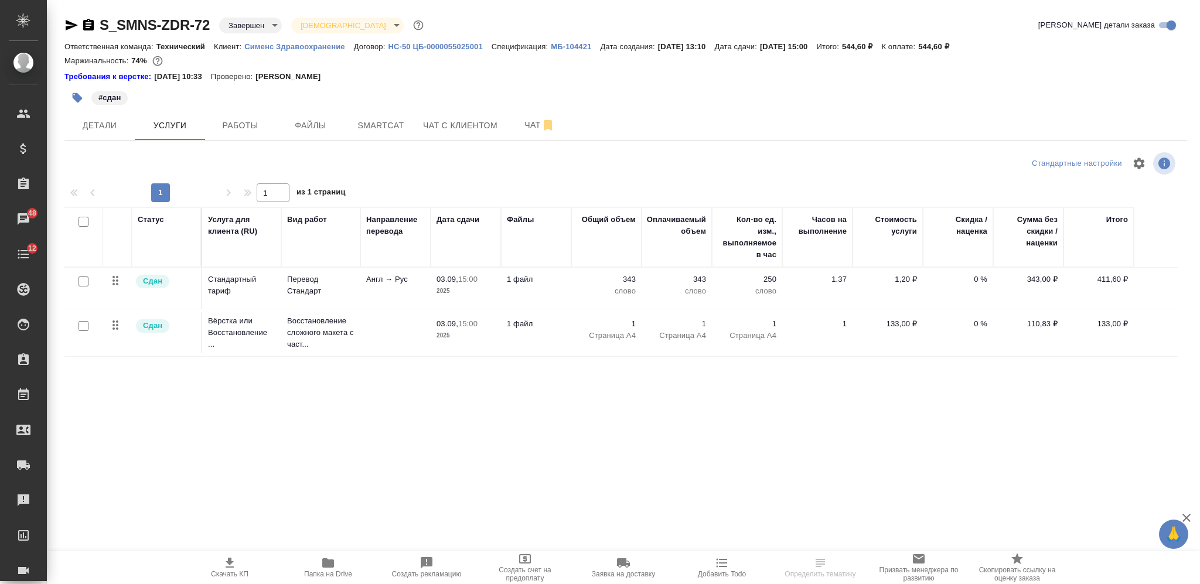
click at [574, 290] on td "343 слово" at bounding box center [606, 288] width 70 height 41
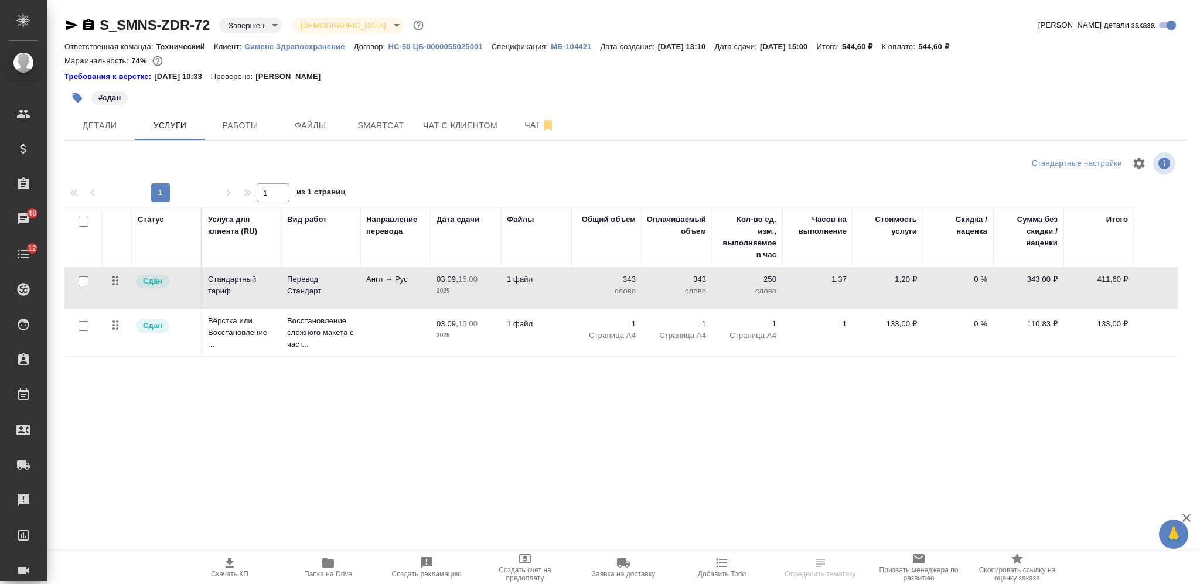
click at [574, 290] on td "343 слово" at bounding box center [606, 288] width 70 height 41
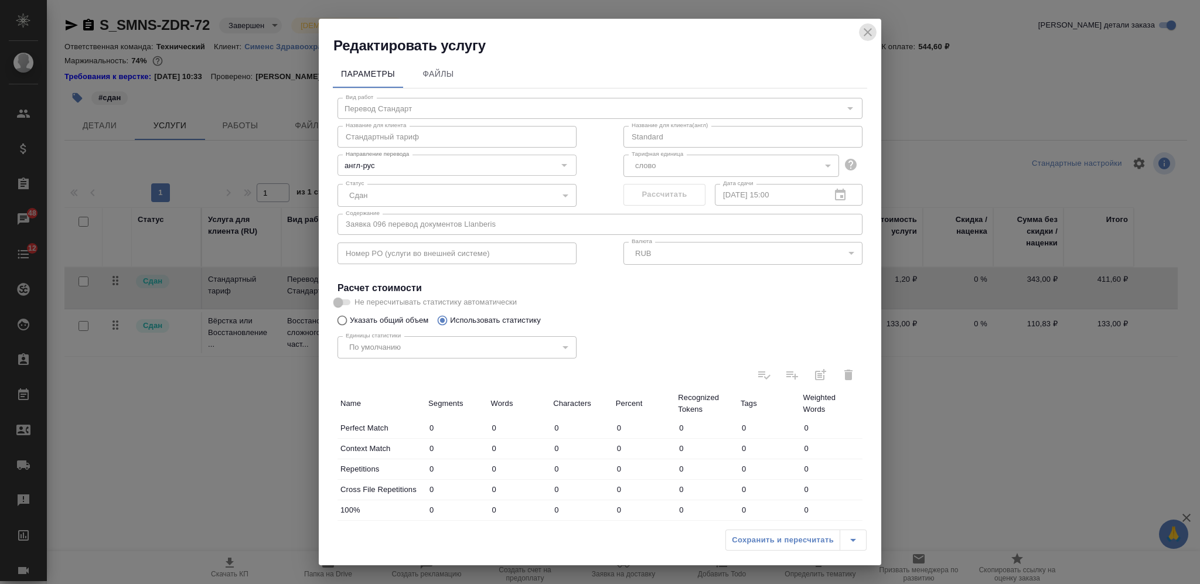
click at [863, 38] on icon "close" at bounding box center [868, 32] width 14 height 14
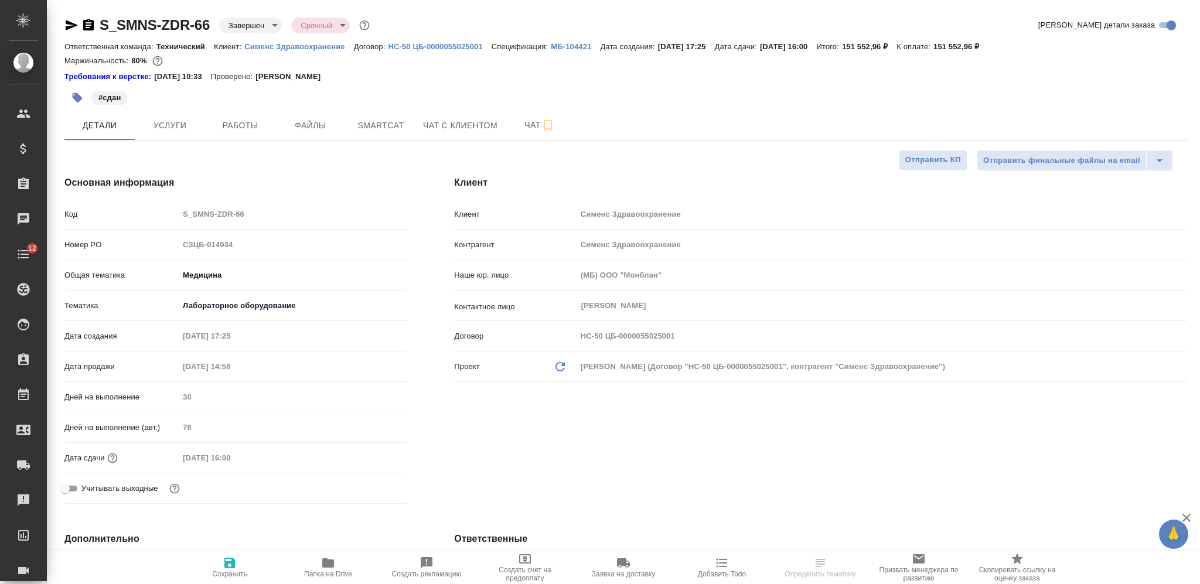
select select "RU"
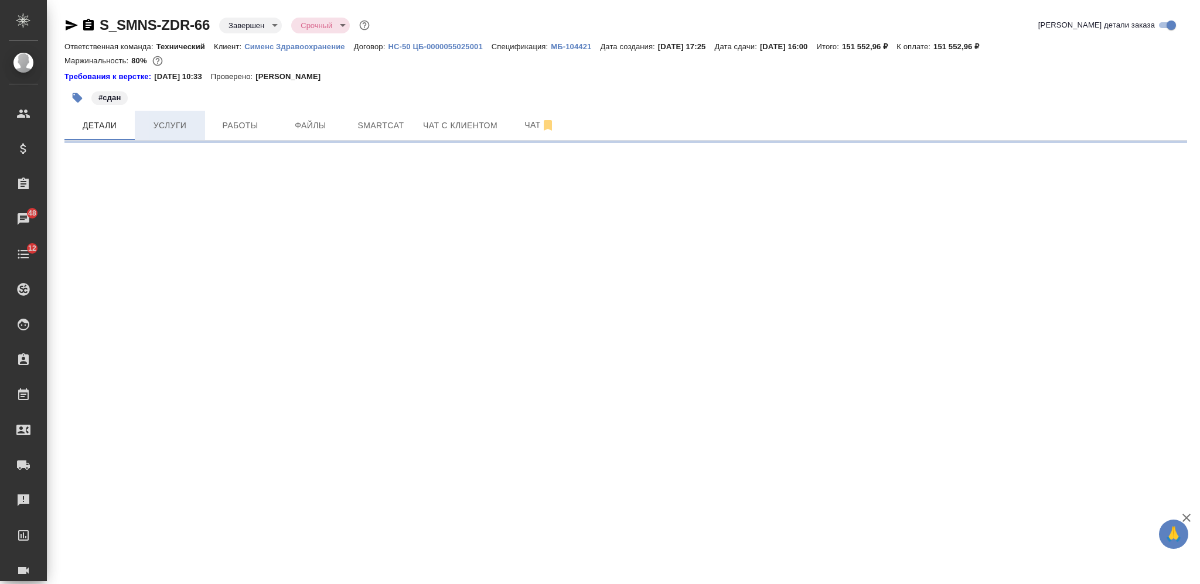
select select "RU"
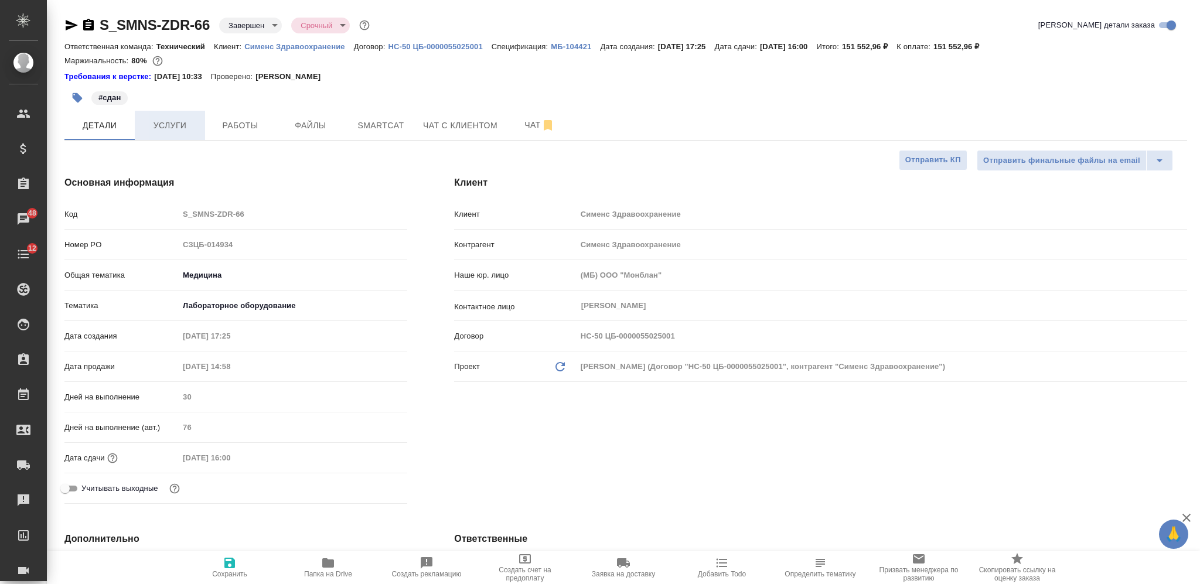
type textarea "x"
click at [179, 129] on span "Услуги" at bounding box center [170, 125] width 56 height 15
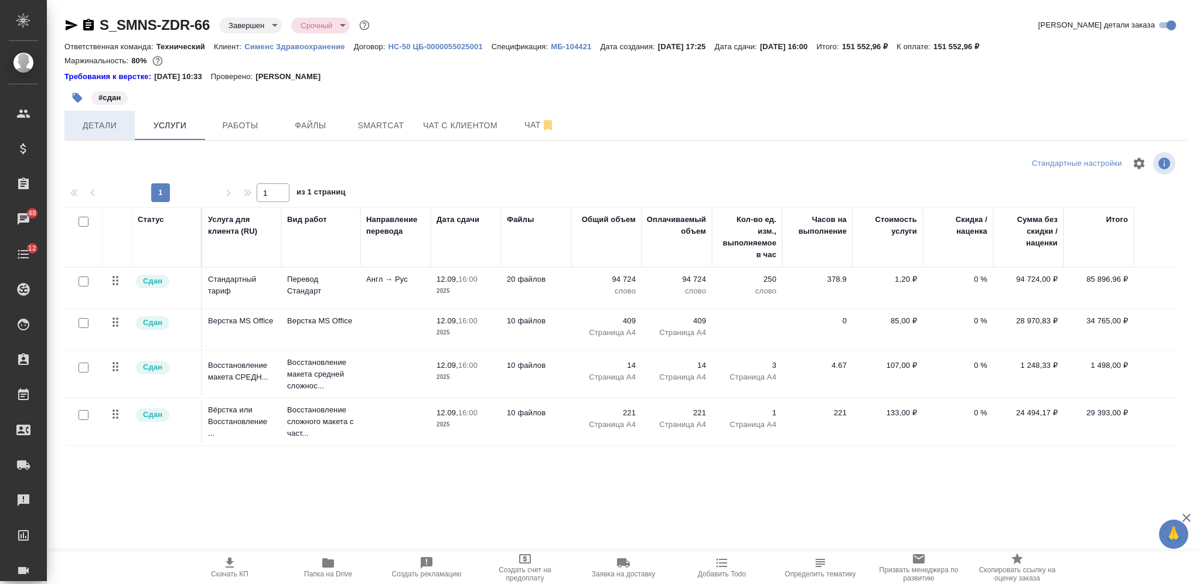
click at [110, 124] on span "Детали" at bounding box center [99, 125] width 56 height 15
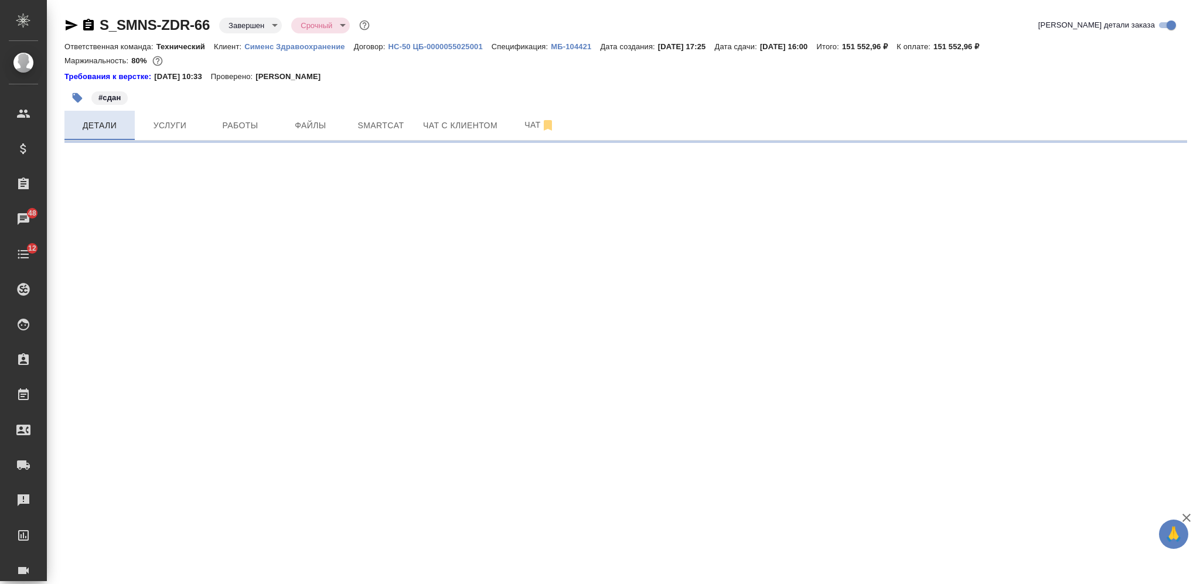
select select "RU"
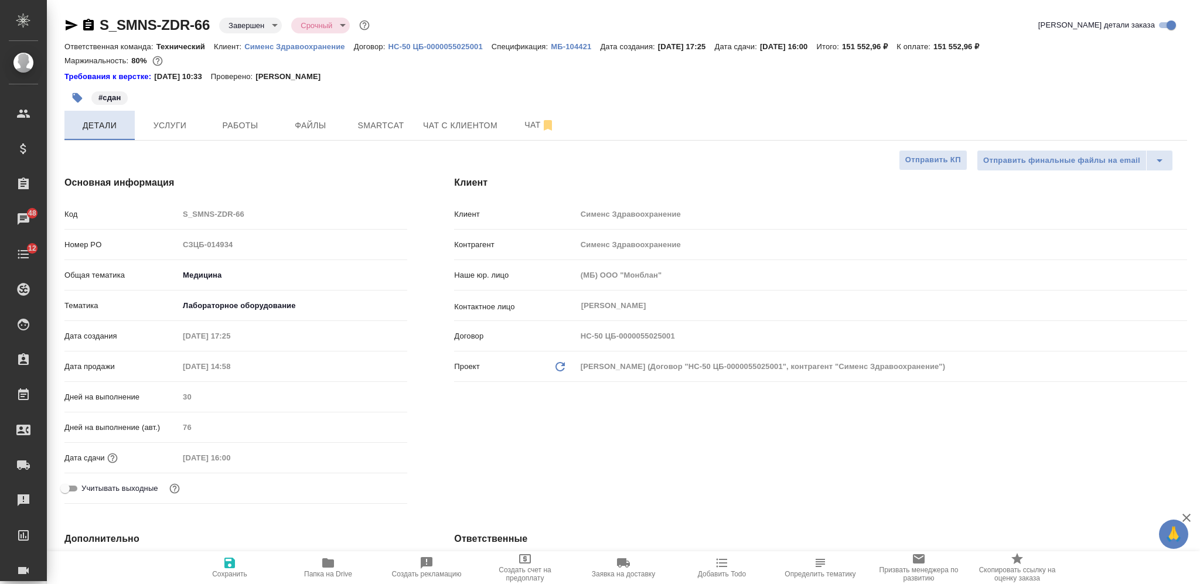
type textarea "x"
click at [182, 120] on span "Услуги" at bounding box center [170, 125] width 56 height 15
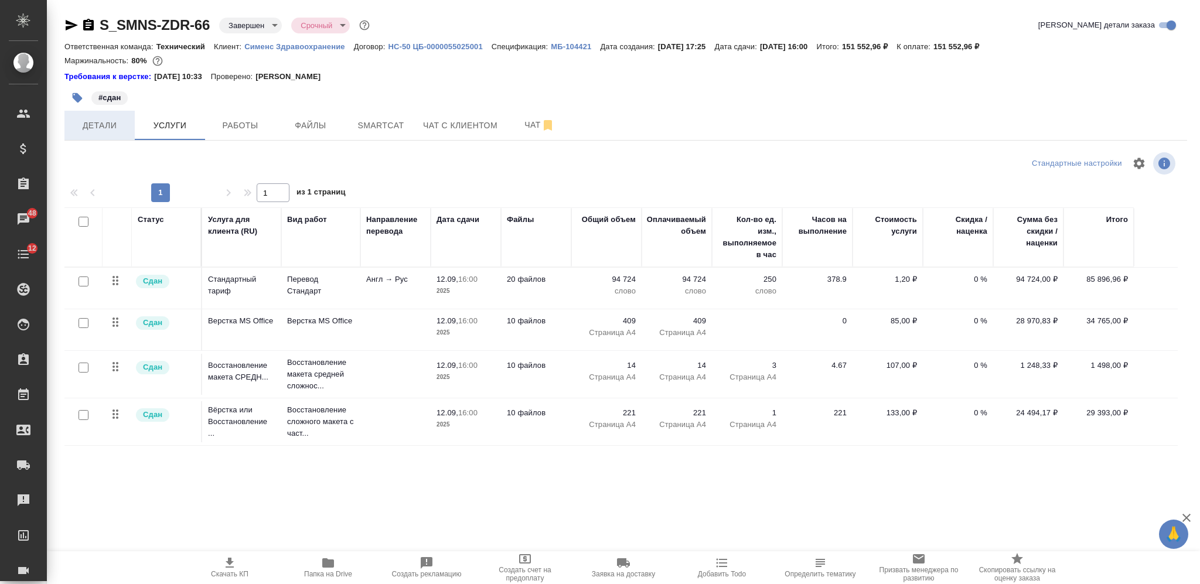
click at [127, 127] on span "Детали" at bounding box center [99, 125] width 56 height 15
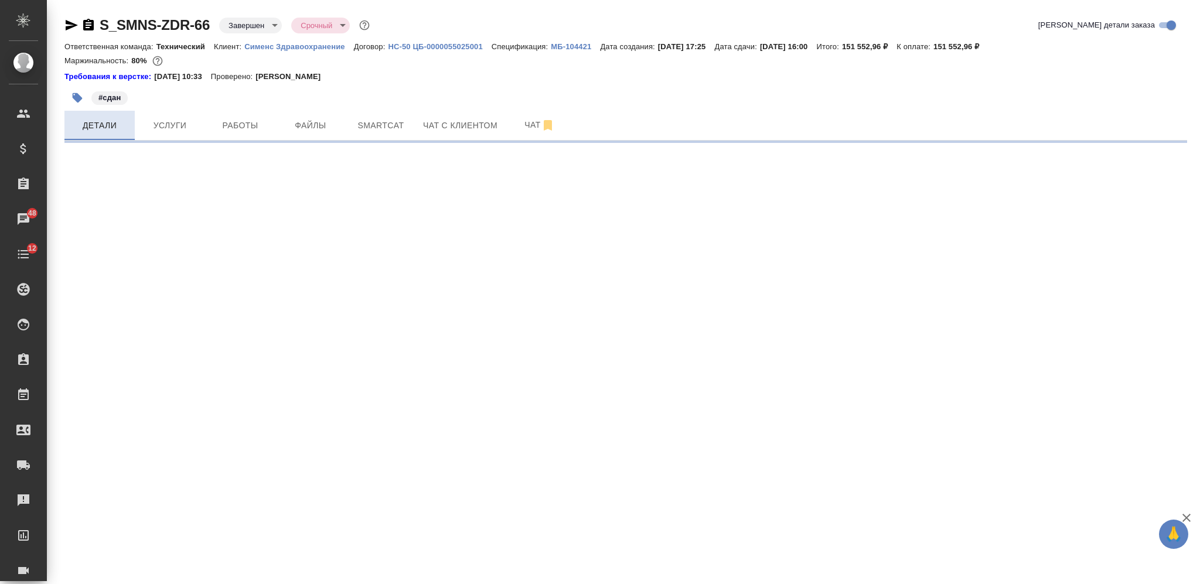
select select "RU"
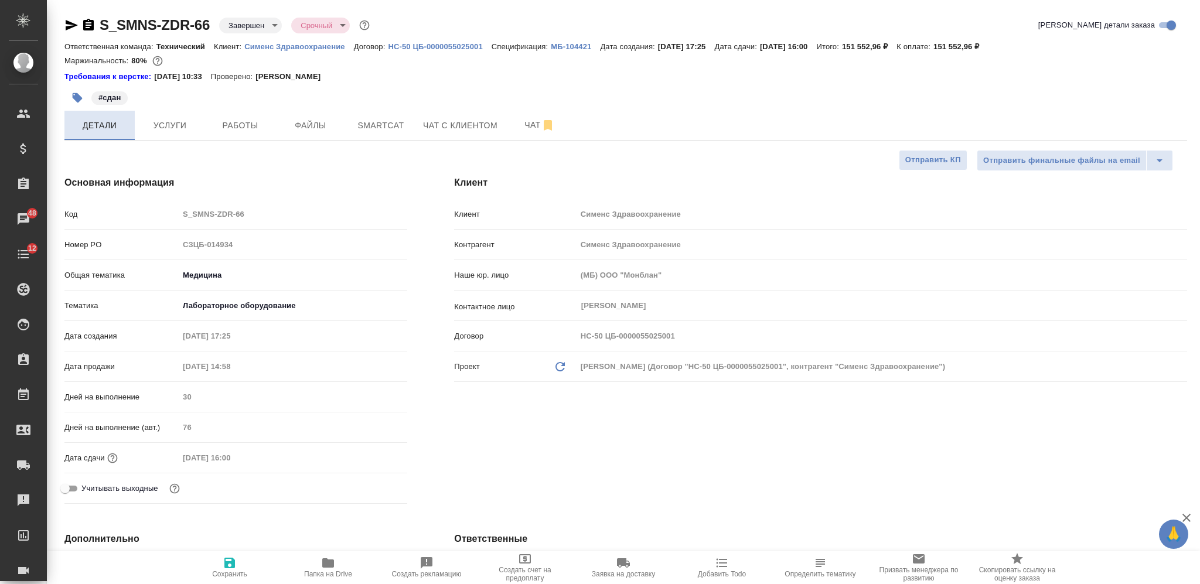
type textarea "x"
click at [87, 22] on icon "button" at bounding box center [88, 25] width 14 height 14
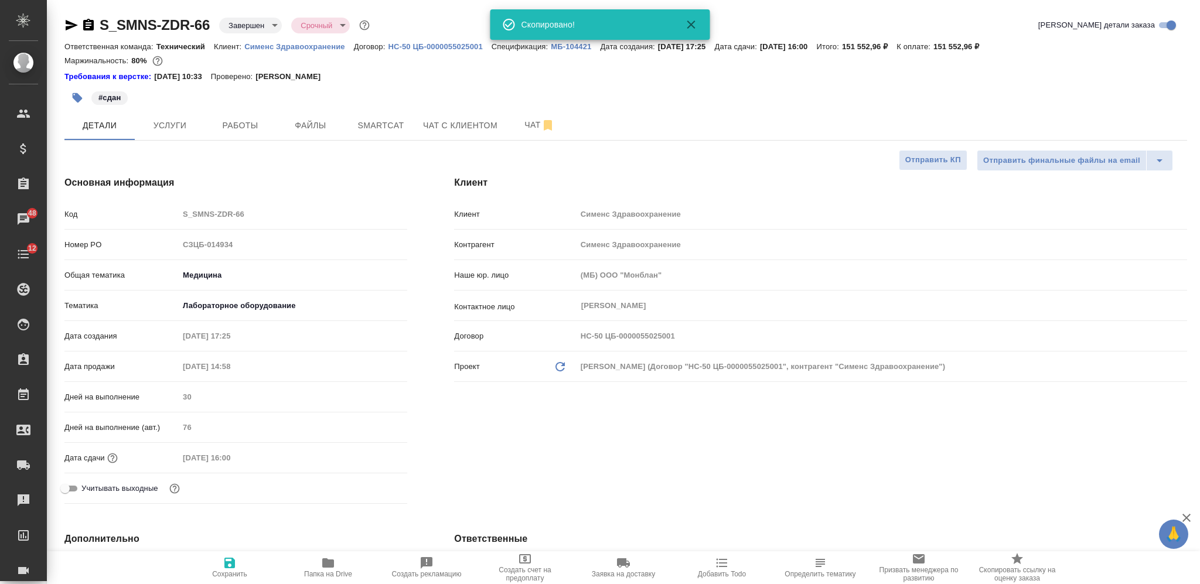
type textarea "x"
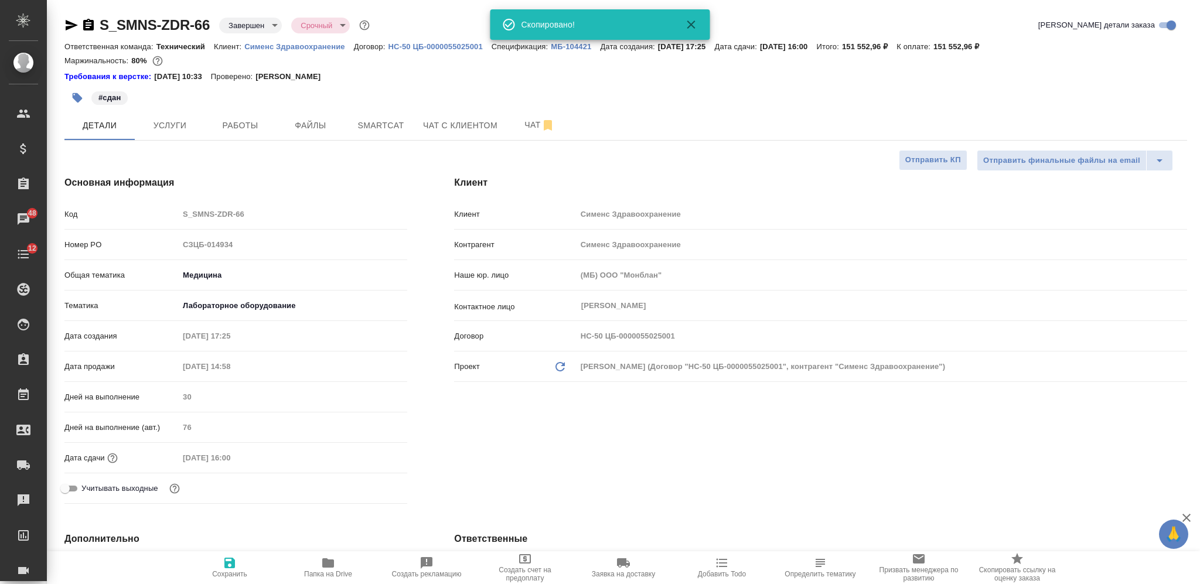
type textarea "x"
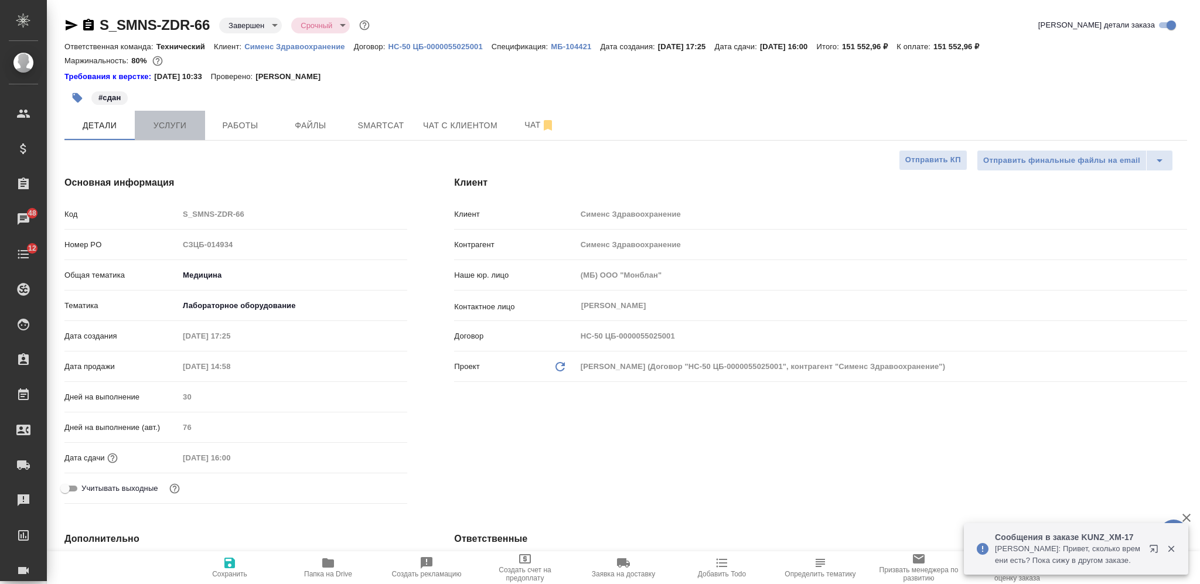
click at [186, 132] on span "Услуги" at bounding box center [170, 125] width 56 height 15
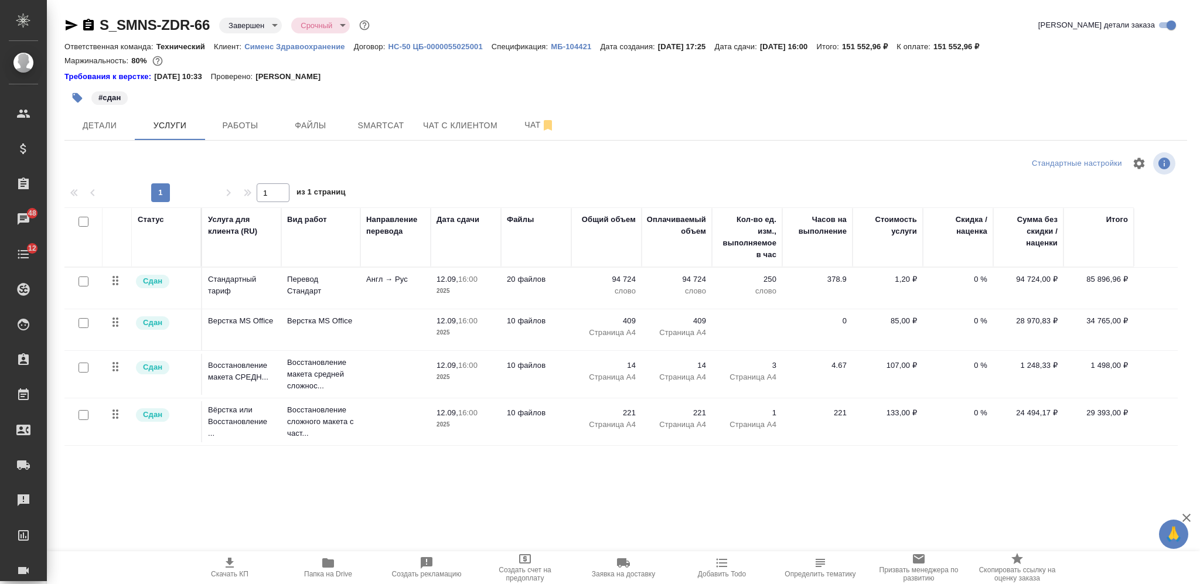
click at [907, 510] on div ".cls-1 fill:#fff; AWATERA [PERSON_NAME] Спецификации Заказы 48 Чаты 12 Todo Про…" at bounding box center [600, 292] width 1200 height 584
click at [88, 121] on span "Детали" at bounding box center [99, 125] width 56 height 15
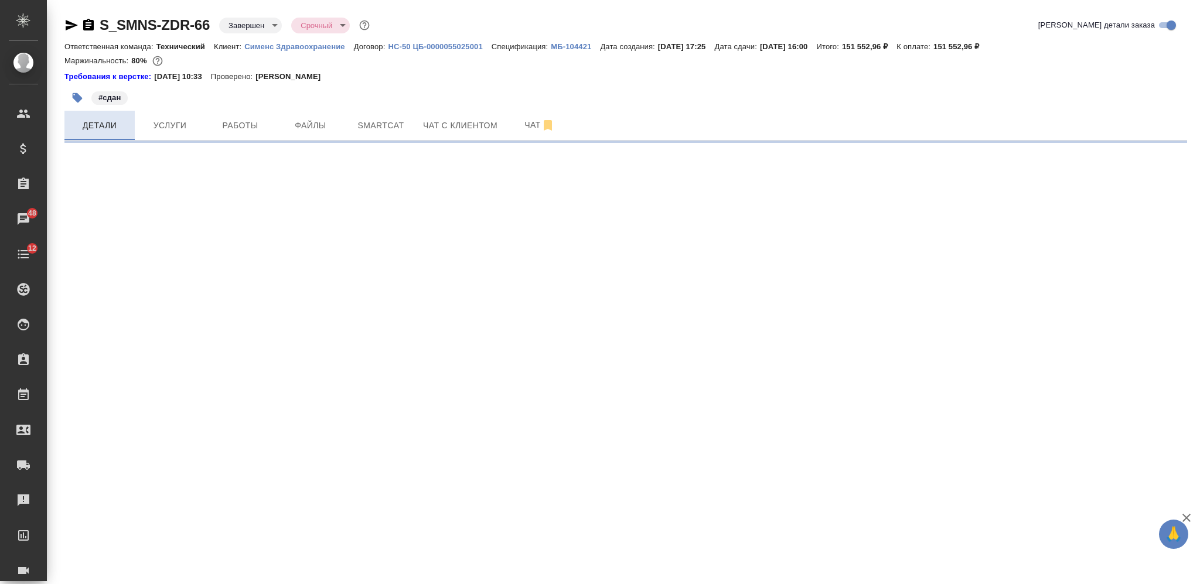
select select "RU"
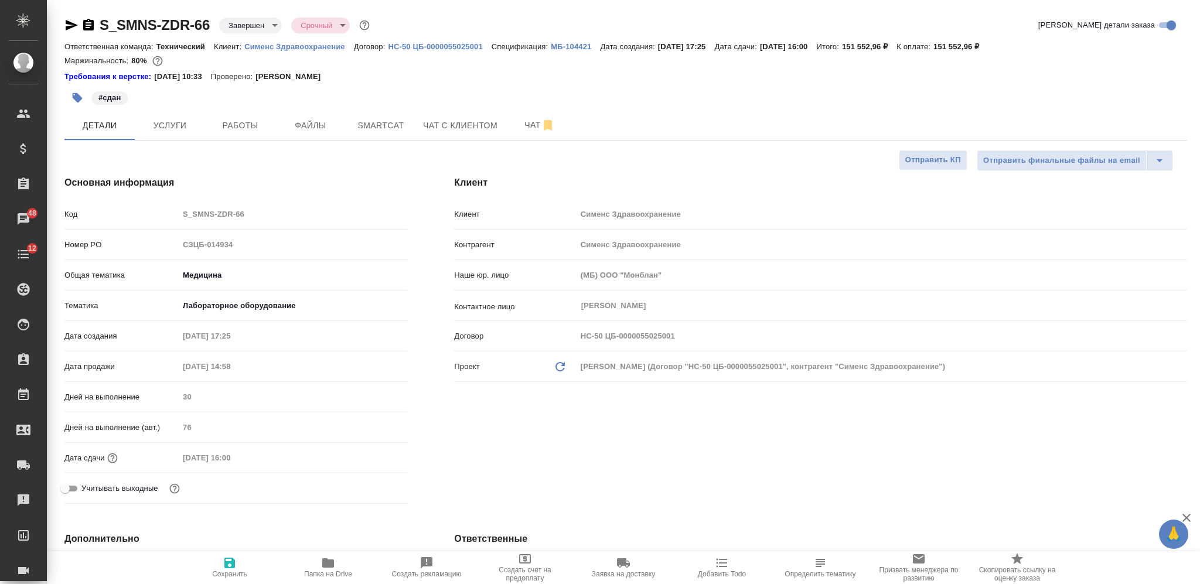
type textarea "x"
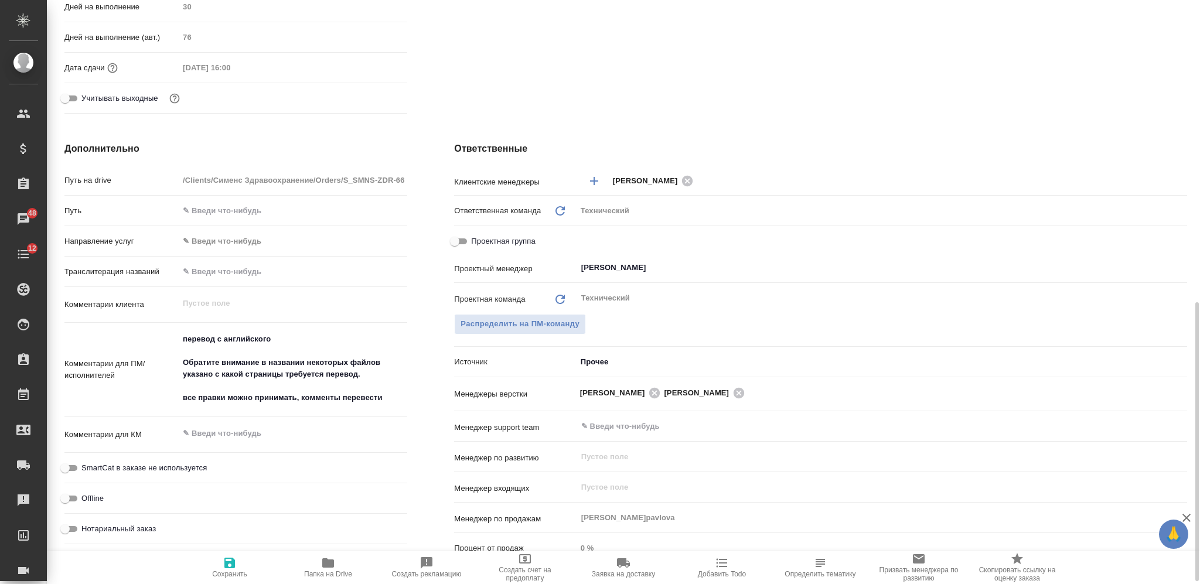
scroll to position [625, 0]
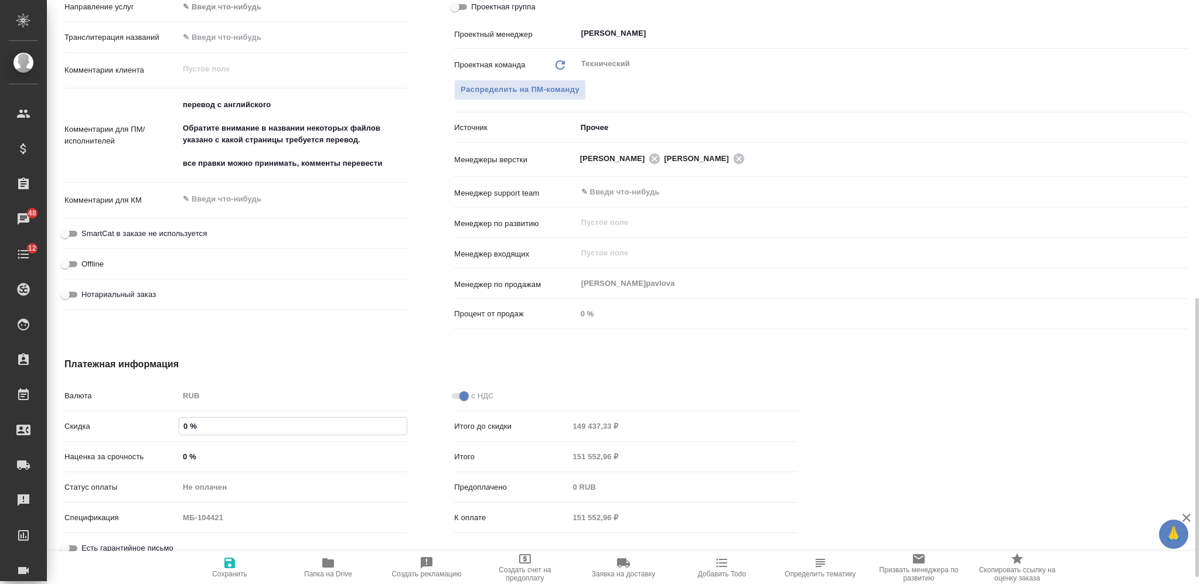
drag, startPoint x: 184, startPoint y: 424, endPoint x: 176, endPoint y: 420, distance: 9.4
click at [176, 420] on div "Скидка 0 %" at bounding box center [235, 426] width 343 height 21
type textarea "x"
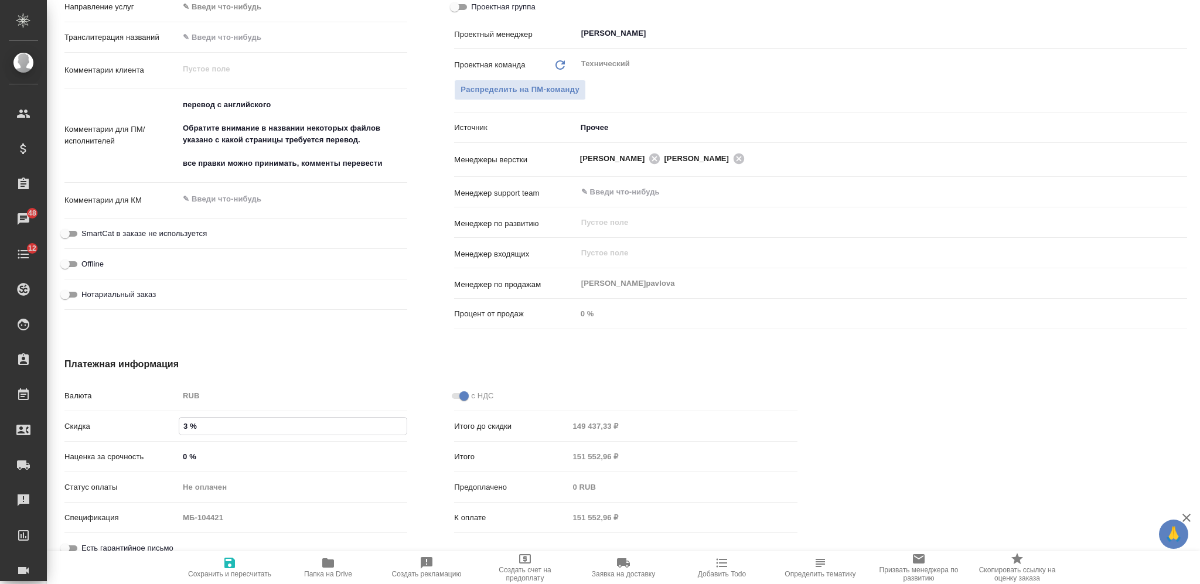
type input "3 %"
click at [233, 565] on icon "button" at bounding box center [229, 563] width 11 height 11
type textarea "x"
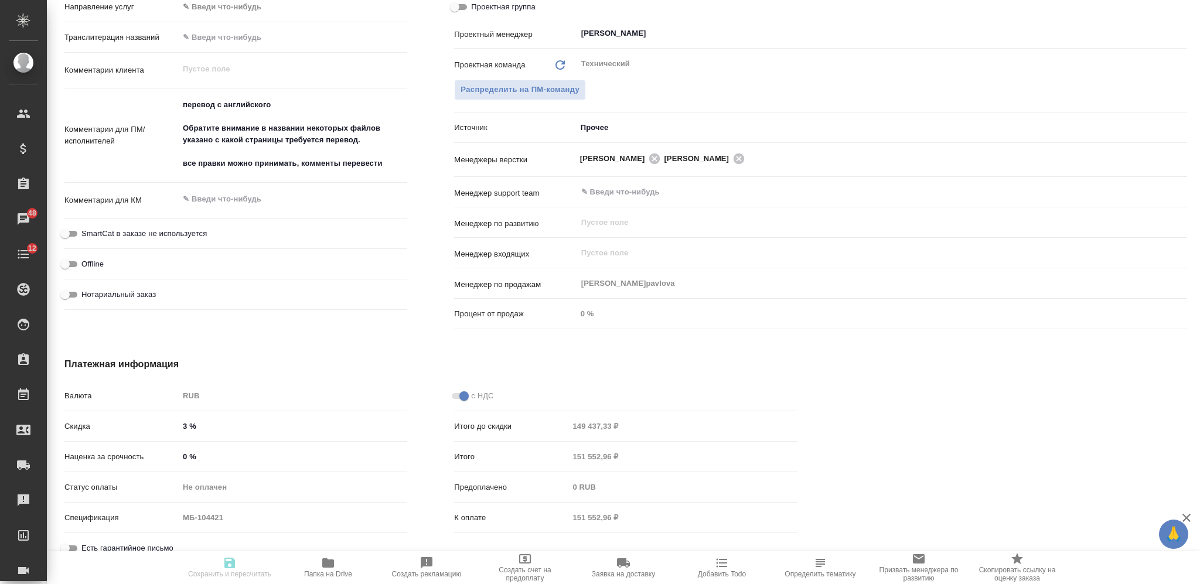
type textarea "x"
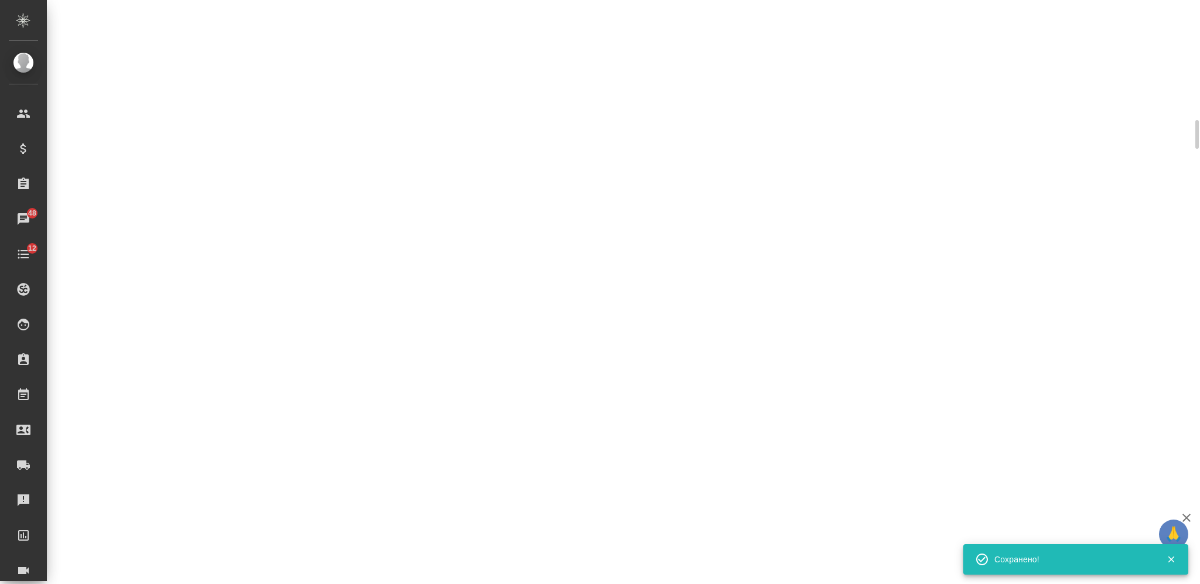
select select "RU"
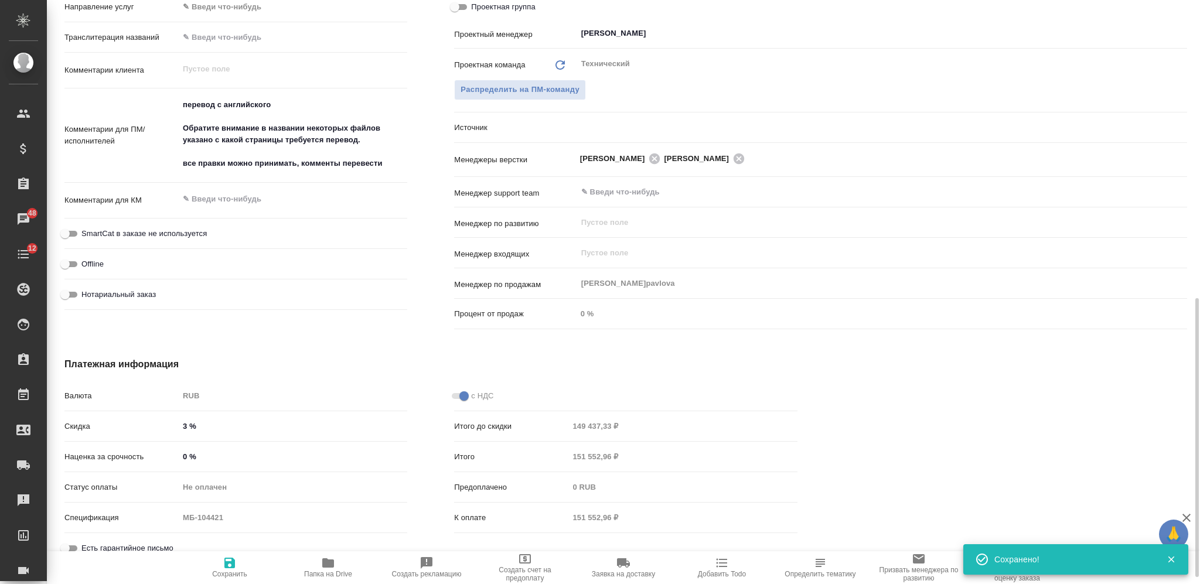
type textarea "x"
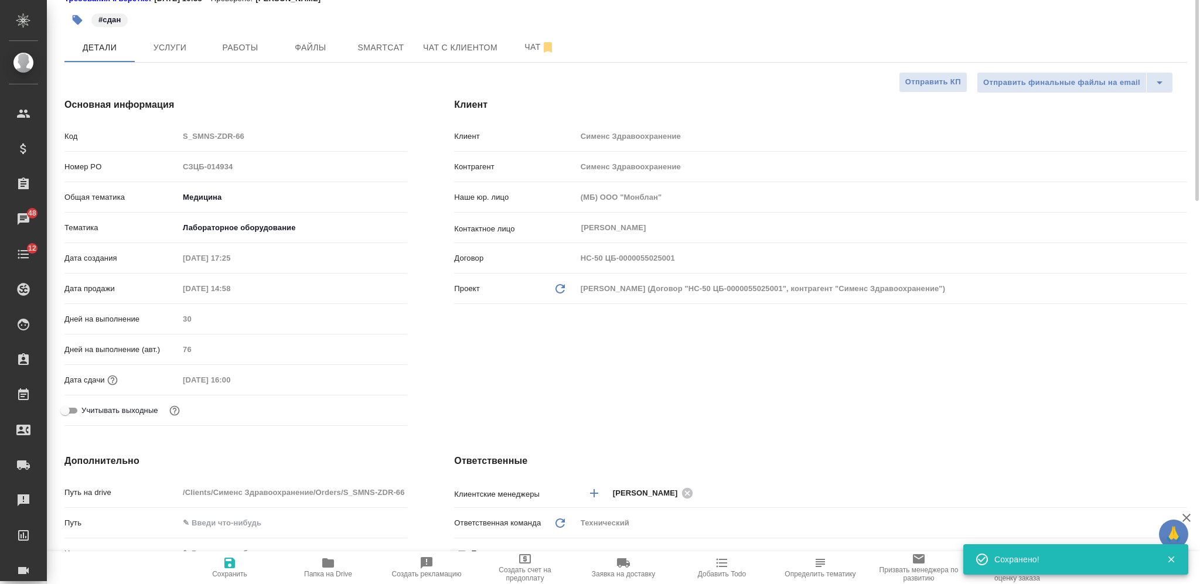
scroll to position [0, 0]
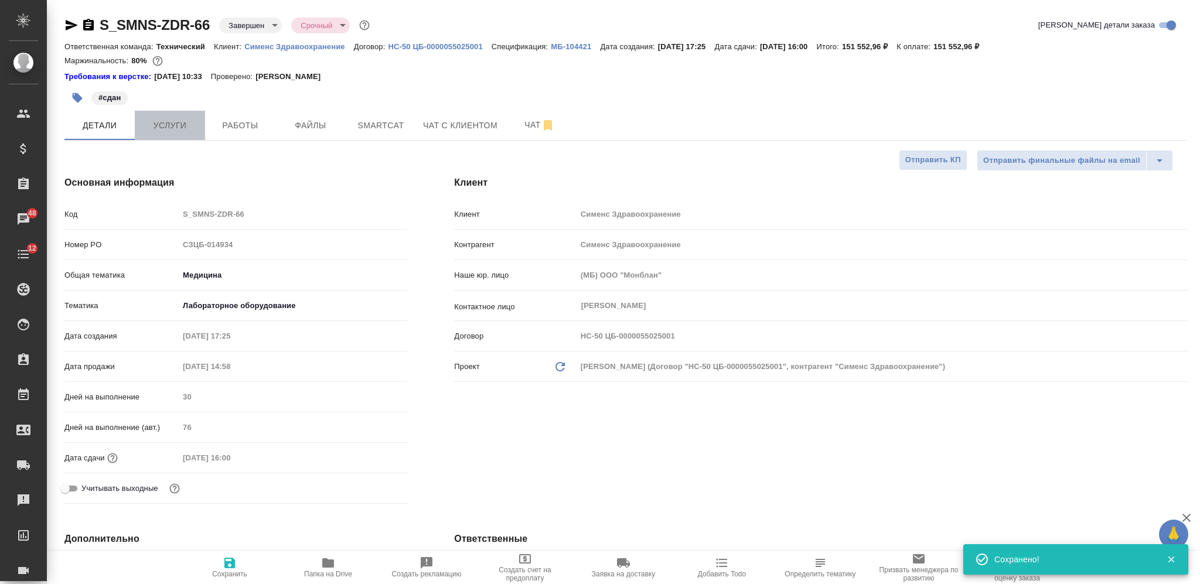
click at [176, 118] on span "Услуги" at bounding box center [170, 125] width 56 height 15
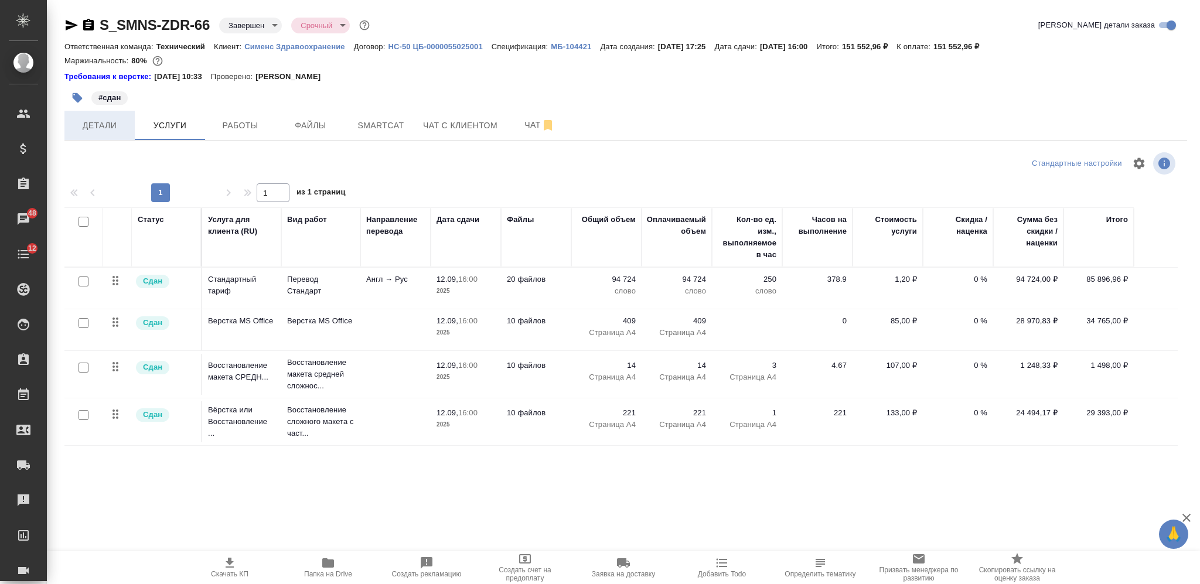
click at [101, 122] on span "Детали" at bounding box center [99, 125] width 56 height 15
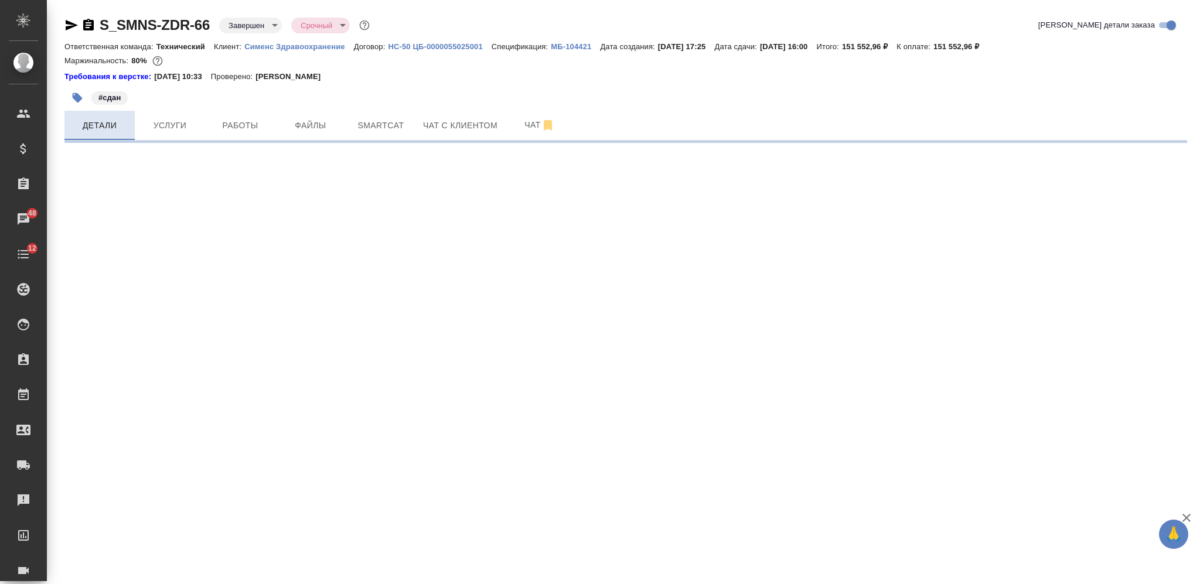
select select "RU"
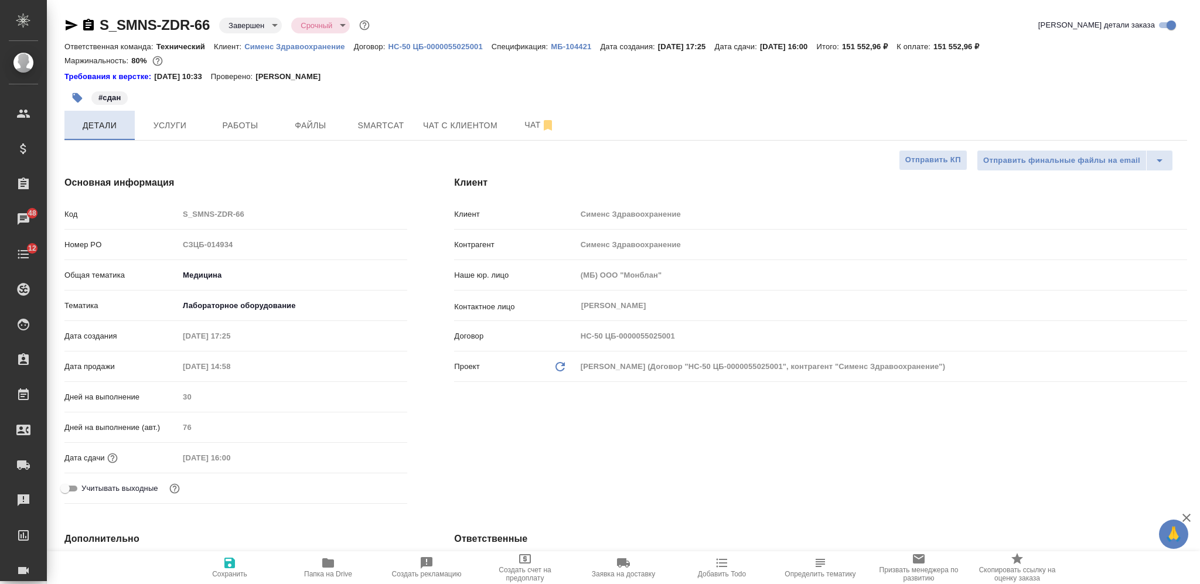
type textarea "x"
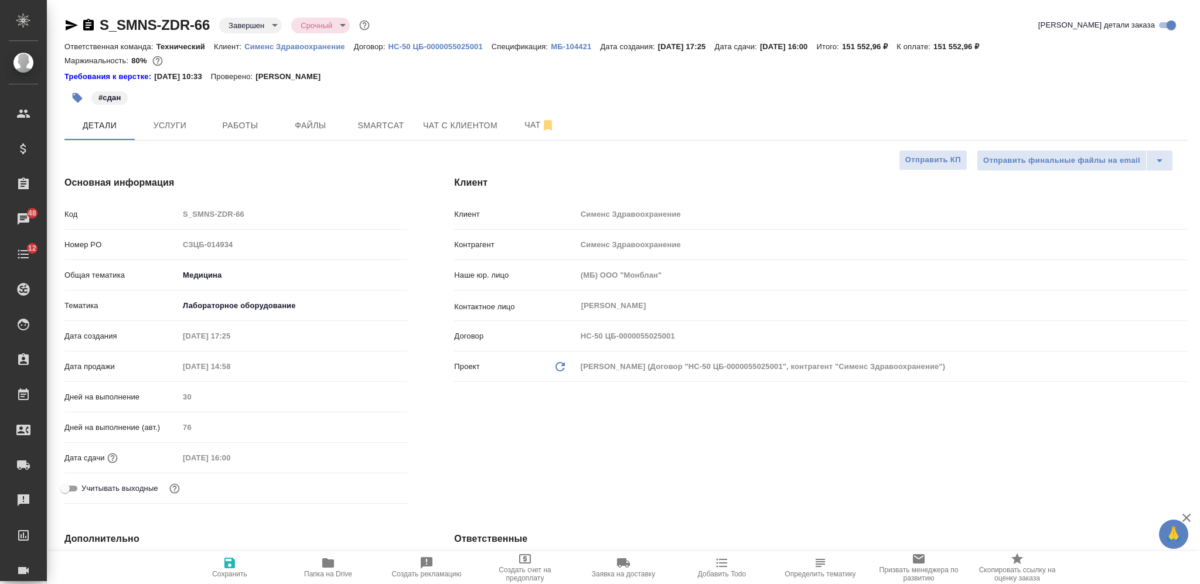
type textarea "x"
click at [68, 23] on icon "button" at bounding box center [72, 25] width 12 height 11
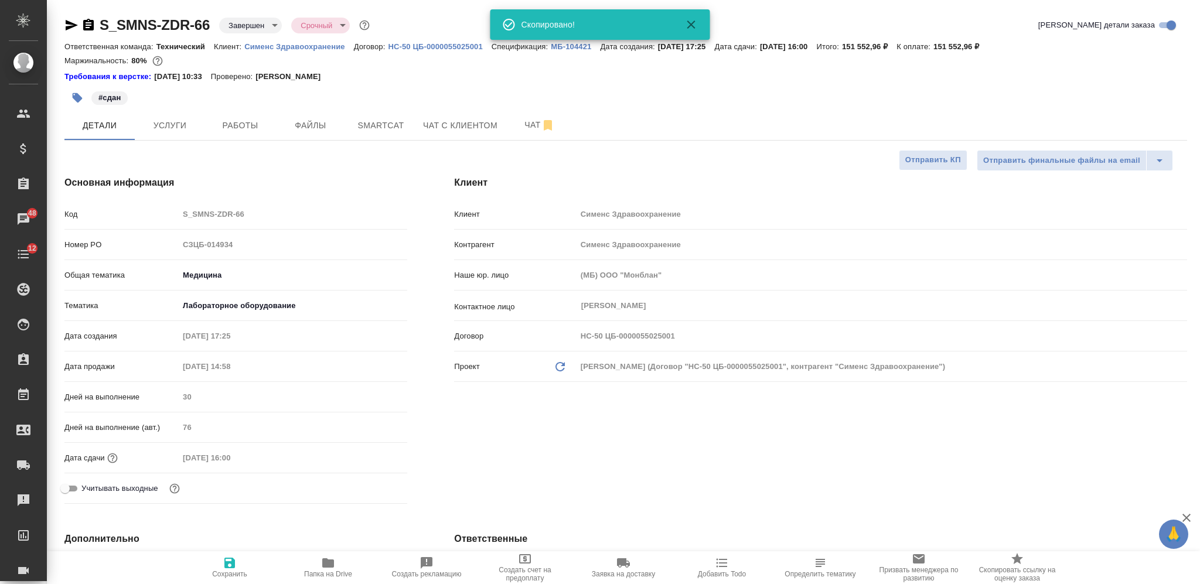
type textarea "x"
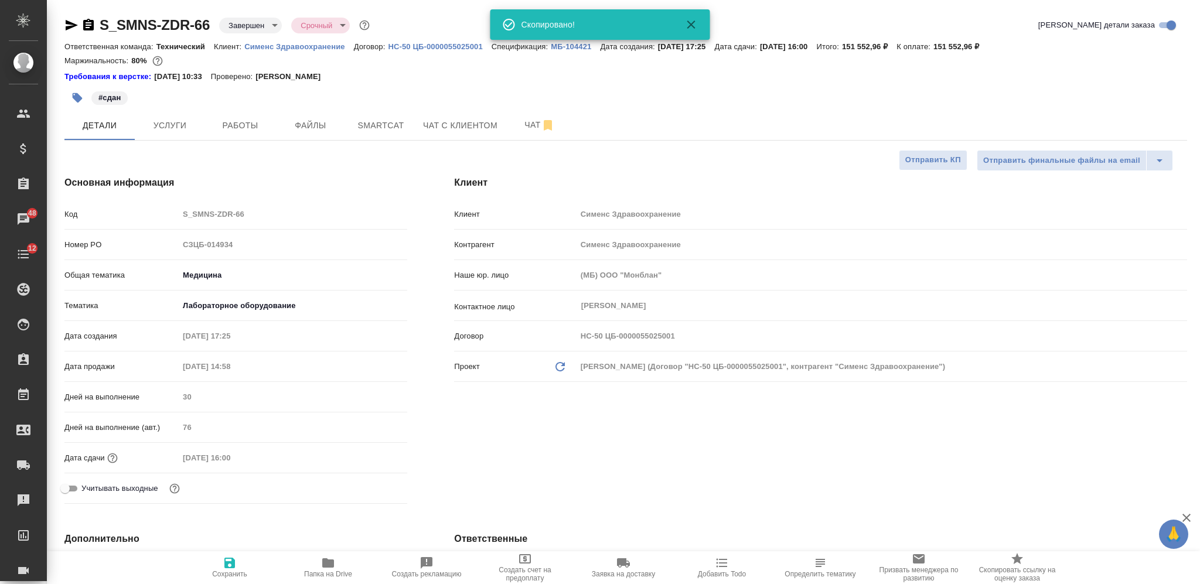
type textarea "x"
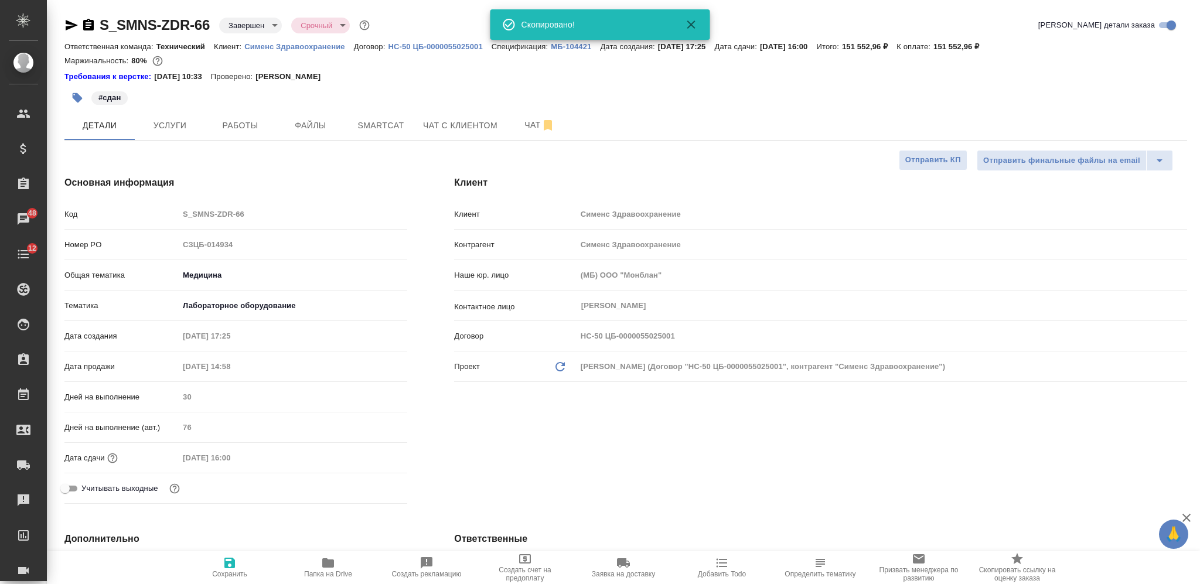
type textarea "x"
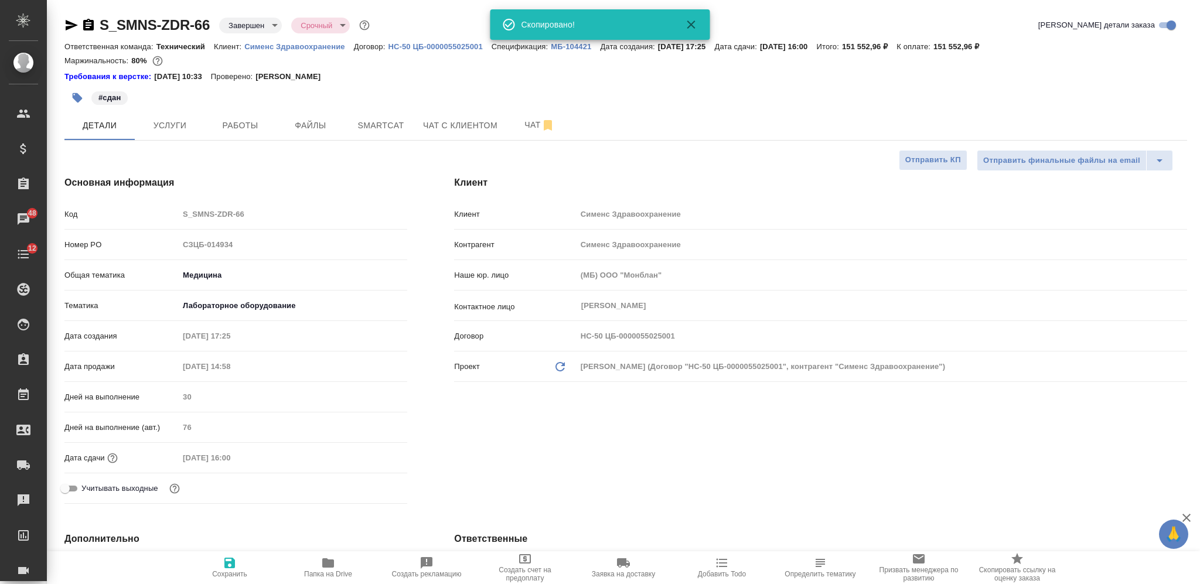
type textarea "x"
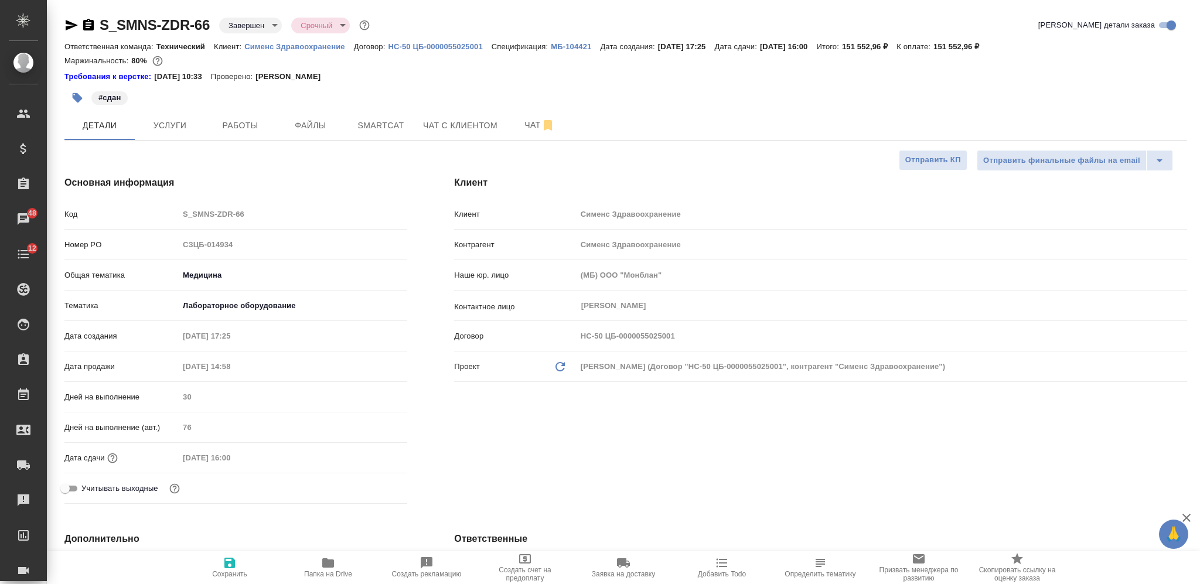
type textarea "x"
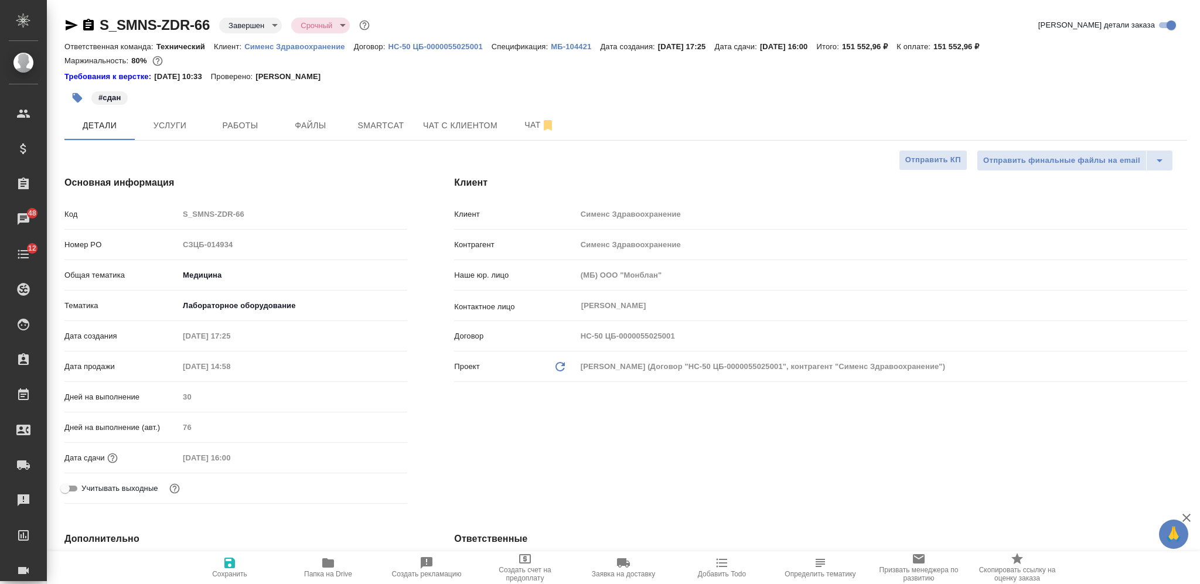
type textarea "x"
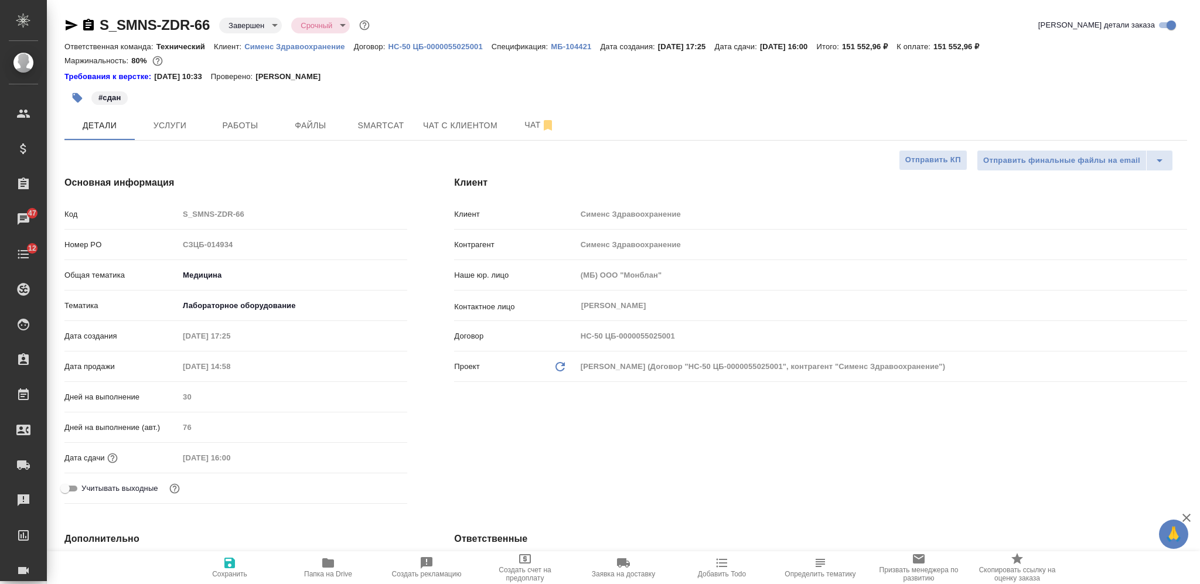
type textarea "x"
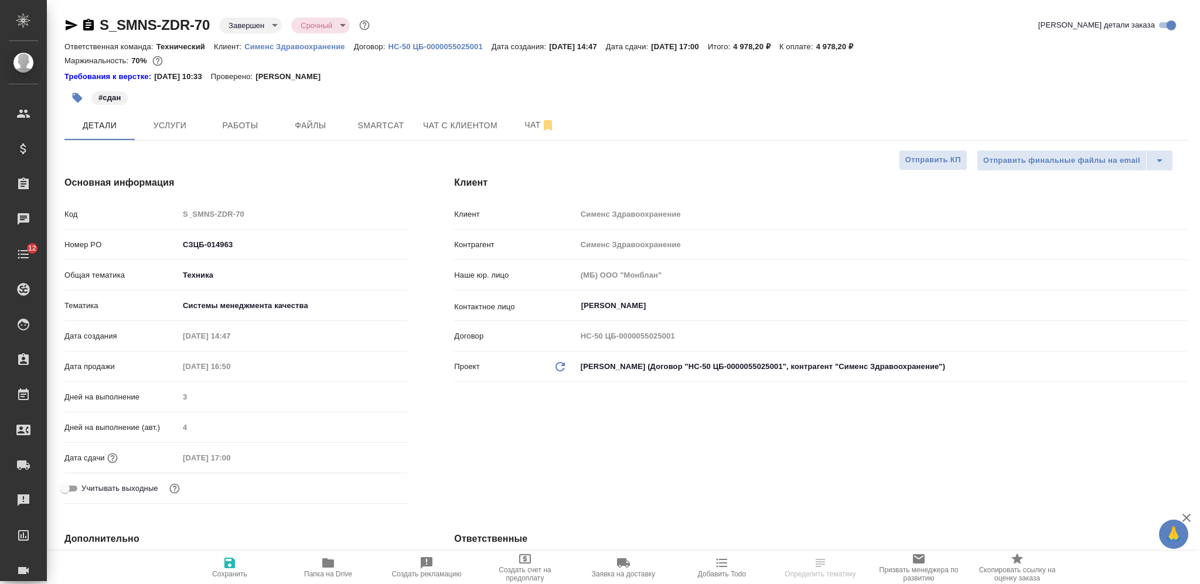
select select "RU"
click at [189, 116] on button "Услуги" at bounding box center [170, 125] width 70 height 29
select select "RU"
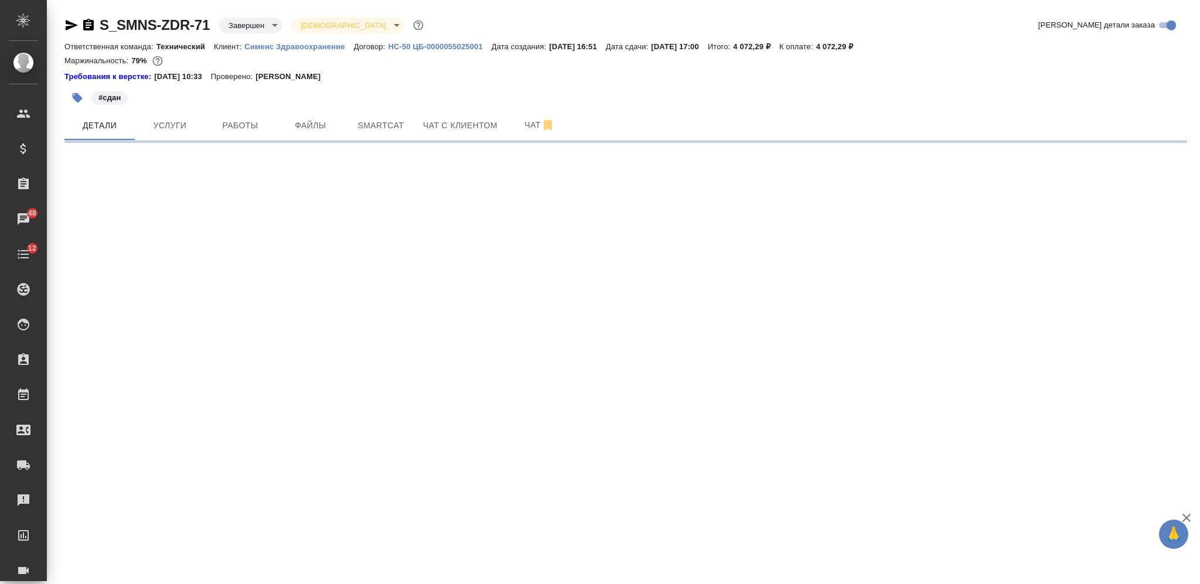
select select "RU"
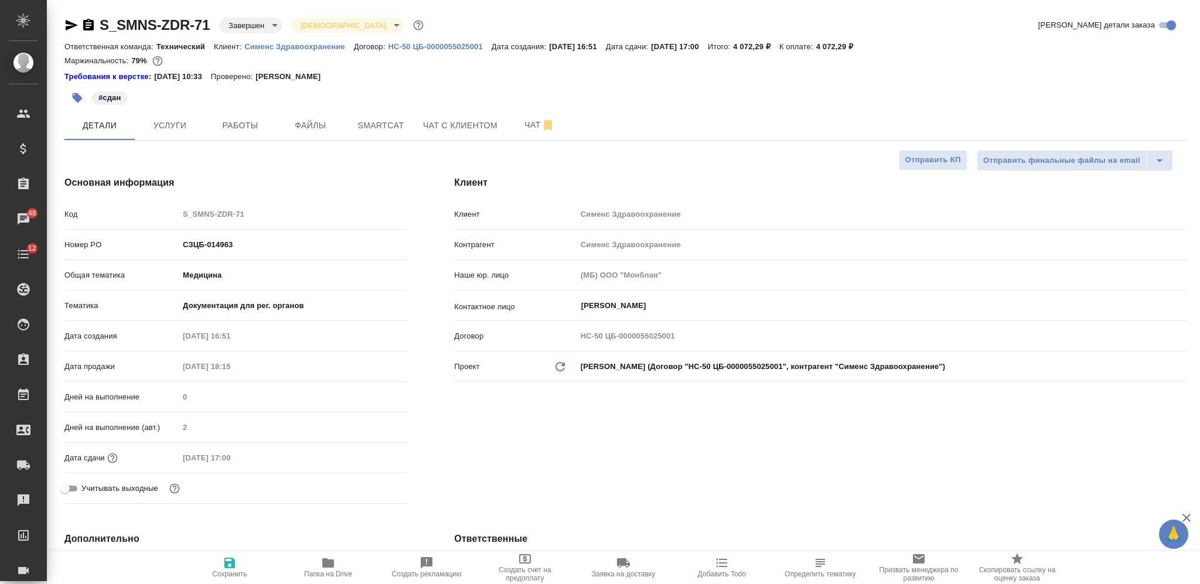
type textarea "x"
click at [172, 108] on div "#сдан" at bounding box center [438, 98] width 748 height 26
click at [175, 118] on span "Услуги" at bounding box center [170, 125] width 56 height 15
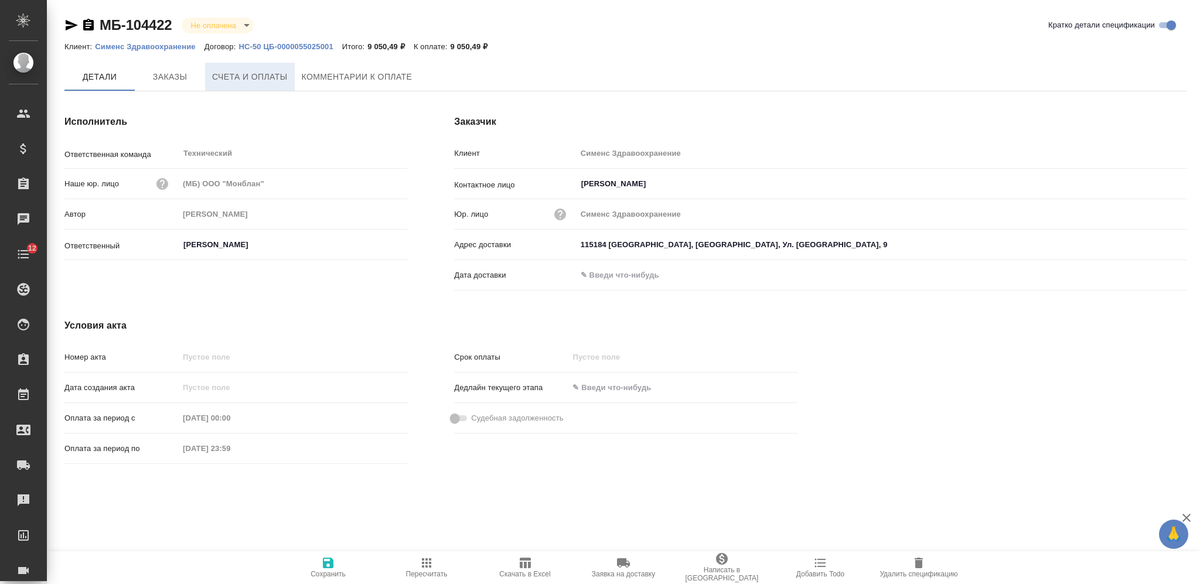
click at [243, 70] on button "Счета и оплаты" at bounding box center [250, 77] width 90 height 28
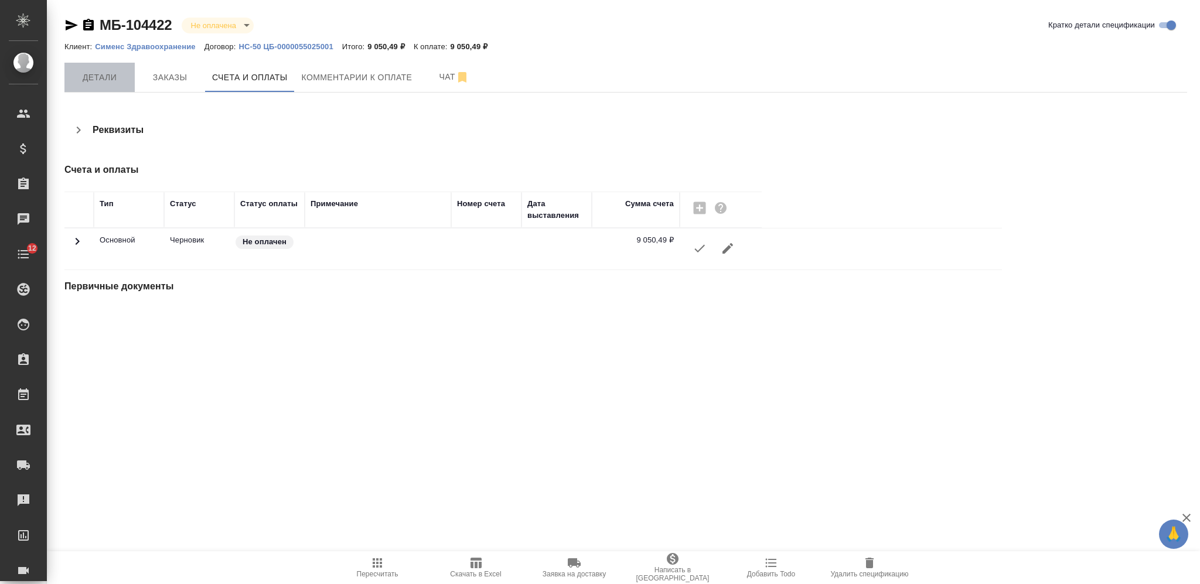
click at [119, 80] on span "Детали" at bounding box center [99, 77] width 56 height 15
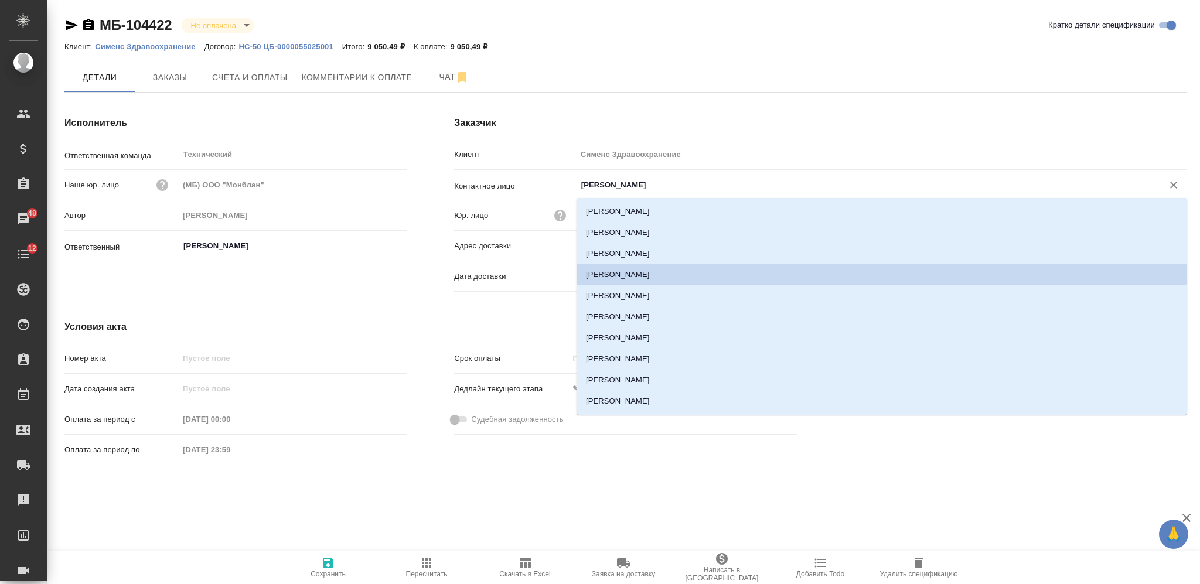
click at [635, 186] on input "[PERSON_NAME]" at bounding box center [862, 185] width 564 height 14
click at [645, 247] on li "[PERSON_NAME]" at bounding box center [882, 253] width 611 height 21
type input "[PERSON_NAME]"
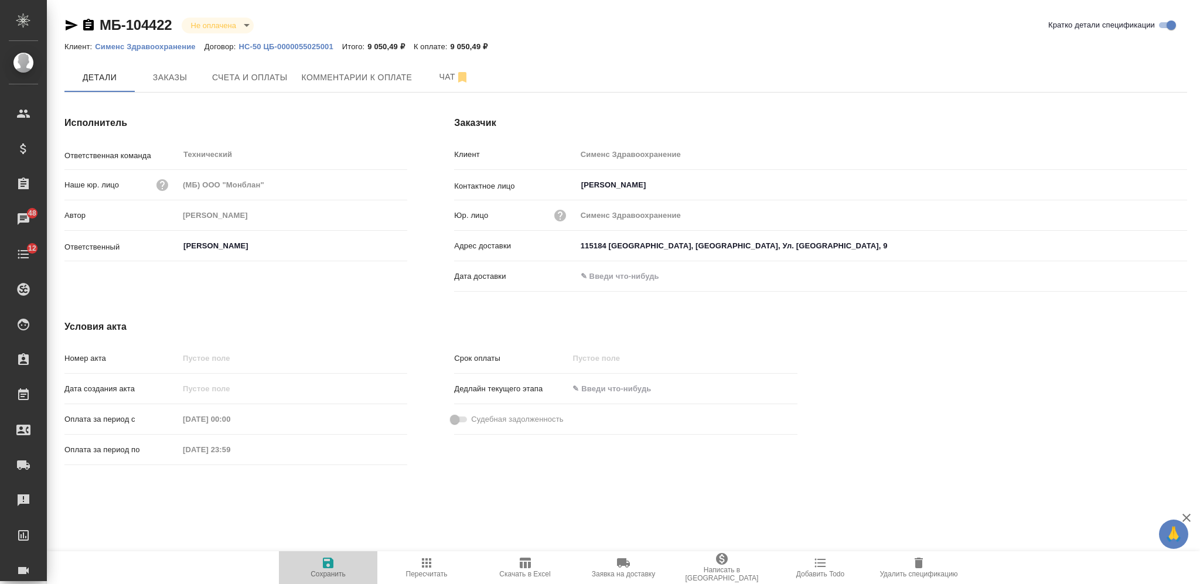
click at [331, 561] on icon "button" at bounding box center [328, 563] width 11 height 11
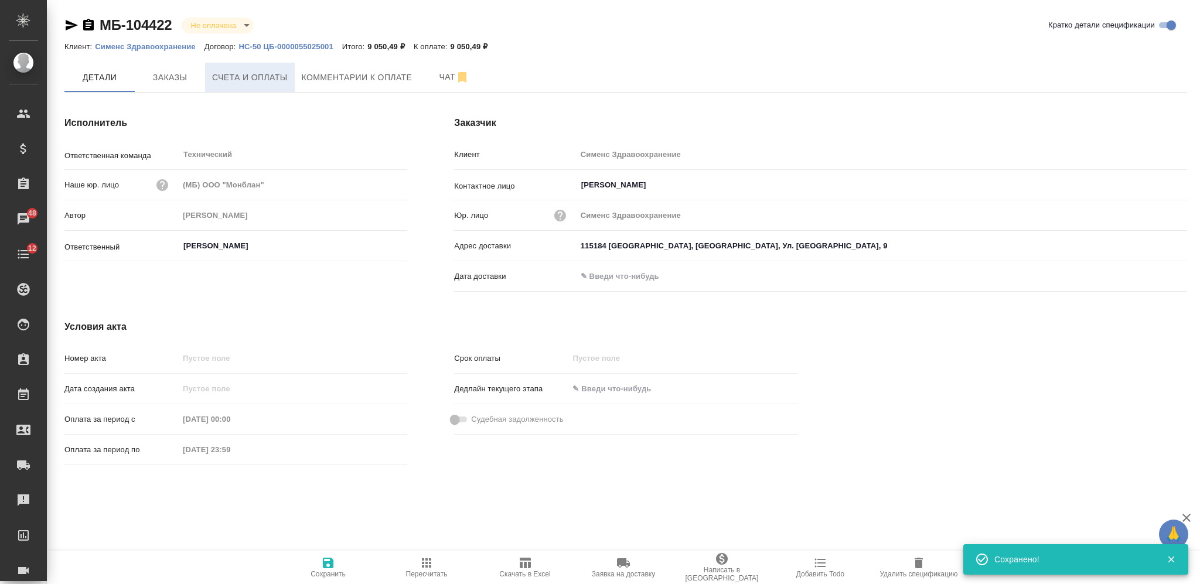
click at [258, 67] on button "Счета и оплаты" at bounding box center [250, 77] width 90 height 29
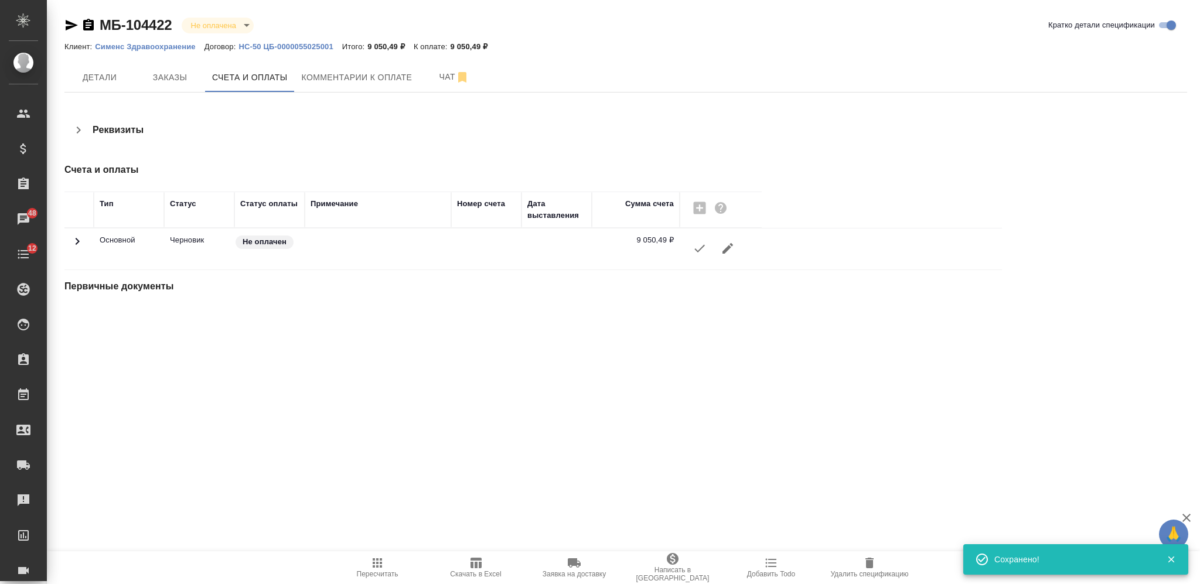
click at [694, 251] on icon "button" at bounding box center [700, 248] width 14 height 14
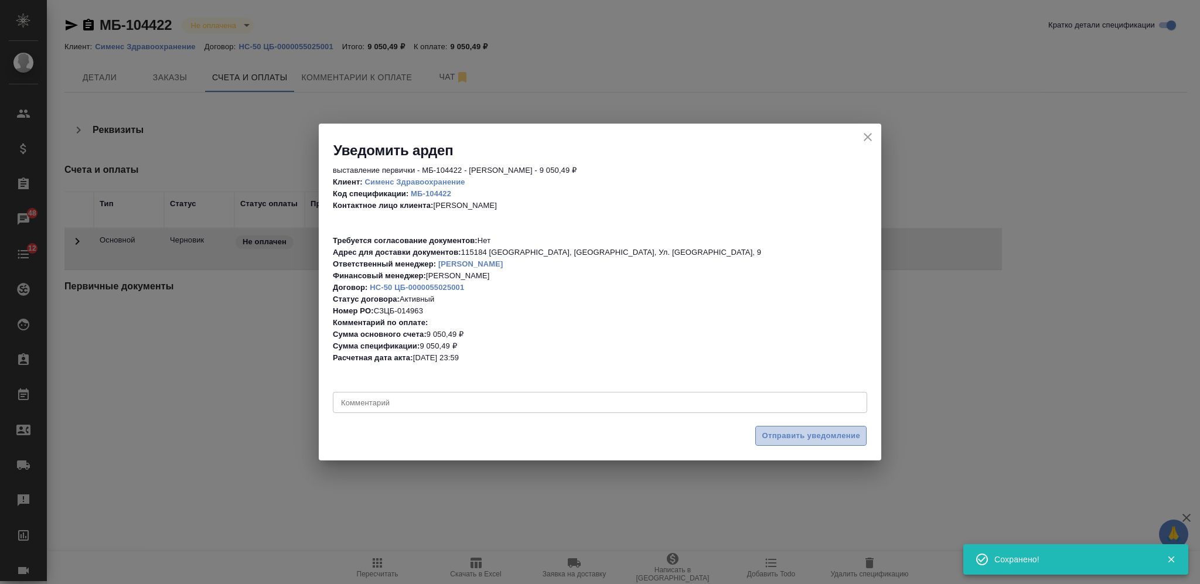
click at [774, 435] on span "Отправить уведомление" at bounding box center [811, 436] width 98 height 13
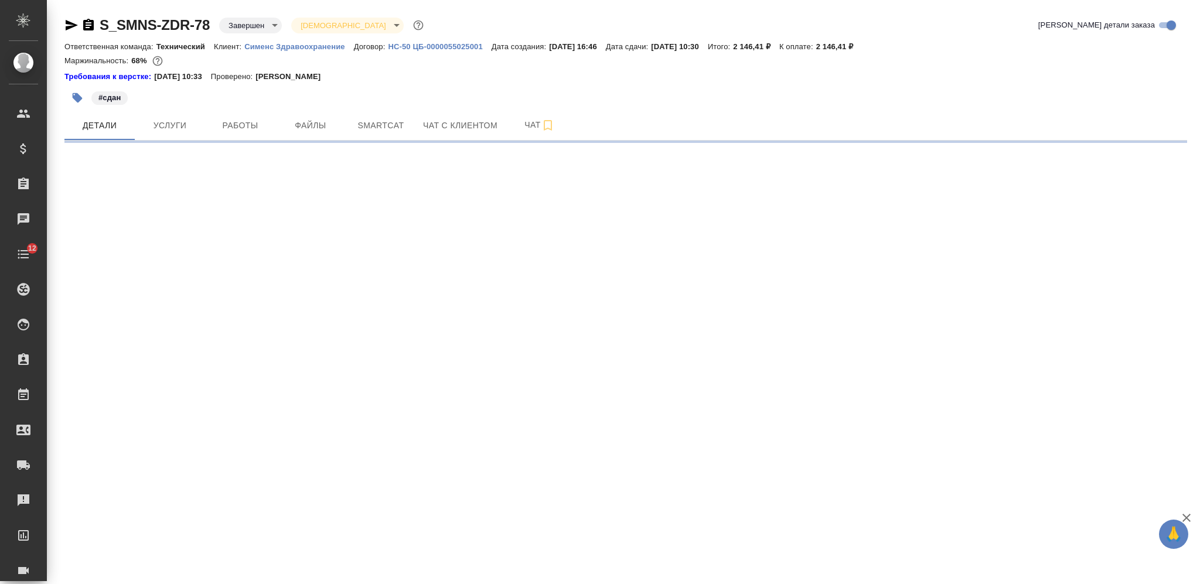
select select "RU"
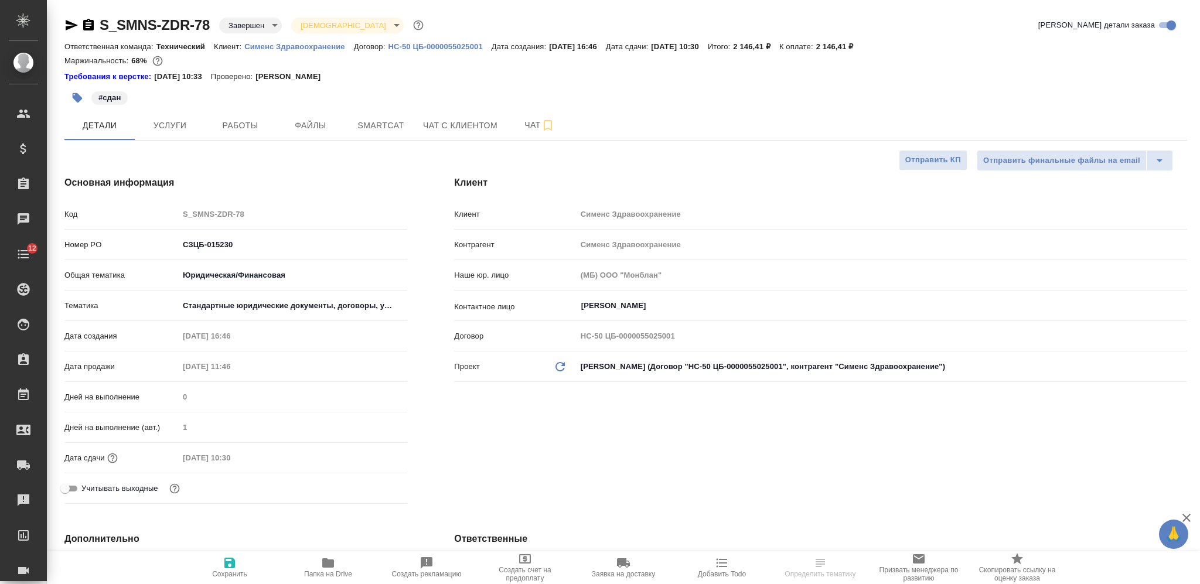
type textarea "x"
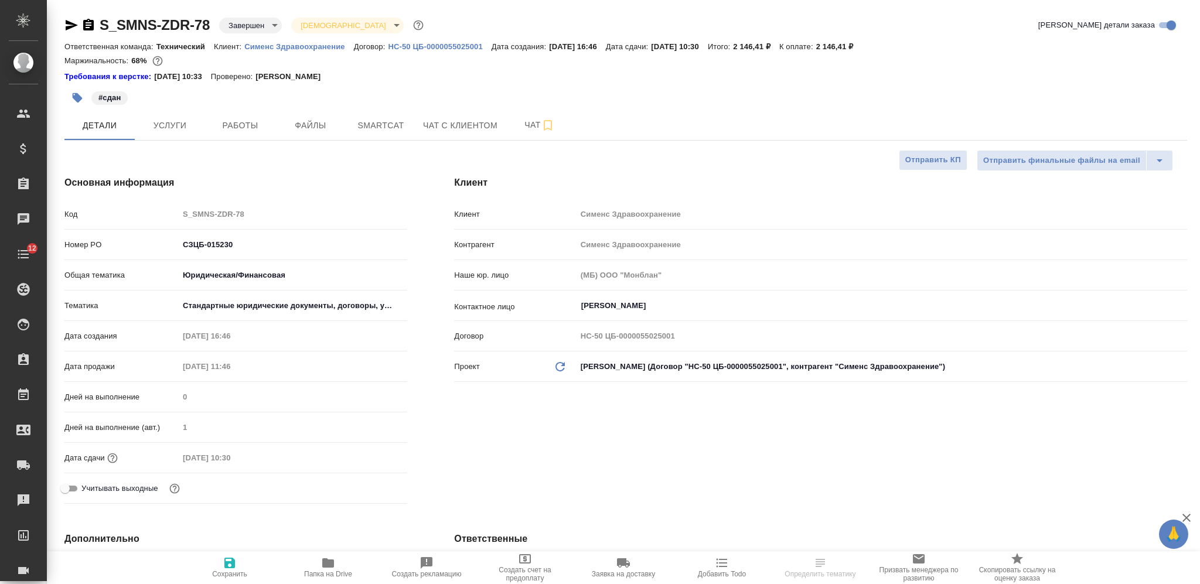
type textarea "x"
click at [181, 134] on button "Услуги" at bounding box center [170, 125] width 70 height 29
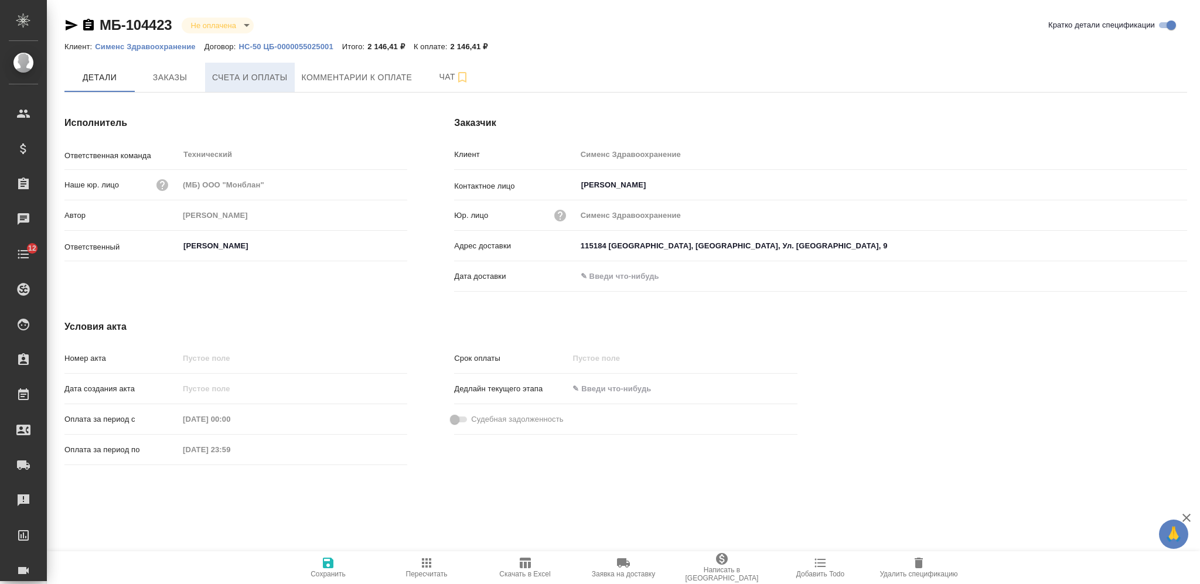
click at [284, 79] on span "Счета и оплаты" at bounding box center [250, 77] width 76 height 15
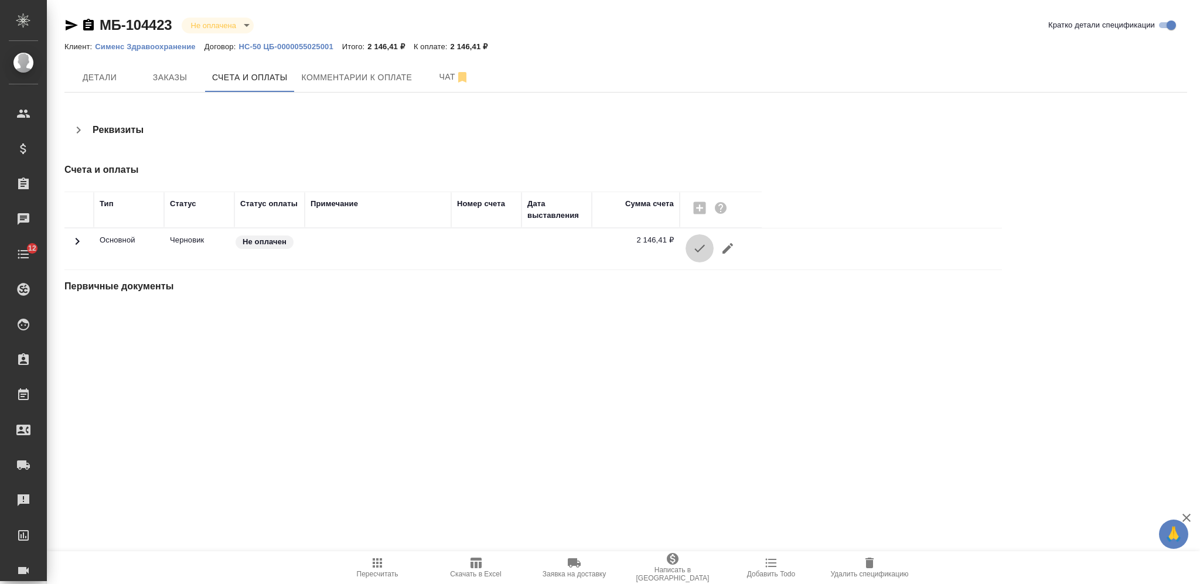
click at [703, 254] on icon "button" at bounding box center [700, 248] width 14 height 14
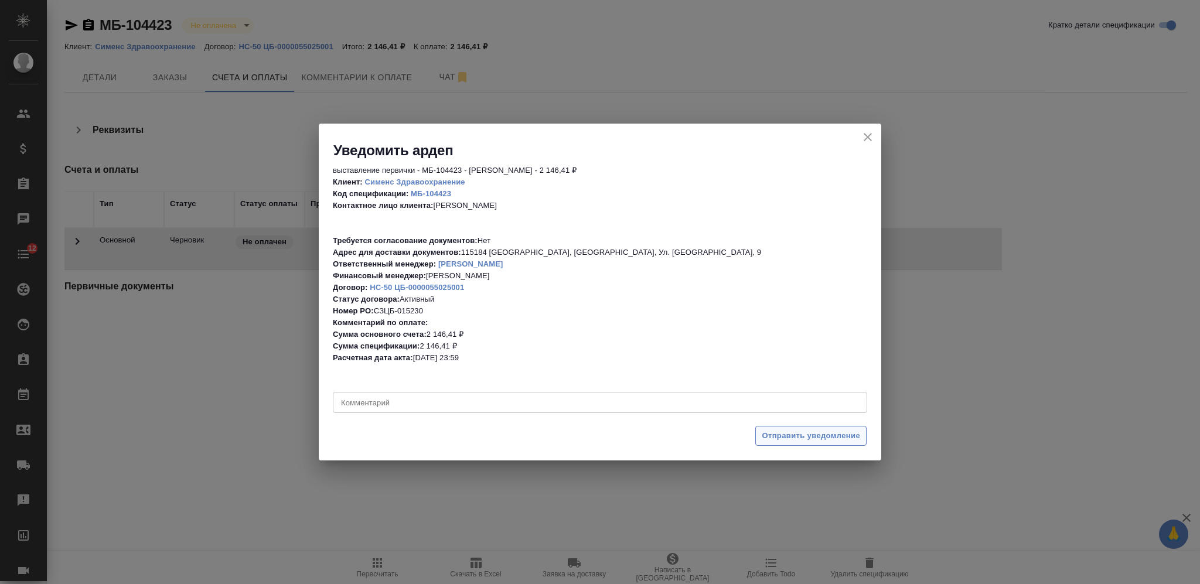
click at [803, 433] on span "Отправить уведомление" at bounding box center [811, 436] width 98 height 13
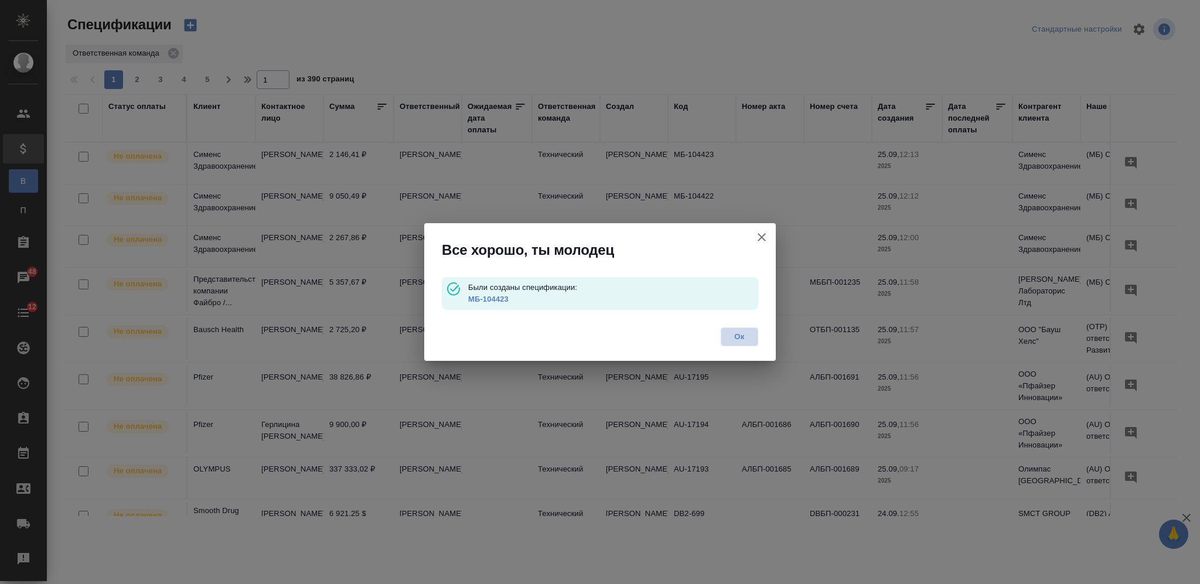
click at [730, 338] on span "Ок" at bounding box center [739, 337] width 25 height 12
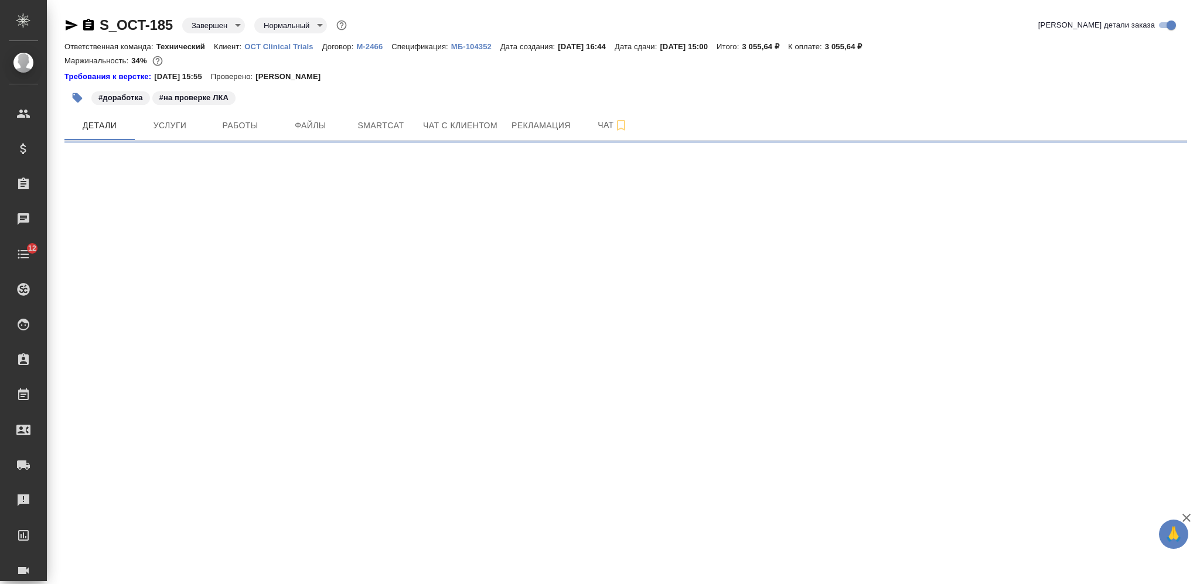
select select "RU"
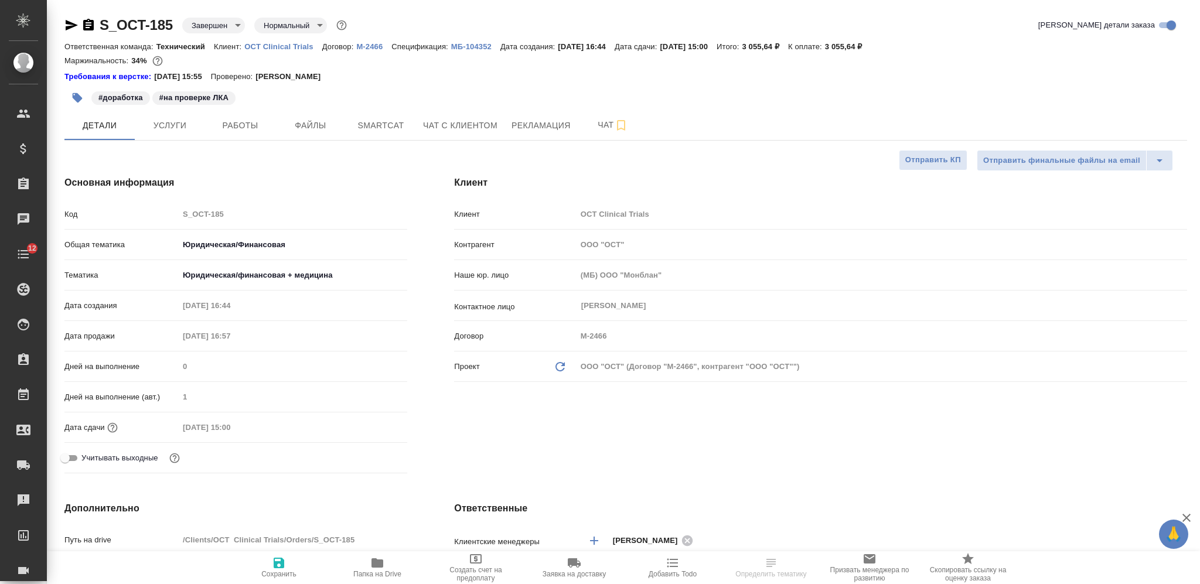
type textarea "x"
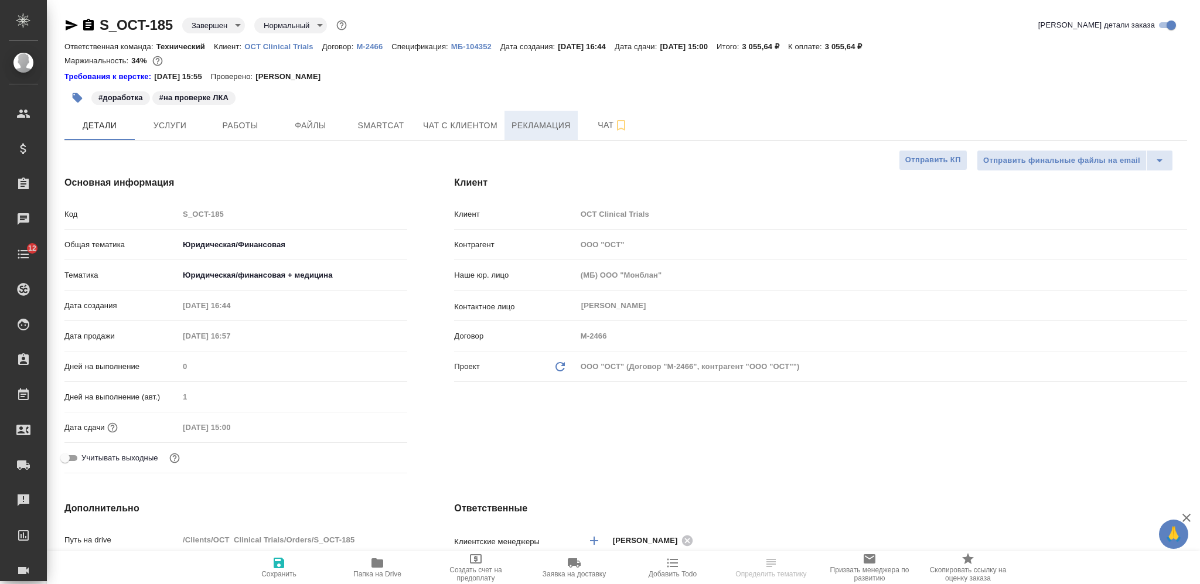
type textarea "x"
click at [530, 125] on span "Рекламация" at bounding box center [541, 125] width 59 height 15
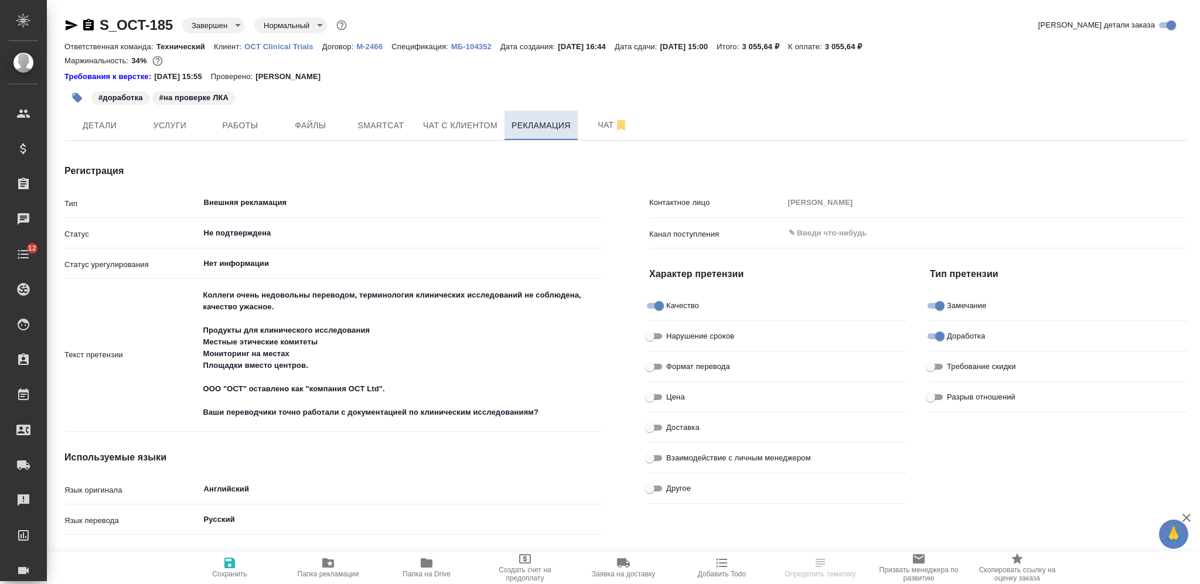
type textarea "x"
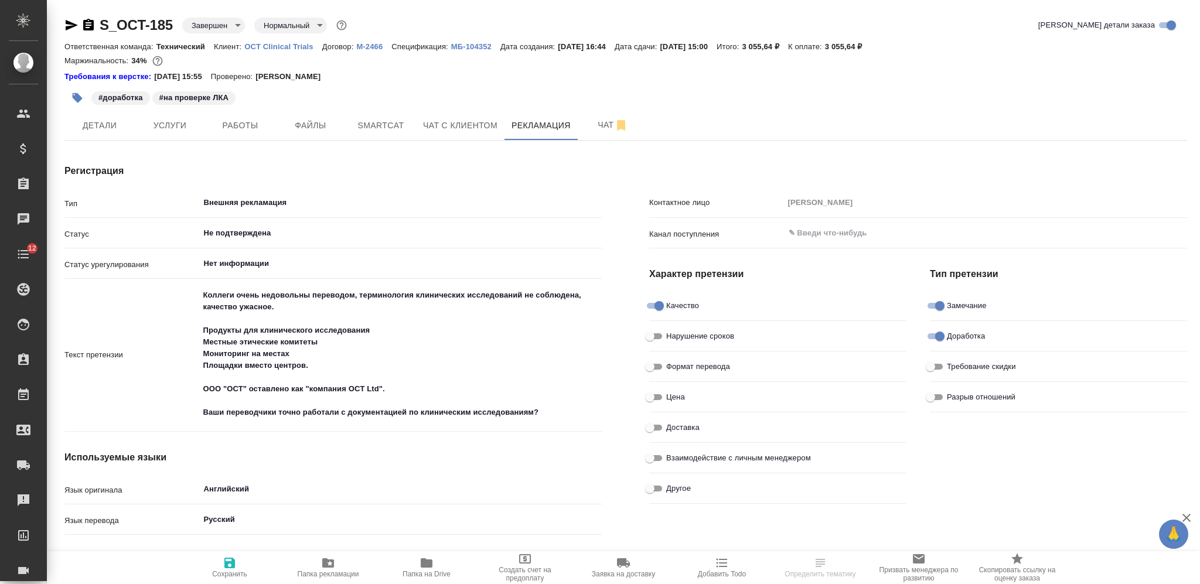
type textarea "x"
type input "Валеев Динар"
type textarea "x"
click at [447, 568] on span "Папка на Drive" at bounding box center [426, 567] width 84 height 22
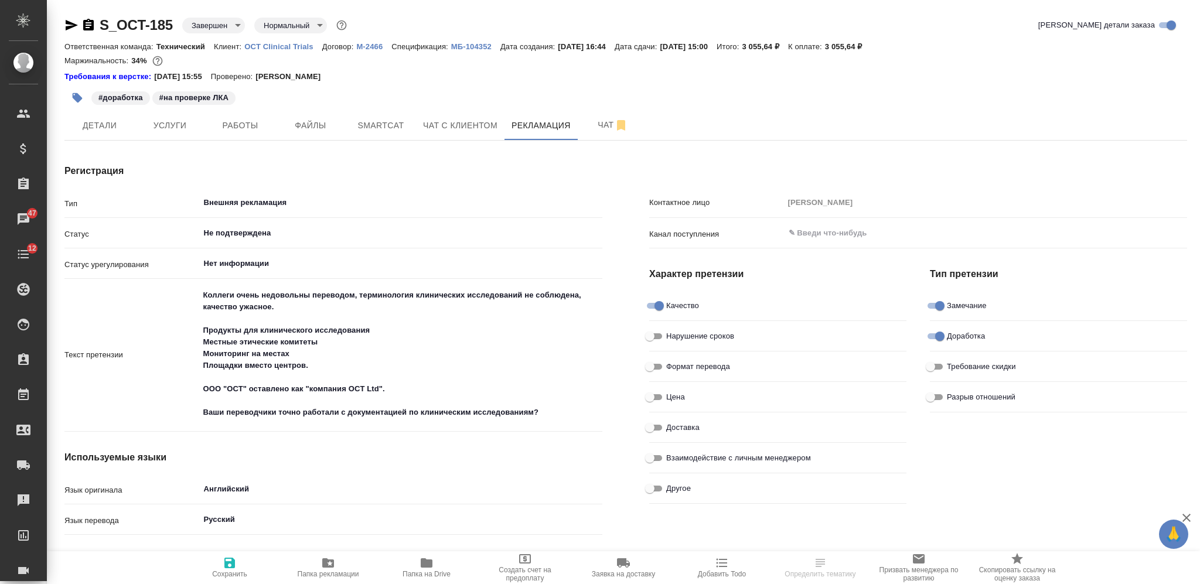
type textarea "x"
click at [564, 414] on textarea "Коллеги очень недовольны переводом, терминология клинических исследований не со…" at bounding box center [401, 353] width 404 height 137
type textarea "Коллеги очень недовольны переводом, терминология клинических исследований не со…"
type textarea "x"
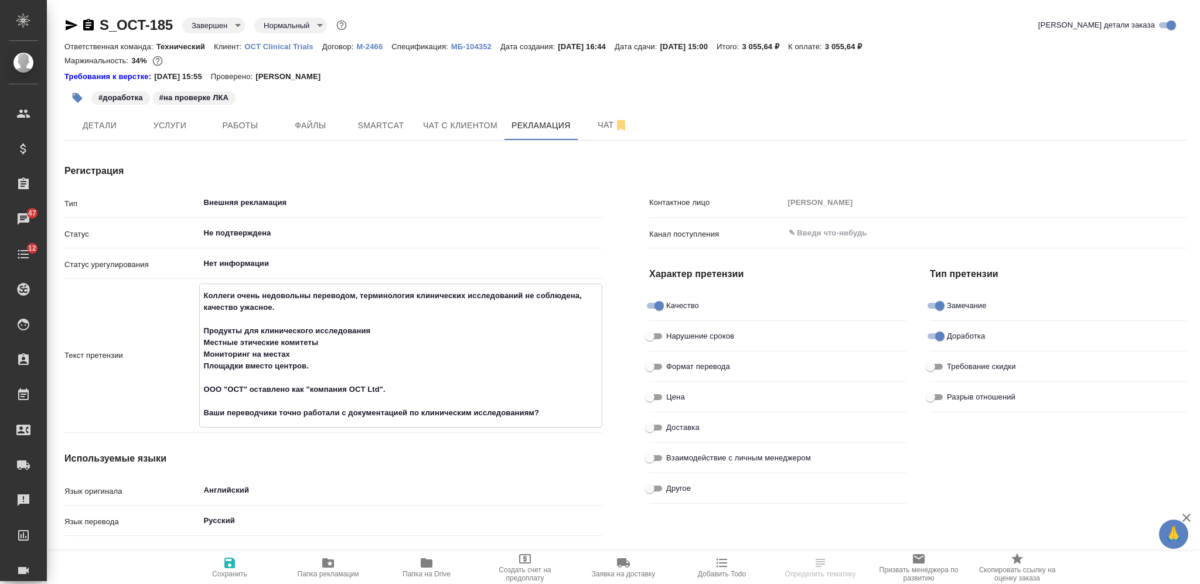
type textarea "x"
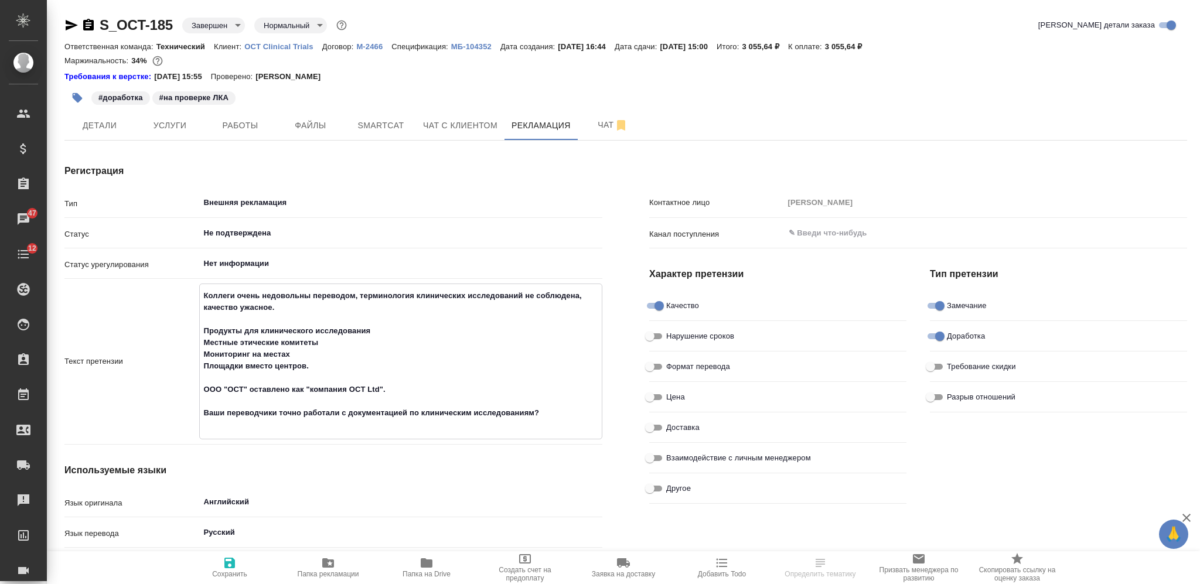
type textarea "Коллеги очень недовольны переводом, терминология клинических исследований не со…"
type textarea "x"
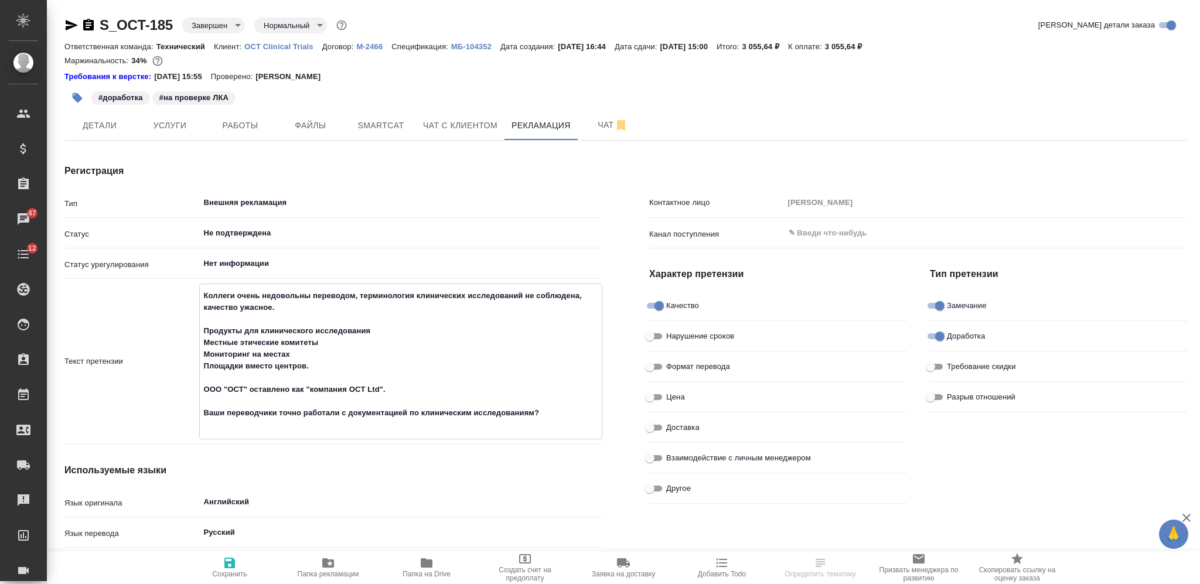
type textarea "x"
type textarea "Коллеги очень недовольны переводом, терминология клинических исследований не со…"
type textarea "x"
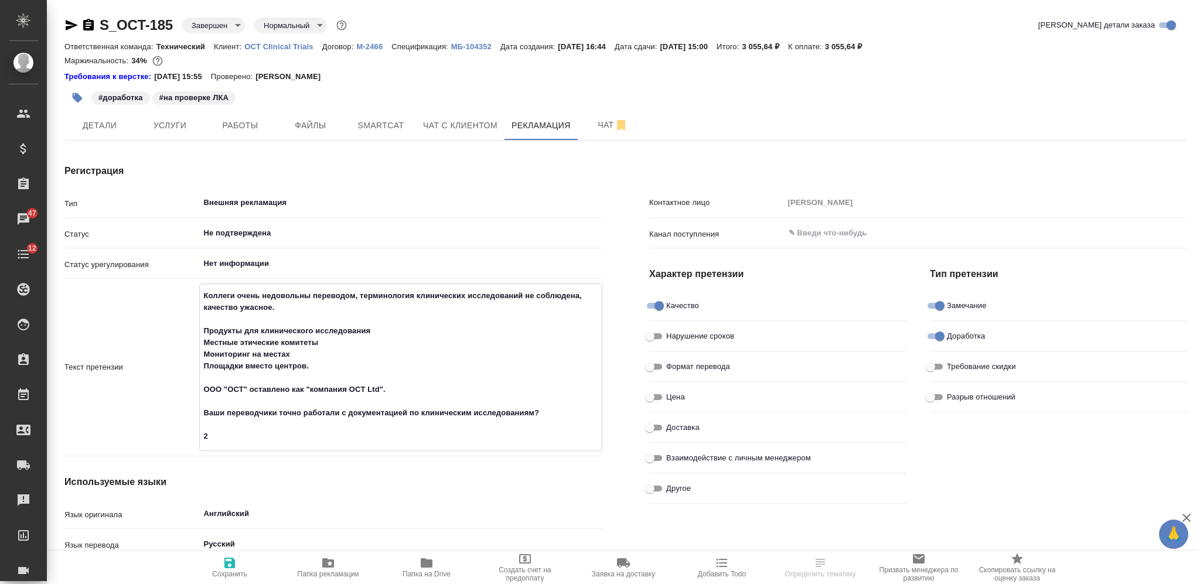
type textarea "x"
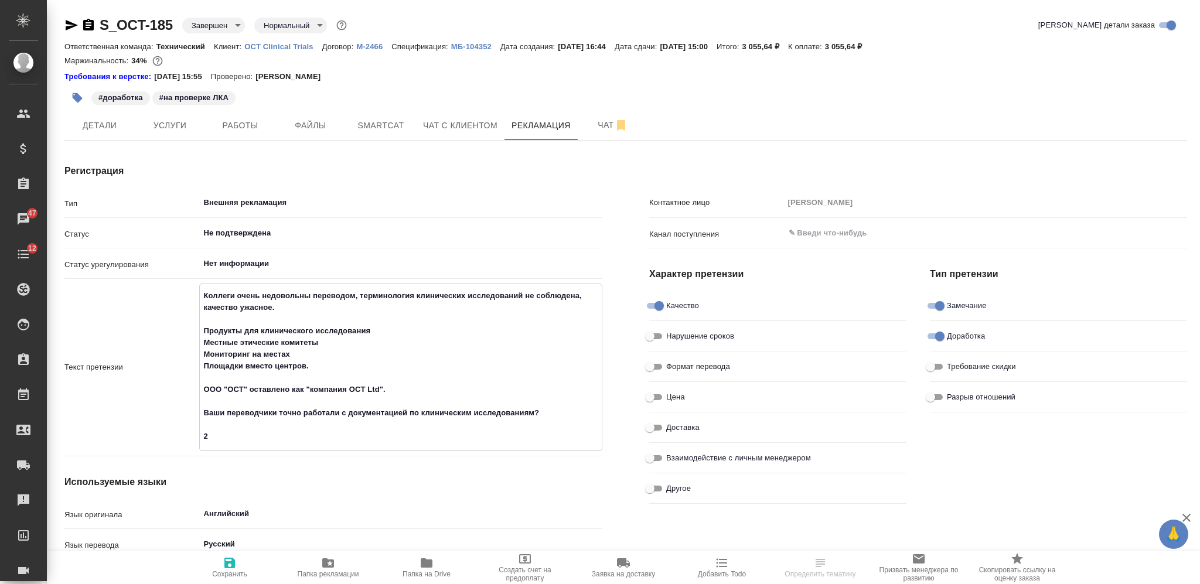
type textarea "x"
type textarea "Коллеги очень недовольны переводом, терминология клинических исследований не со…"
type textarea "x"
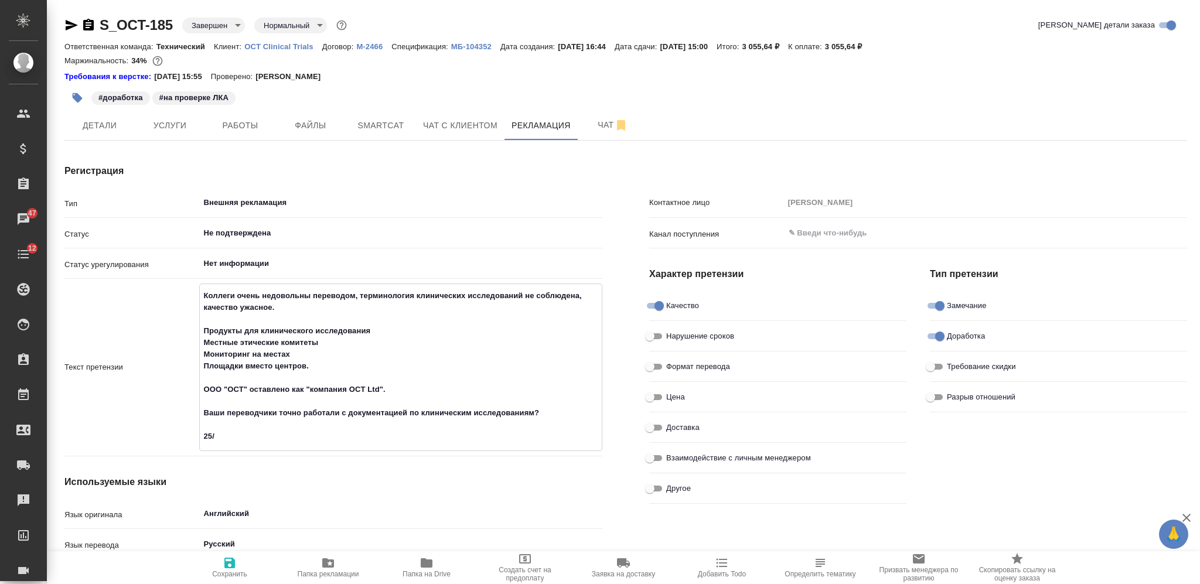
type textarea "x"
type textarea "Коллеги очень недовольны переводом, терминология клинических исследований не со…"
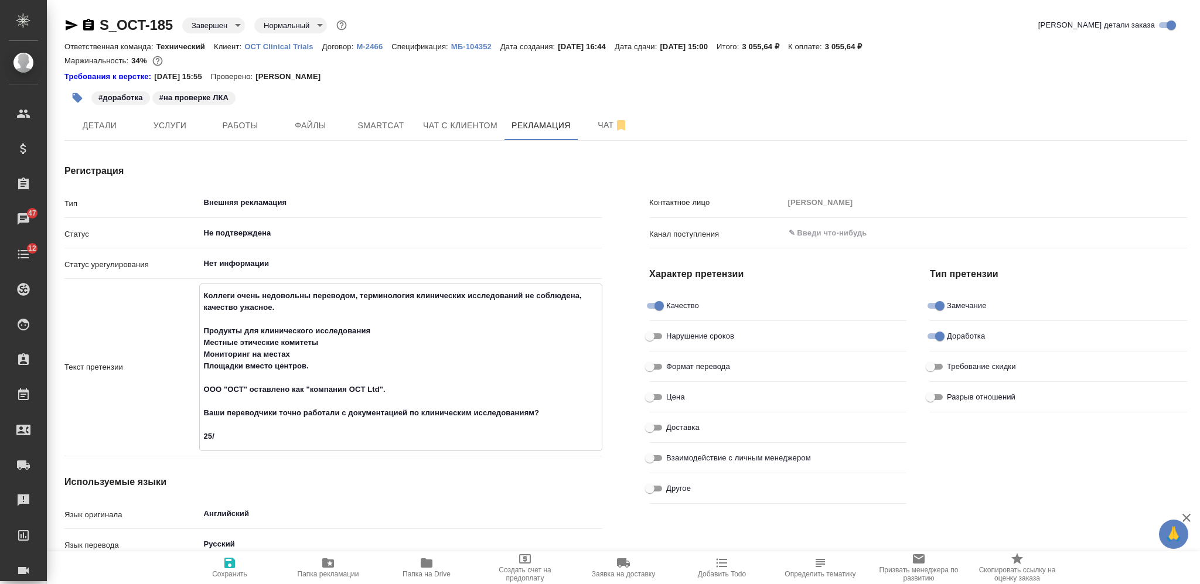
type textarea "x"
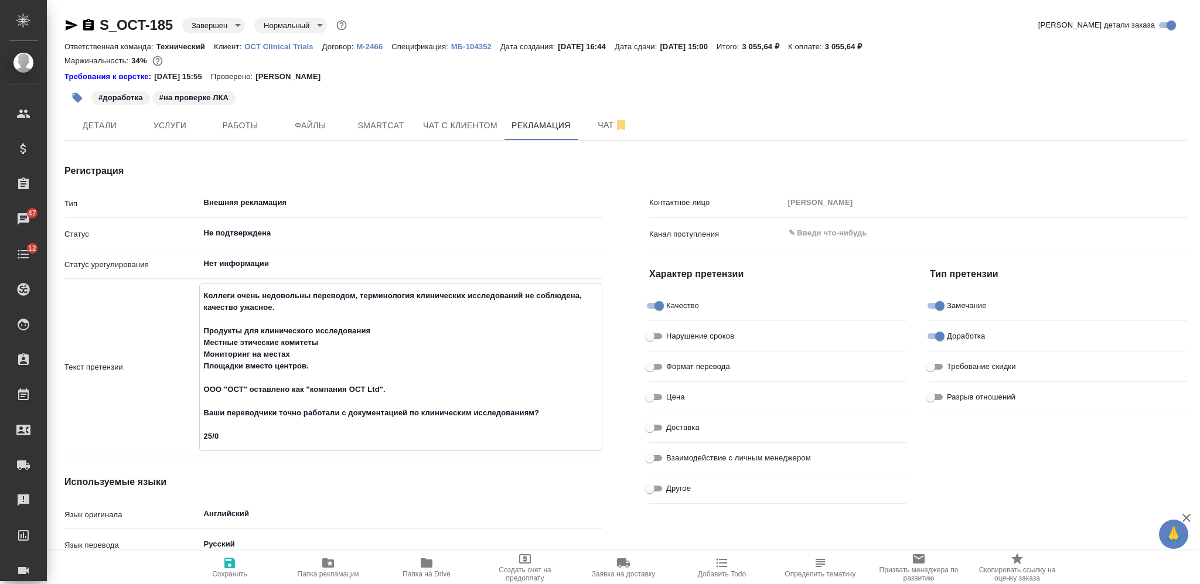
type textarea "x"
type textarea "Коллеги очень недовольны переводом, терминология клинических исследований не со…"
type textarea "x"
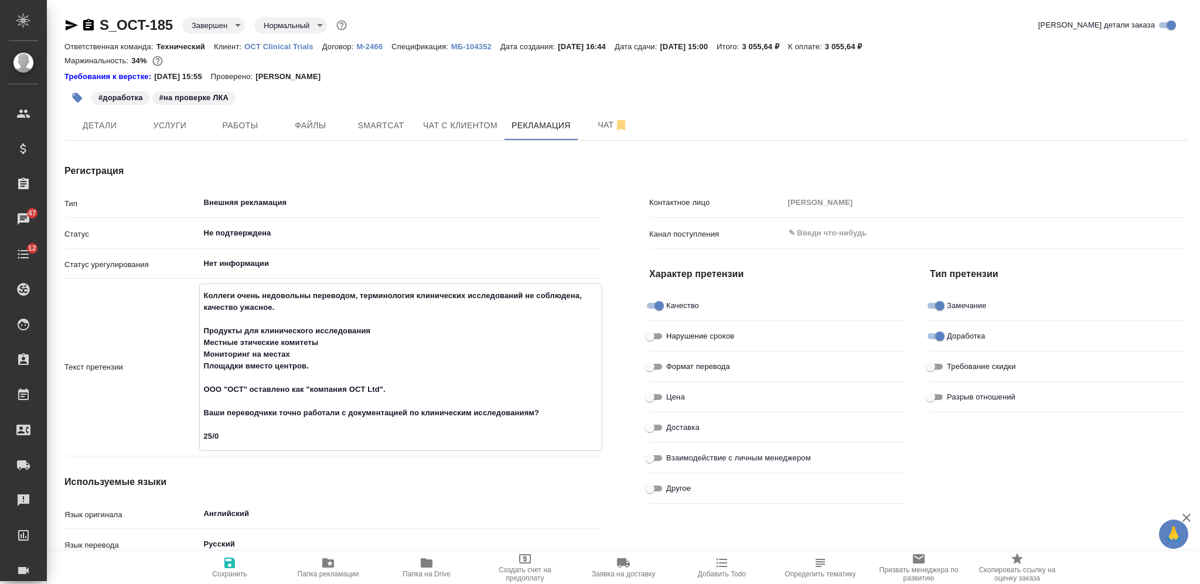
type textarea "x"
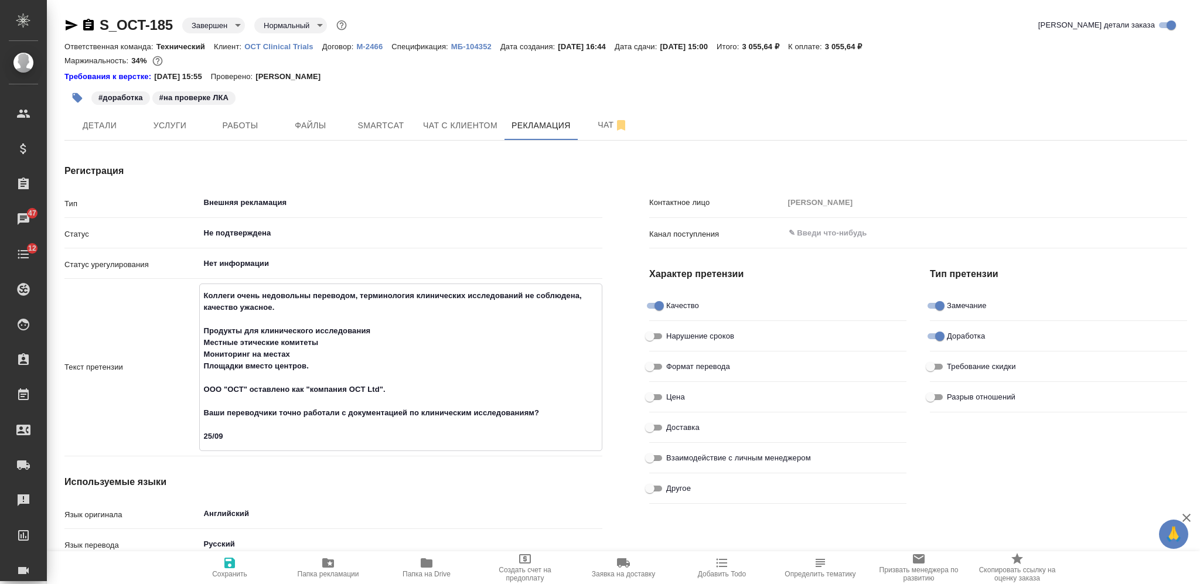
type textarea "Коллеги очень недовольны переводом, терминология клинических исследований не со…"
type textarea "x"
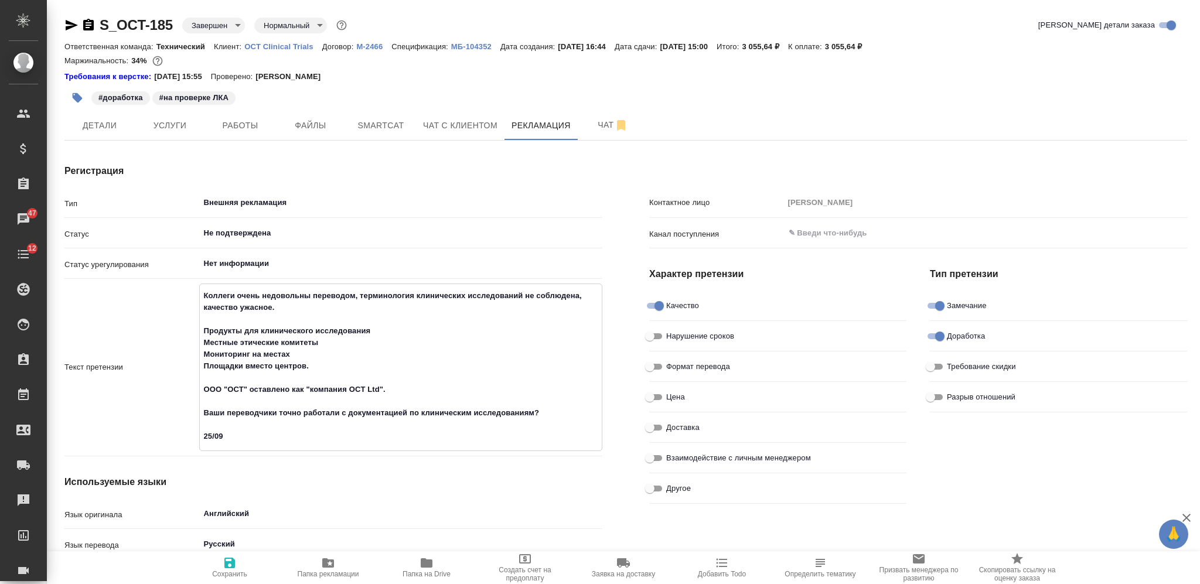
type textarea "x"
type textarea "Коллеги очень недовольны переводом, терминология клинических исследований не со…"
type textarea "x"
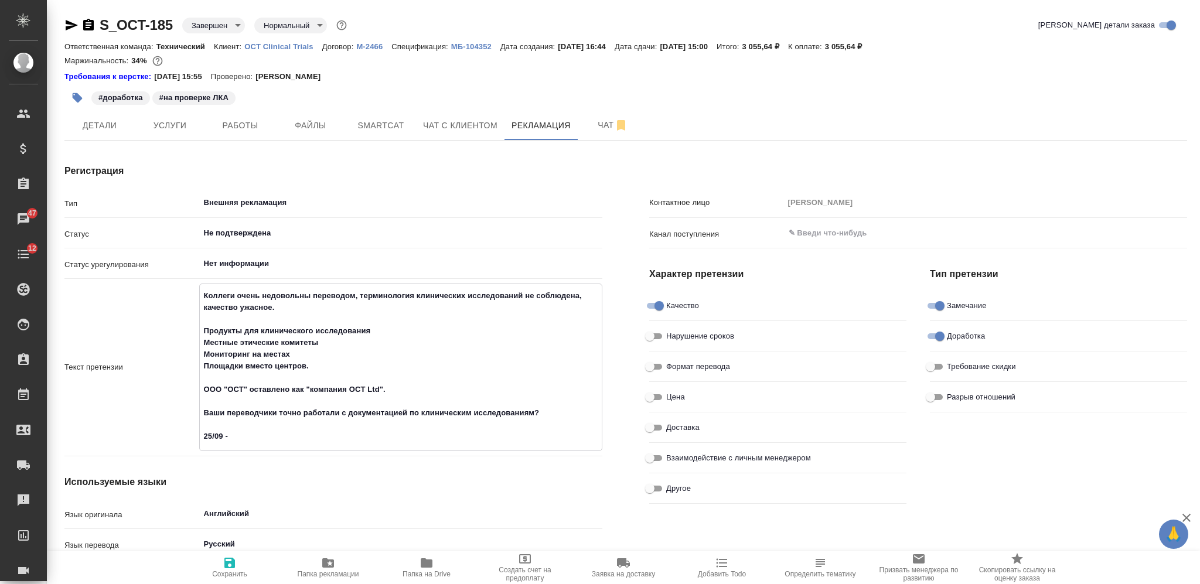
type textarea "x"
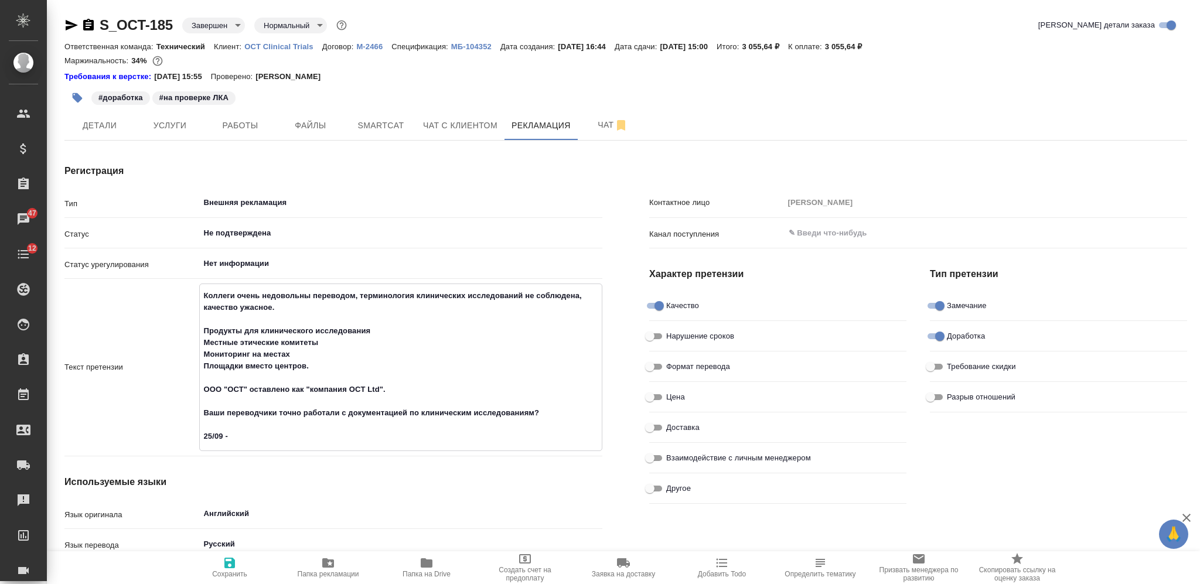
type textarea "x"
type textarea "Коллеги очень недовольны переводом, терминология клинических исследований не со…"
type textarea "x"
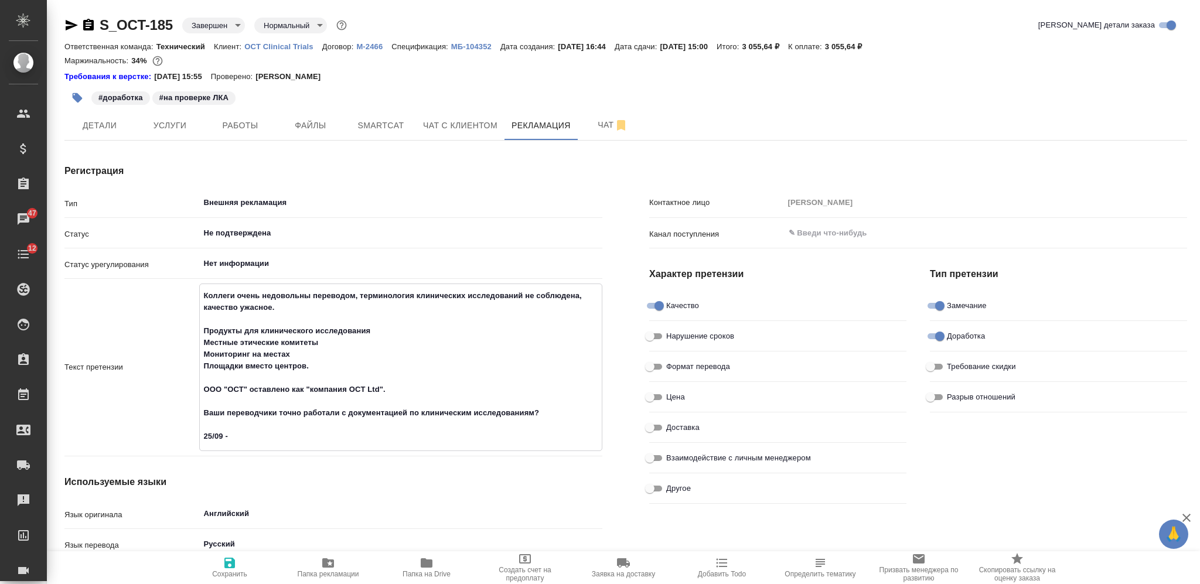
type textarea "x"
type textarea "Коллеги очень недовольны переводом, терминология клинических исследований не со…"
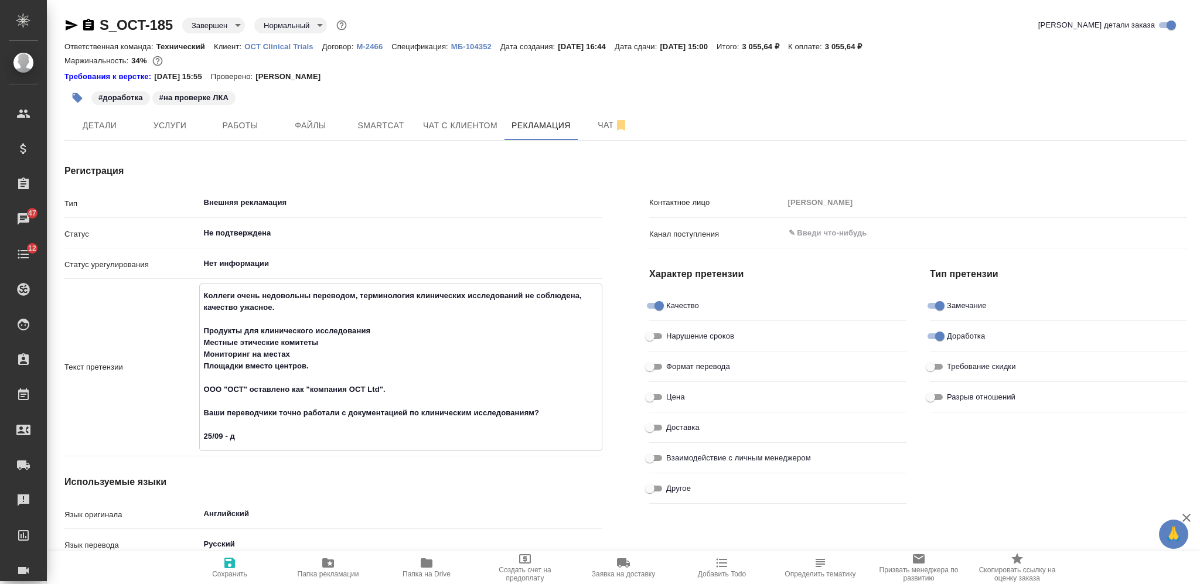
type textarea "x"
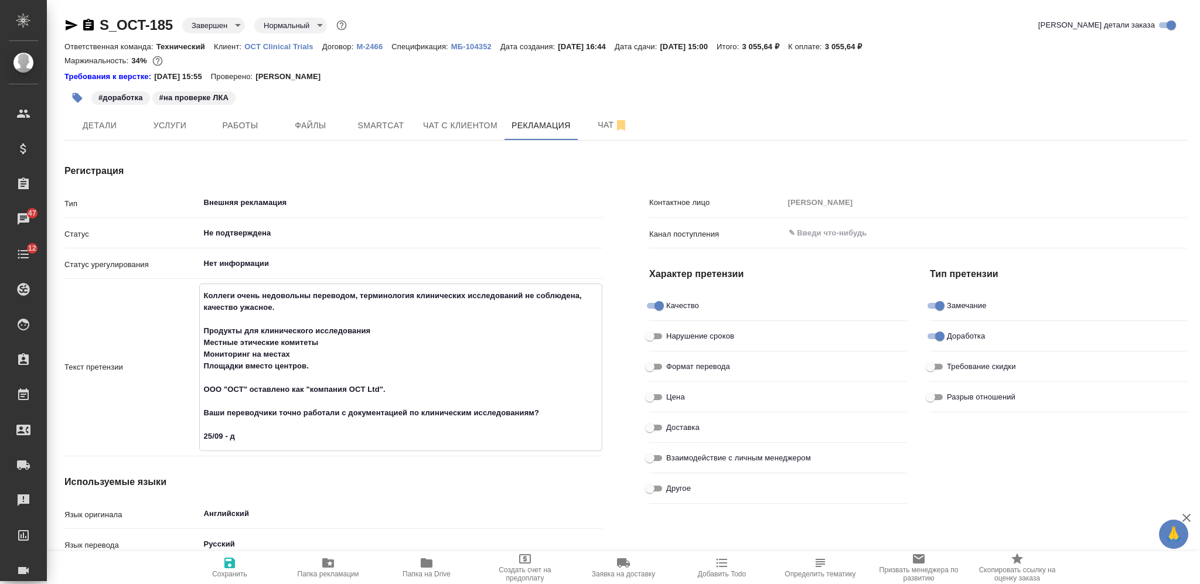
type textarea "x"
type textarea "Коллеги очень недовольны переводом, терминология клинических исследований не со…"
type textarea "x"
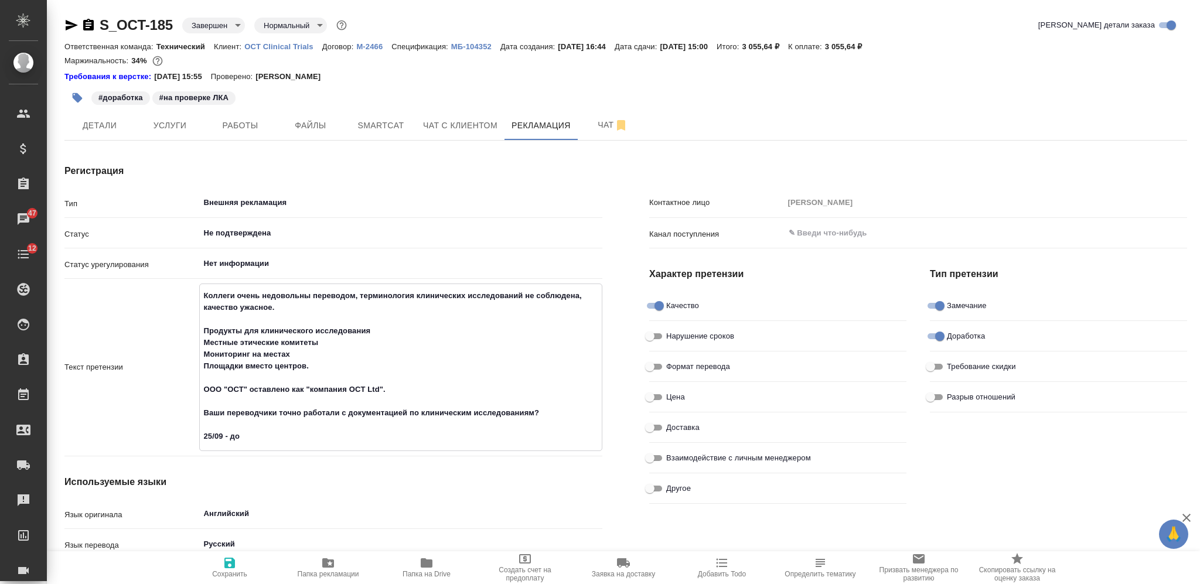
type textarea "x"
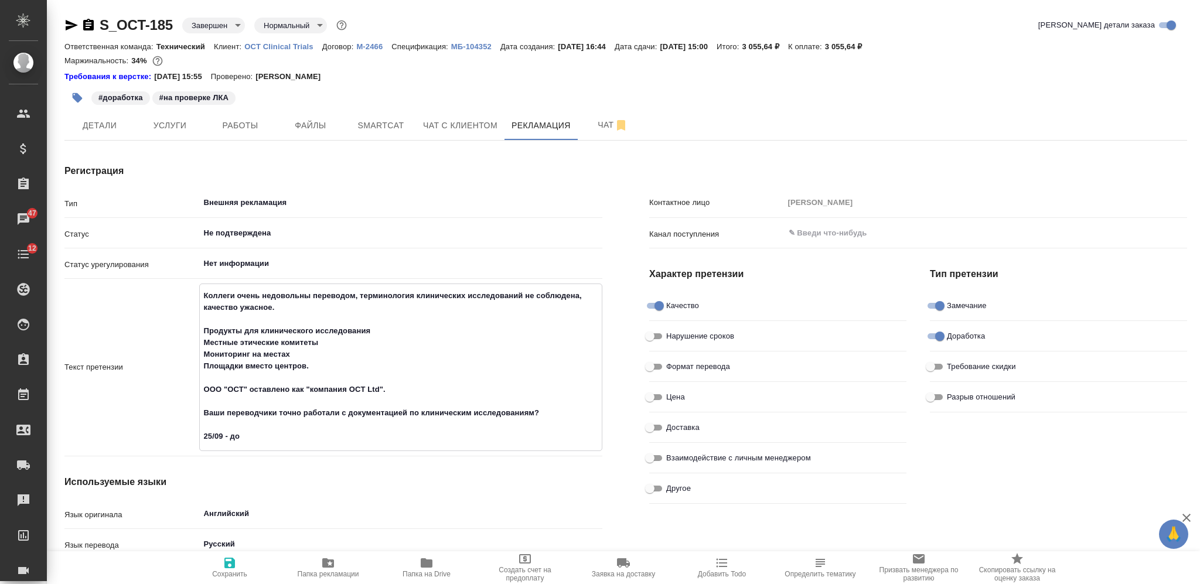
type textarea "Коллеги очень недовольны переводом, терминология клинических исследований не со…"
type textarea "x"
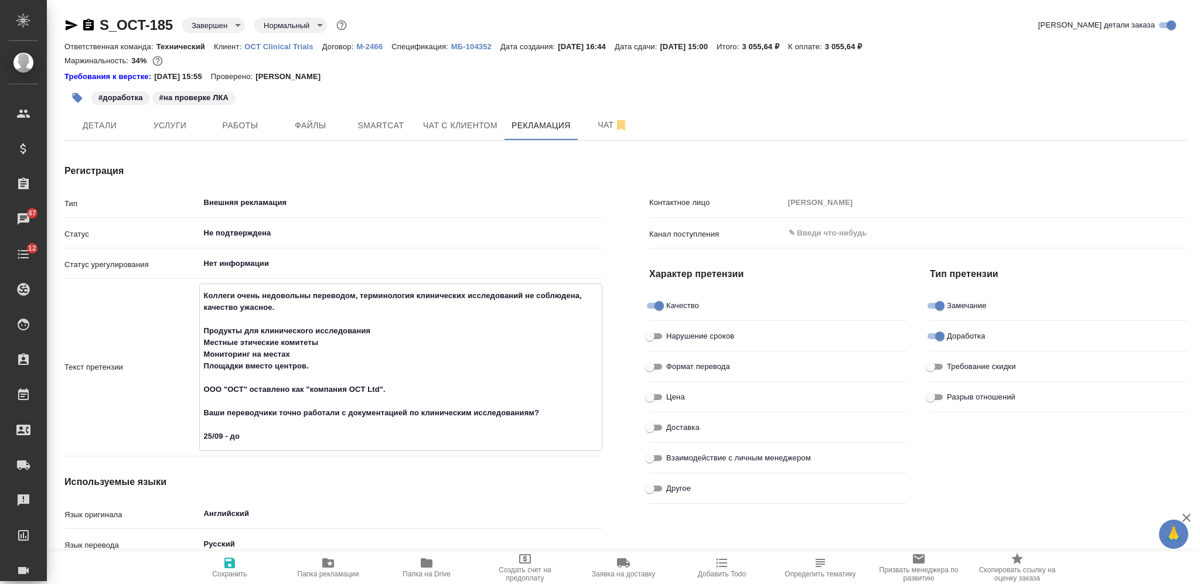
type textarea "x"
type textarea "Коллеги очень недовольны переводом, терминология клинических исследований не со…"
type textarea "x"
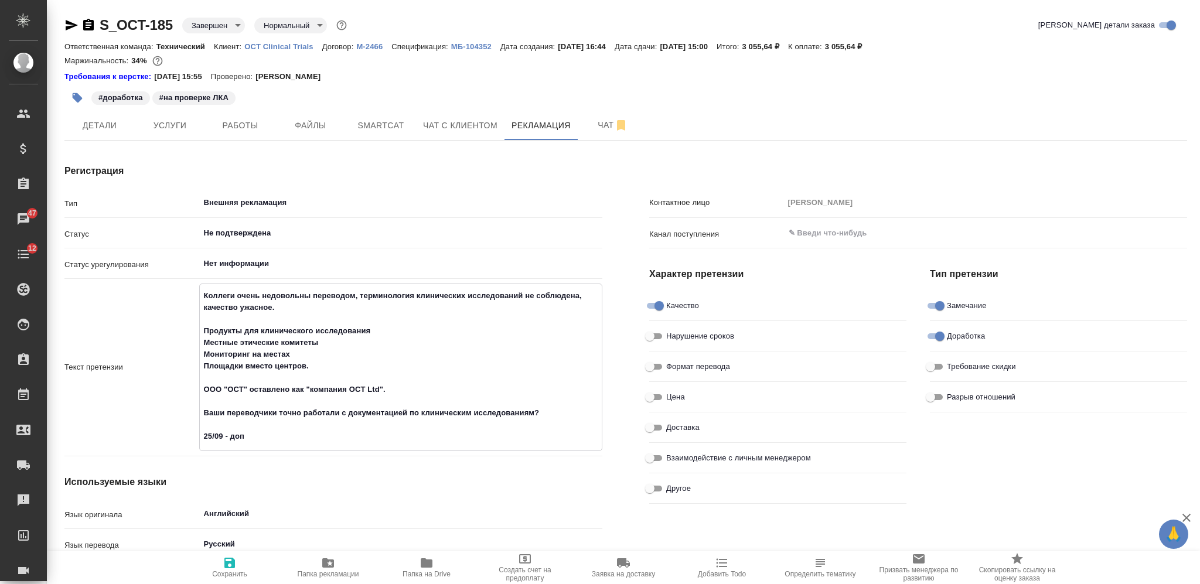
type textarea "x"
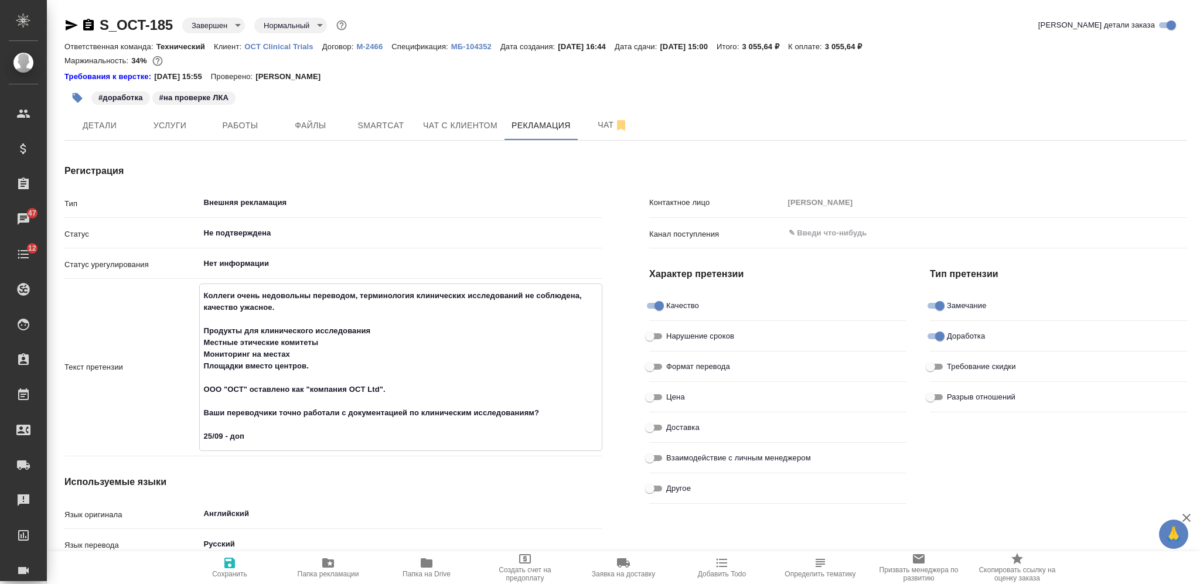
type textarea "x"
type textarea "Коллеги очень недовольны переводом, терминология клинических исследований не со…"
type textarea "x"
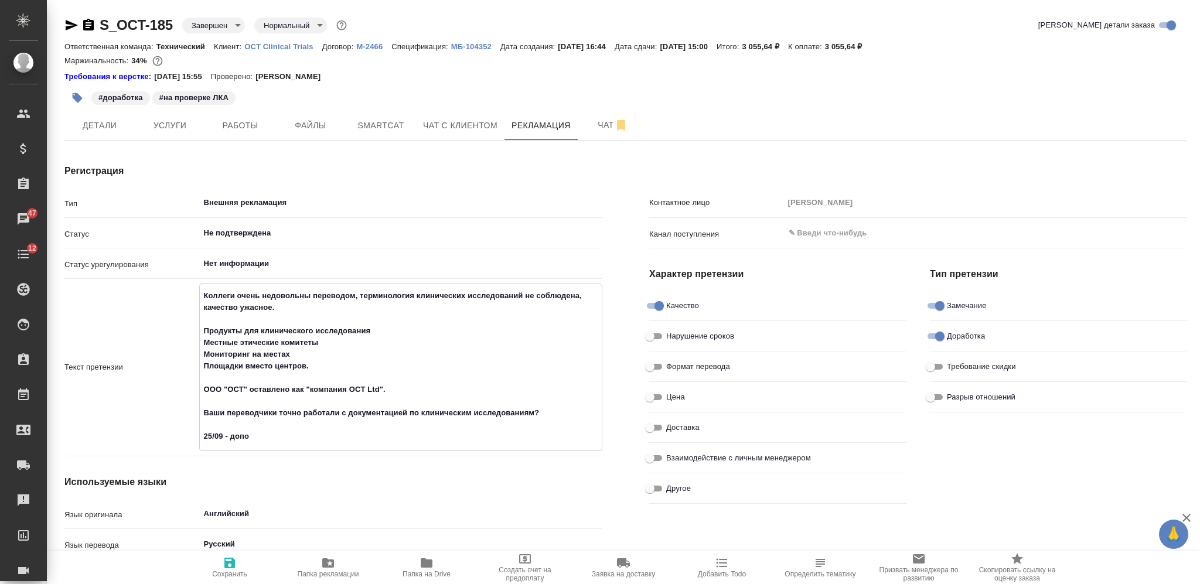
type textarea "x"
type textarea "Коллеги очень недовольны переводом, терминология клинических исследований не со…"
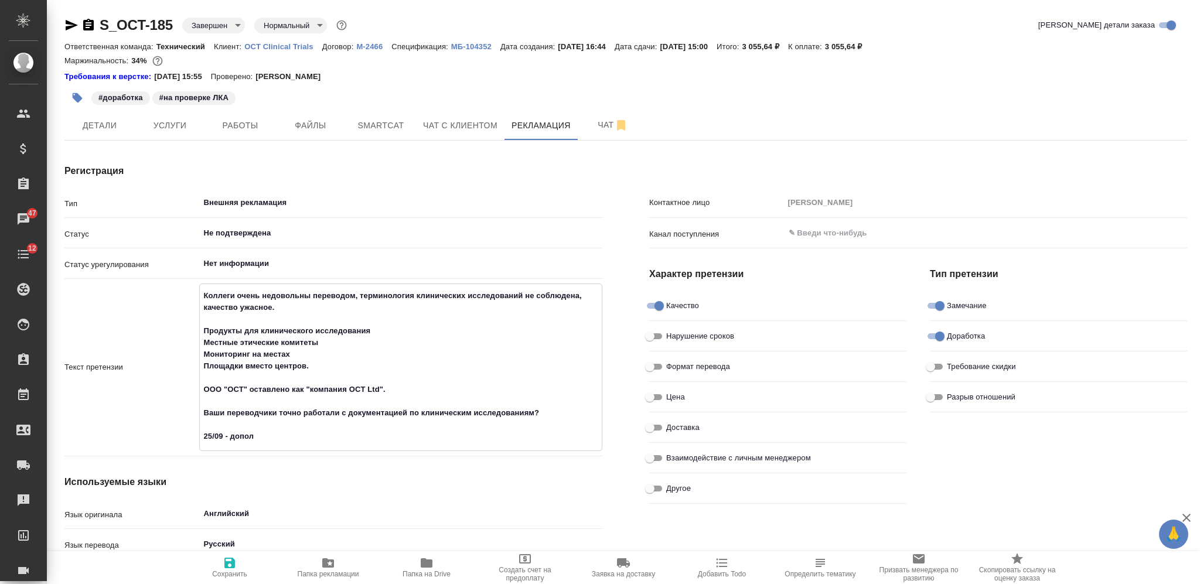
type textarea "x"
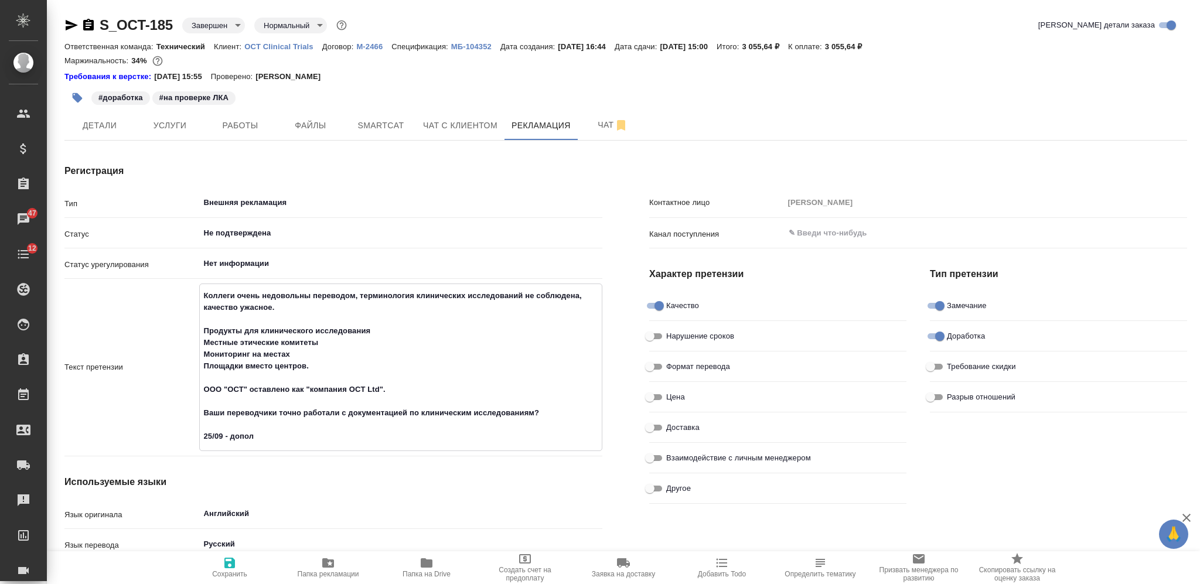
type textarea "x"
type textarea "Коллеги очень недовольны переводом, терминология клинических исследований не со…"
type textarea "x"
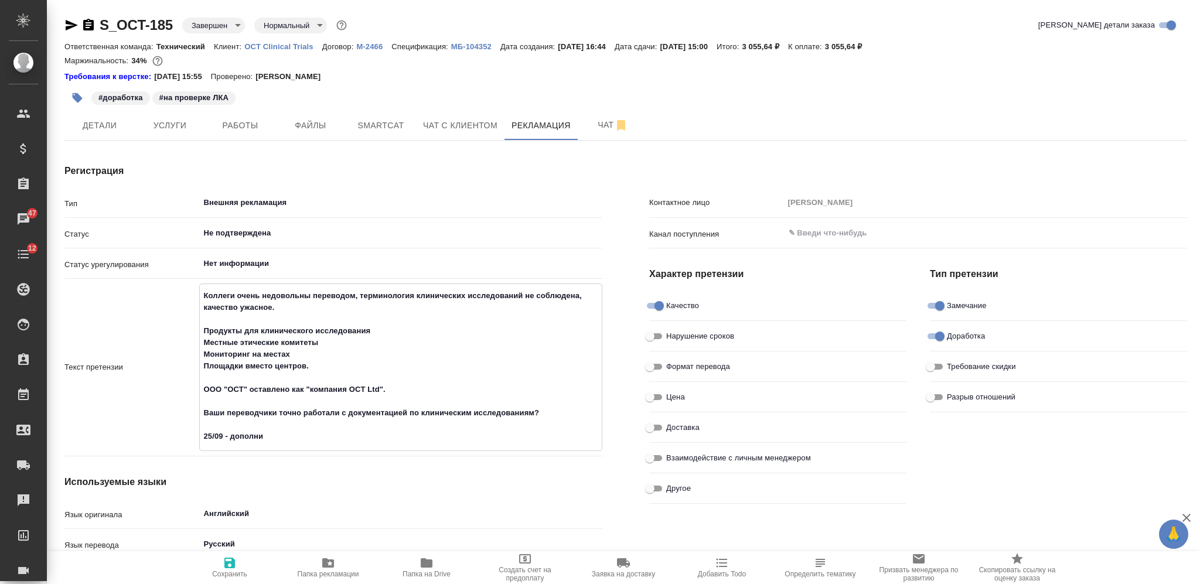
type textarea "x"
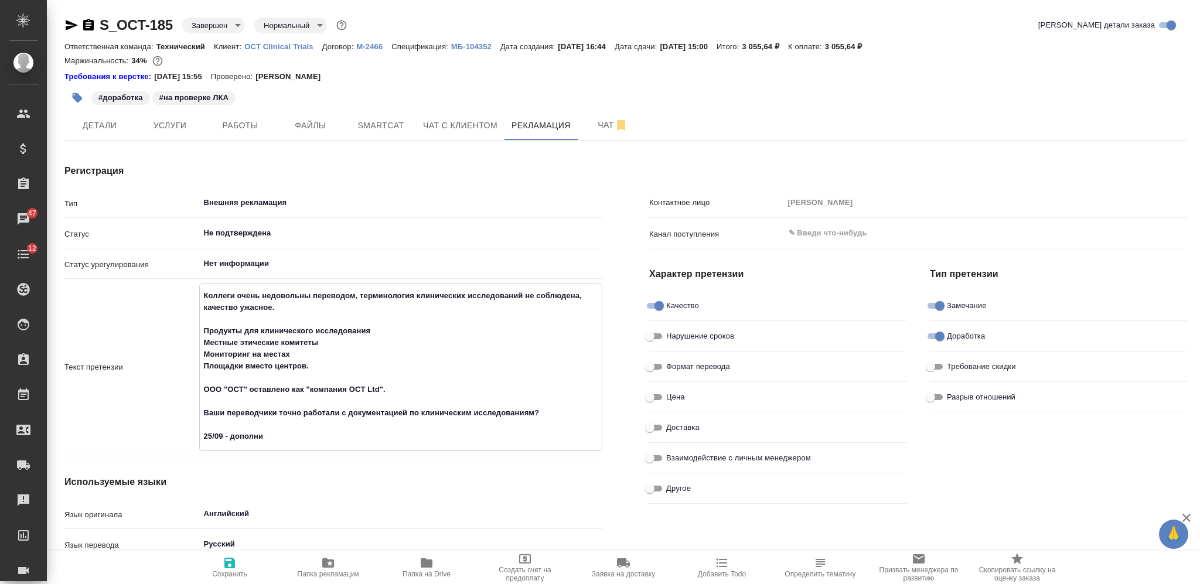
type textarea "Коллеги очень недовольны переводом, терминология клинических исследований не со…"
type textarea "x"
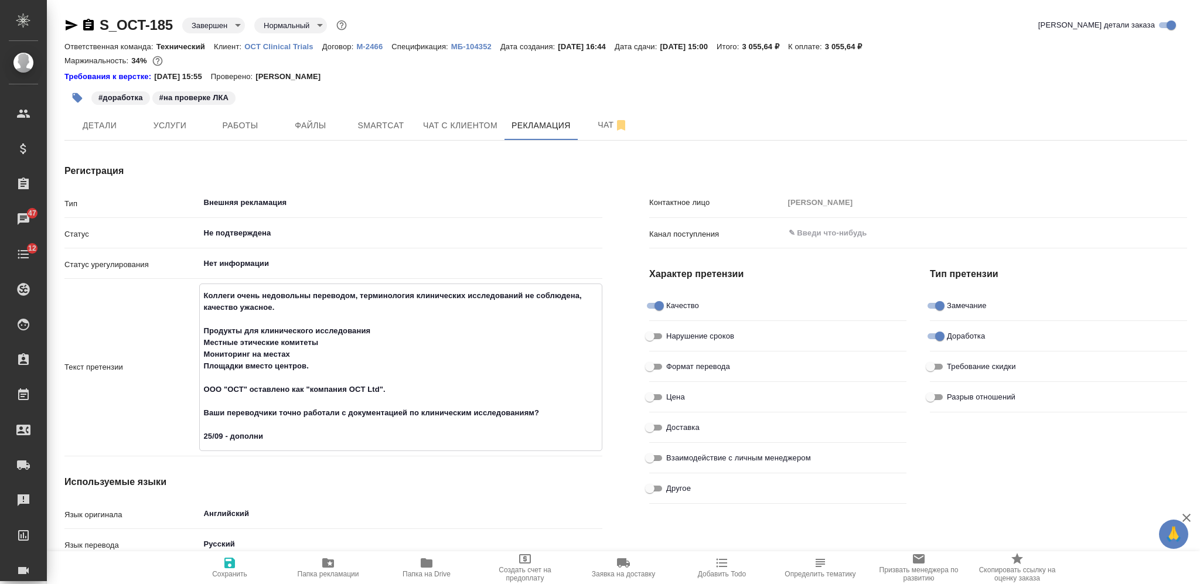
type textarea "x"
type textarea "Коллеги очень недовольны переводом, терминология клинических исследований не со…"
type textarea "x"
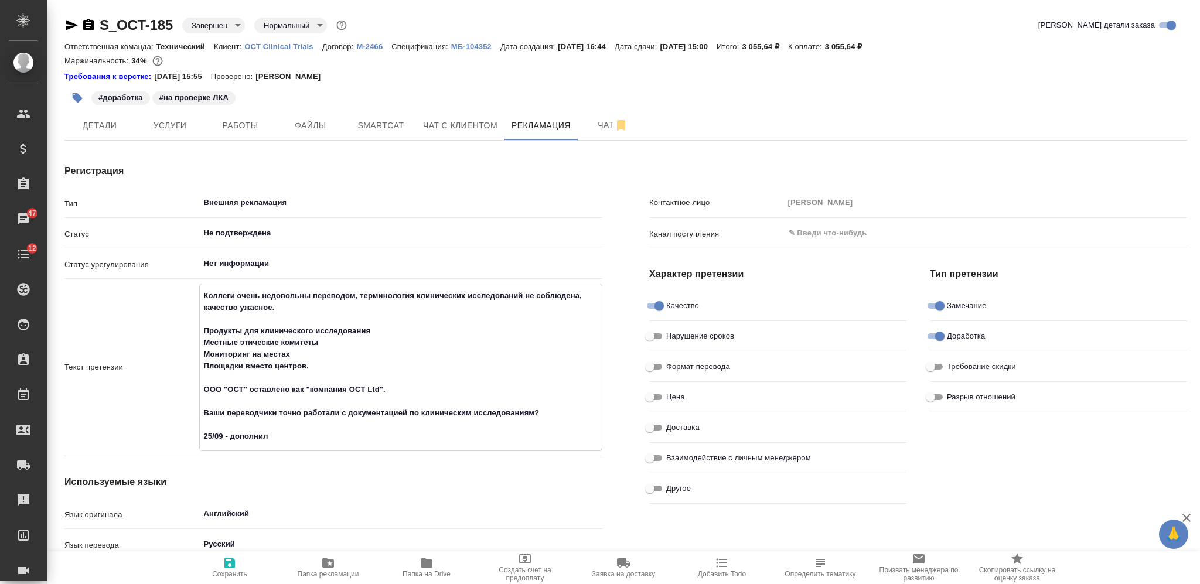
type textarea "x"
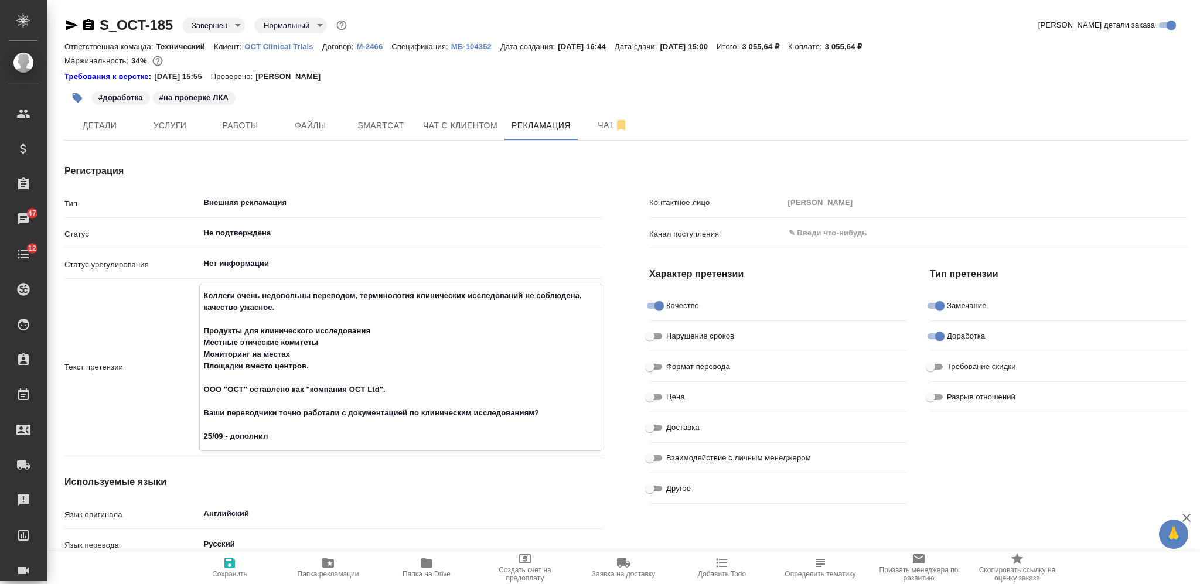
type textarea "x"
type textarea "Коллеги очень недовольны переводом, терминология клинических исследований не со…"
type textarea "x"
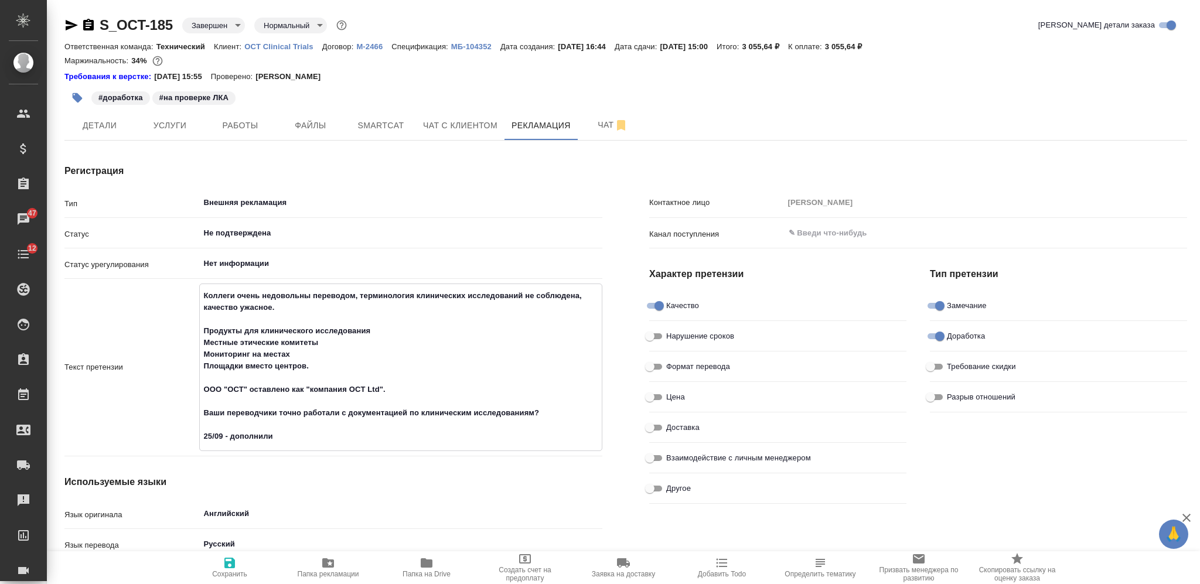
type textarea "x"
type textarea "Коллеги очень недовольны переводом, терминология клинических исследований не со…"
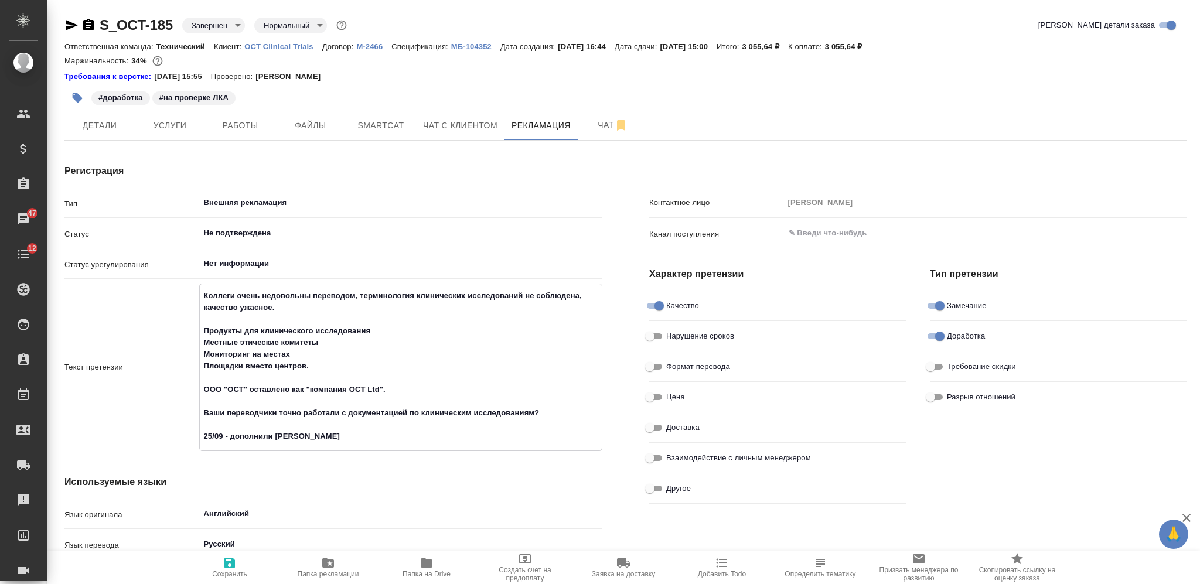
type textarea "x"
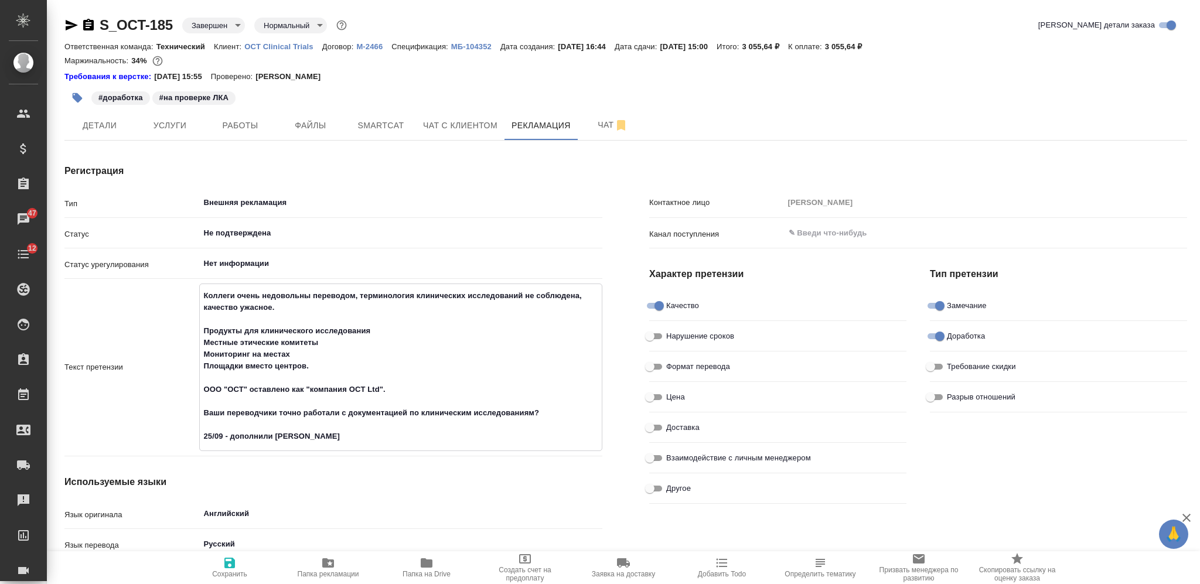
type textarea "x"
type textarea "Коллеги очень недовольны переводом, терминология клинических исследований не со…"
type textarea "x"
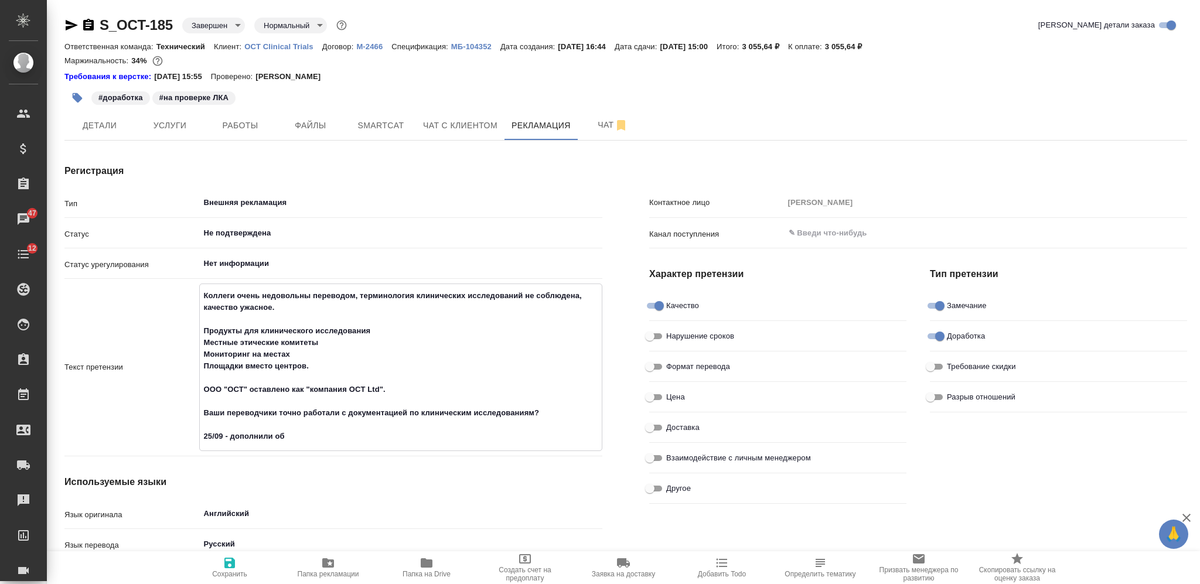
type textarea "x"
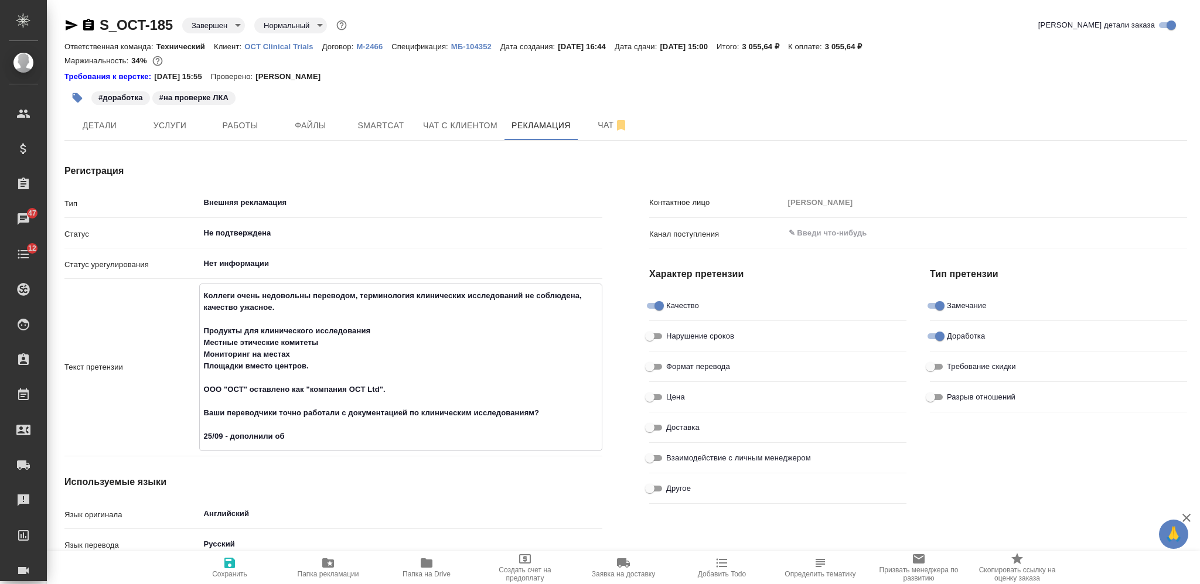
type textarea "Коллеги очень недовольны переводом, терминология клинических исследований не со…"
type textarea "x"
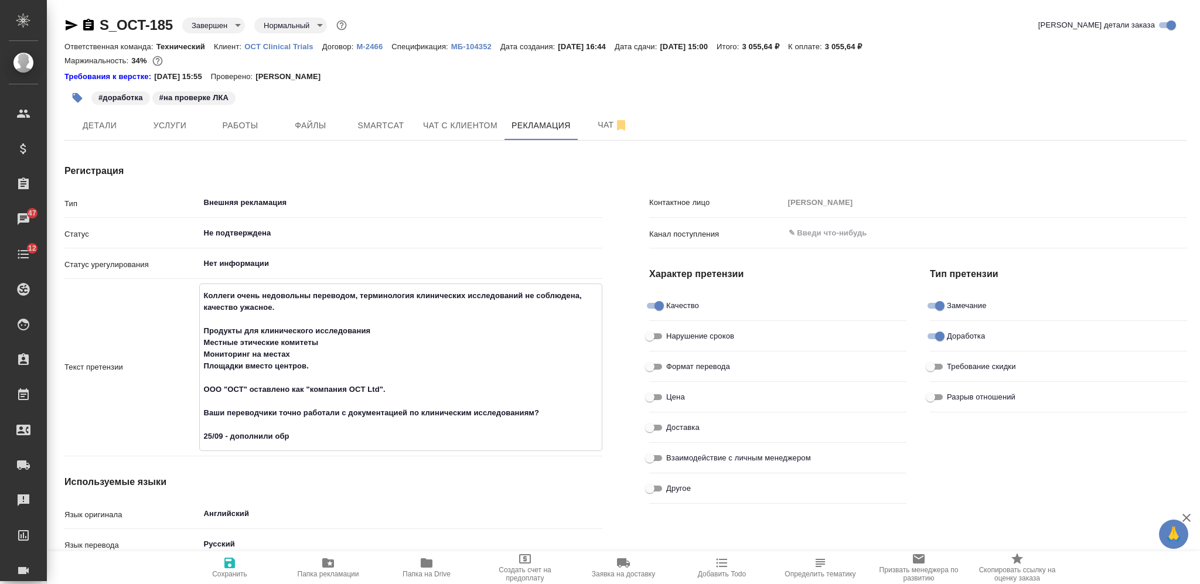
type textarea "x"
type textarea "Коллеги очень недовольны переводом, терминология клинических исследований не со…"
type textarea "x"
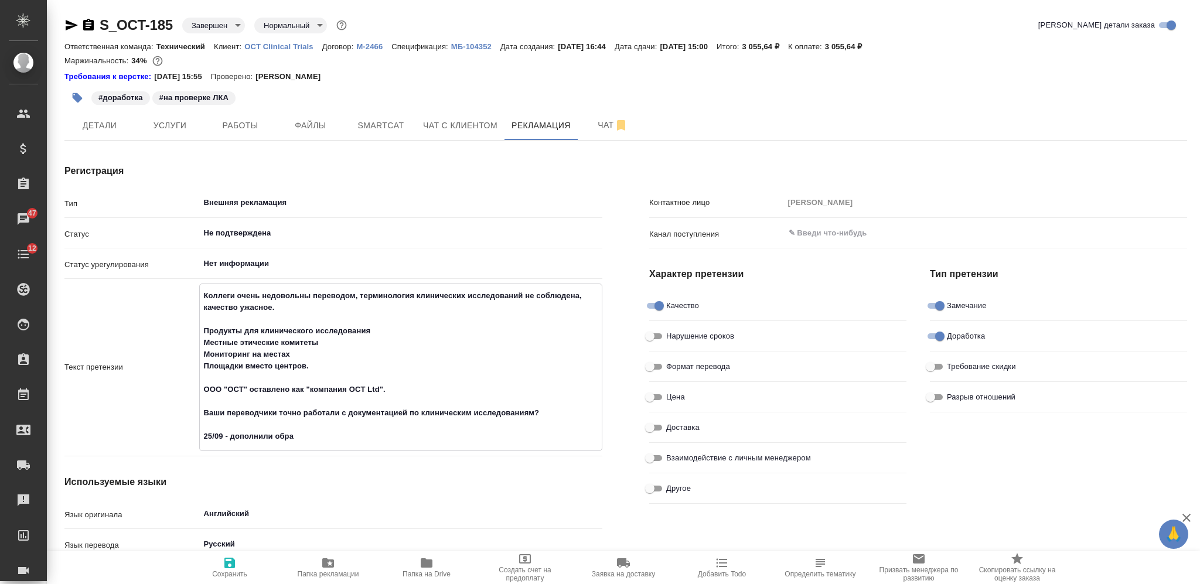
type textarea "x"
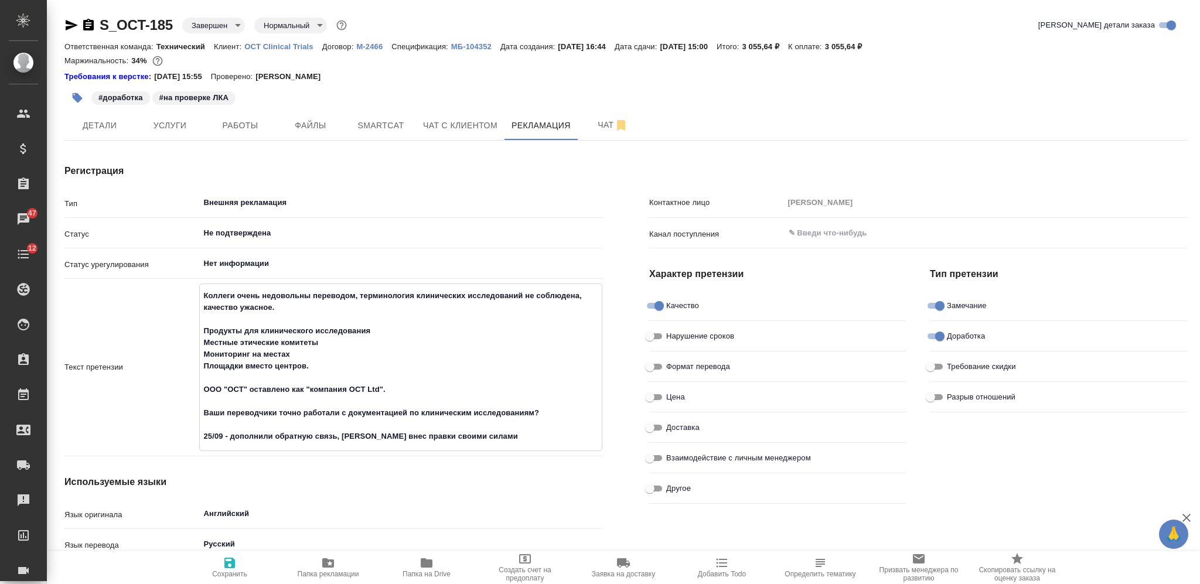
click at [223, 563] on icon "button" at bounding box center [230, 563] width 14 height 14
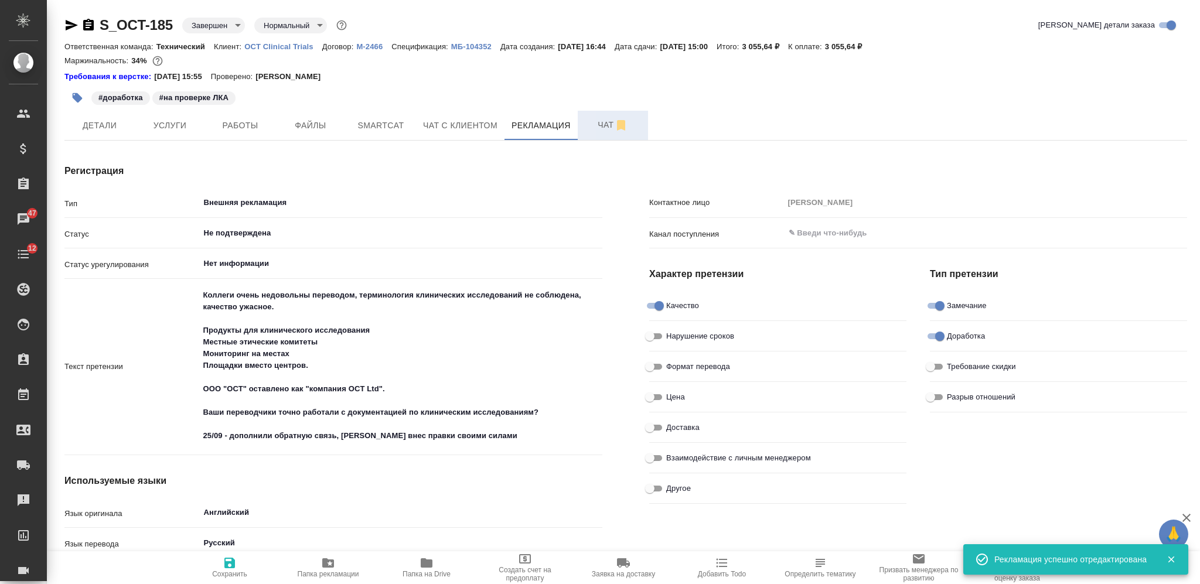
click at [593, 118] on span "Чат" at bounding box center [613, 125] width 56 height 15
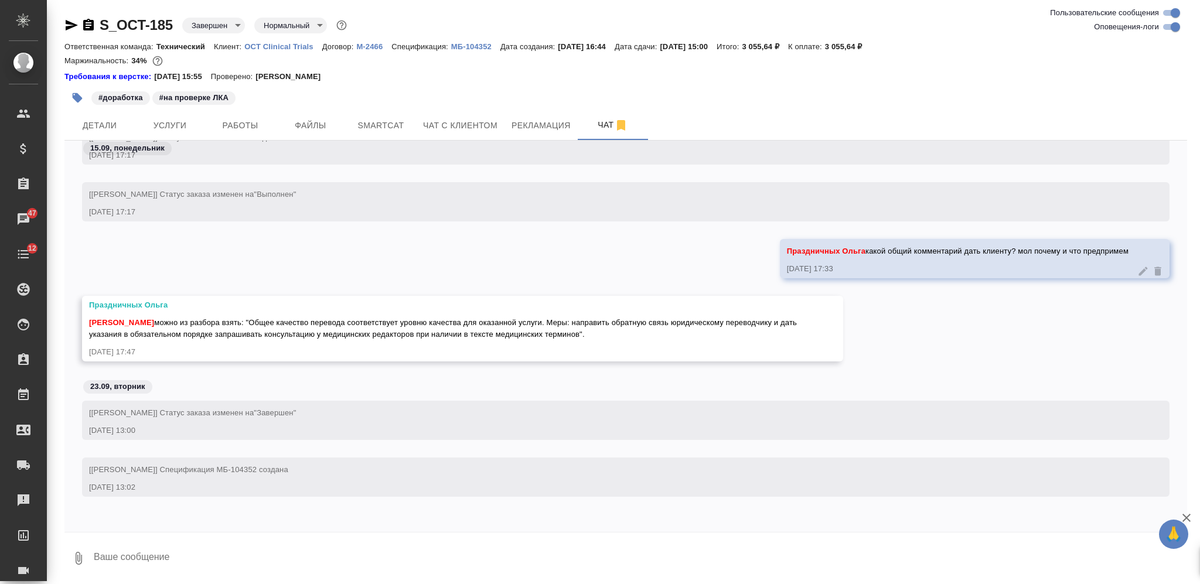
scroll to position [67973, 0]
click at [292, 552] on textarea at bounding box center [640, 559] width 1095 height 40
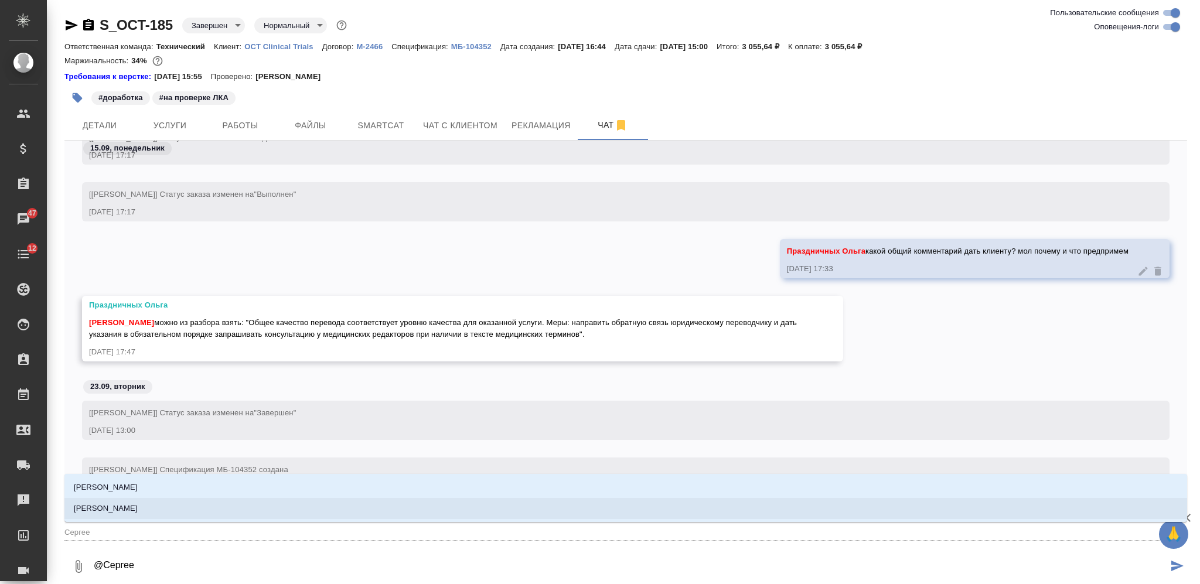
click at [294, 510] on li "Сергеева Анастасия" at bounding box center [625, 508] width 1123 height 21
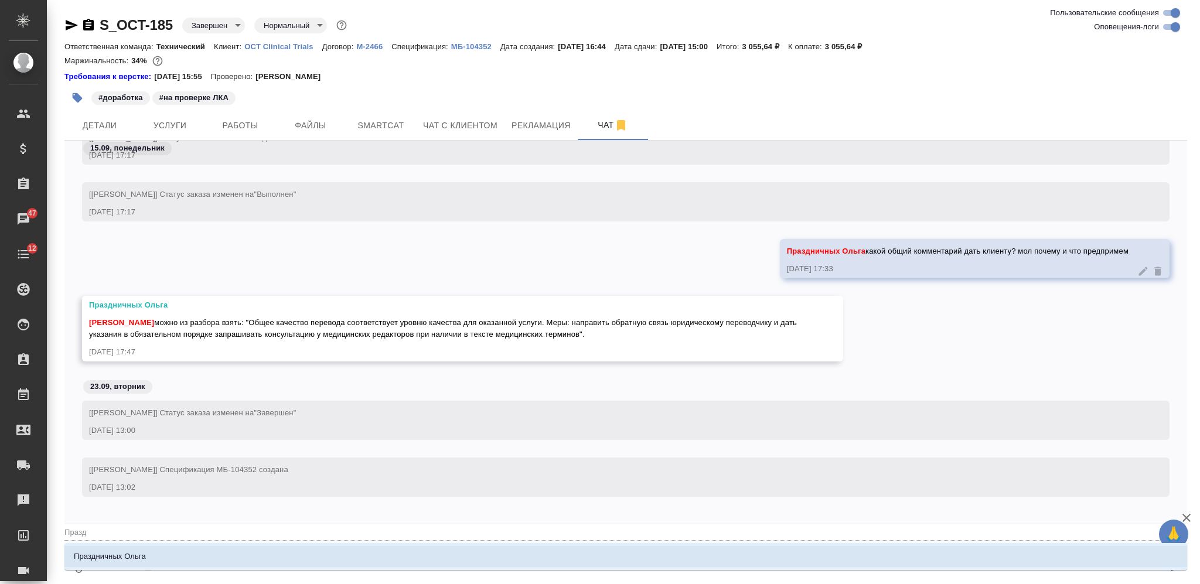
click at [386, 552] on li "Праздничных Ольга" at bounding box center [625, 556] width 1123 height 21
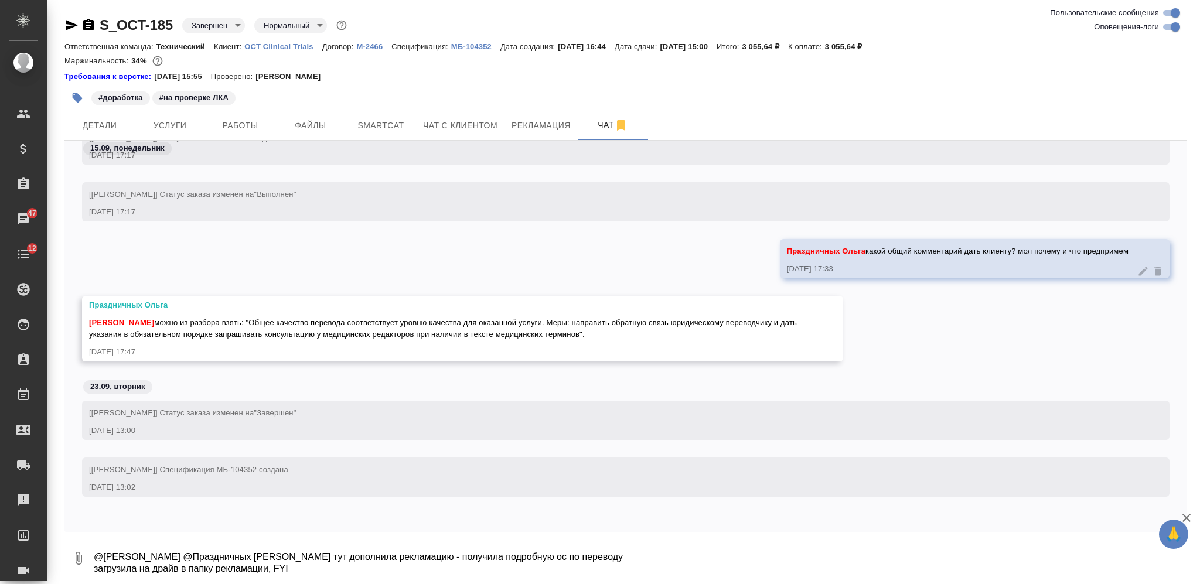
scroll to position [68063, 0]
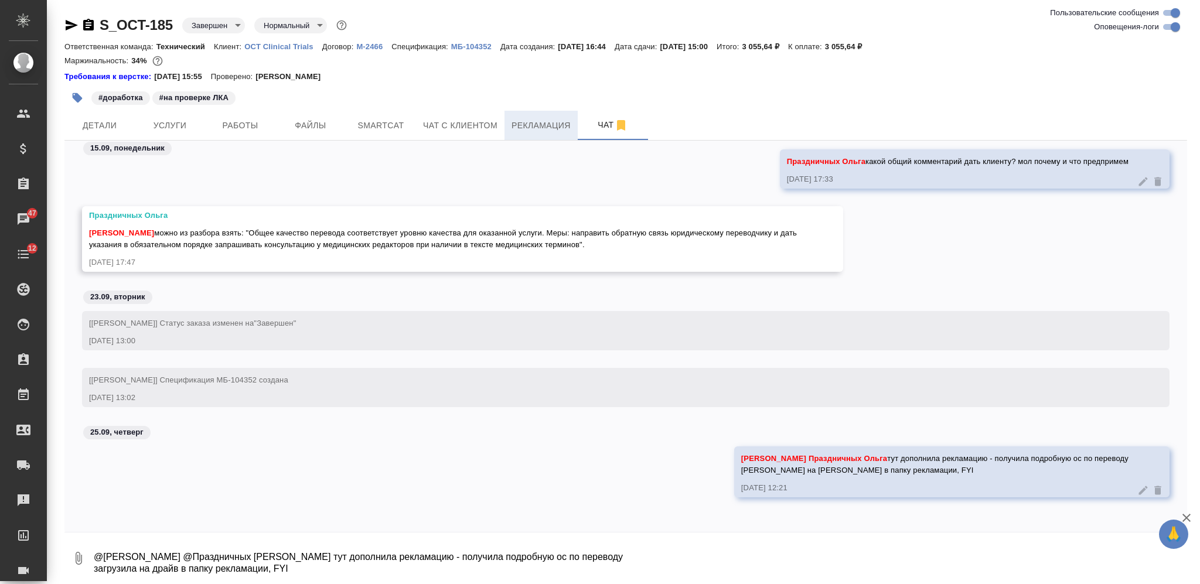
click at [539, 125] on span "Рекламация" at bounding box center [541, 125] width 59 height 15
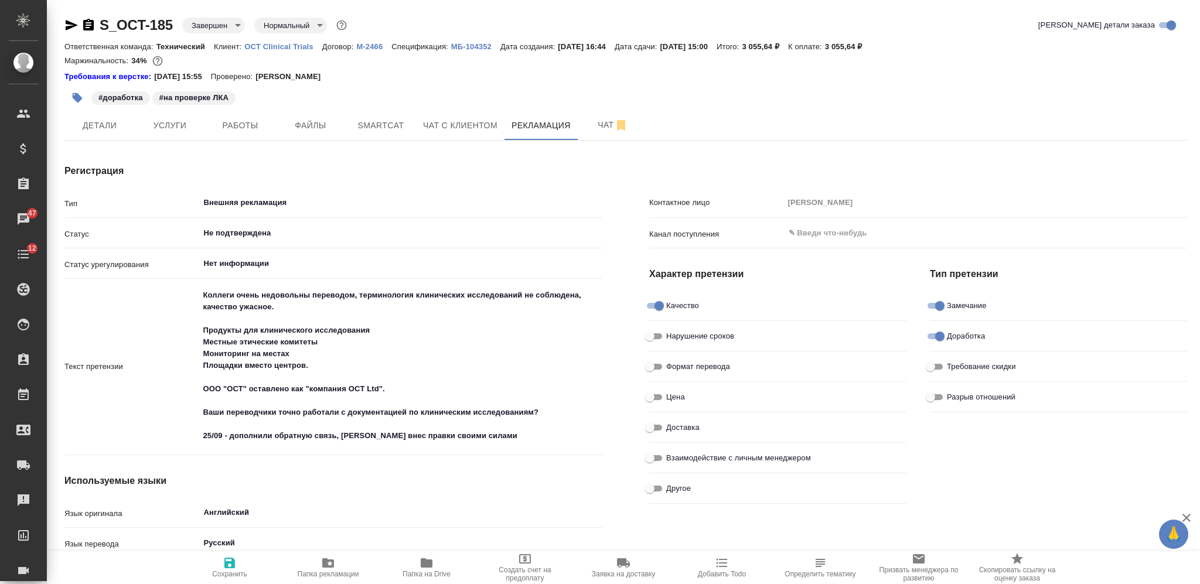
click at [491, 437] on textarea "Коллеги очень недовольны переводом, терминология клинических исследований не со…" at bounding box center [401, 365] width 404 height 161
paste textarea "https://drive.awatera.com/f/10365495"
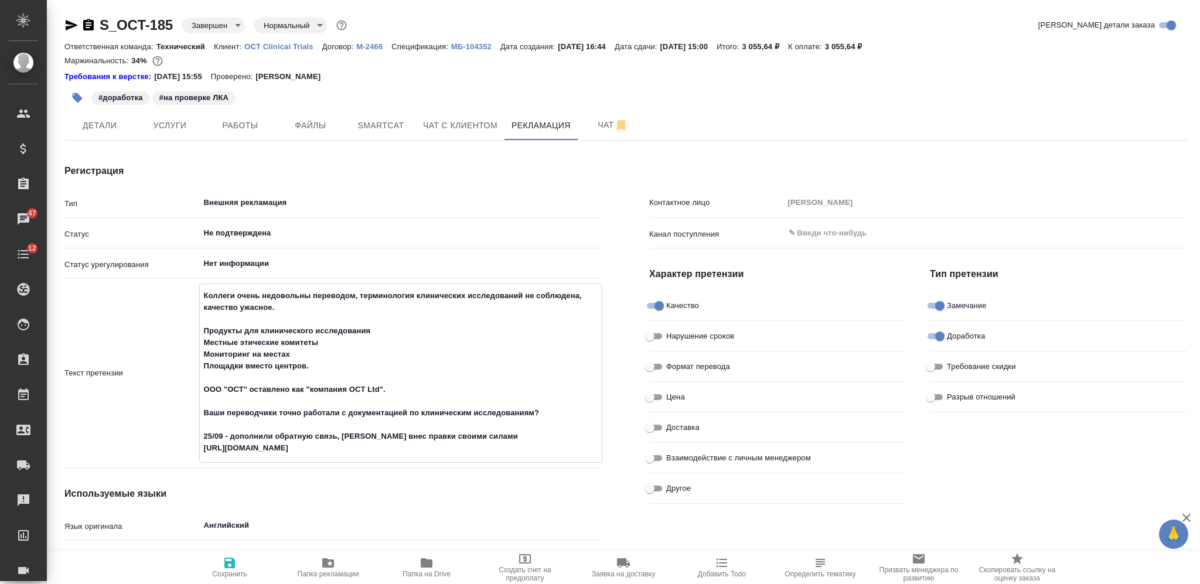
click at [222, 564] on span "Сохранить" at bounding box center [230, 567] width 84 height 22
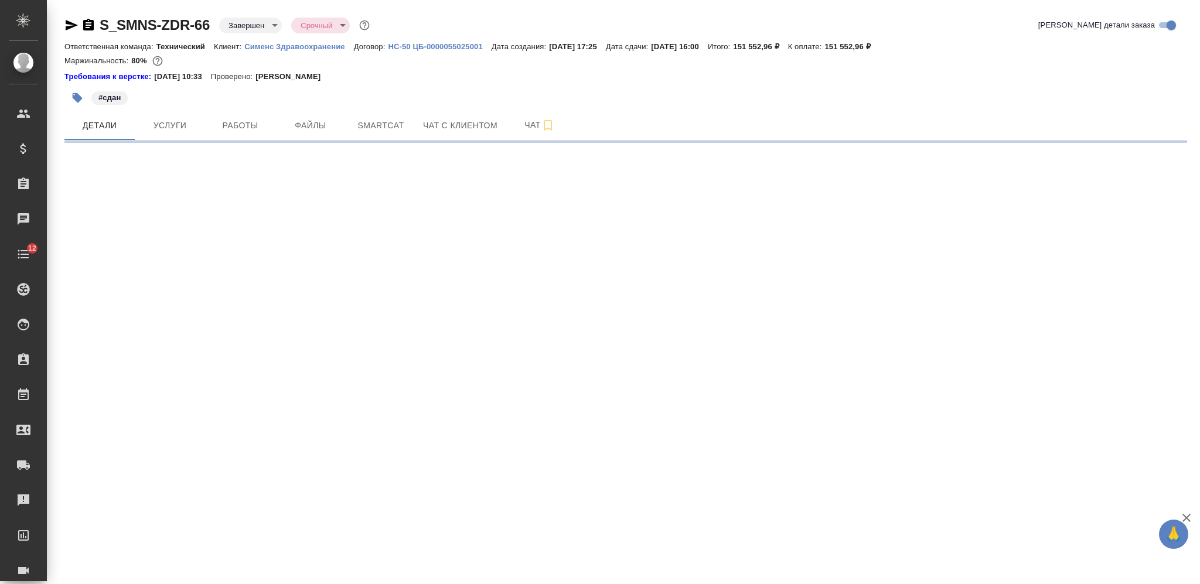
select select "RU"
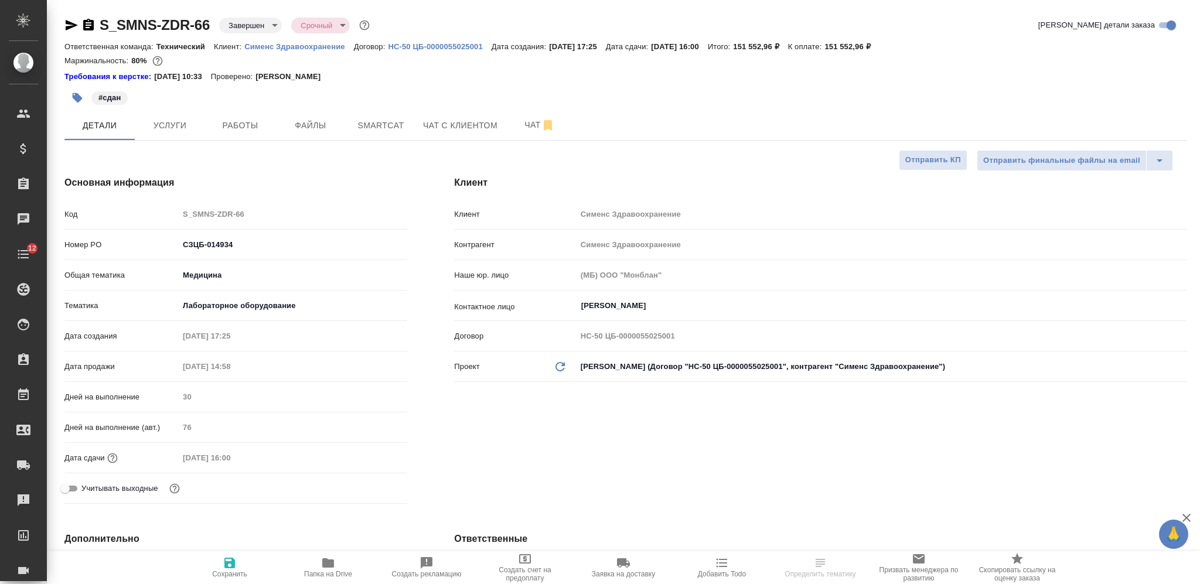
type textarea "x"
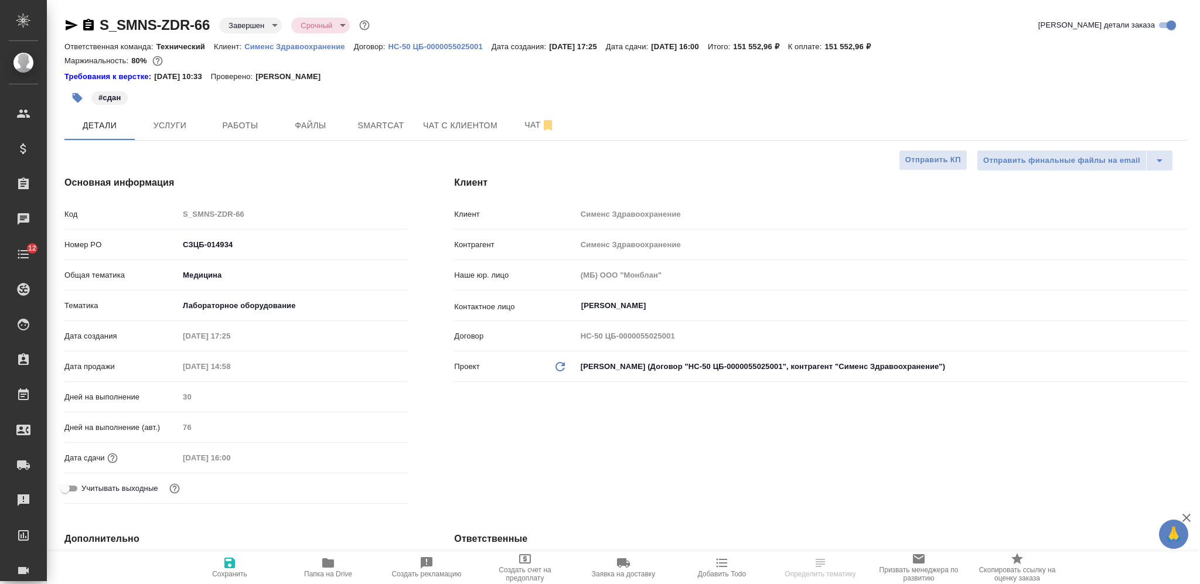
type textarea "x"
select select "RU"
type textarea "x"
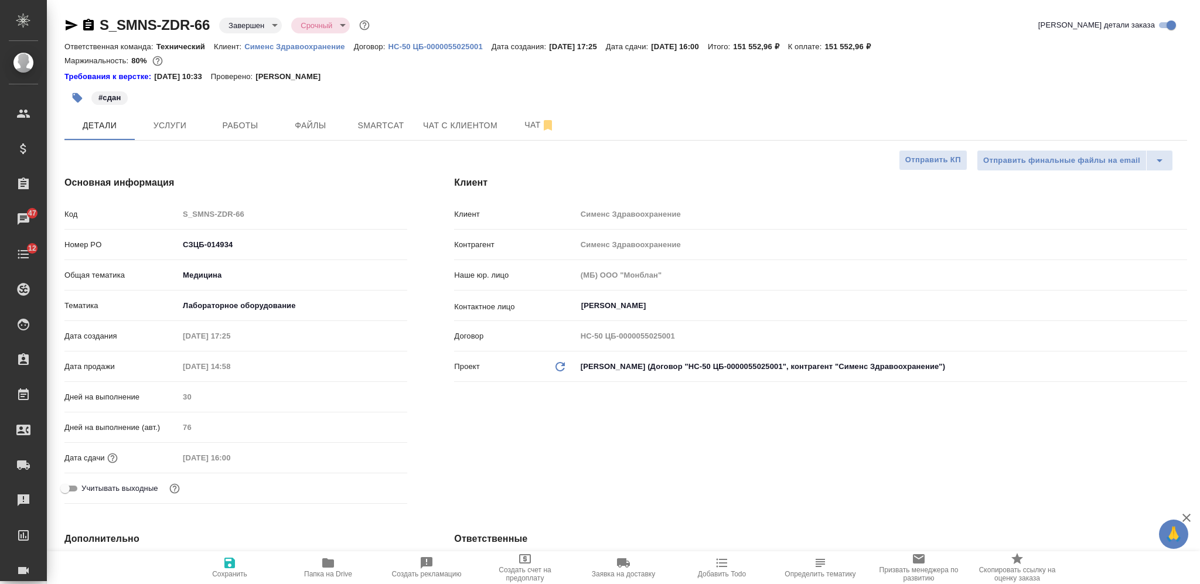
type textarea "x"
click at [188, 132] on span "Услуги" at bounding box center [170, 125] width 56 height 15
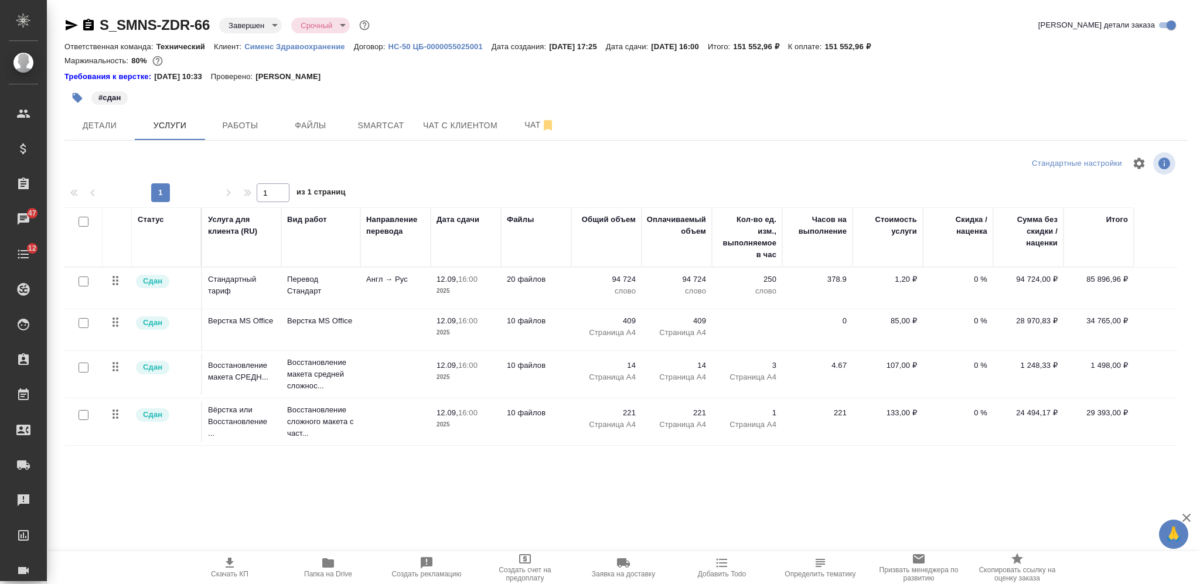
click at [846, 520] on div ".cls-1 fill:#fff; AWATERA Nikiforova Valeria Клиенты Спецификации Заказы 47 Чат…" at bounding box center [600, 292] width 1200 height 584
click at [982, 90] on div "#сдан" at bounding box center [625, 98] width 1123 height 26
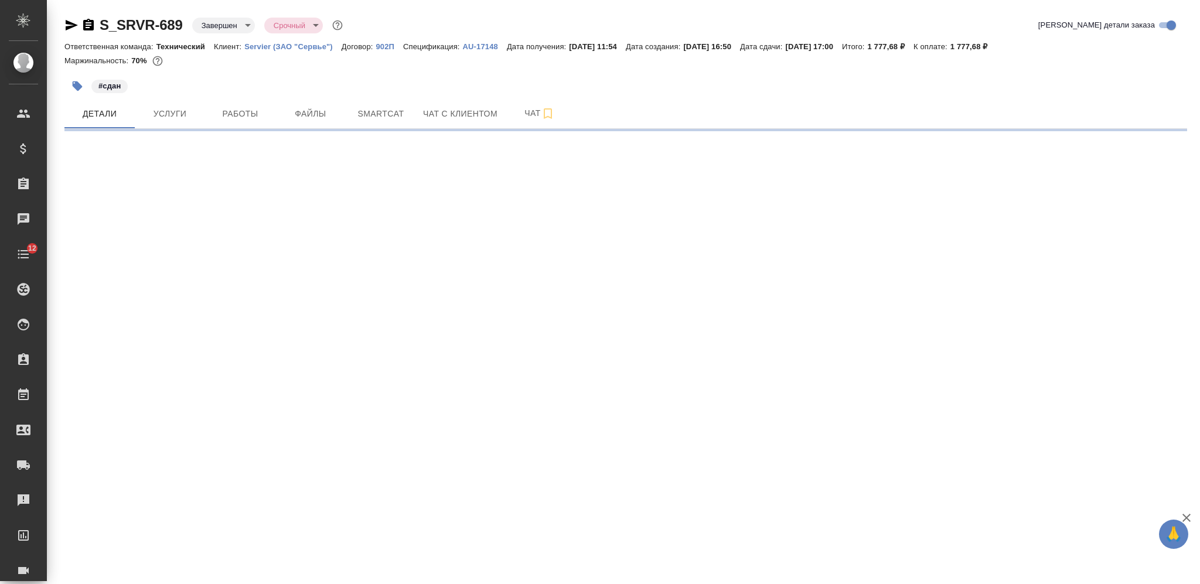
select select "RU"
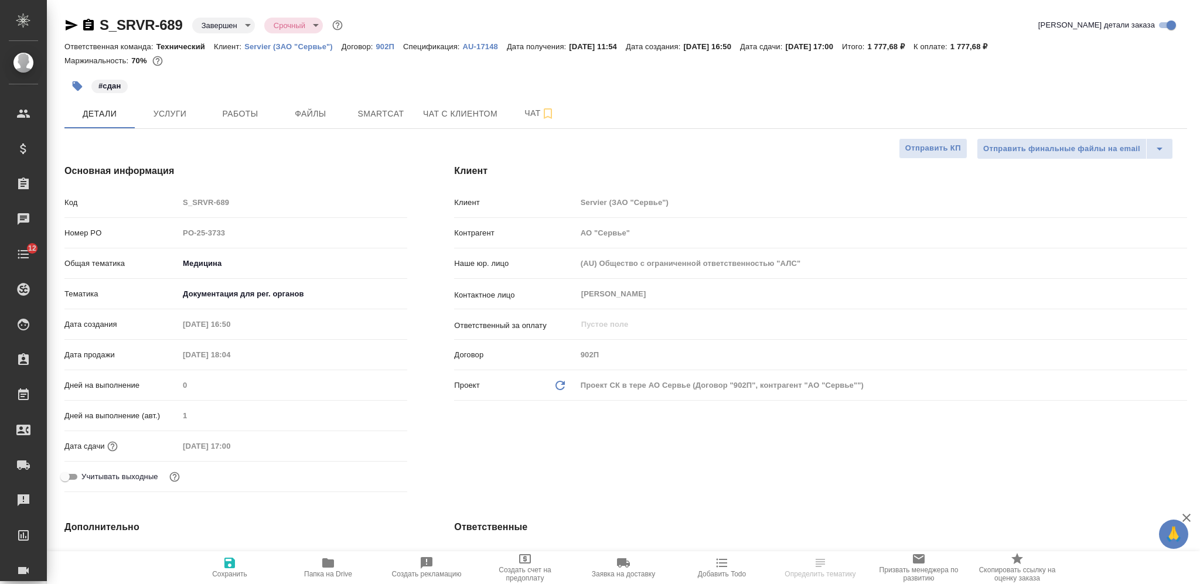
type textarea "x"
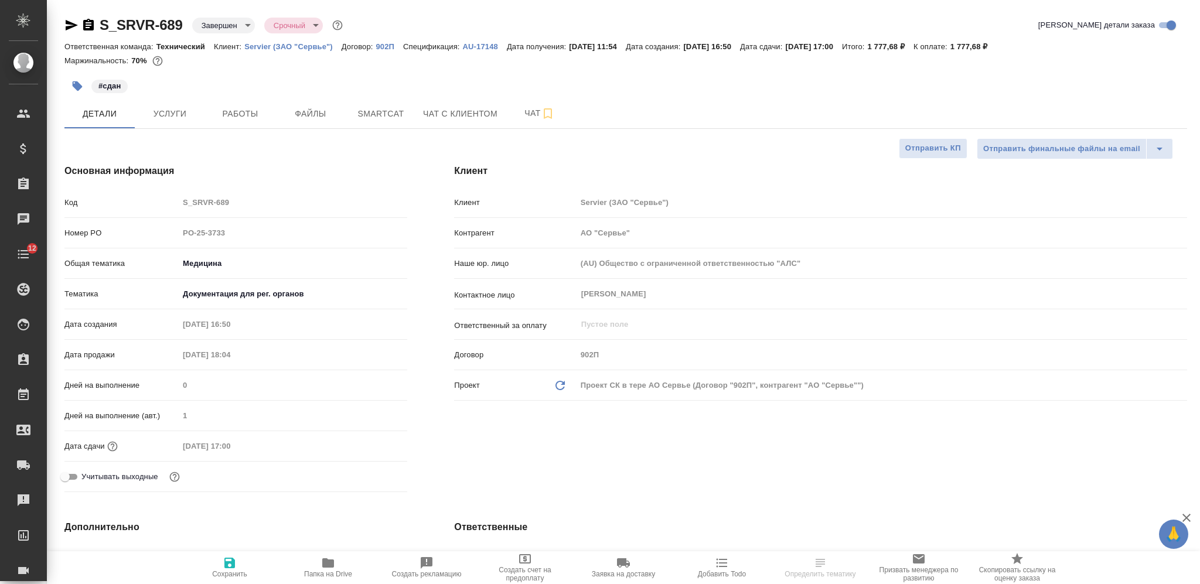
type textarea "x"
click at [295, 45] on p "Servier (ЗАО "Сервье")" at bounding box center [292, 46] width 97 height 9
type textarea "x"
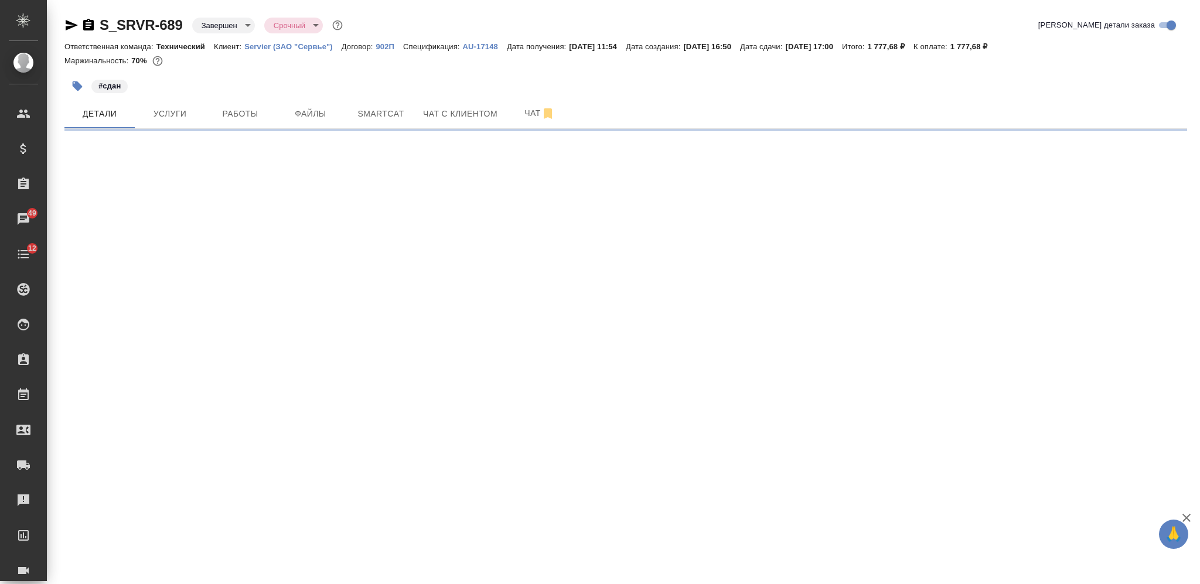
select select "RU"
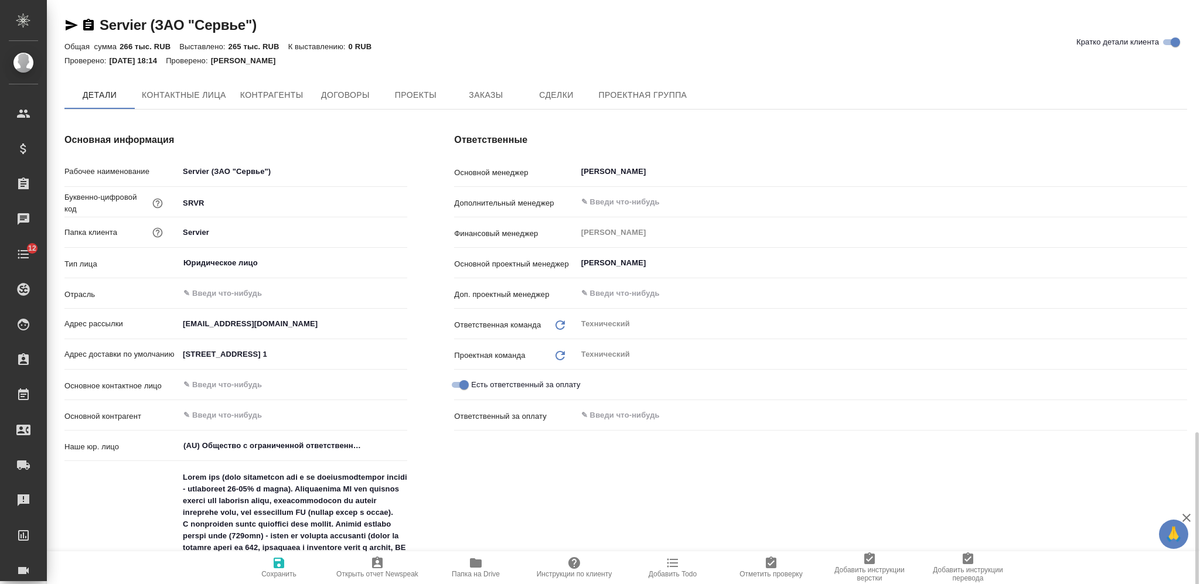
scroll to position [390, 0]
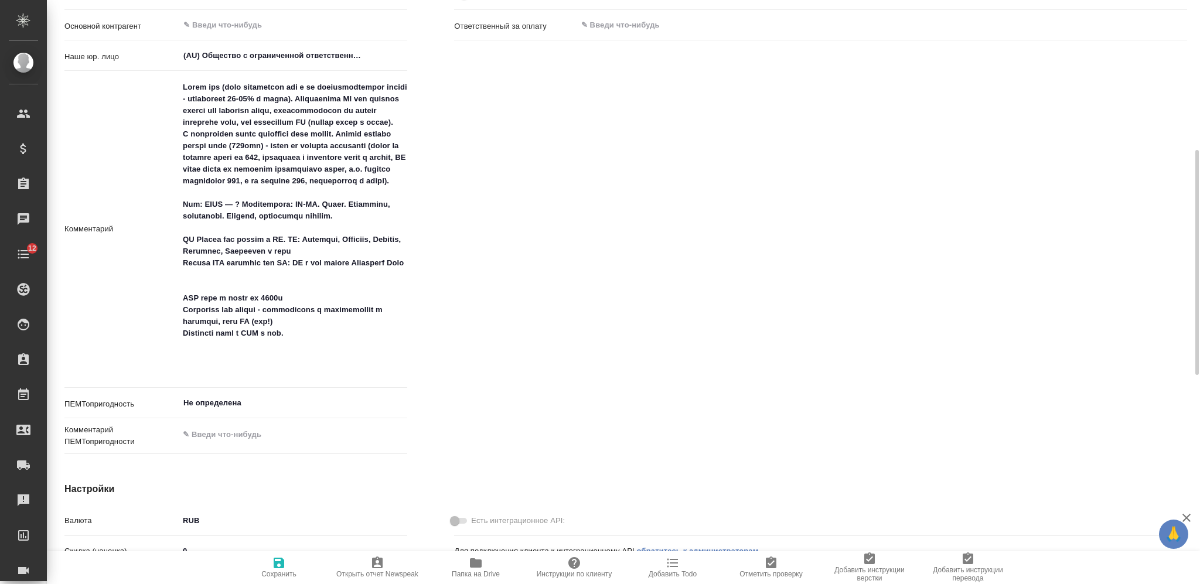
type textarea "x"
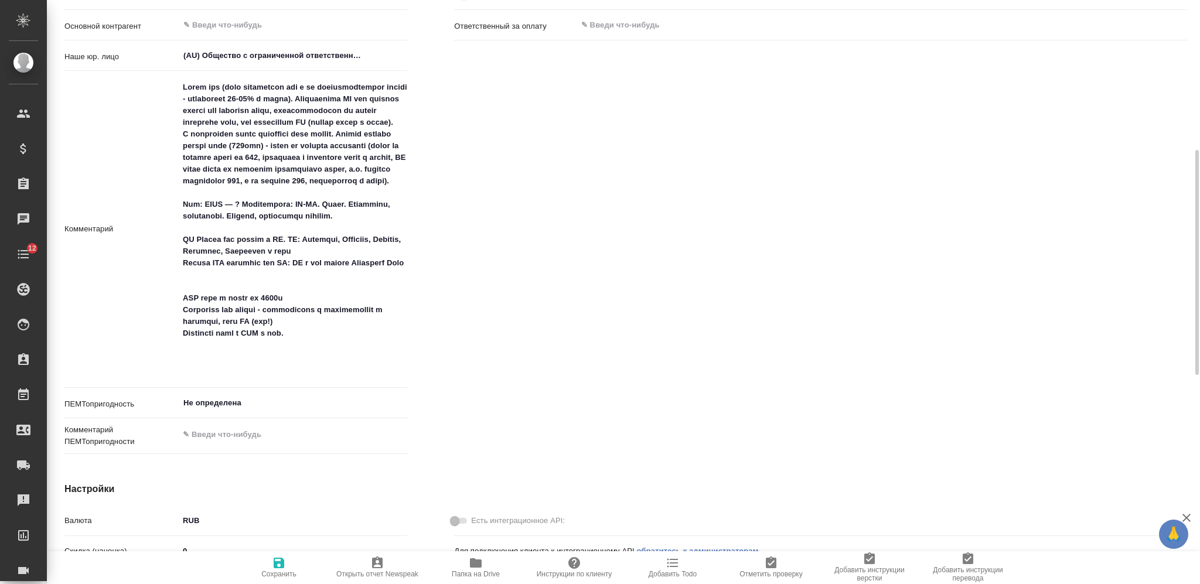
click at [304, 372] on textarea at bounding box center [293, 227] width 229 height 301
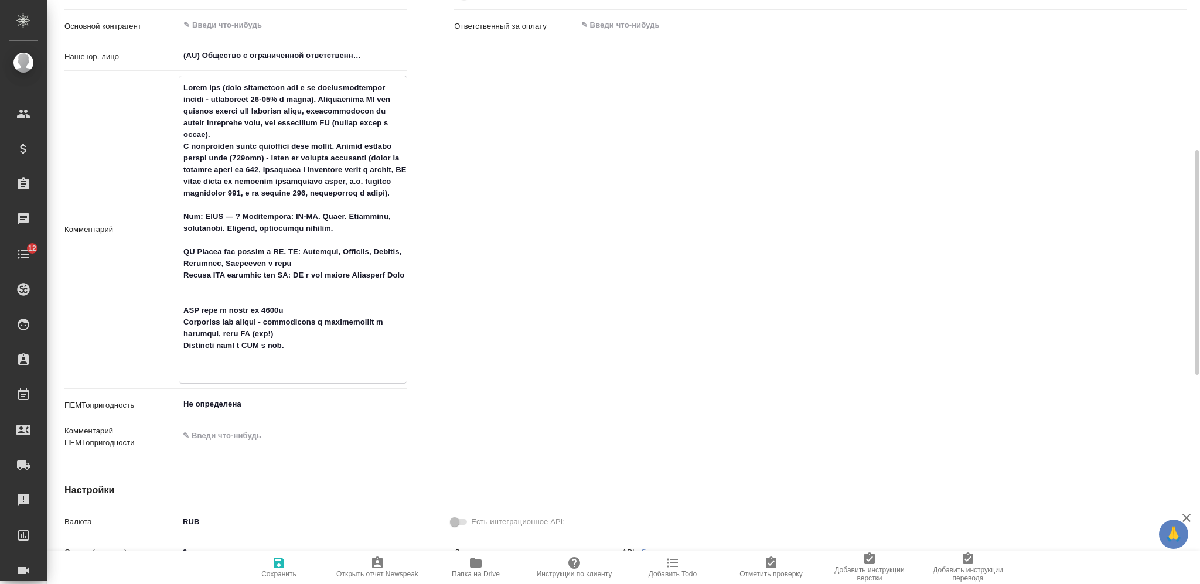
type textarea "Lorem ips (dolo sitametcon adi e se doeiusmodtempor incidi - utlaboreet 29-88% …"
type textarea "x"
type textarea "Lorem ips (dolo sitametcon adi e se doeiusmodtempor incidi - utlaboreet 65-18% …"
type textarea "x"
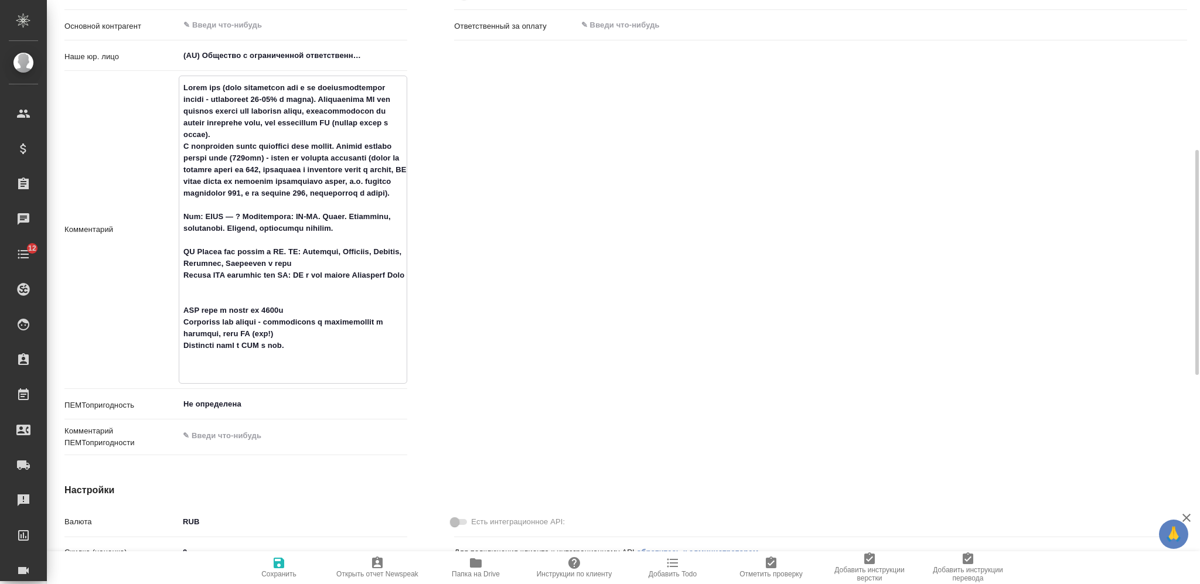
type textarea "x"
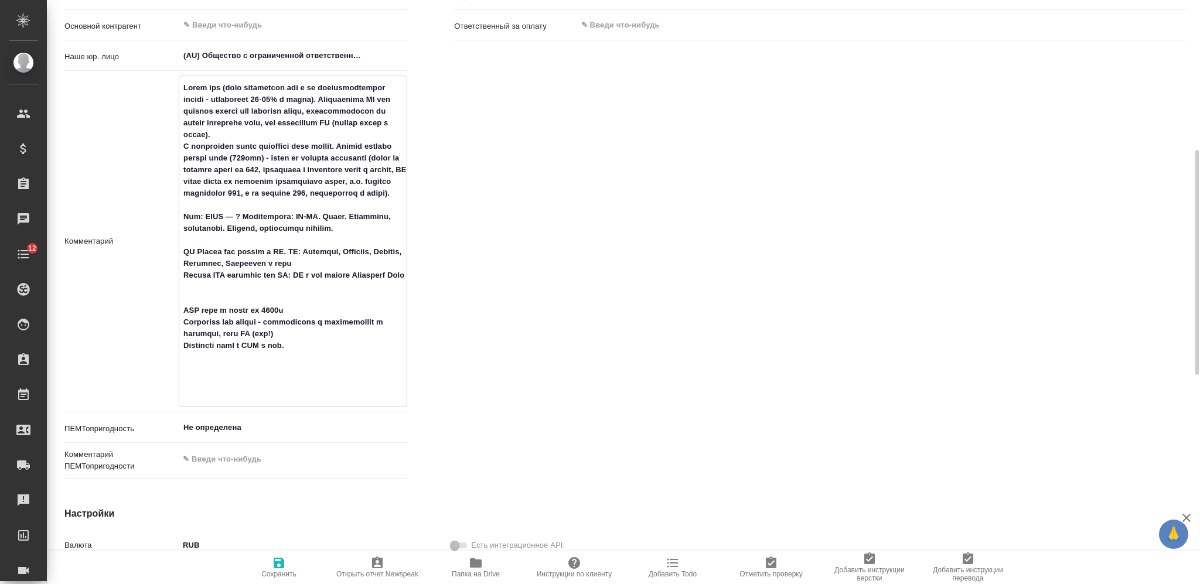
type textarea "Lorem ips (dolo sitametcon adi e se doeiusmodtempor incidi - utlaboreet 70-40% …"
type textarea "x"
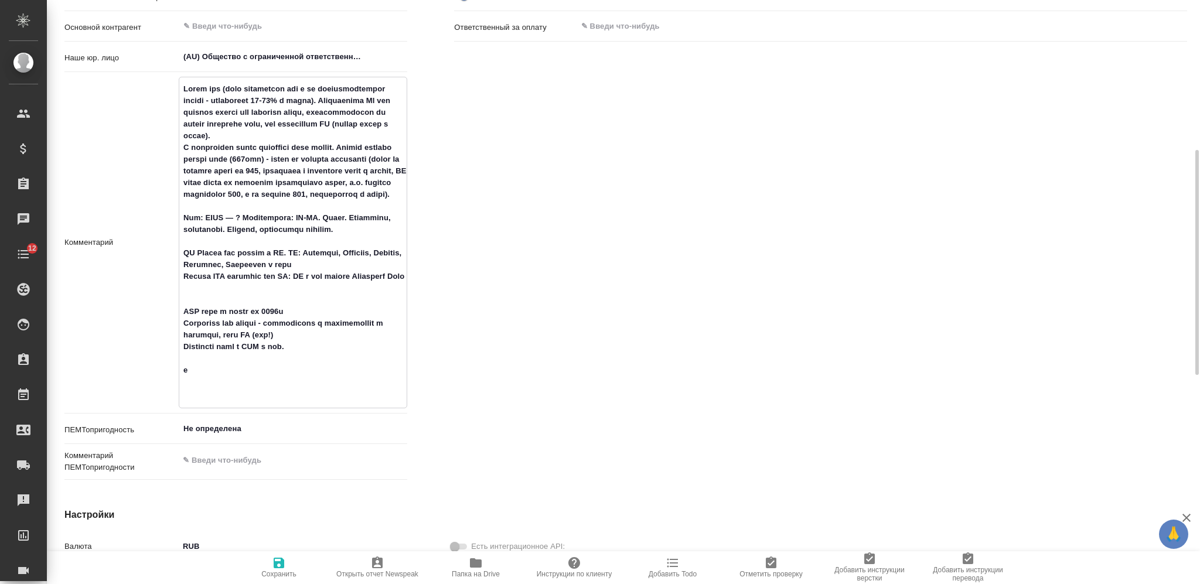
type textarea "Lorem ips (dolo sitametcon adi e se doeiusmodtempor incidi - utlaboreet 07-92% …"
type textarea "x"
type textarea "Lorem ips (dolo sitametcon adi e se doeiusmodtempor incidi - utlaboreet 21-67% …"
type textarea "x"
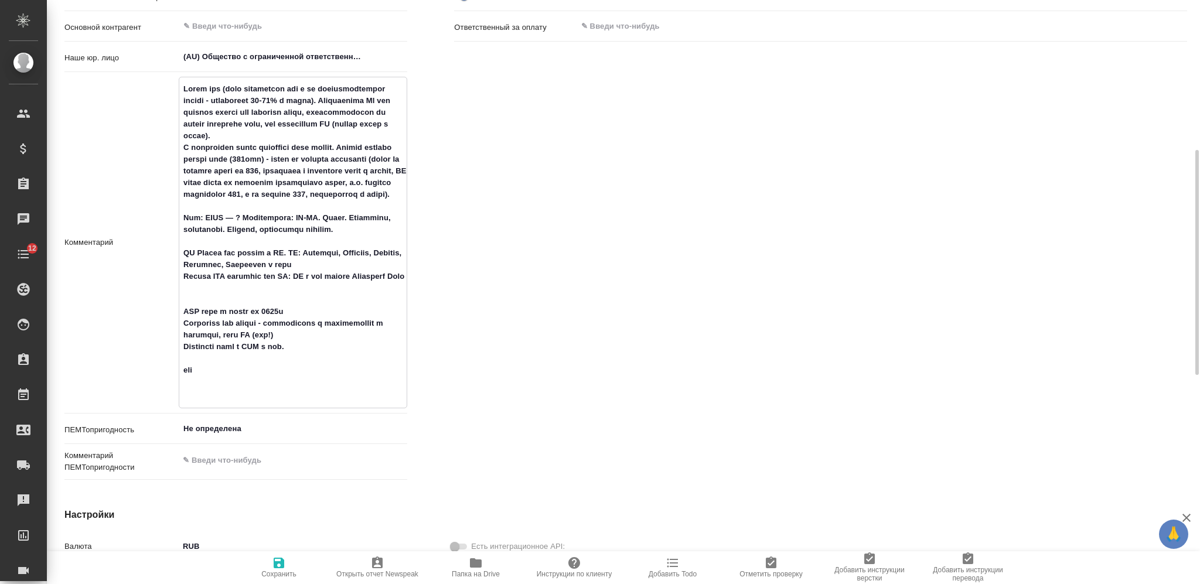
type textarea "x"
type textarea "Lorem ips (dolo sitametcon adi e se doeiusmodtempor incidi - utlaboreet 24-27% …"
type textarea "x"
type textarea "Lorem ips (dolo sitametcon adi e se doeiusmodtempor incidi - utlaboreet 91-55% …"
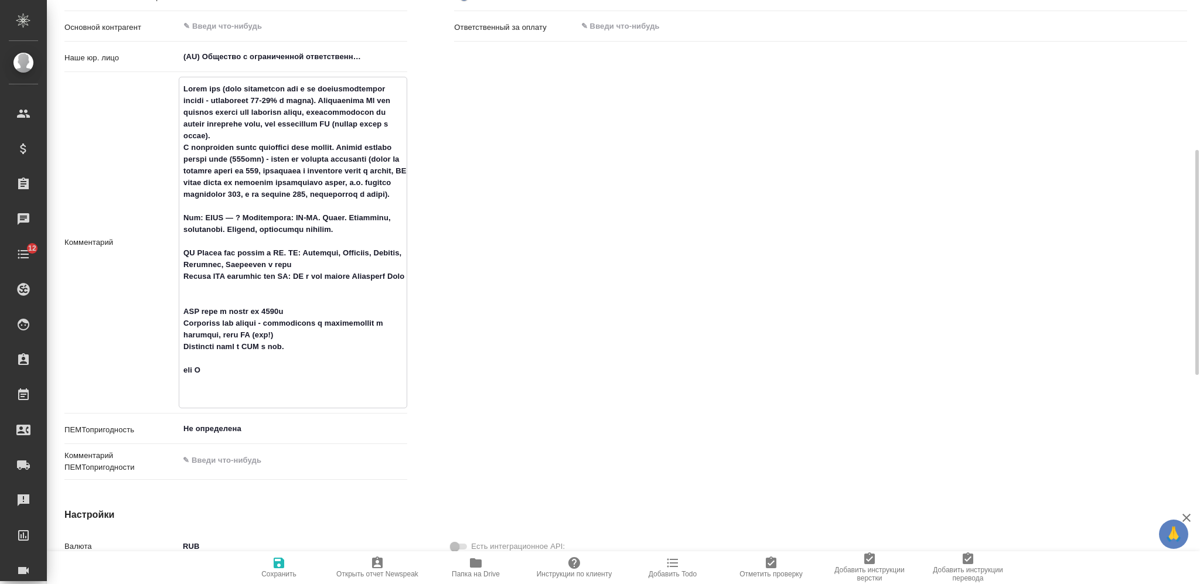
type textarea "x"
type textarea "Lorem ips (dolo sitametcon adi e se doeiusmodtempor incidi - utlaboreet 17-35% …"
type textarea "x"
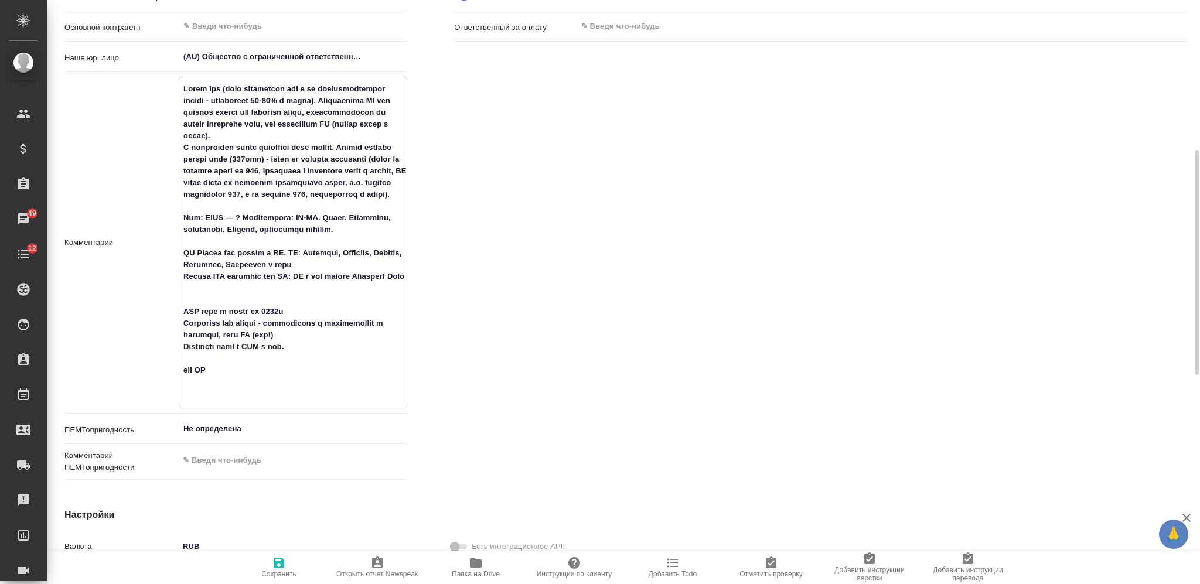
type textarea "Lorem ips (dolo sitametcon adi e se doeiusmodtempor incidi - utlaboreet 38-69% …"
type textarea "x"
type textarea "Lorem ips (dolo sitametcon adi e se doeiusmodtempor incidi - utlaboreet 78-06% …"
type textarea "x"
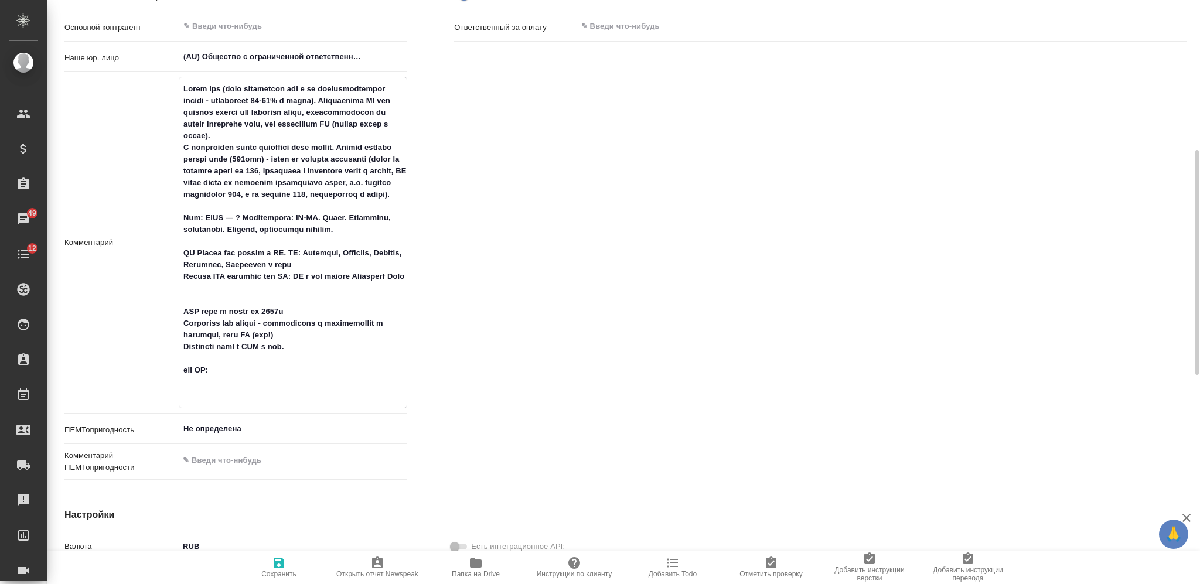
type textarea "x"
paste textarea "При подготовке переводов описания нежелательных реакций просим использовать мед…"
type textarea "Lorem ips (dolo sitametcon adi e se doeiusmodtempor incidi - utlaboreet 23-19% …"
type textarea "x"
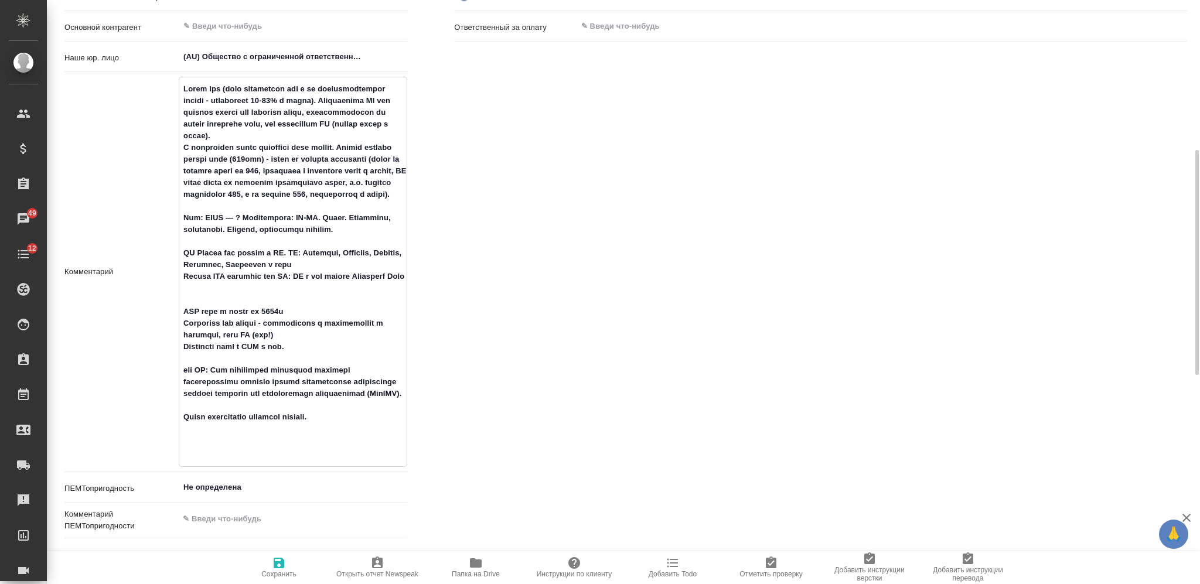
click at [186, 440] on textarea at bounding box center [292, 270] width 227 height 383
type textarea "Lorem ips (dolo sitametcon adi e se doeiusmodtempor incidi - utlaboreet 23-19% …"
type textarea "x"
type textarea "Lorem ips (dolo sitametcon adi e se doeiusmodtempor incidi - utlaboreet 23-19% …"
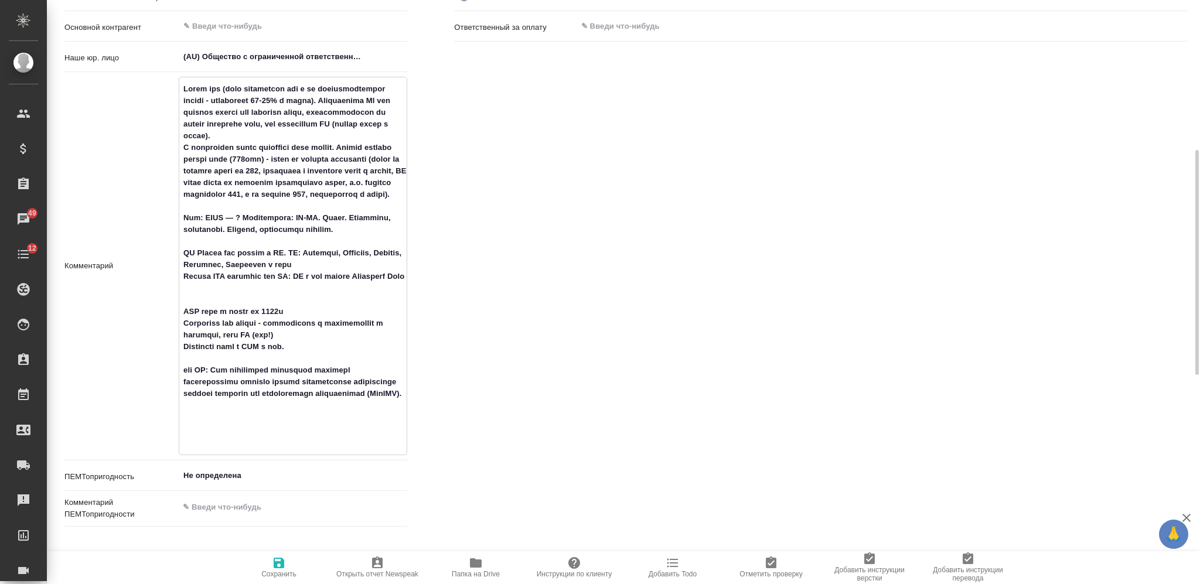
click at [280, 565] on icon "button" at bounding box center [279, 563] width 11 height 11
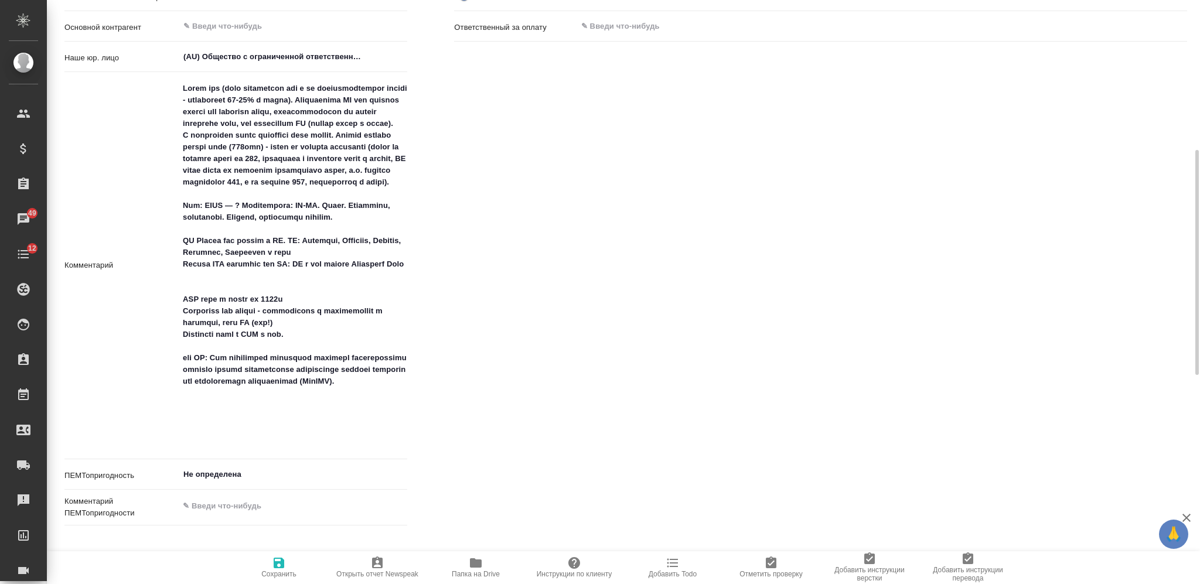
type textarea "x"
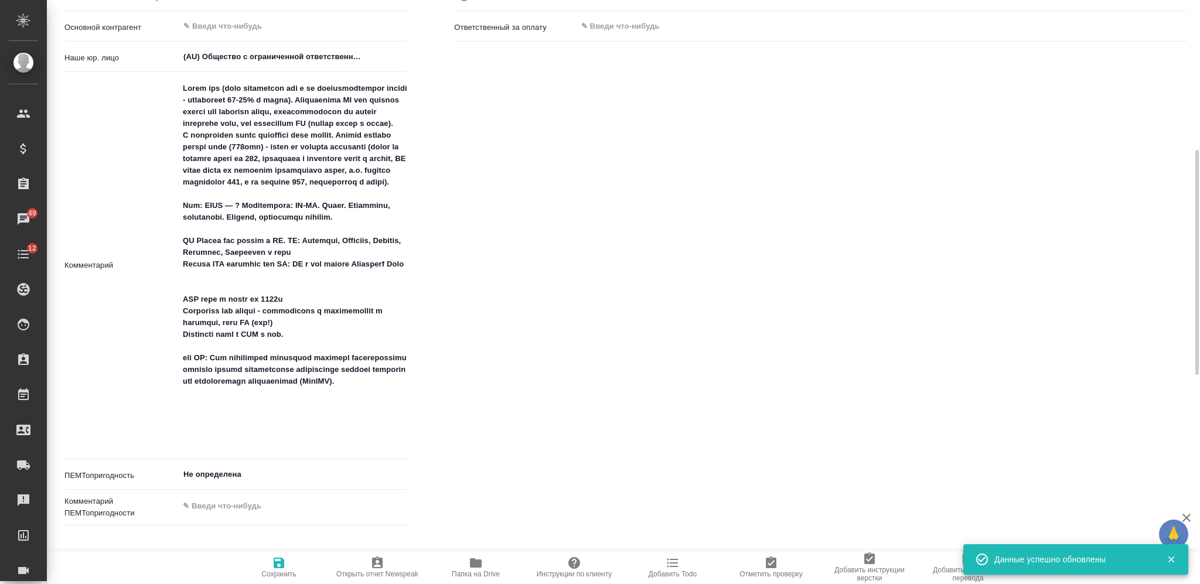
type textarea "x"
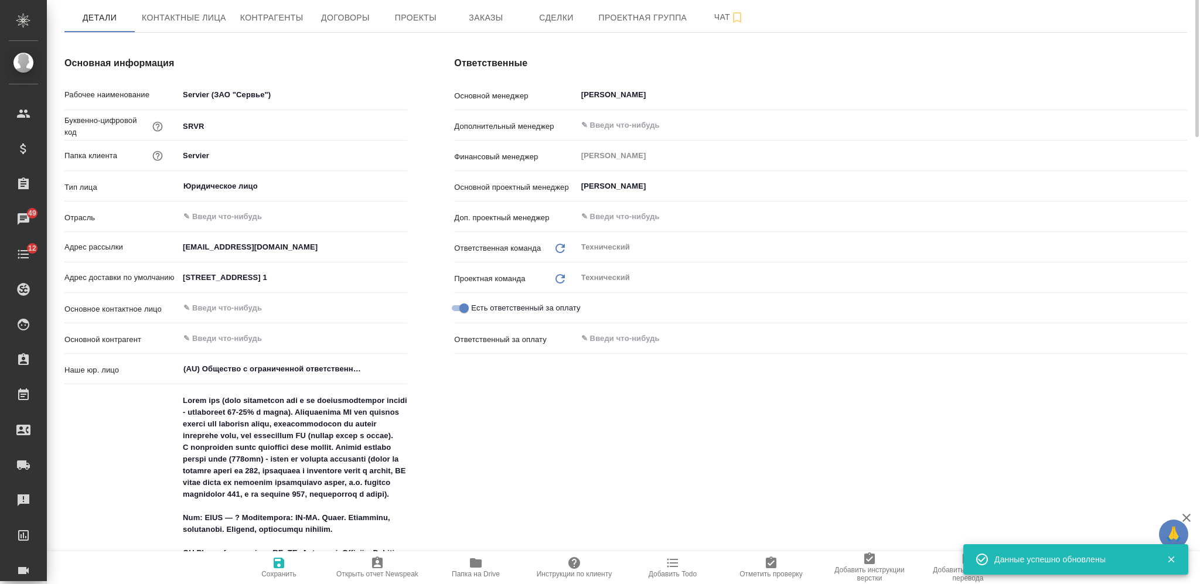
scroll to position [0, 0]
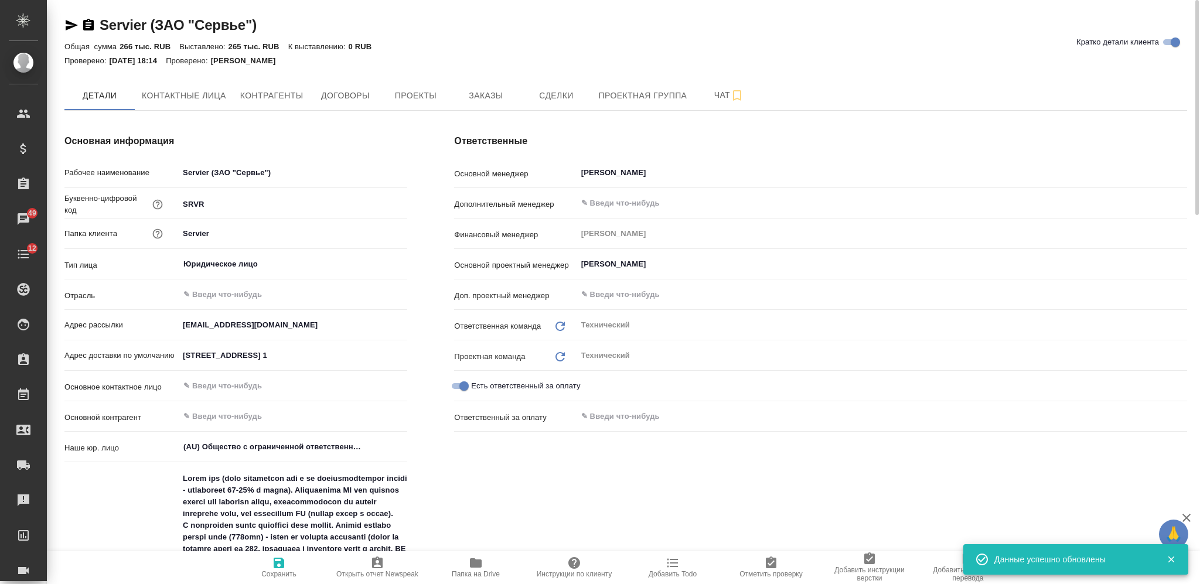
click at [68, 23] on icon "button" at bounding box center [72, 25] width 12 height 11
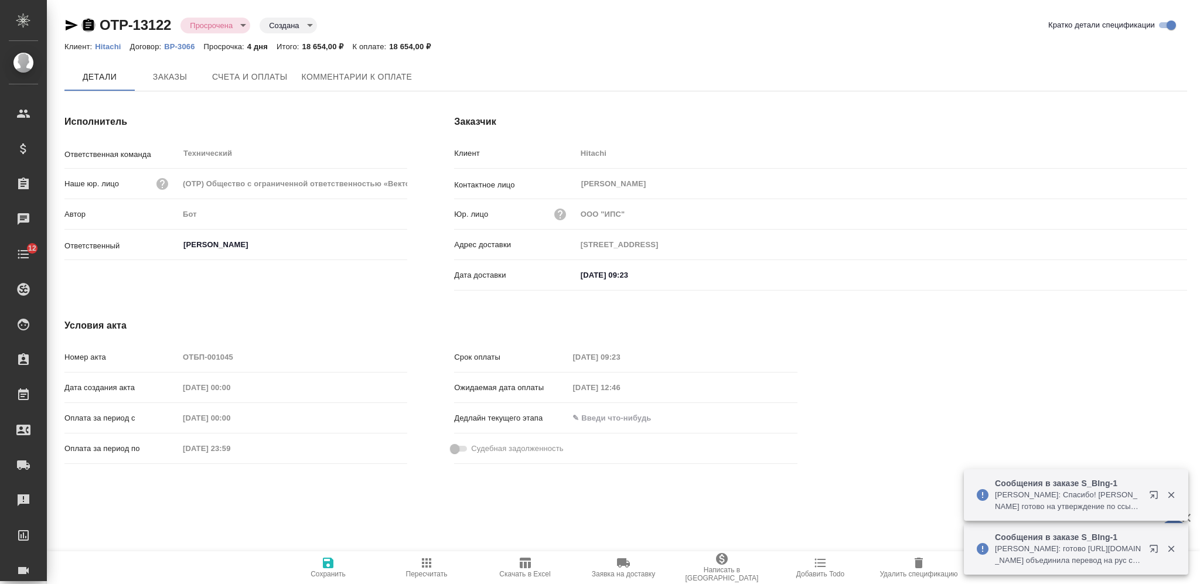
click at [87, 21] on icon "button" at bounding box center [88, 25] width 11 height 12
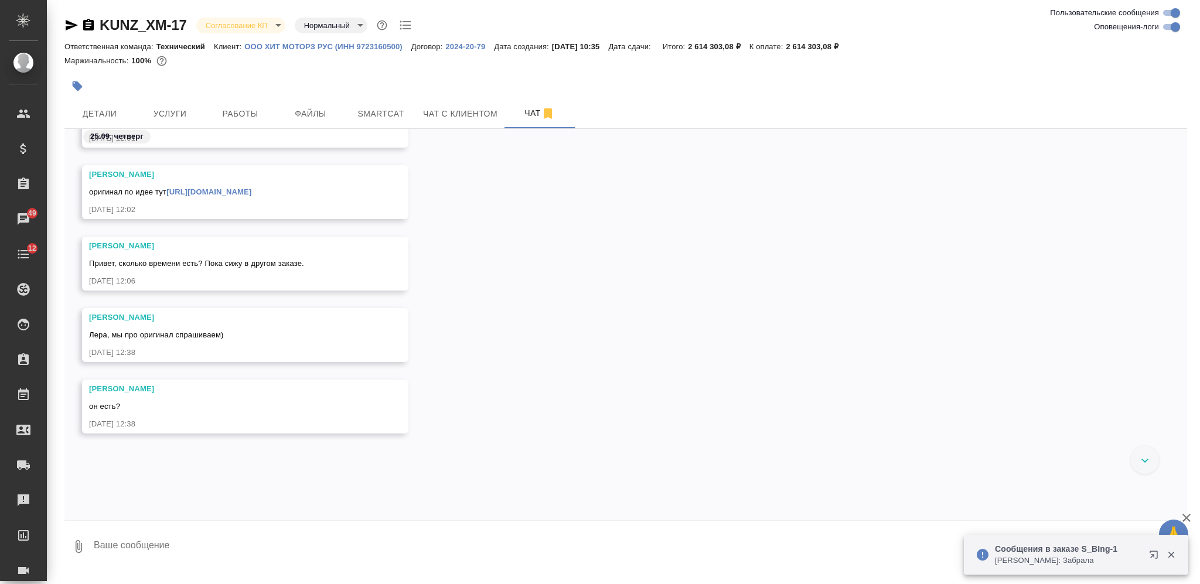
scroll to position [12915, 0]
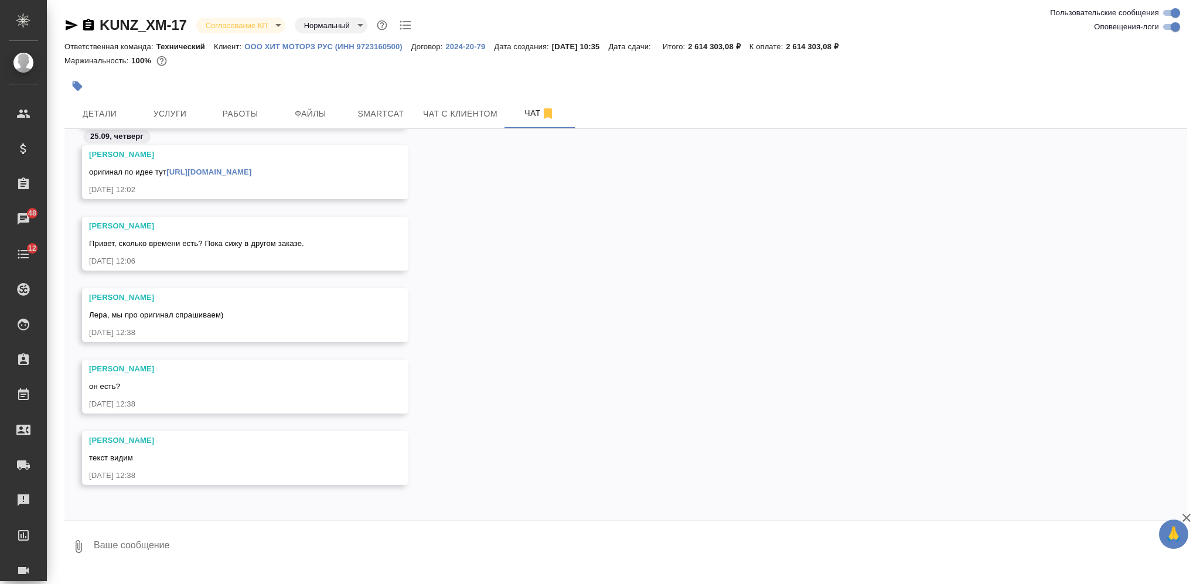
click at [339, 537] on textarea at bounding box center [640, 547] width 1095 height 40
type textarea "зачем оригинал, если тз и задача от клиента - отредактировать текст в соотв с т…"
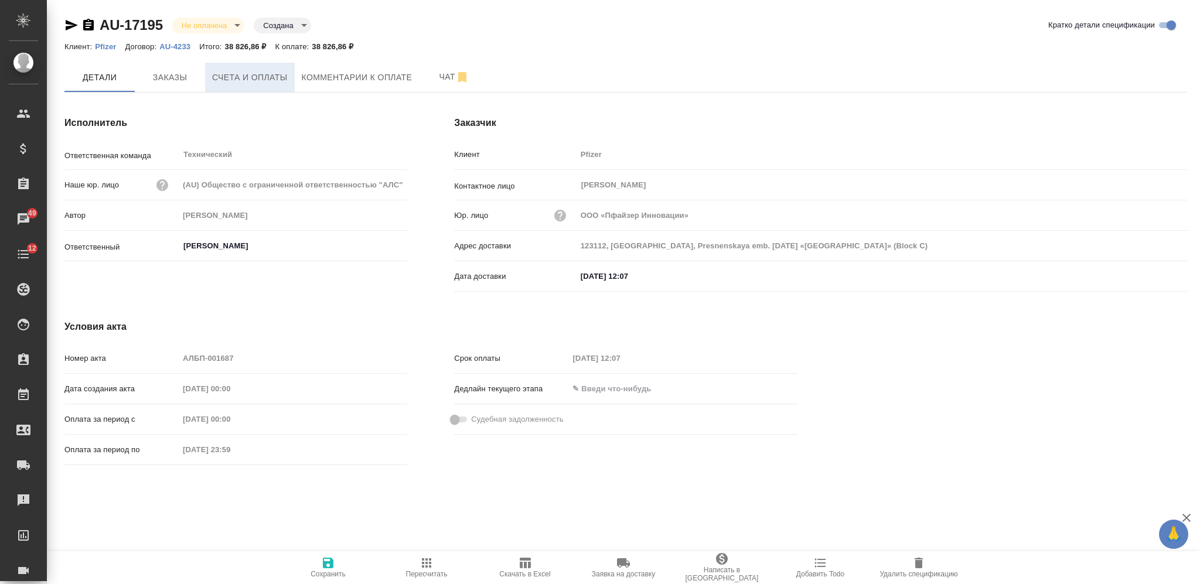
click at [264, 79] on span "Счета и оплаты" at bounding box center [250, 77] width 76 height 15
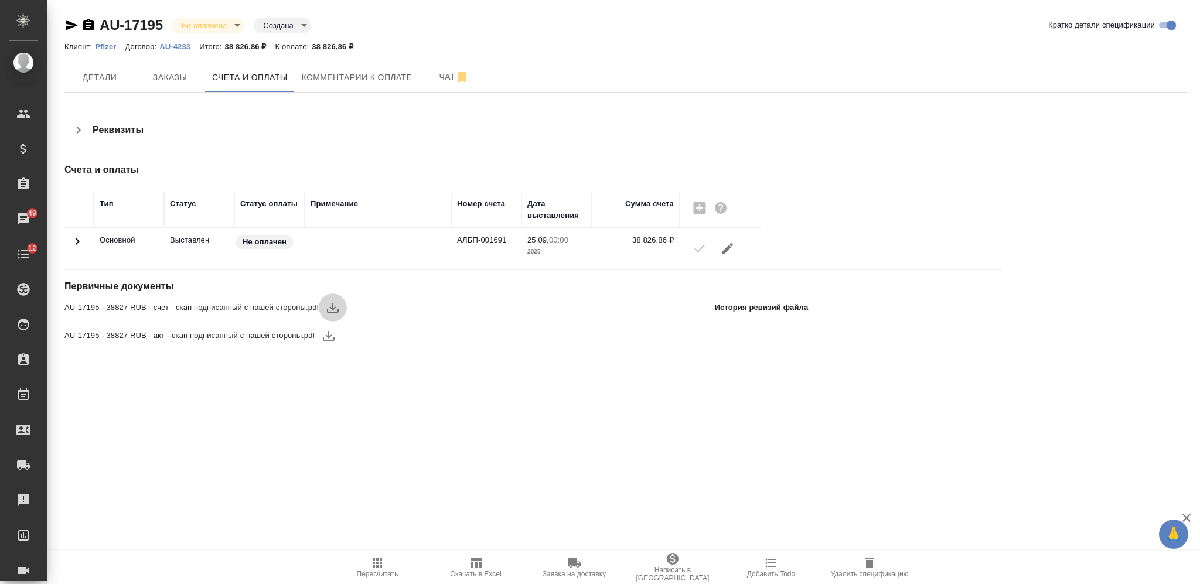
click at [335, 305] on icon "button" at bounding box center [333, 308] width 14 height 14
click at [329, 332] on icon "button" at bounding box center [329, 336] width 14 height 14
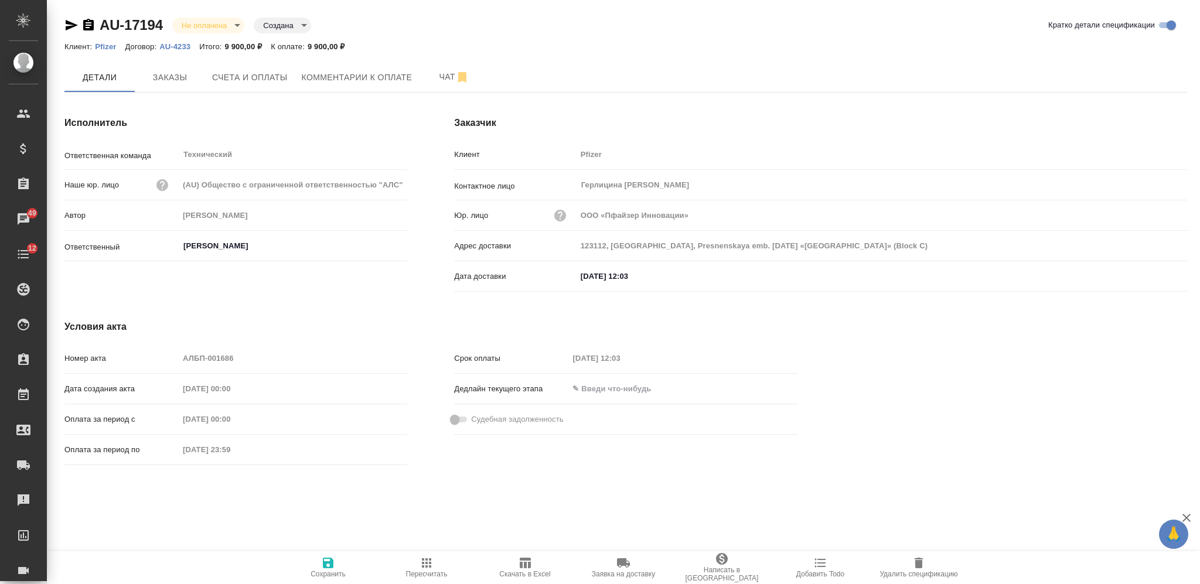
drag, startPoint x: 904, startPoint y: 49, endPoint x: 713, endPoint y: 28, distance: 191.6
click at [904, 49] on div "Клиент: Pfizer Договор: AU-4233 Итого: 9 900,00 ₽ К оплате: 9 900,00 ₽" at bounding box center [625, 46] width 1123 height 14
click at [234, 78] on span "Счета и оплаты" at bounding box center [250, 77] width 76 height 15
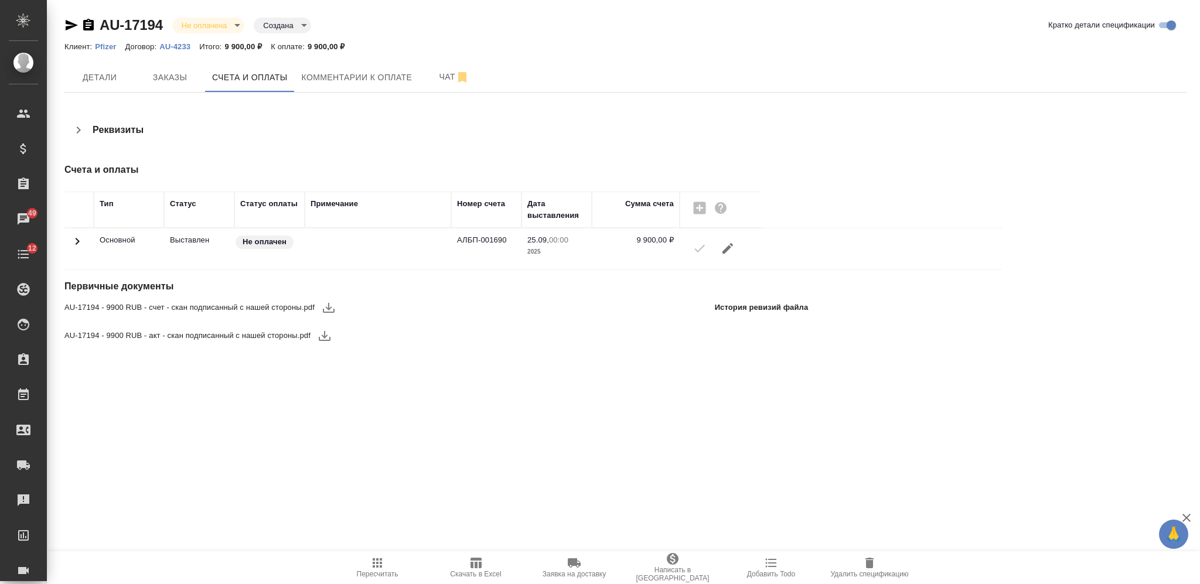
click at [329, 303] on icon "button" at bounding box center [329, 308] width 12 height 10
click at [327, 334] on icon "button" at bounding box center [325, 336] width 14 height 14
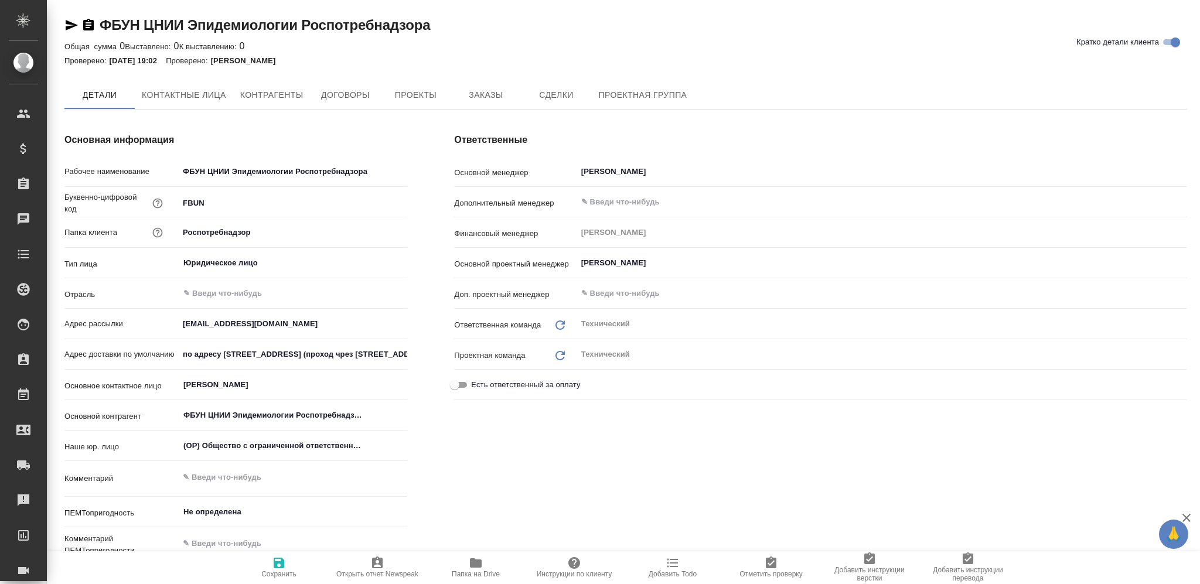
type textarea "x"
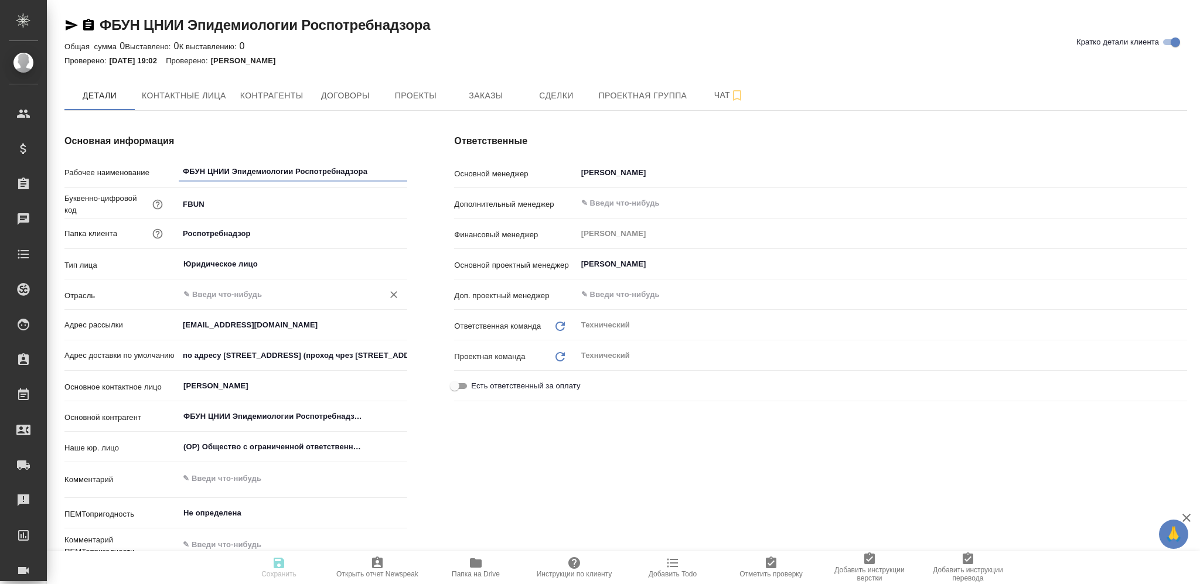
type textarea "x"
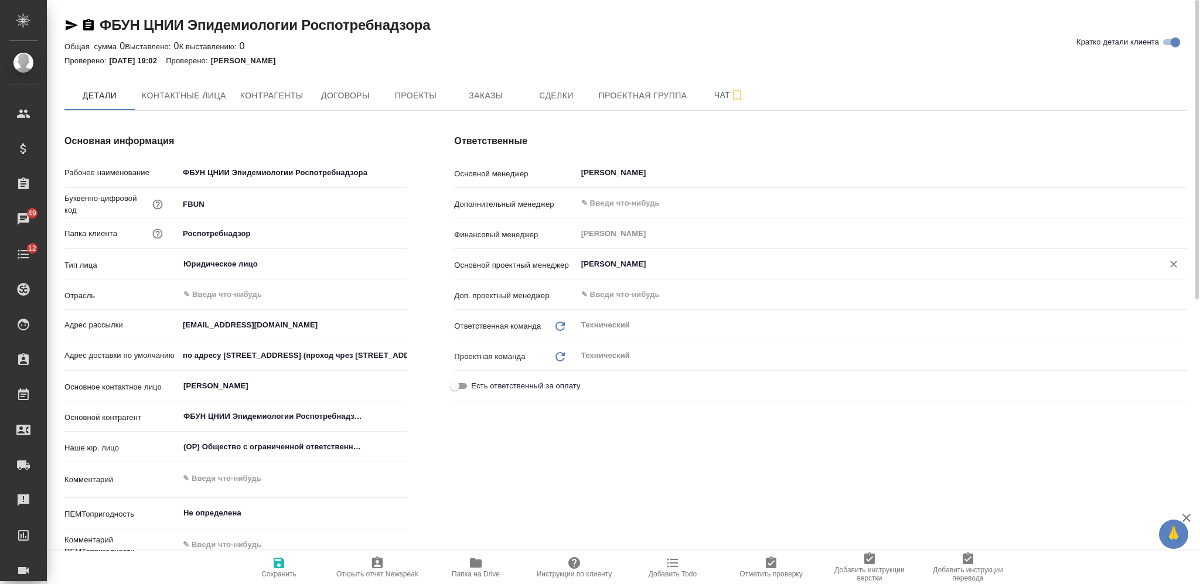
click at [1173, 265] on icon "Очистить" at bounding box center [1173, 264] width 7 height 7
type textarea "x"
click at [274, 566] on icon "button" at bounding box center [279, 563] width 11 height 11
type textarea "x"
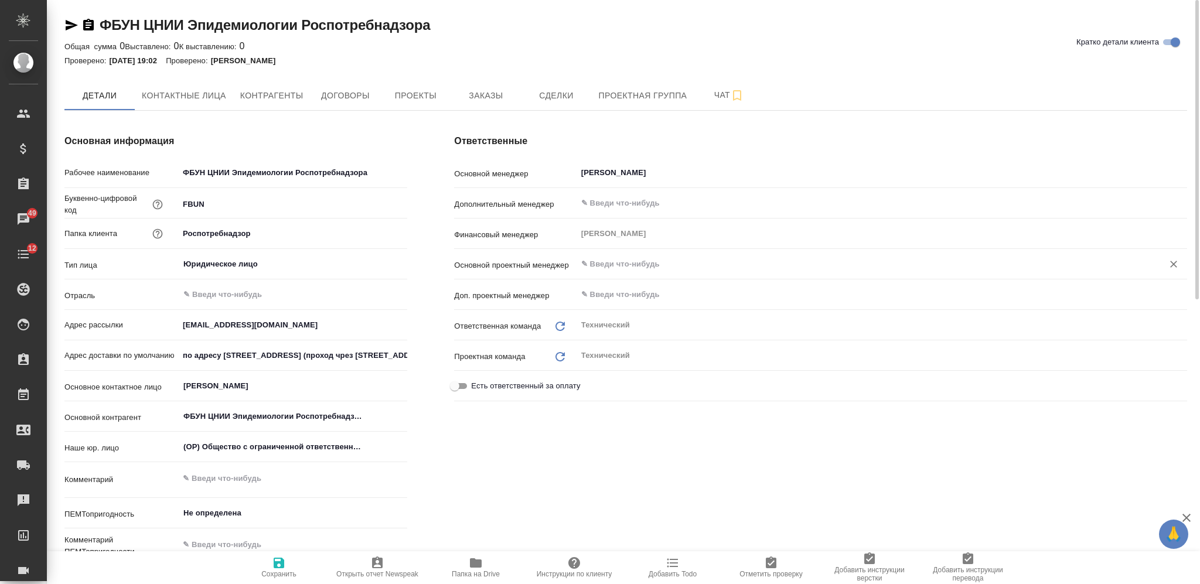
type textarea "x"
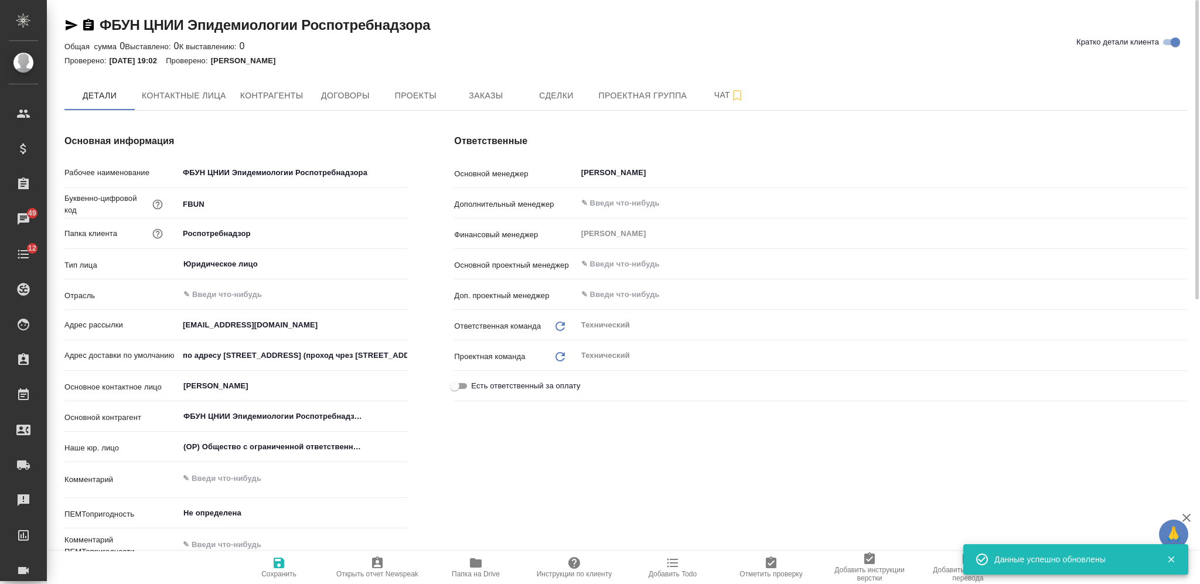
type textarea "x"
click at [468, 97] on span "Заказы" at bounding box center [486, 95] width 56 height 15
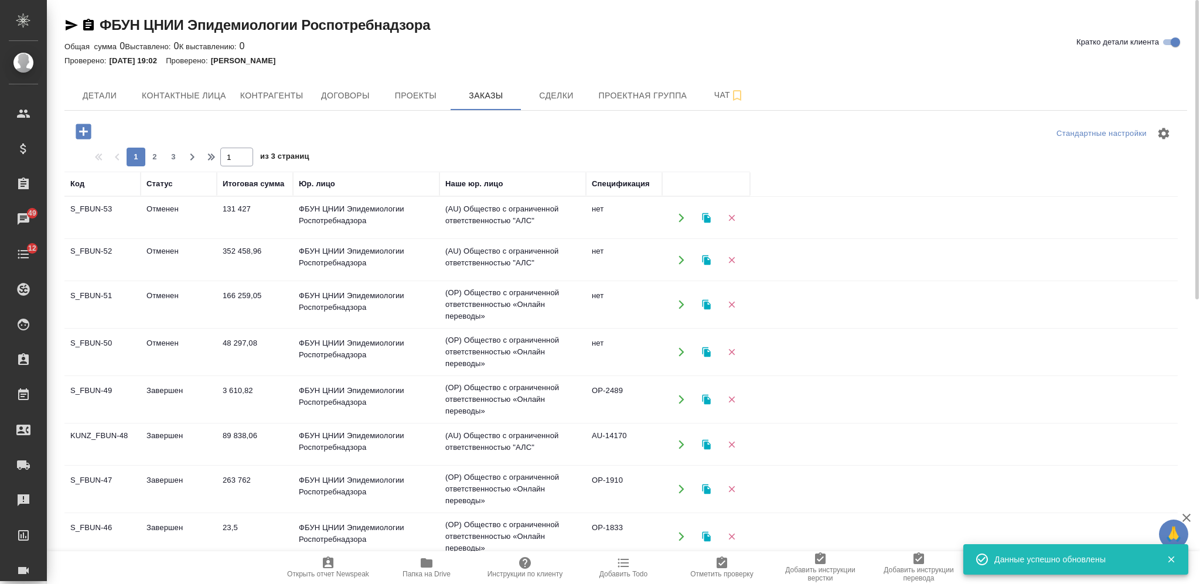
click at [87, 138] on icon "button" at bounding box center [83, 131] width 15 height 15
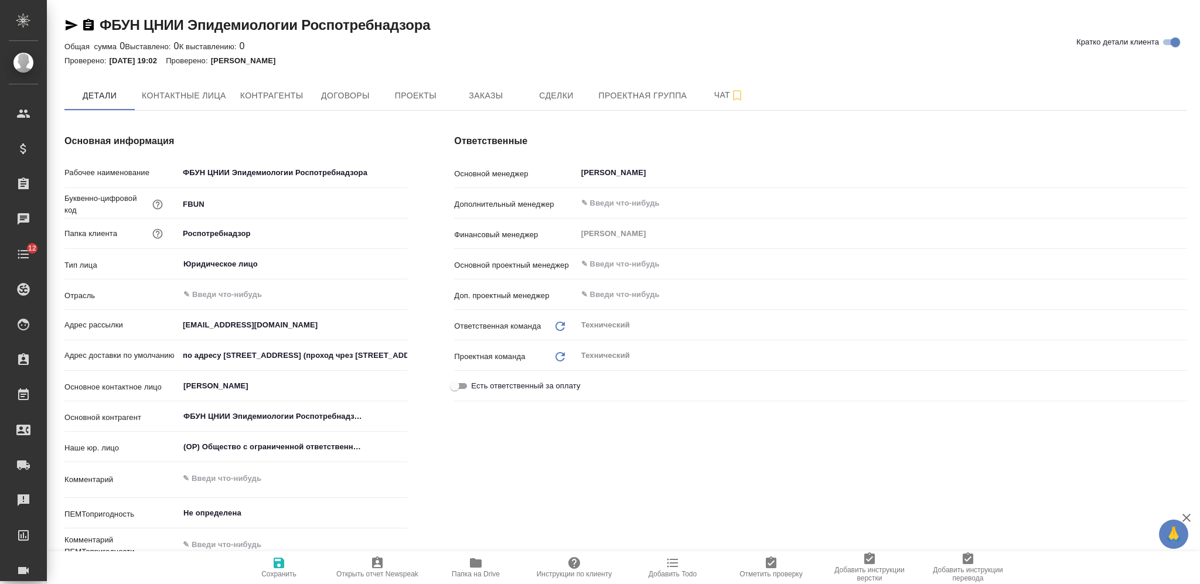
type textarea "x"
click at [466, 97] on span "Заказы" at bounding box center [486, 95] width 56 height 15
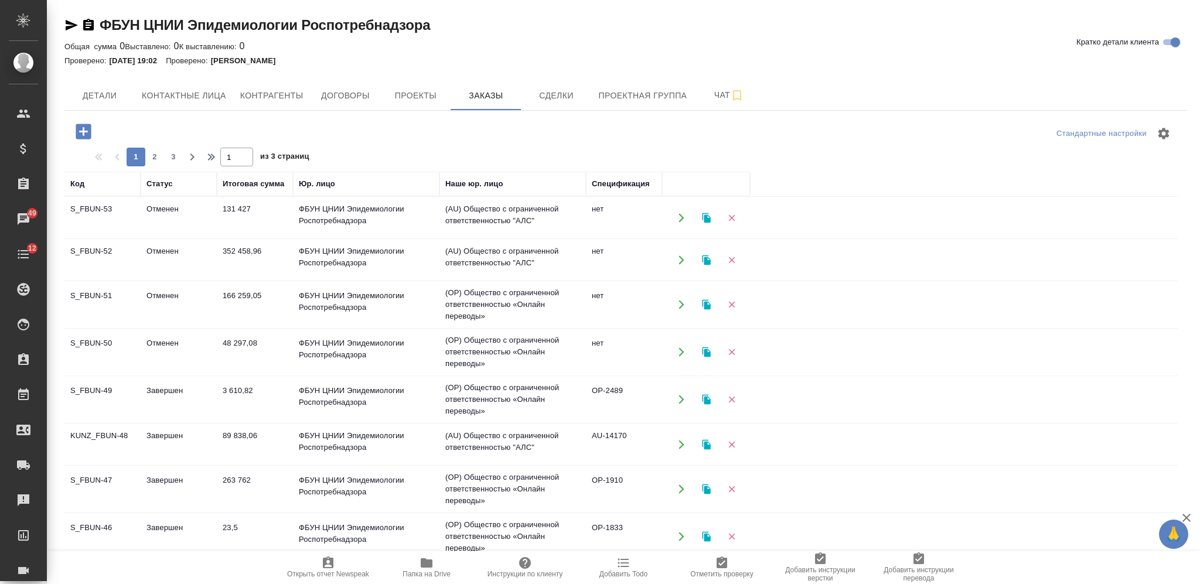
click at [85, 133] on icon "button" at bounding box center [83, 131] width 15 height 15
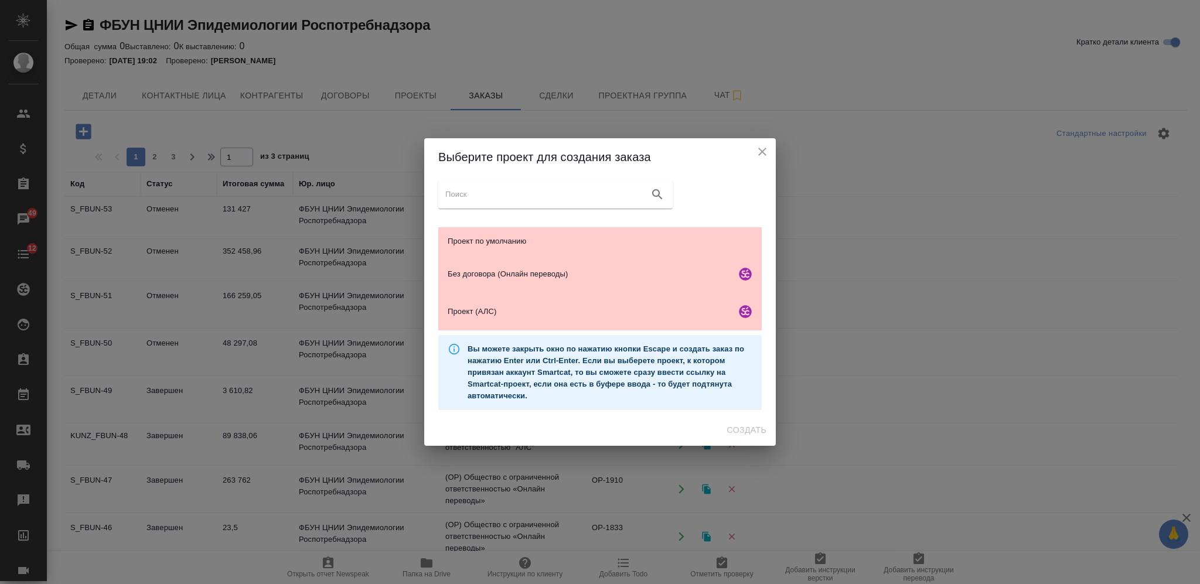
click at [761, 156] on icon "close" at bounding box center [762, 152] width 14 height 14
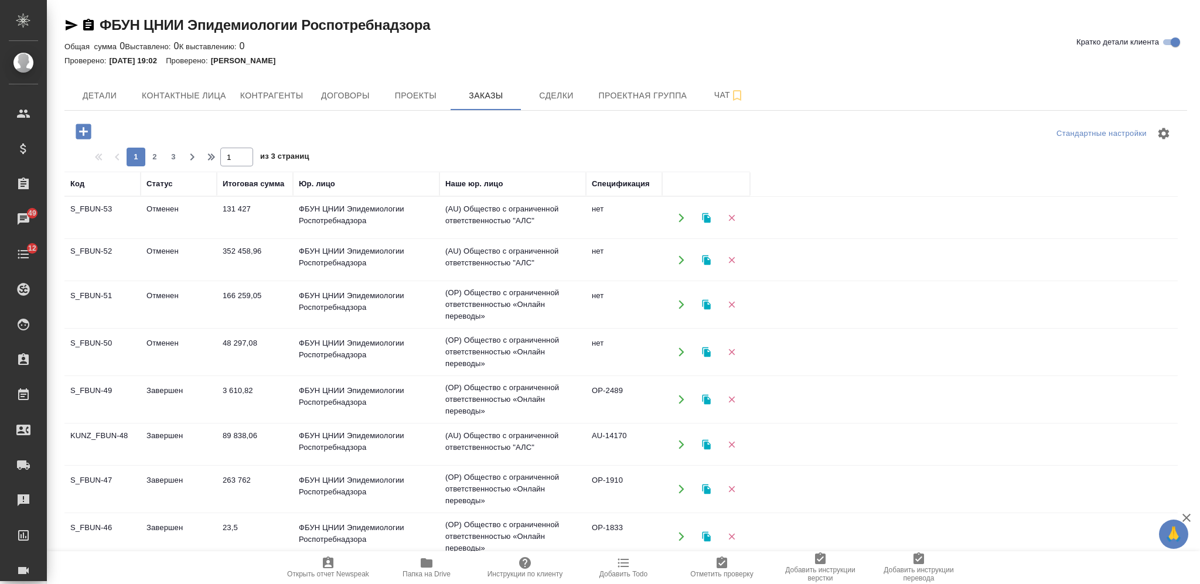
click at [81, 125] on icon "button" at bounding box center [83, 131] width 15 height 15
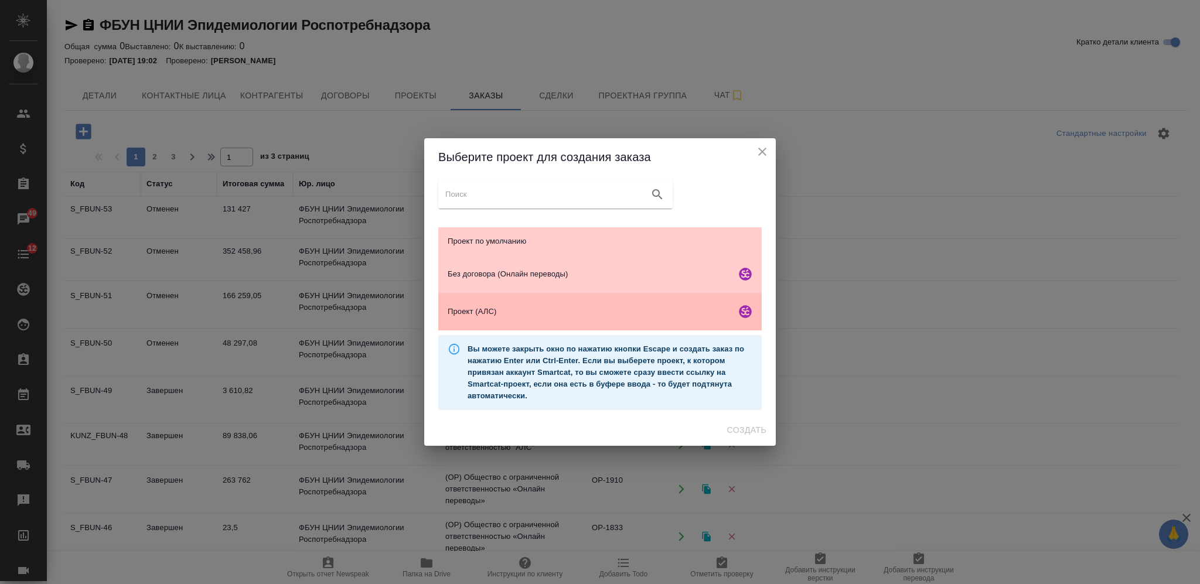
click at [624, 319] on div "Проект (АЛС)" at bounding box center [600, 312] width 324 height 38
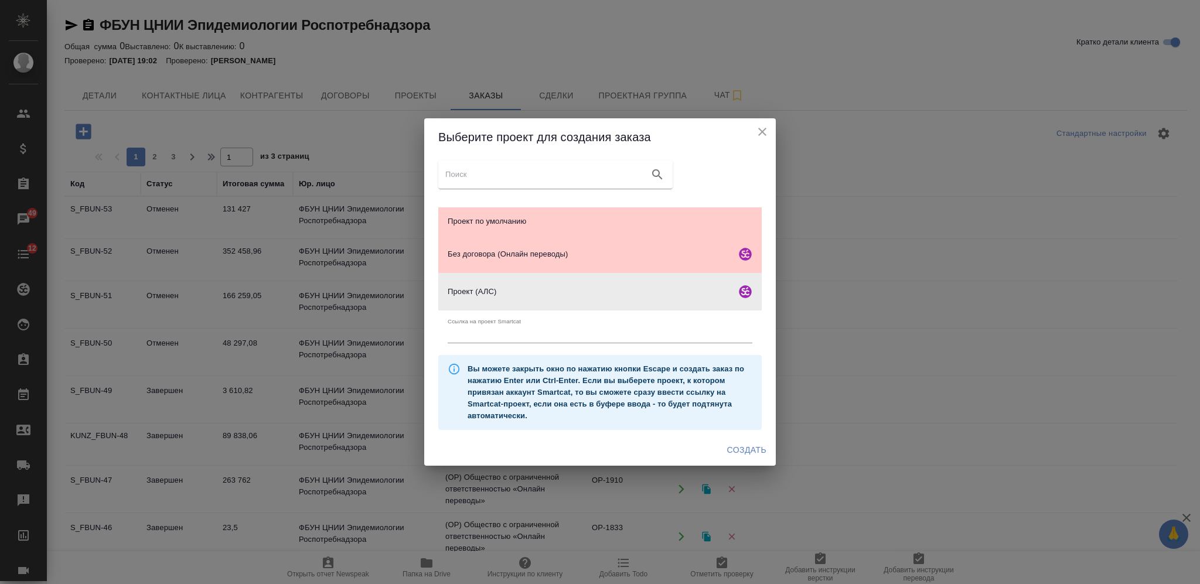
click at [743, 447] on span "Создать" at bounding box center [746, 450] width 39 height 15
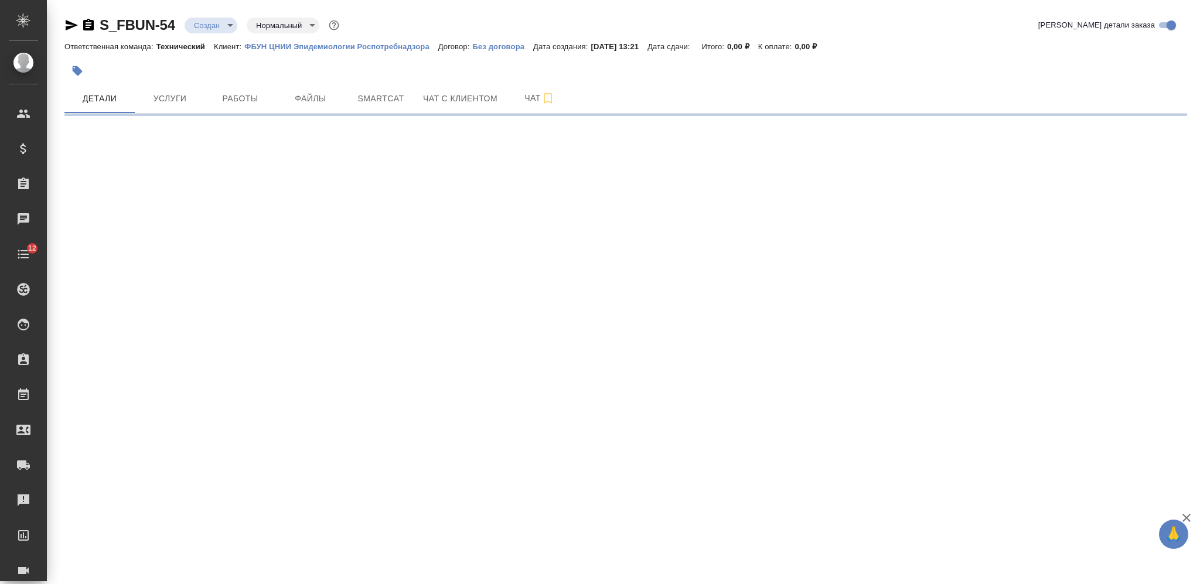
select select "RU"
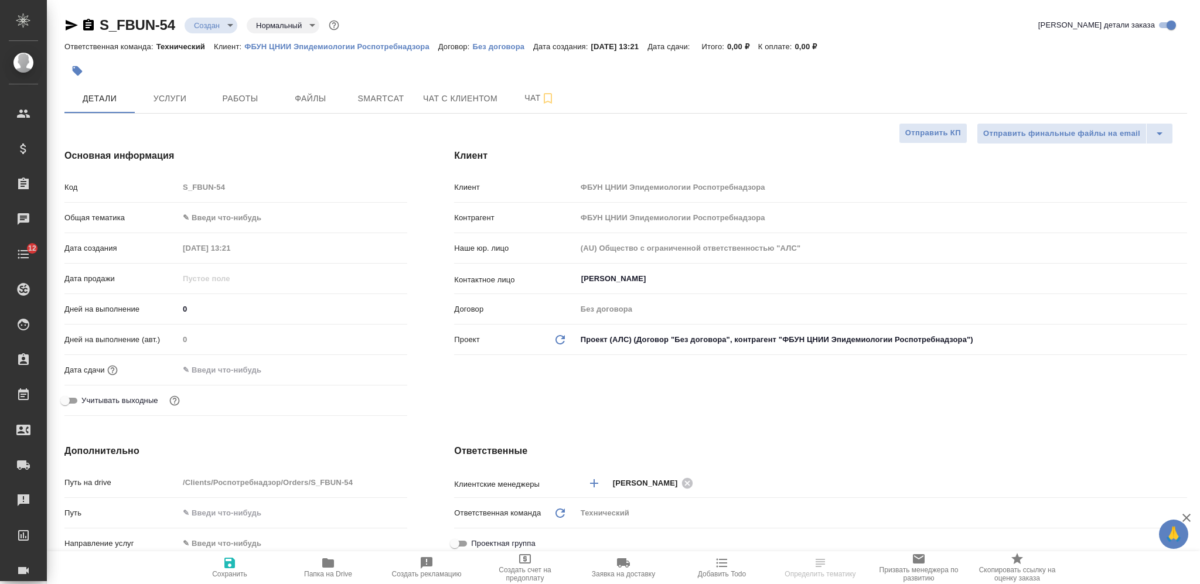
type textarea "x"
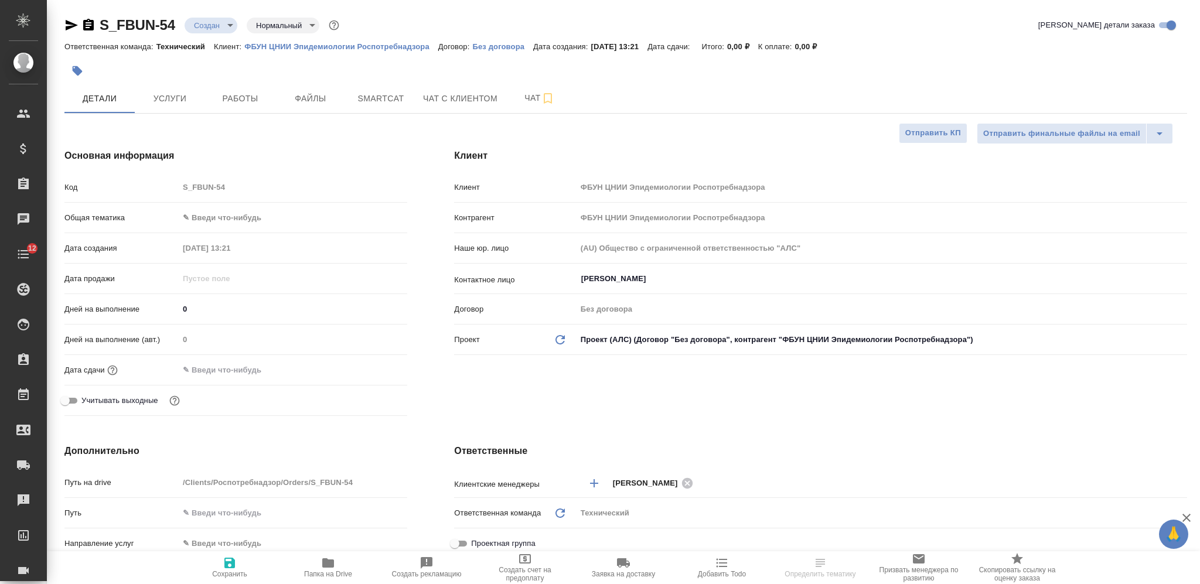
type textarea "x"
click at [485, 47] on p "Без договора" at bounding box center [502, 46] width 61 height 9
type textarea "x"
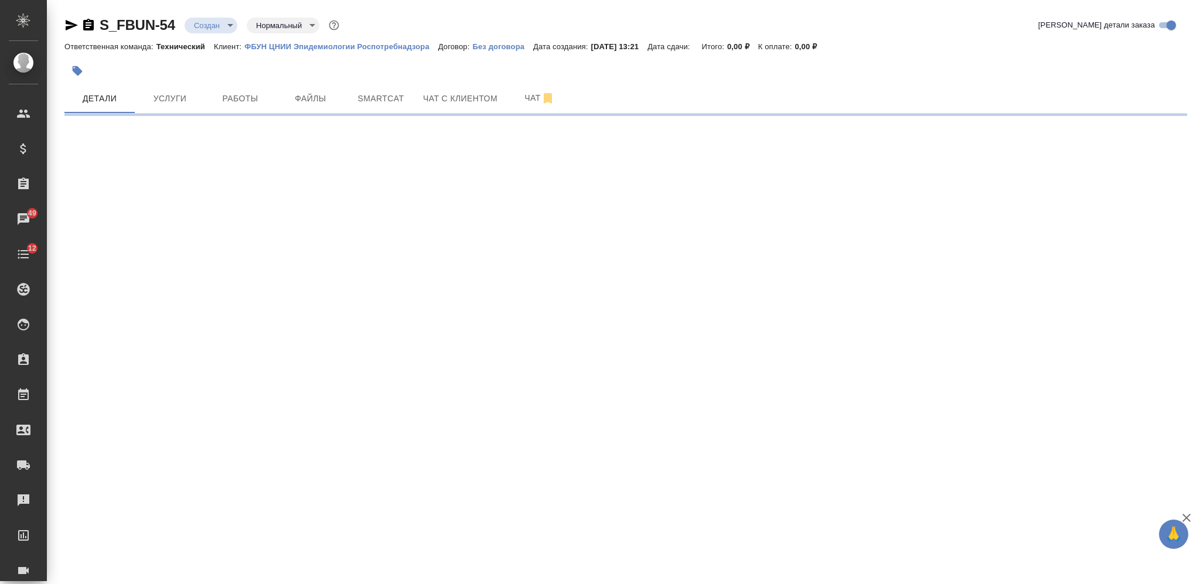
select select "RU"
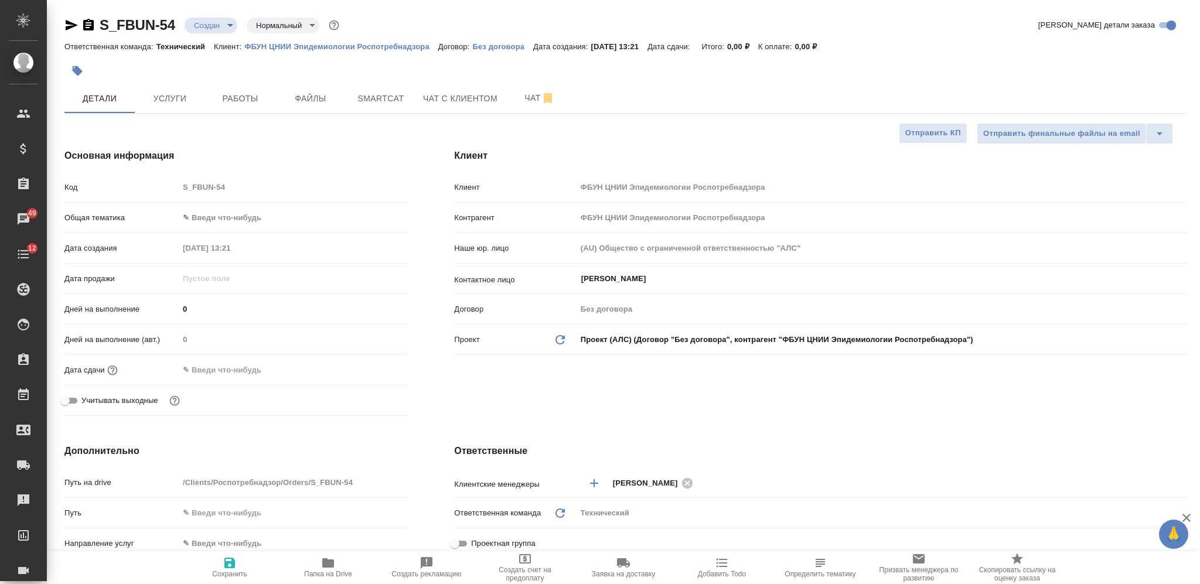
type textarea "x"
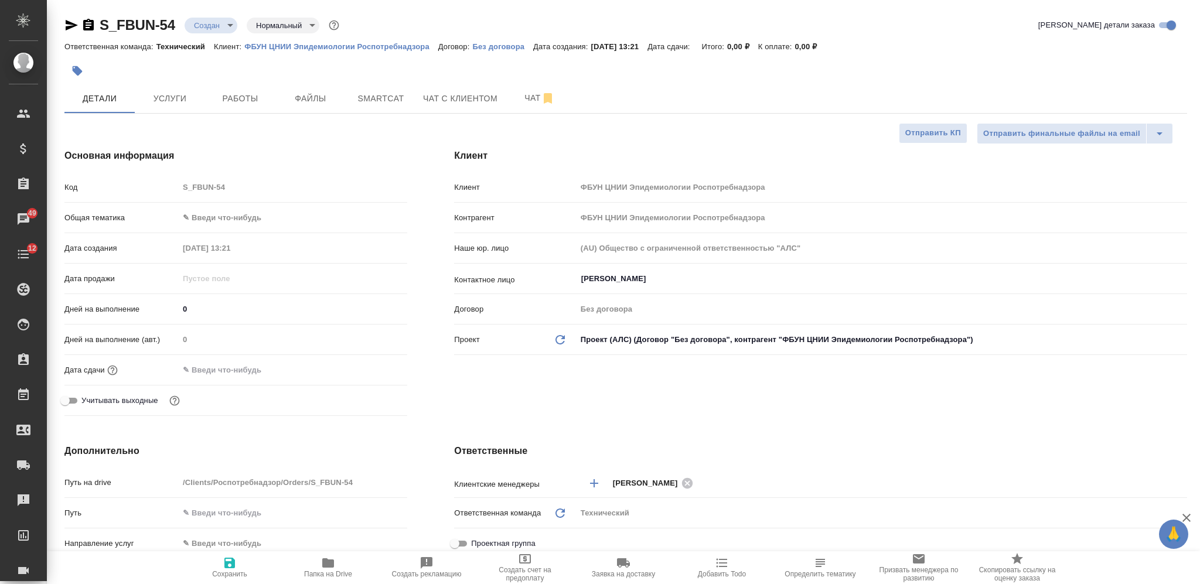
type textarea "x"
click at [659, 282] on input "[PERSON_NAME]" at bounding box center [862, 279] width 564 height 14
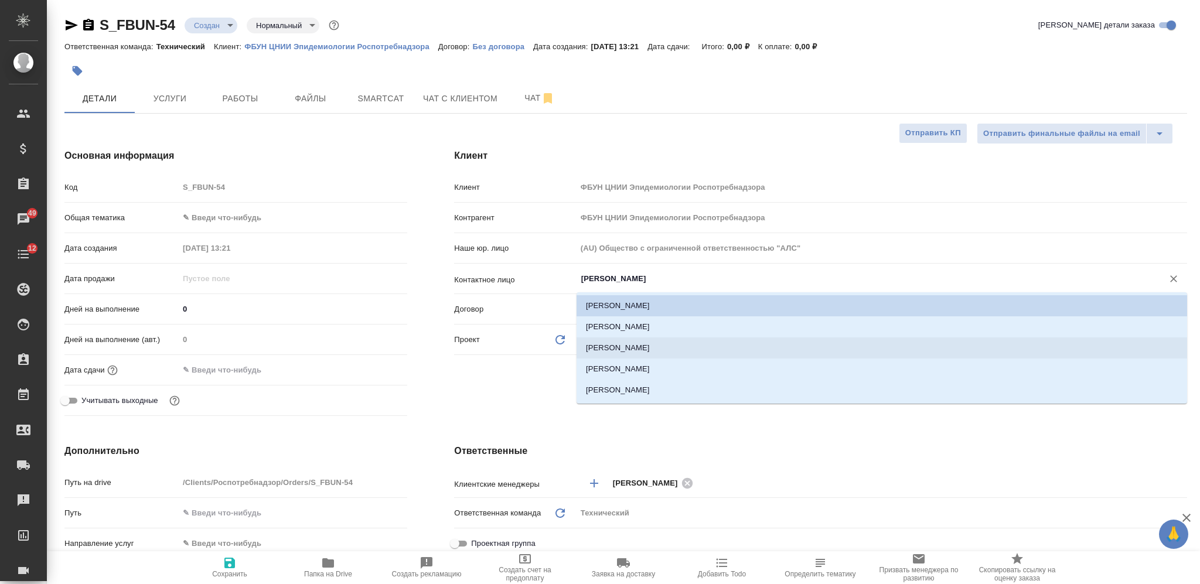
click at [652, 343] on li "[PERSON_NAME]" at bounding box center [882, 348] width 611 height 21
type input "[PERSON_NAME]"
type textarea "x"
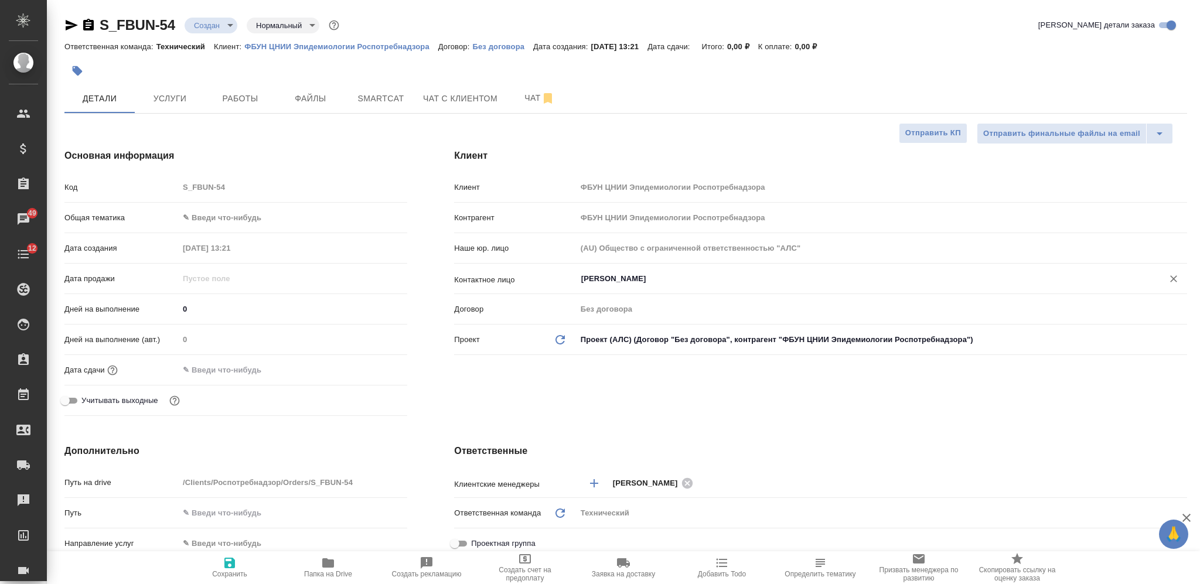
click at [236, 575] on span "Сохранить" at bounding box center [229, 574] width 35 height 8
type textarea "x"
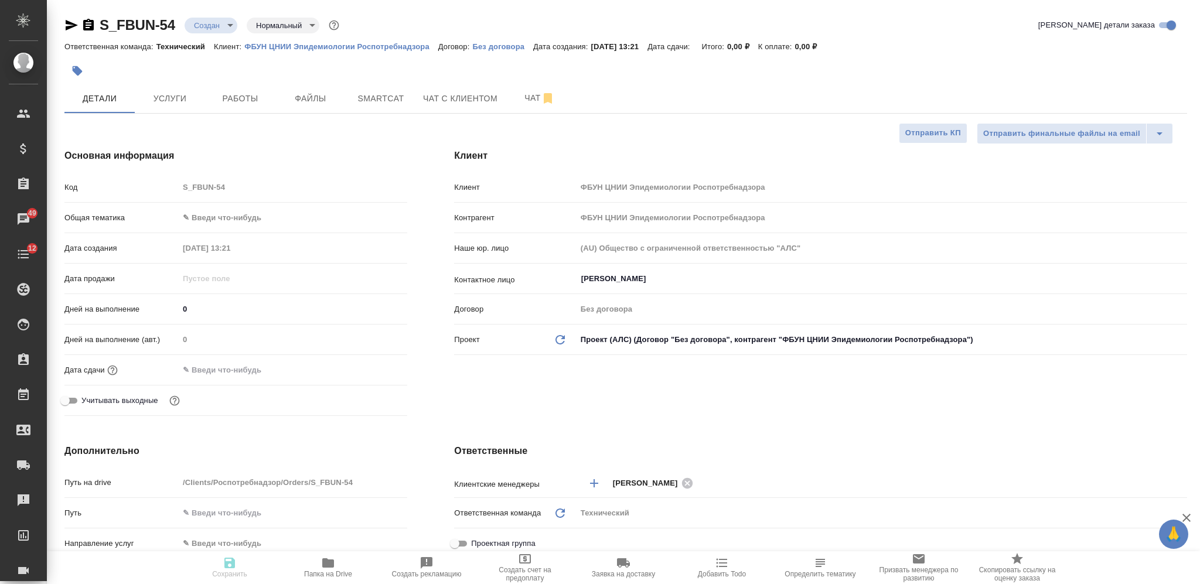
type textarea "x"
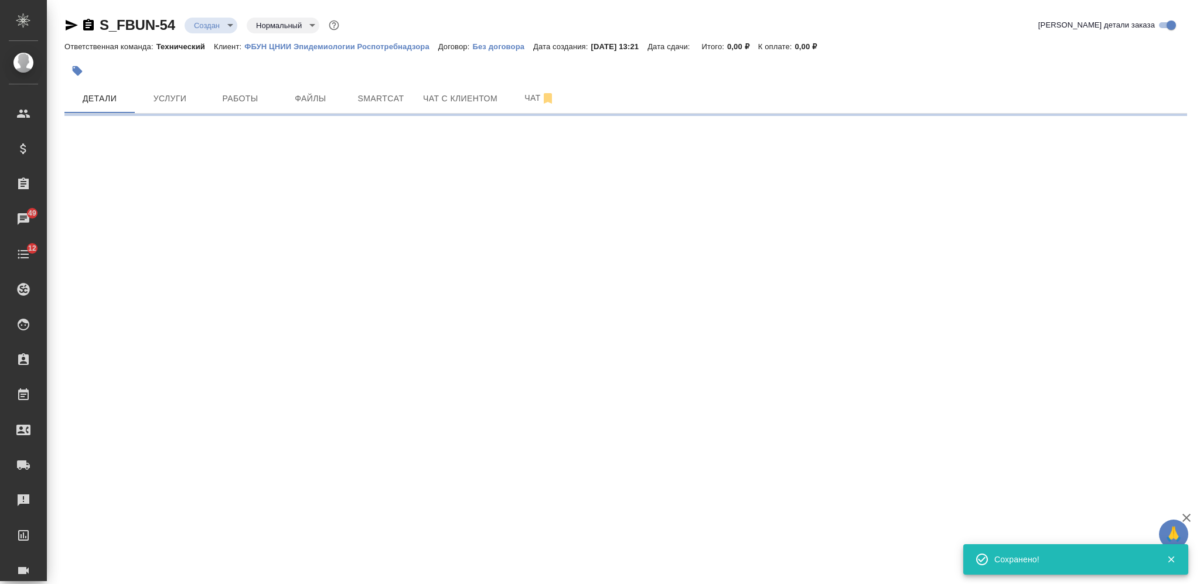
select select "RU"
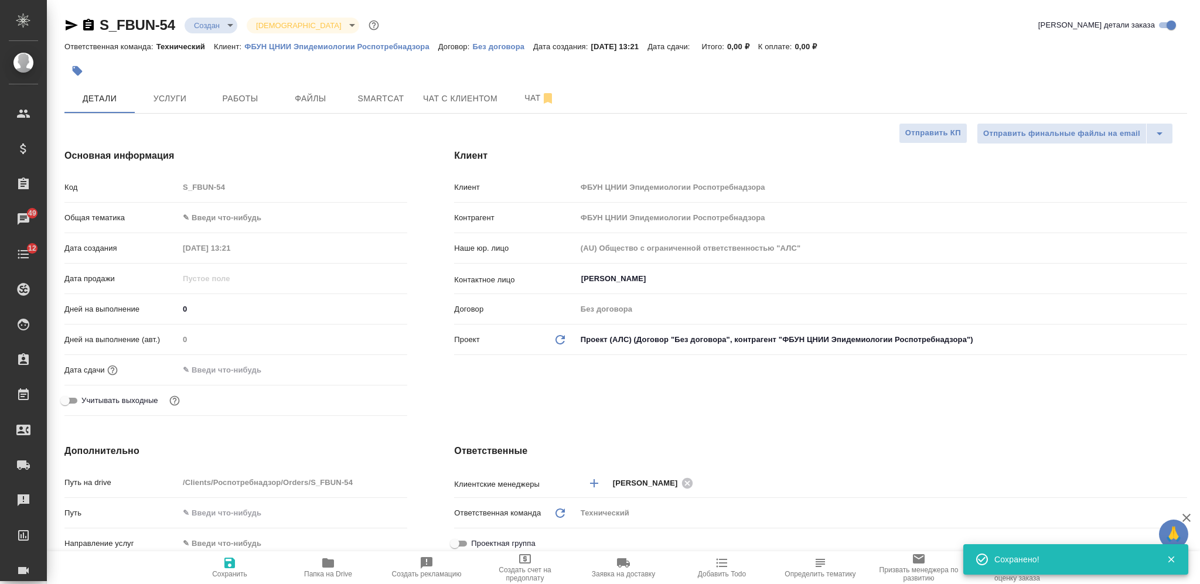
type input "holyTrinity"
type textarea "x"
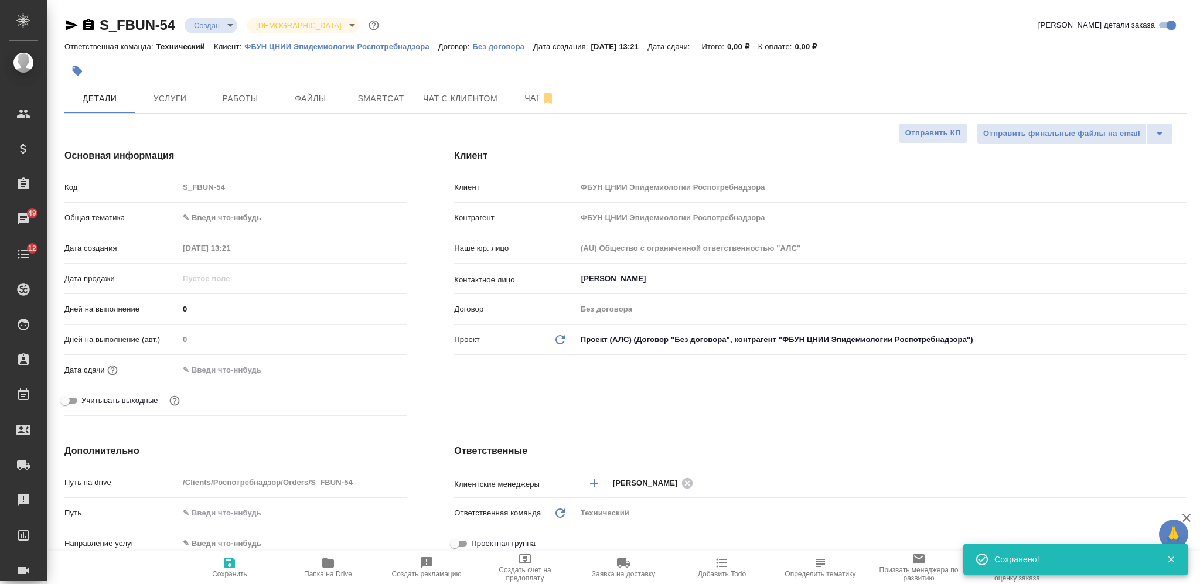
type textarea "x"
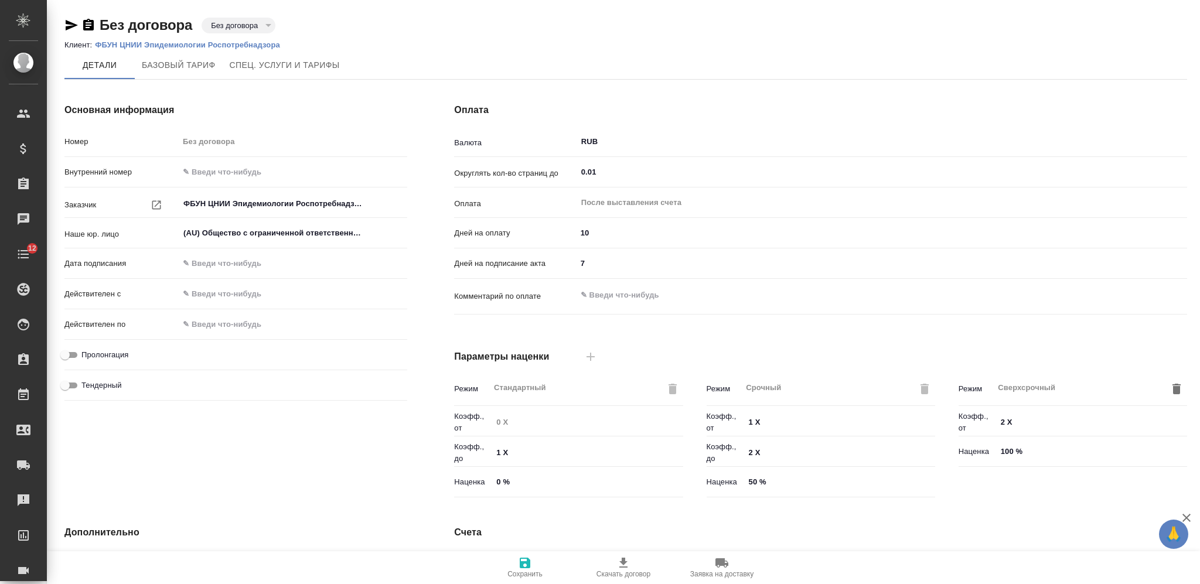
type input "Базовый ТП 2025"
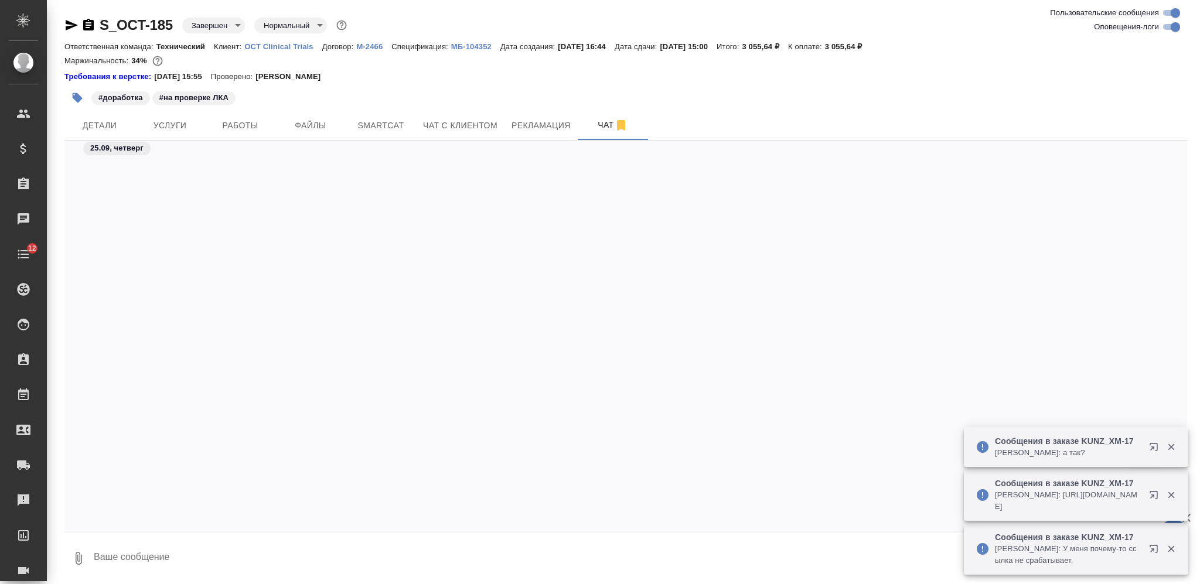
scroll to position [69402, 0]
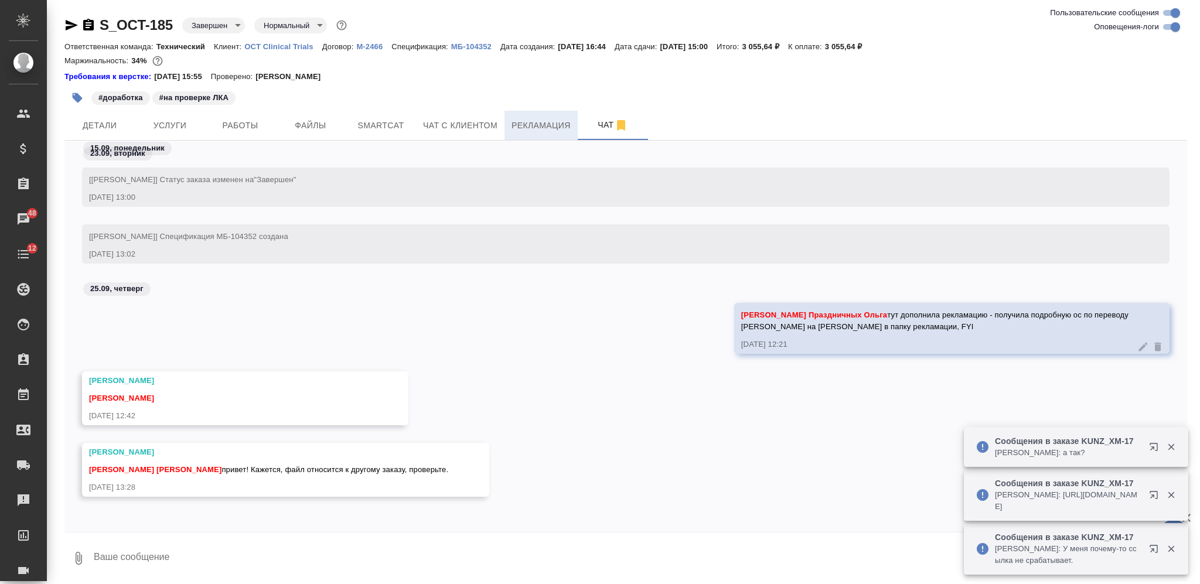
click at [529, 127] on span "Рекламация" at bounding box center [541, 125] width 59 height 15
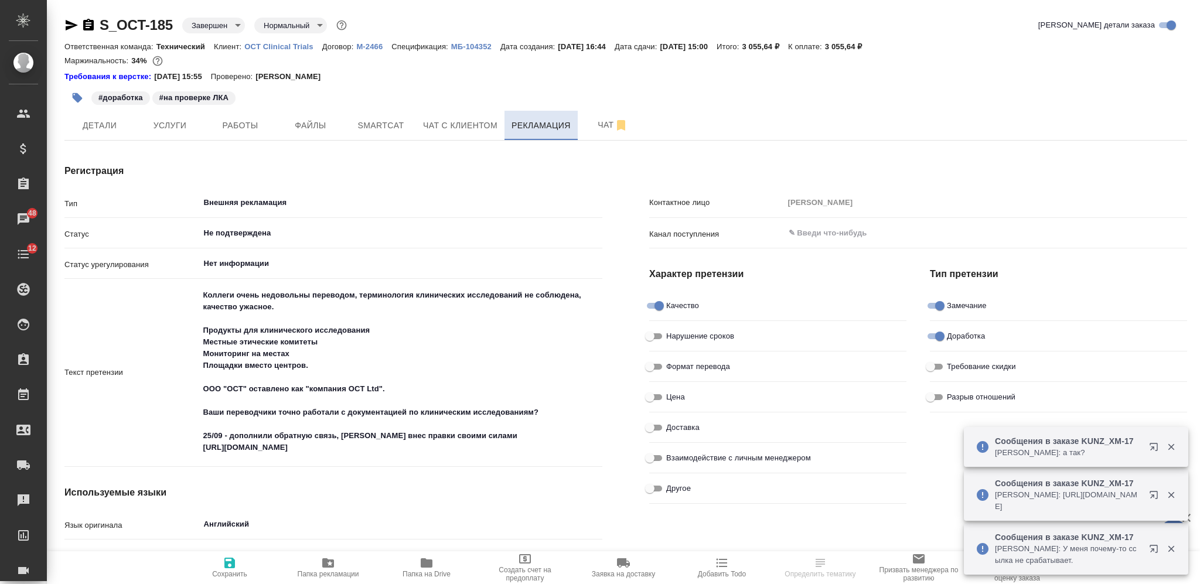
type textarea "x"
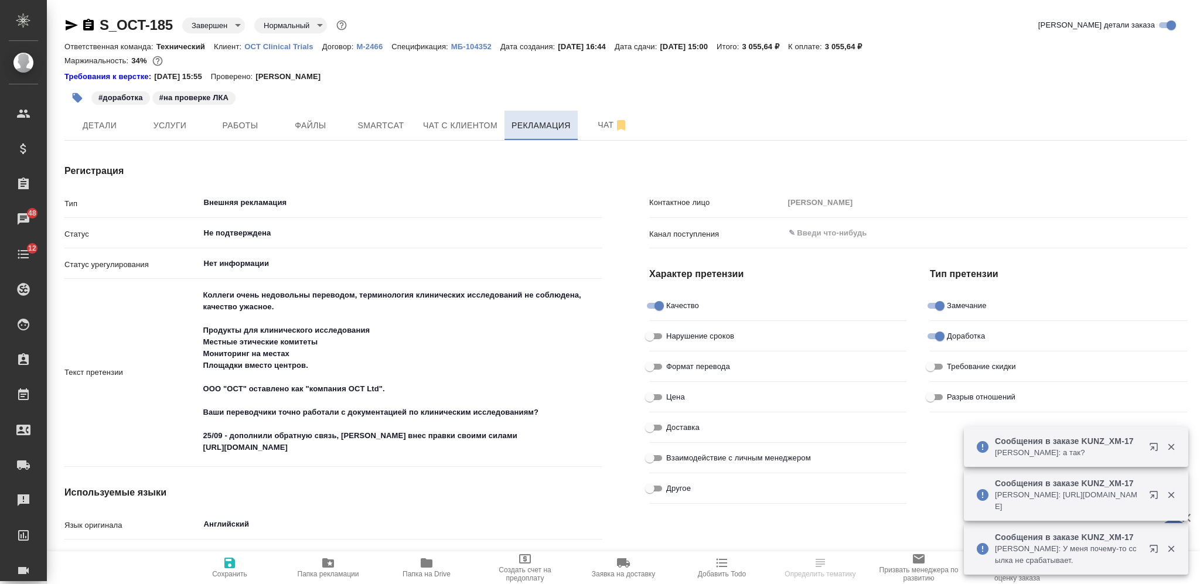
type textarea "x"
type input "[PERSON_NAME]"
type textarea "x"
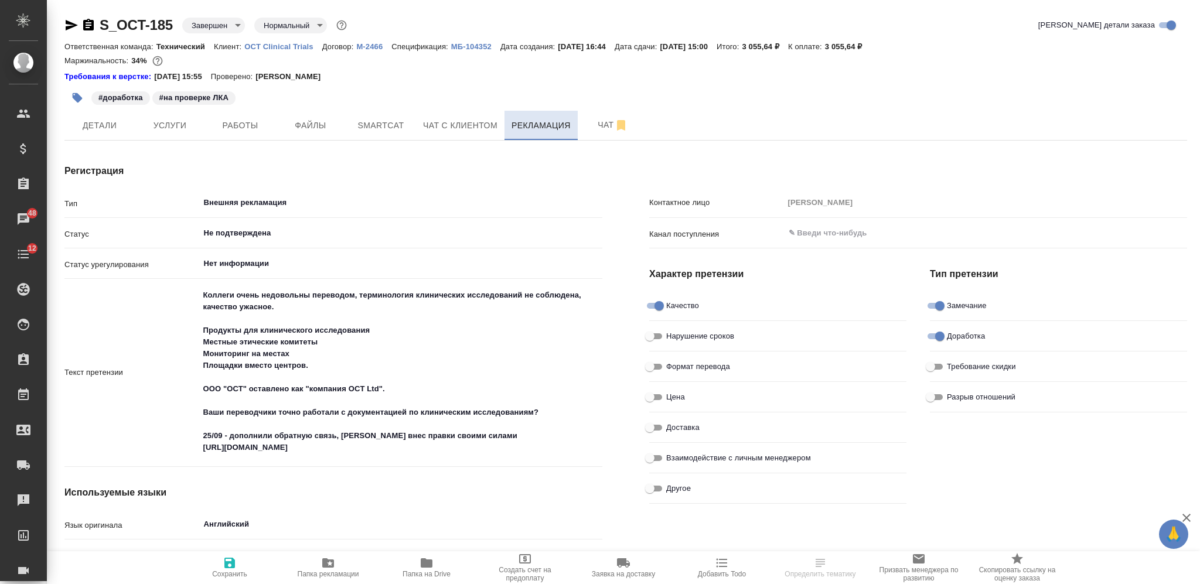
type textarea "x"
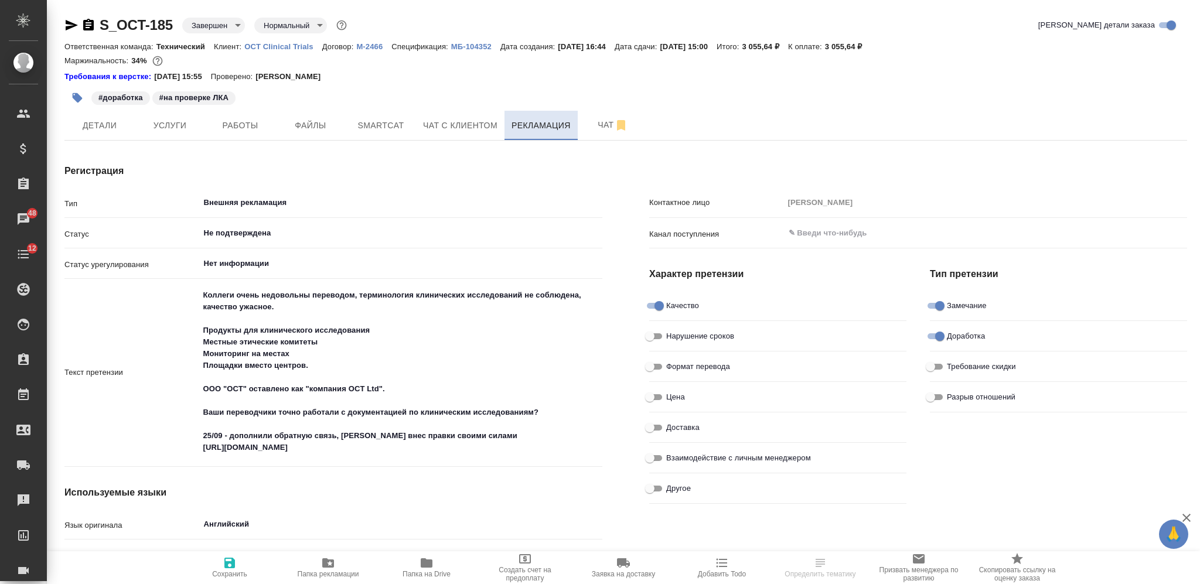
type textarea "x"
click at [116, 120] on span "Детали" at bounding box center [99, 125] width 56 height 15
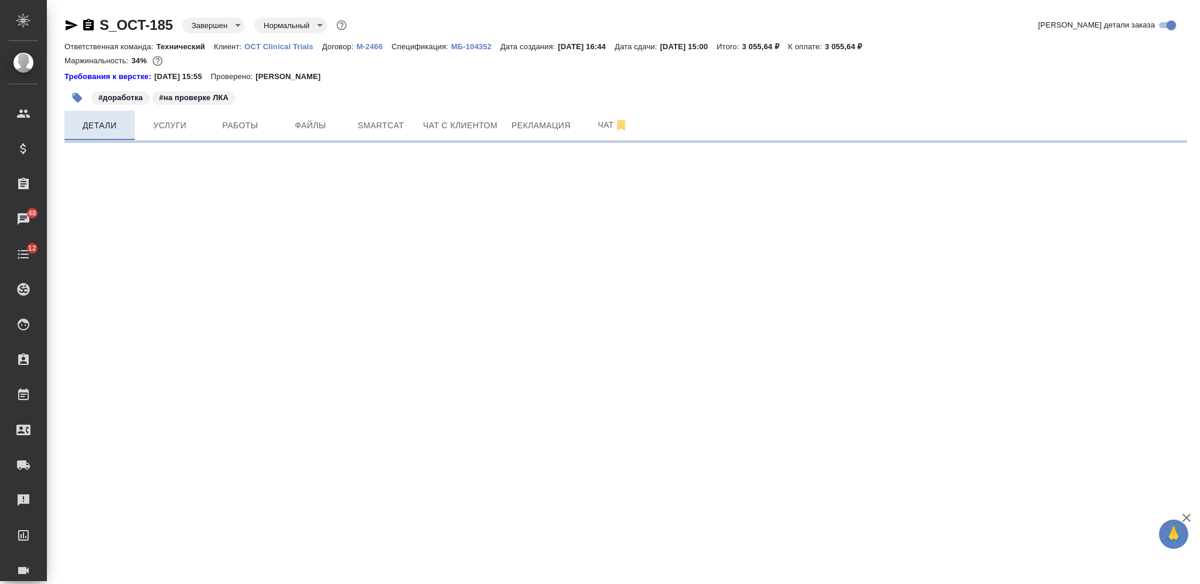
select select "RU"
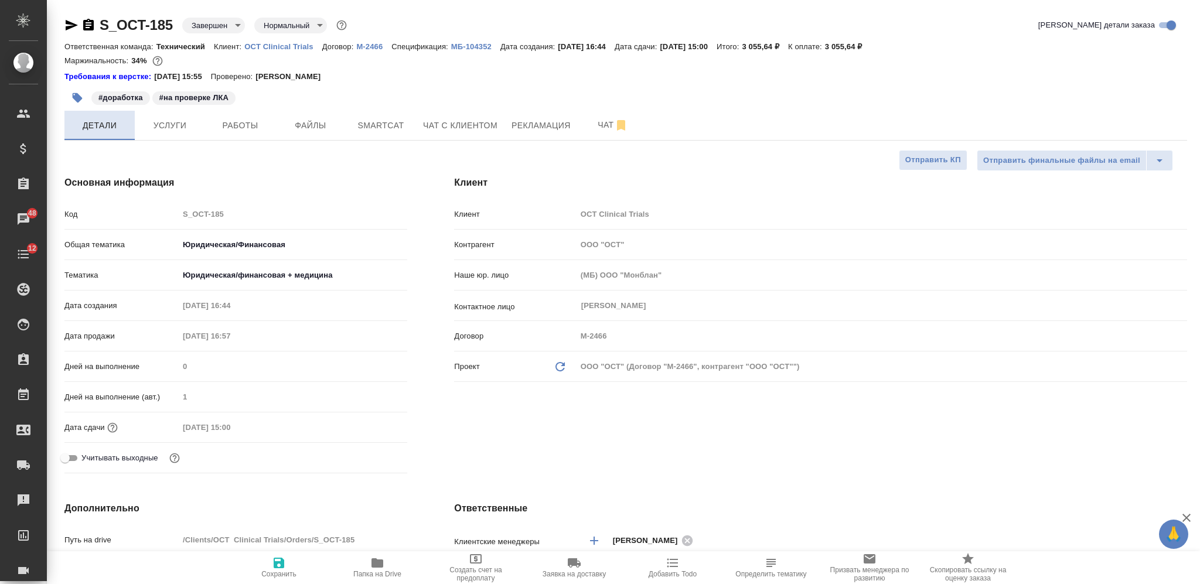
type textarea "x"
click at [296, 45] on p "OCT Clinical Trials" at bounding box center [283, 46] width 78 height 9
type textarea "x"
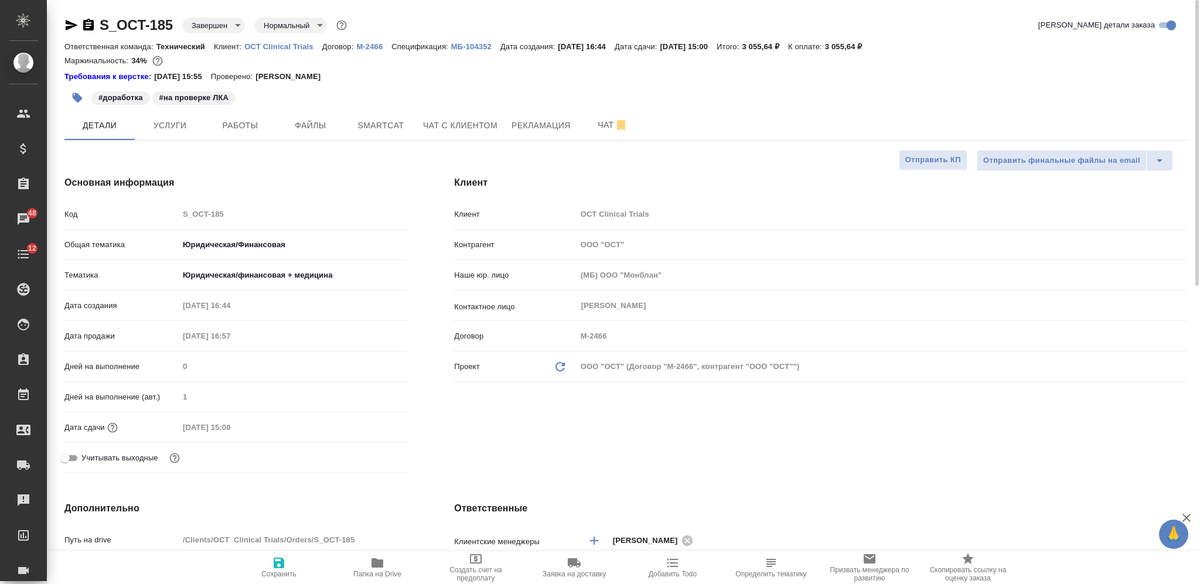
type textarea "x"
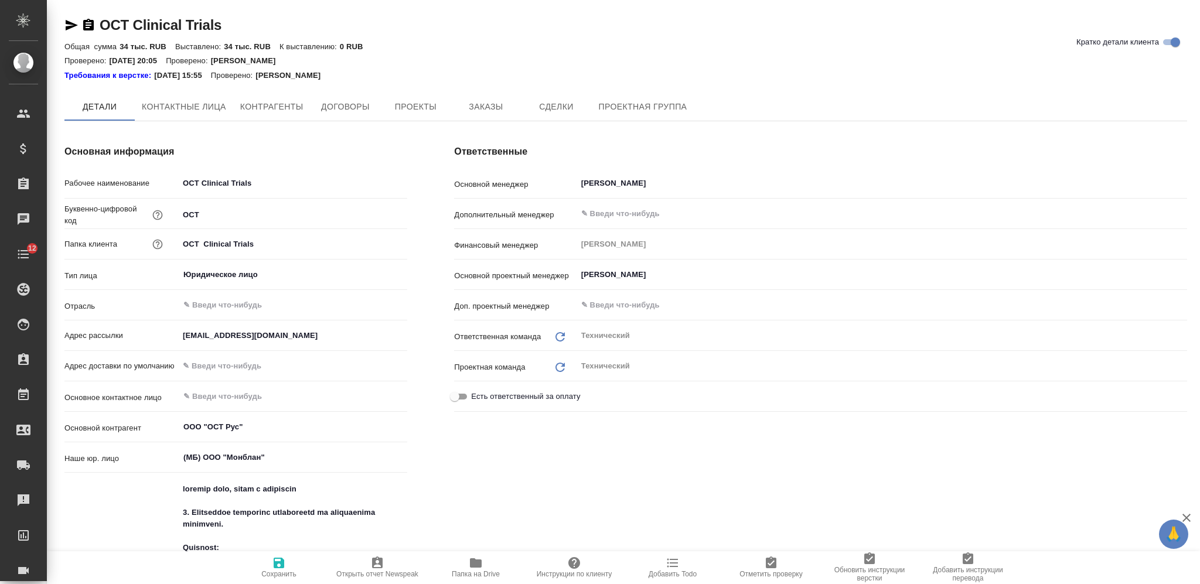
type textarea "x"
click at [502, 101] on span "Заказы" at bounding box center [486, 107] width 56 height 15
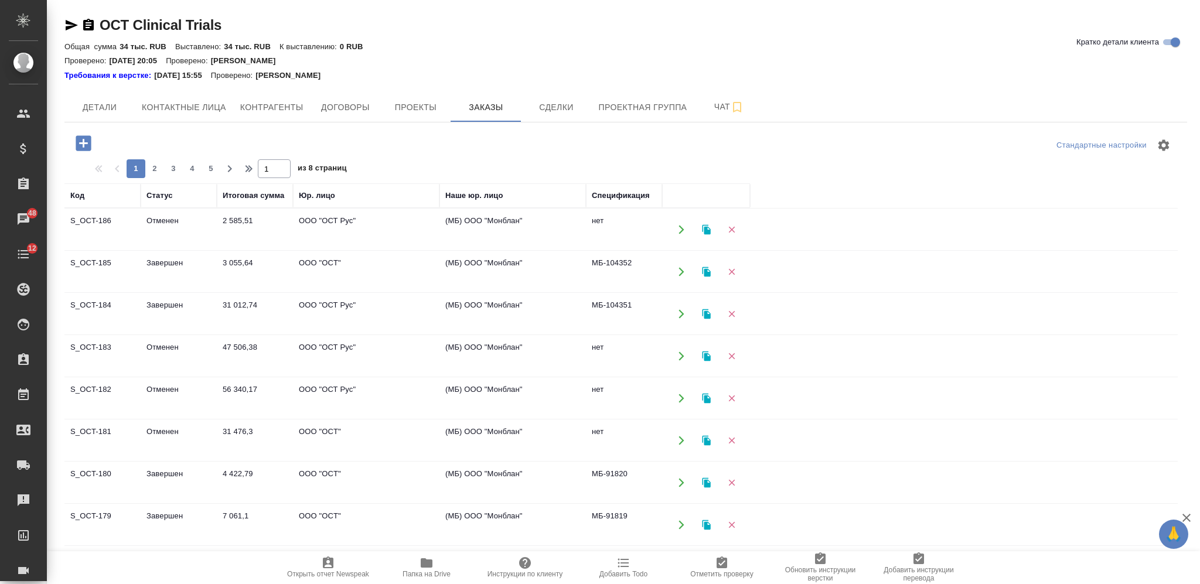
click at [236, 311] on td "31 012,74" at bounding box center [255, 314] width 76 height 41
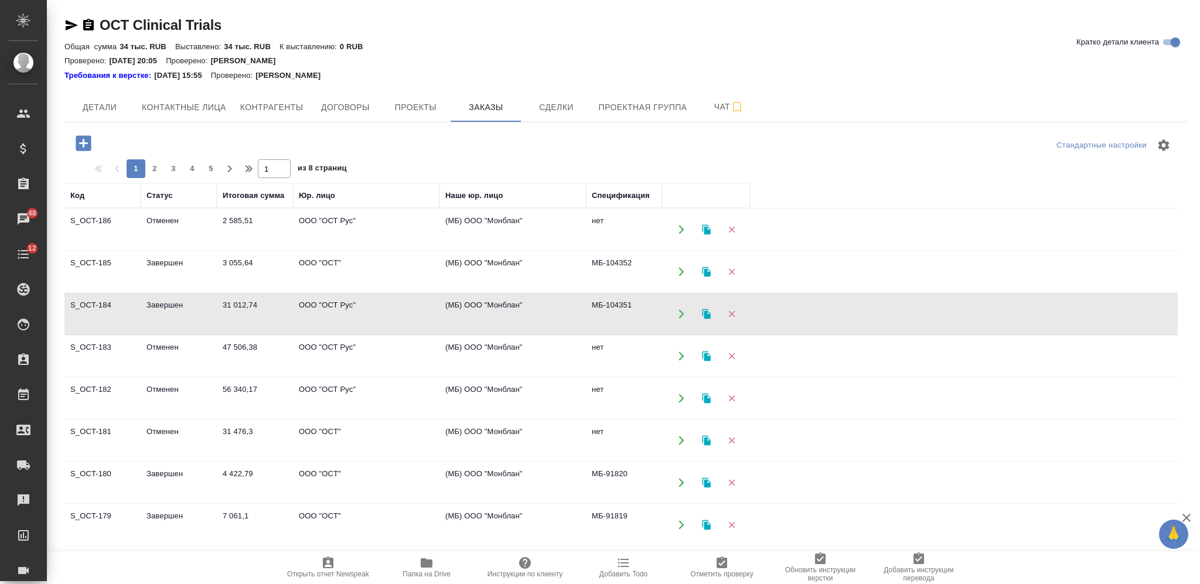
click at [236, 311] on td "31 012,74" at bounding box center [255, 314] width 76 height 41
click at [413, 568] on span "Папка на Drive" at bounding box center [426, 567] width 84 height 22
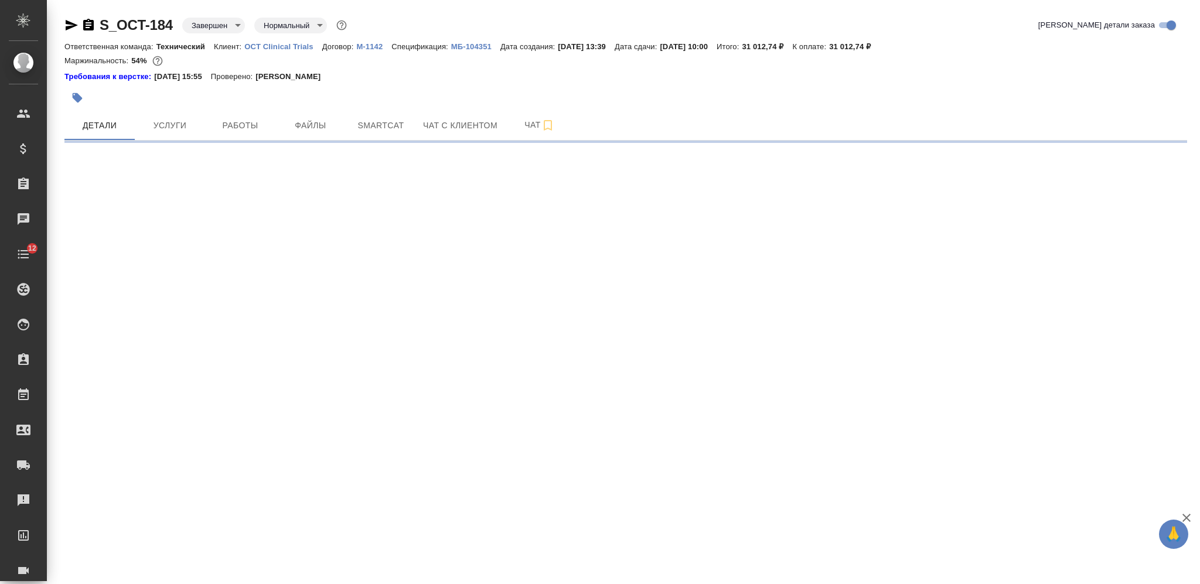
select select "RU"
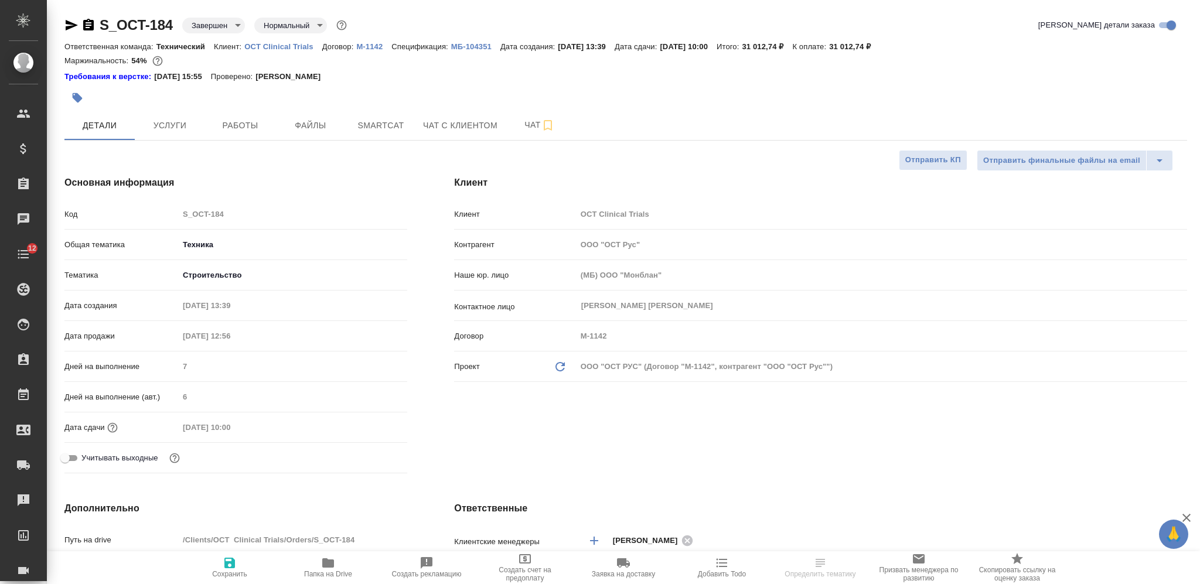
type textarea "x"
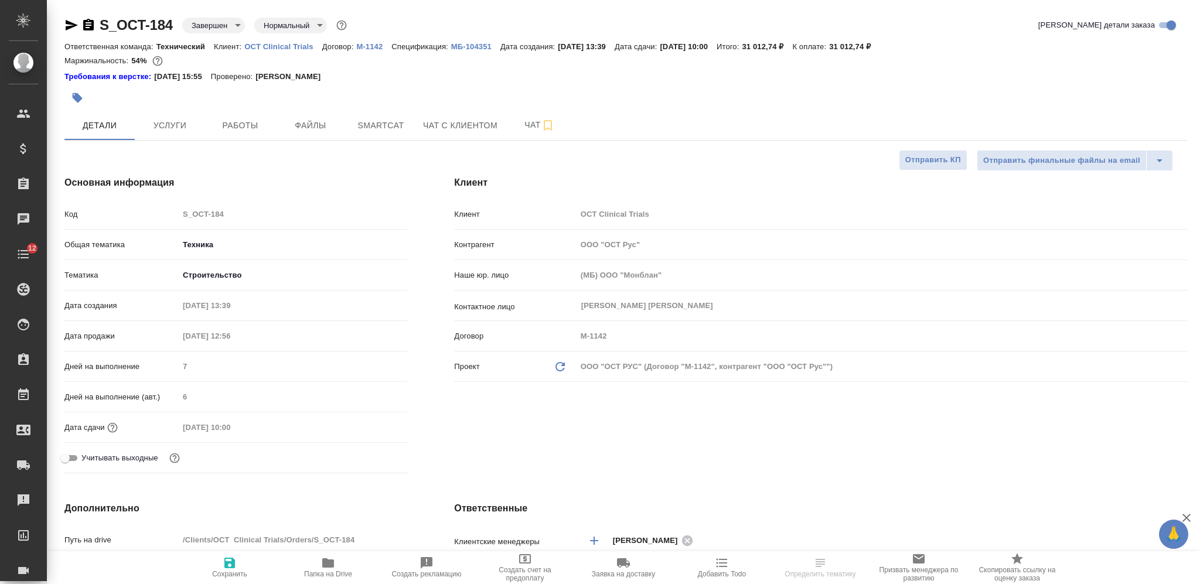
type textarea "x"
click at [71, 21] on icon "button" at bounding box center [71, 25] width 14 height 14
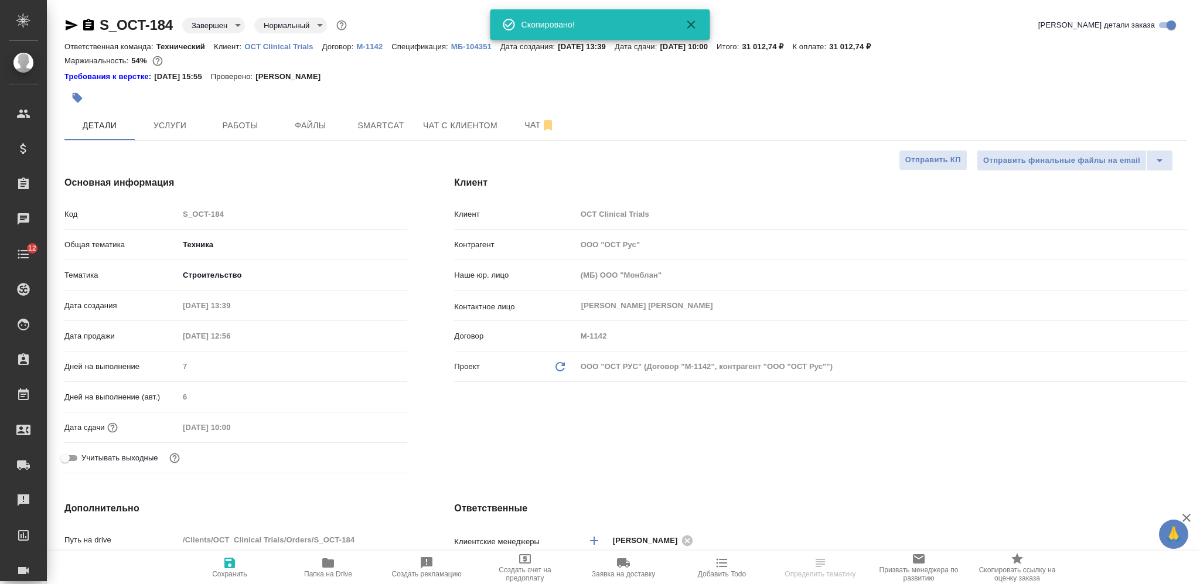
type textarea "x"
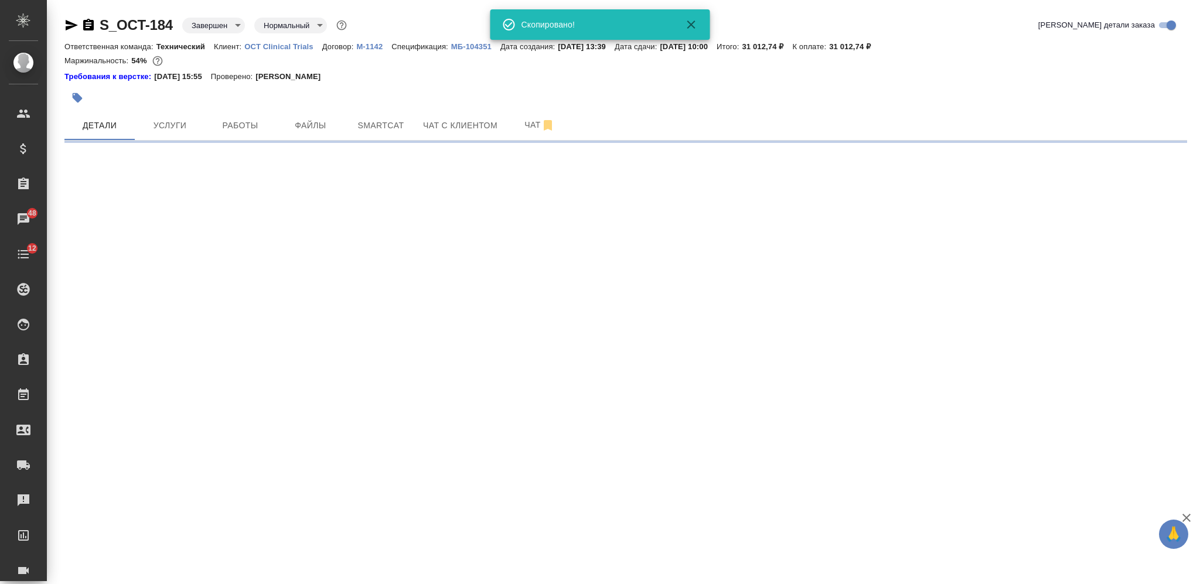
select select "RU"
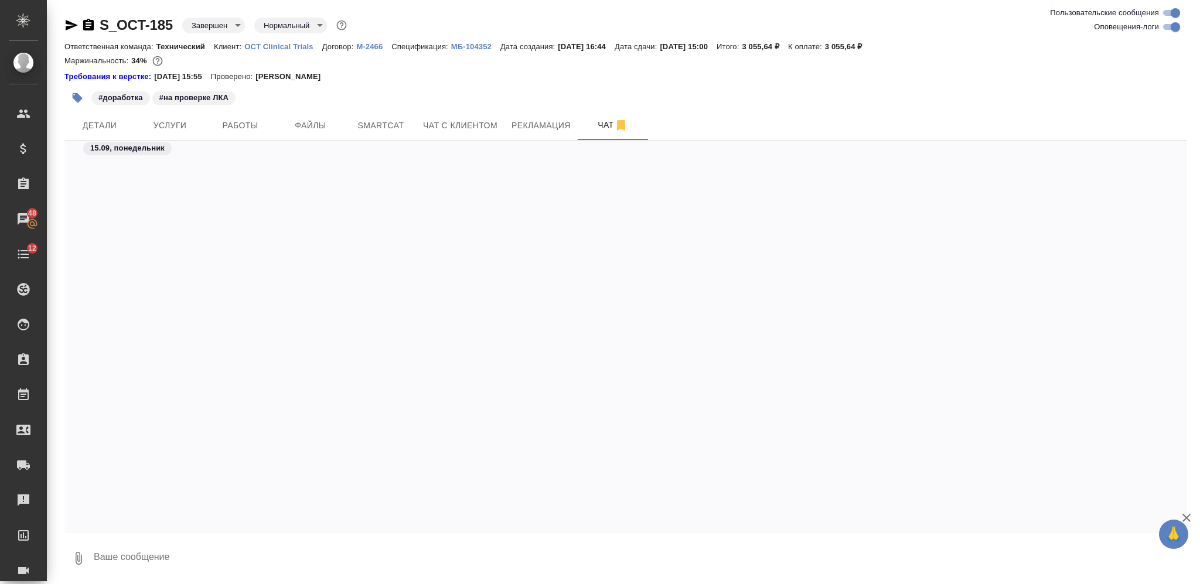
scroll to position [69402, 0]
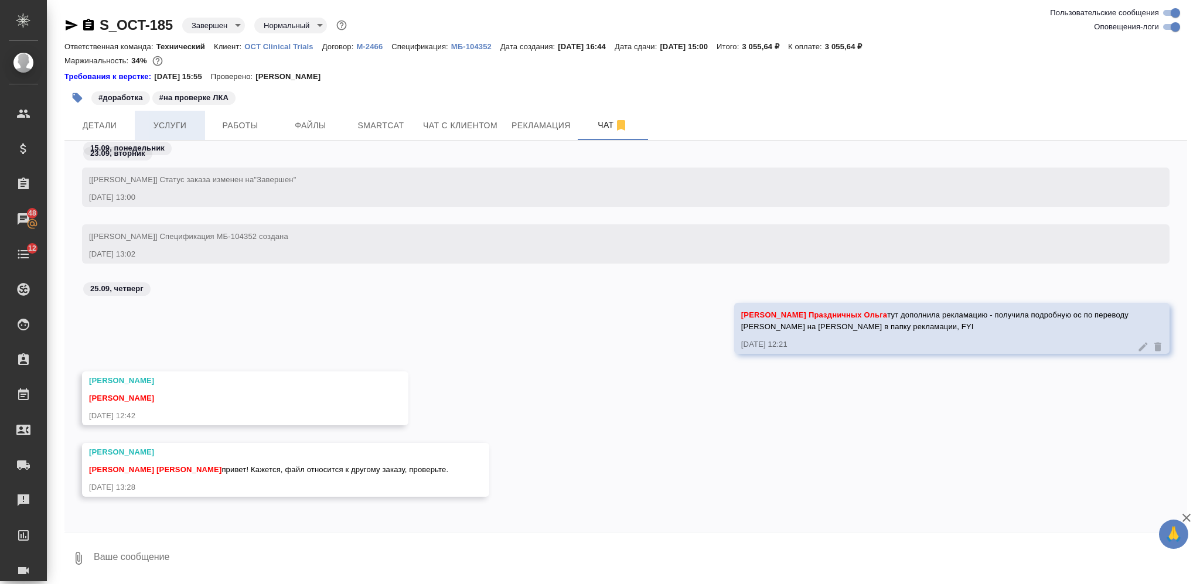
click at [166, 119] on span "Услуги" at bounding box center [170, 125] width 56 height 15
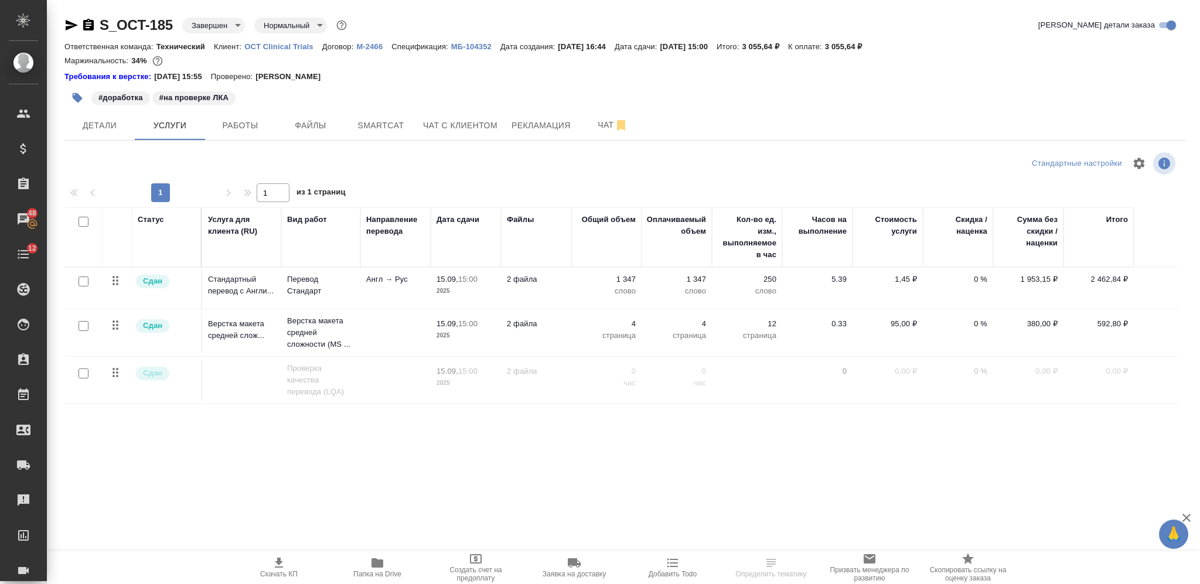
click at [373, 568] on icon "button" at bounding box center [377, 563] width 14 height 14
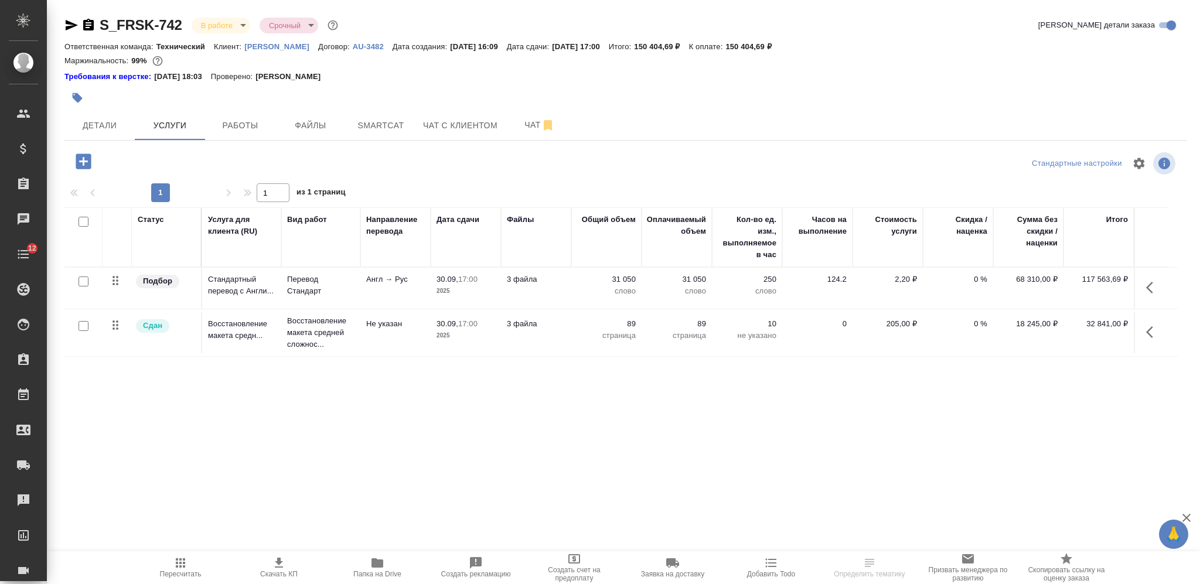
click at [106, 109] on div at bounding box center [438, 98] width 748 height 26
click at [108, 118] on span "Детали" at bounding box center [99, 125] width 56 height 15
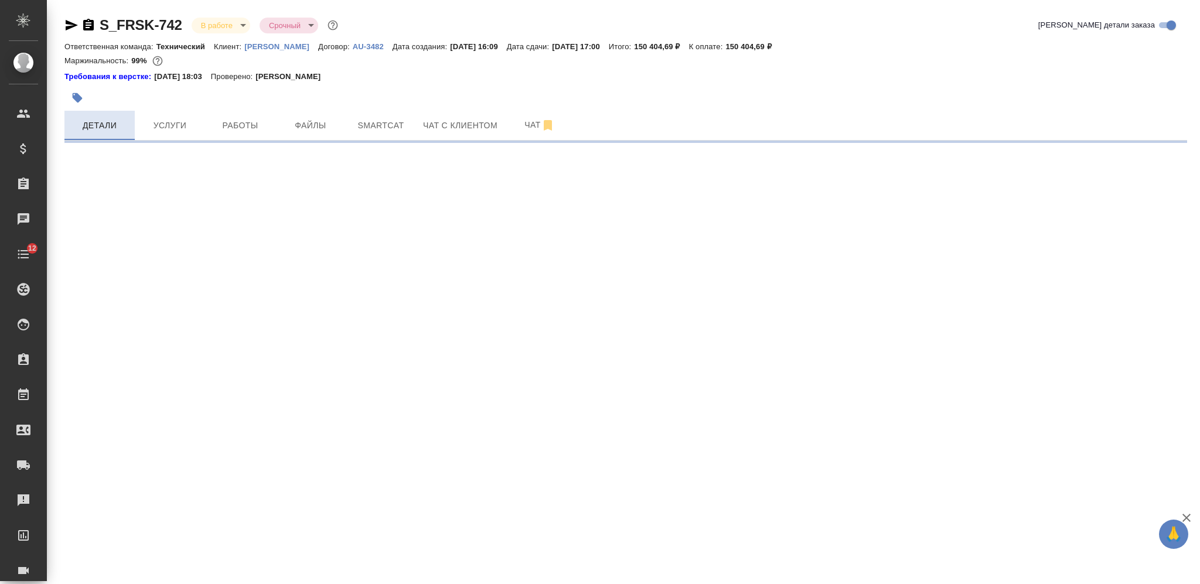
select select "RU"
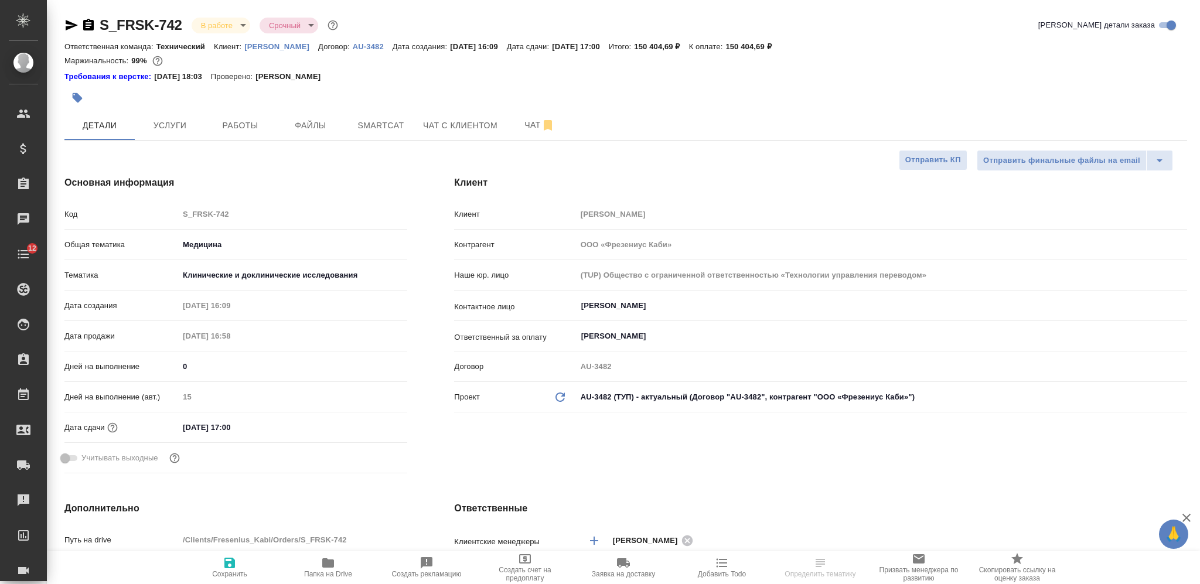
type textarea "x"
select select "RU"
type textarea "x"
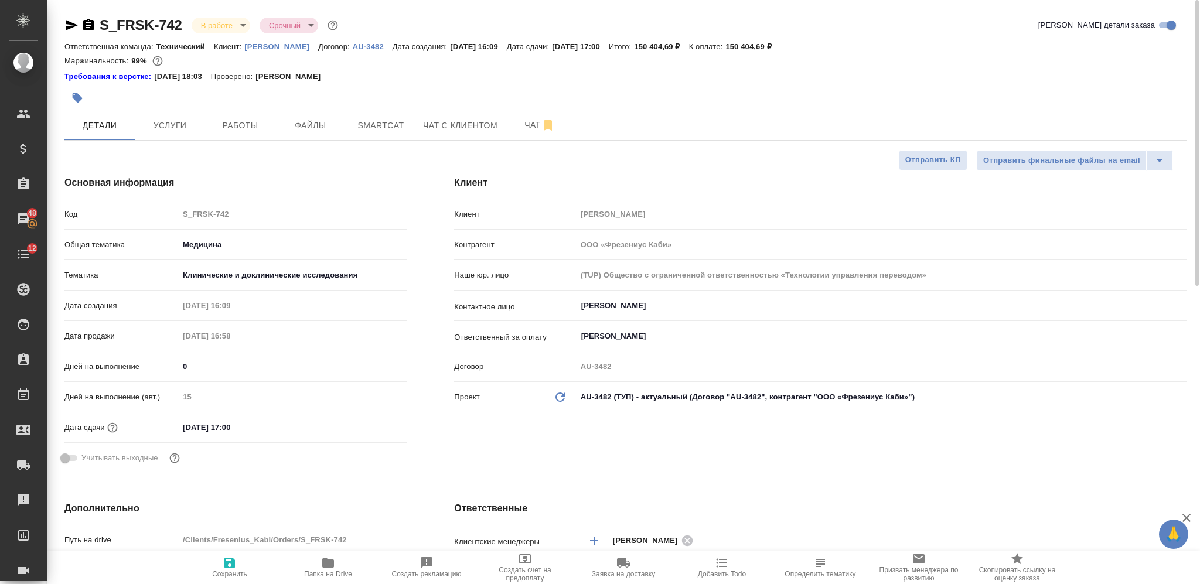
type textarea "x"
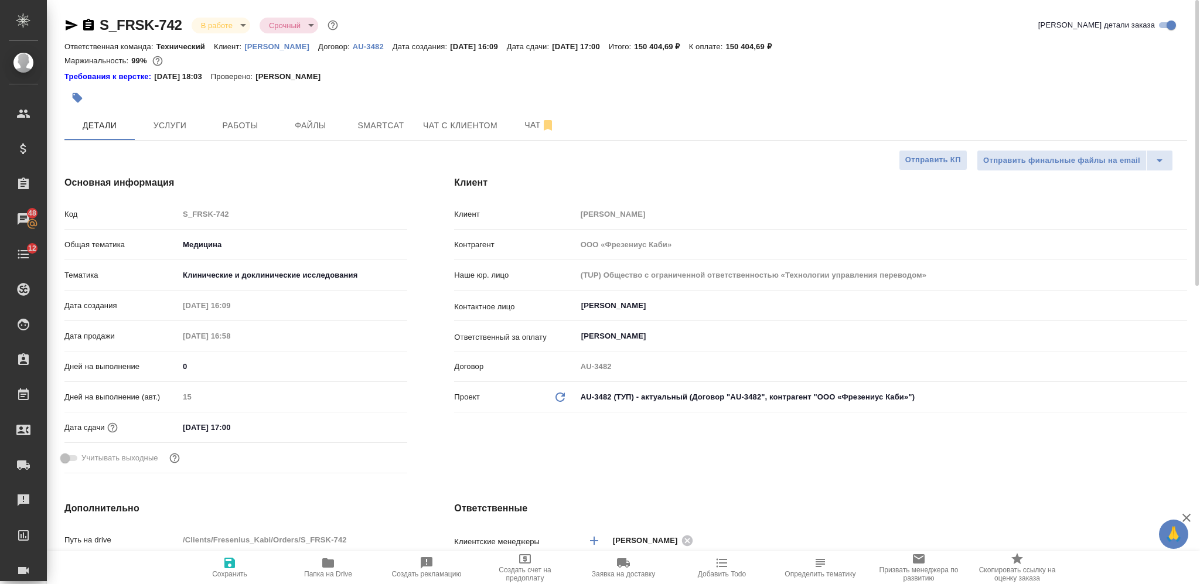
type textarea "x"
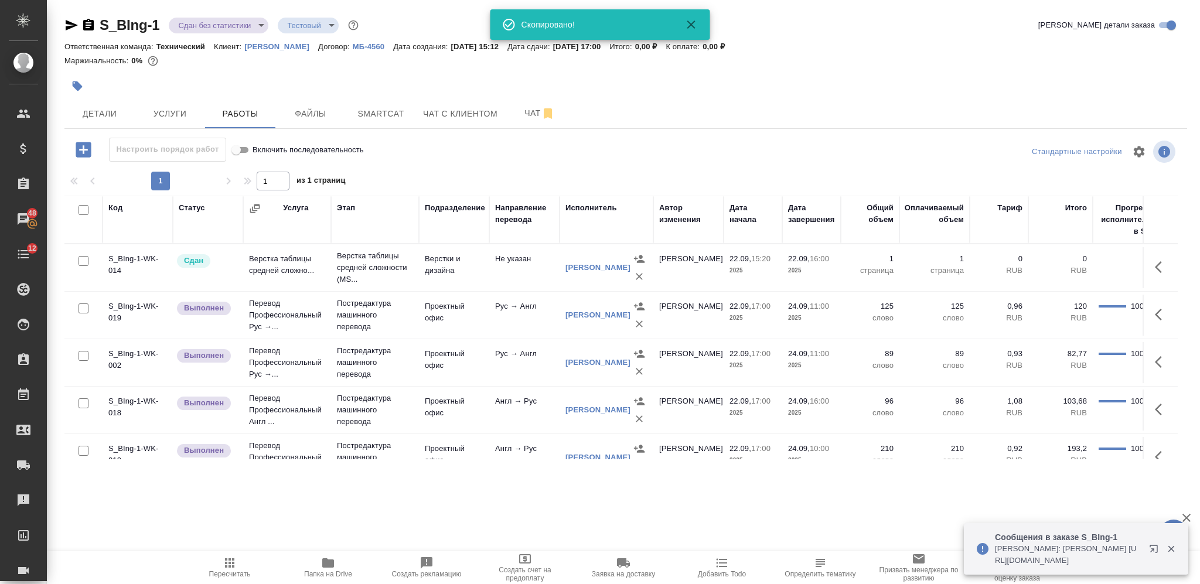
click at [69, 90] on button "button" at bounding box center [77, 86] width 26 height 26
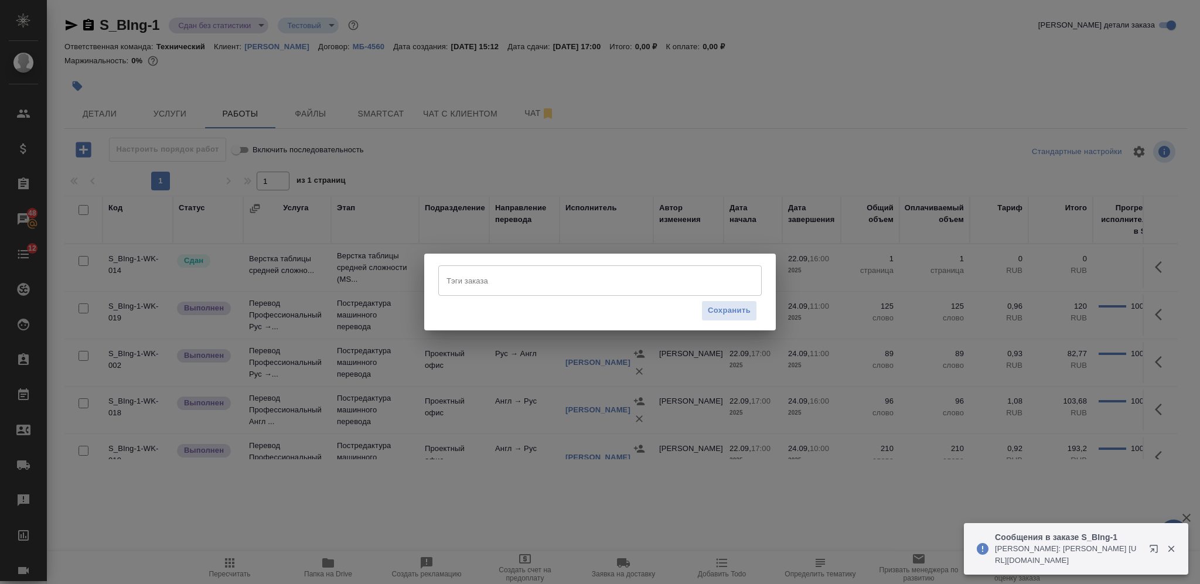
click at [567, 283] on input "Тэги заказа" at bounding box center [589, 281] width 291 height 20
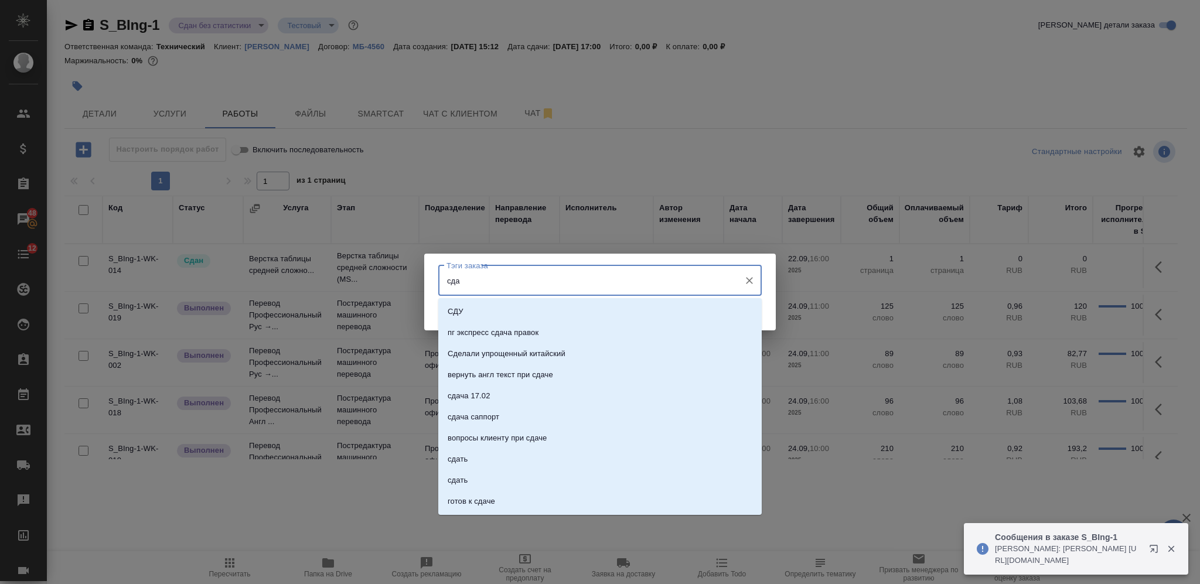
type input "сдан"
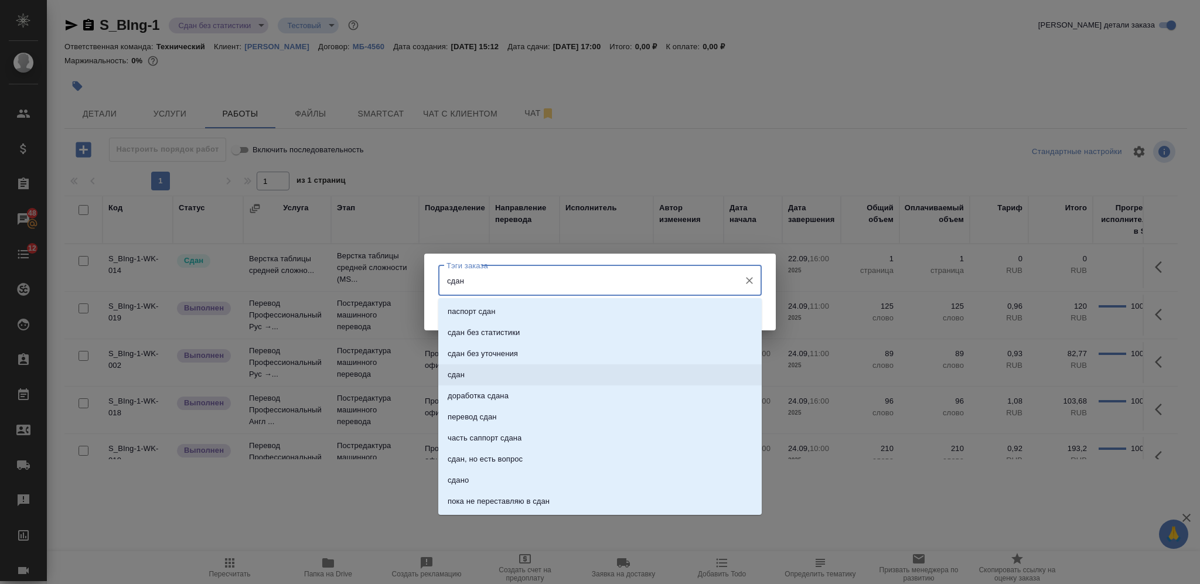
click at [576, 373] on li "сдан" at bounding box center [600, 375] width 324 height 21
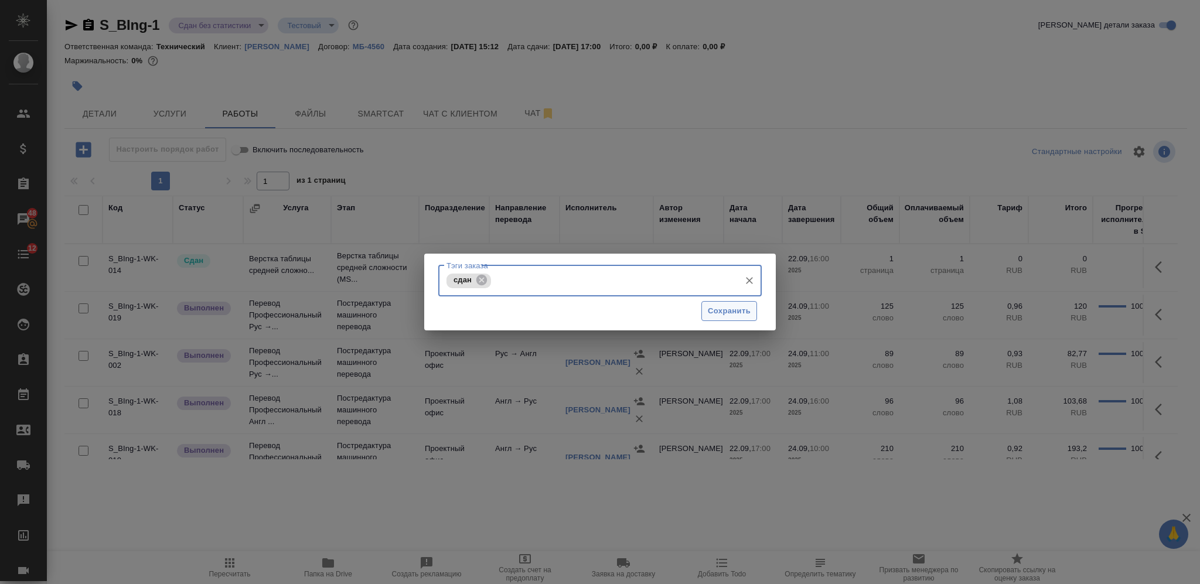
click at [728, 304] on button "Сохранить" at bounding box center [730, 311] width 56 height 21
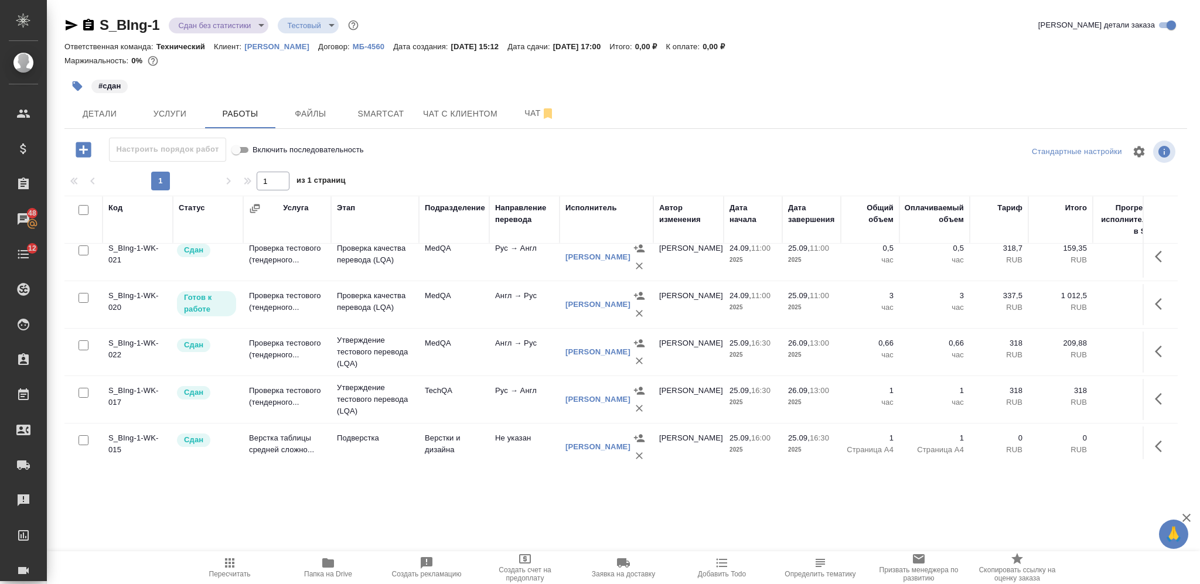
scroll to position [272, 0]
